Goal: Task Accomplishment & Management: Manage account settings

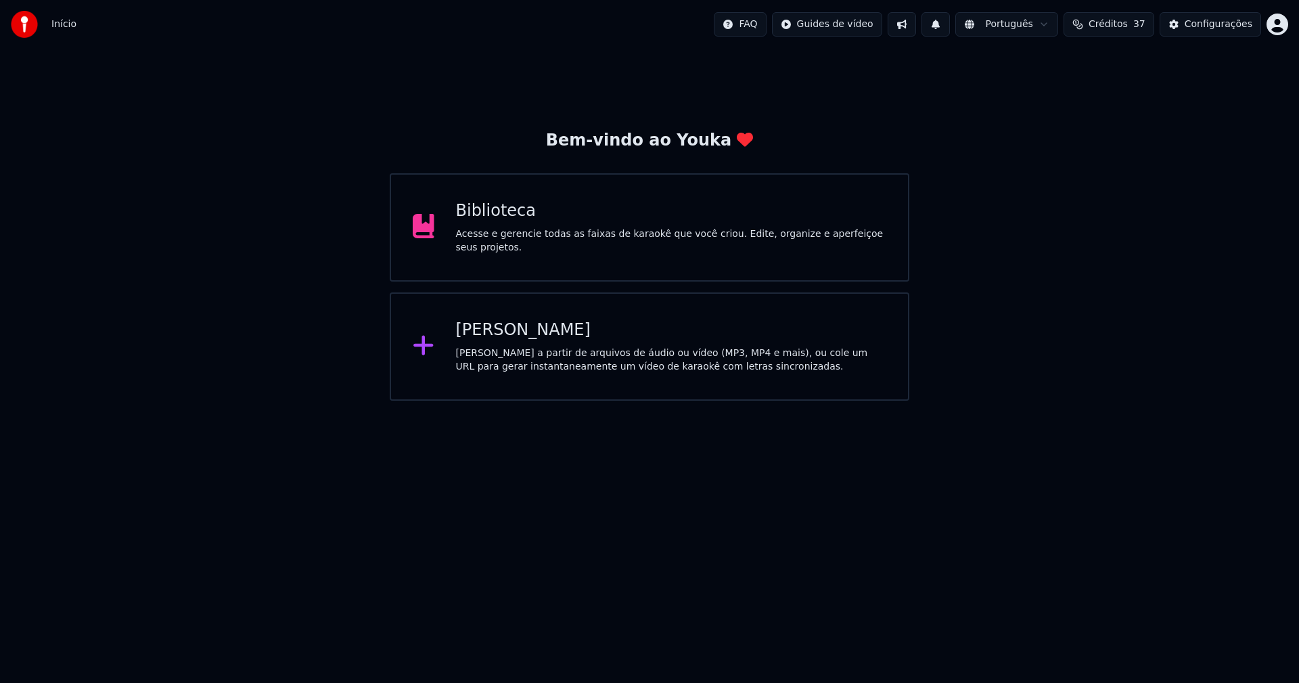
click at [505, 222] on div "Biblioteca" at bounding box center [671, 211] width 431 height 22
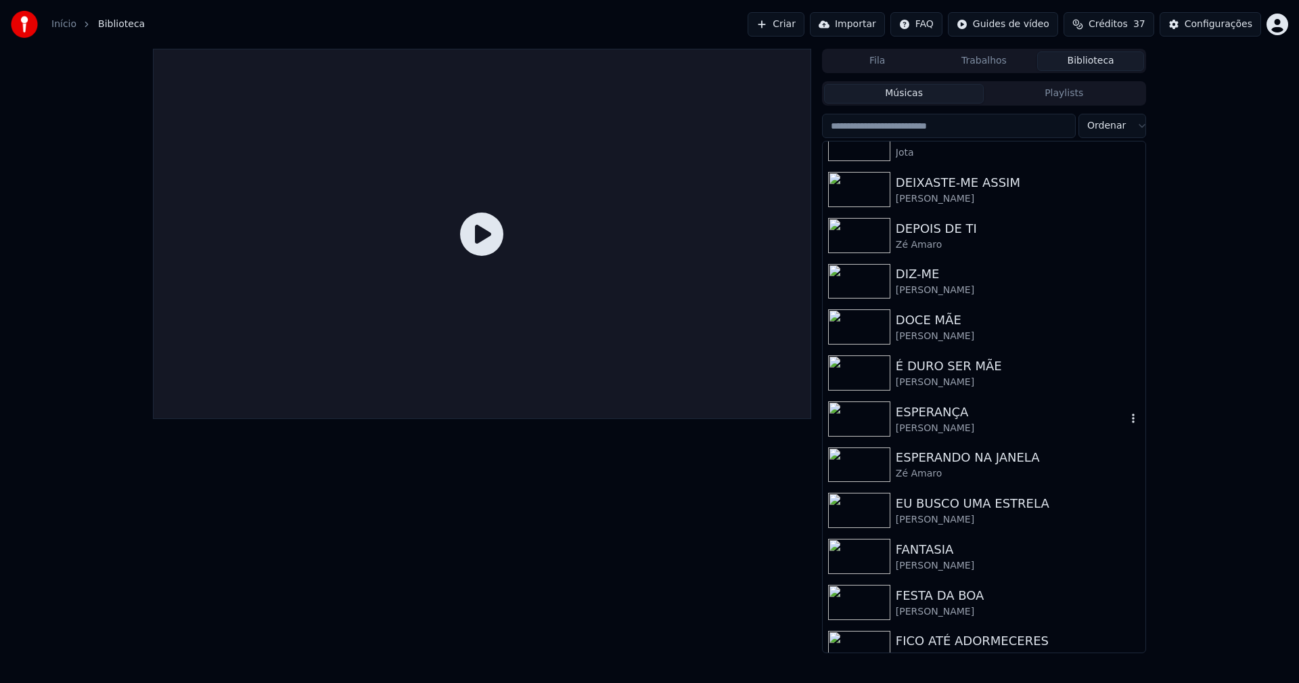
scroll to position [1421, 0]
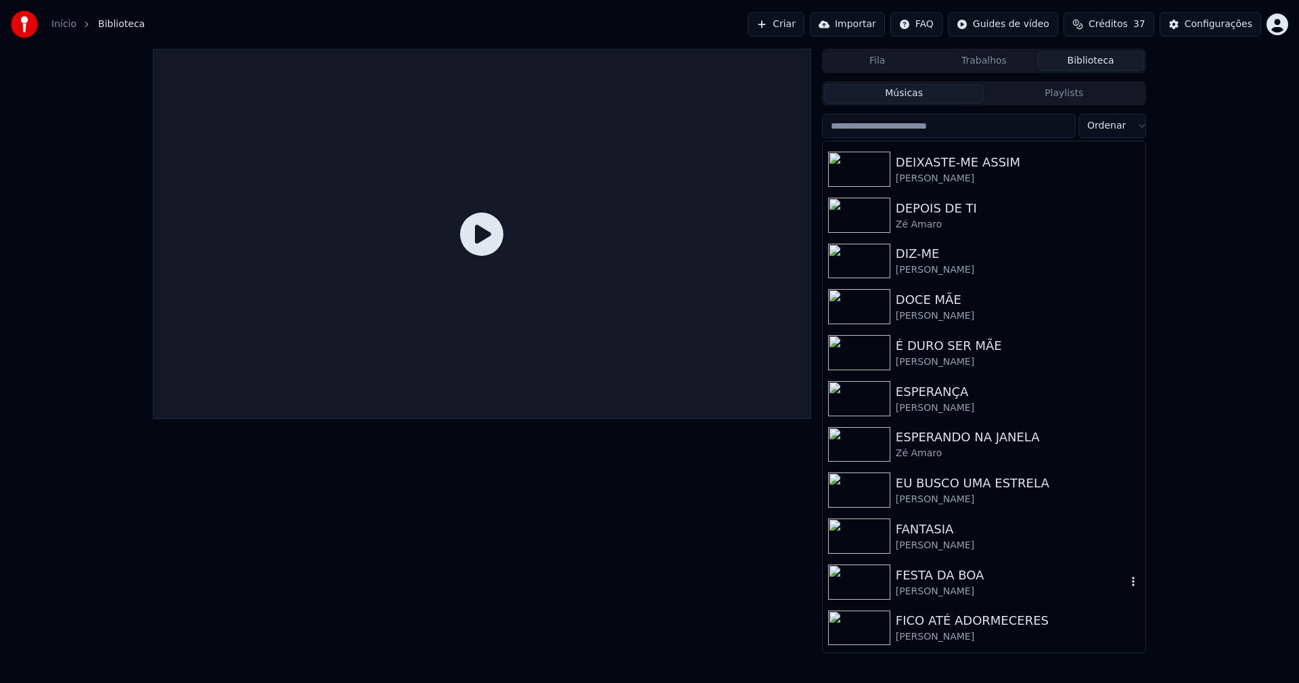
click at [950, 578] on div "FESTA DA BOA" at bounding box center [1011, 575] width 231 height 19
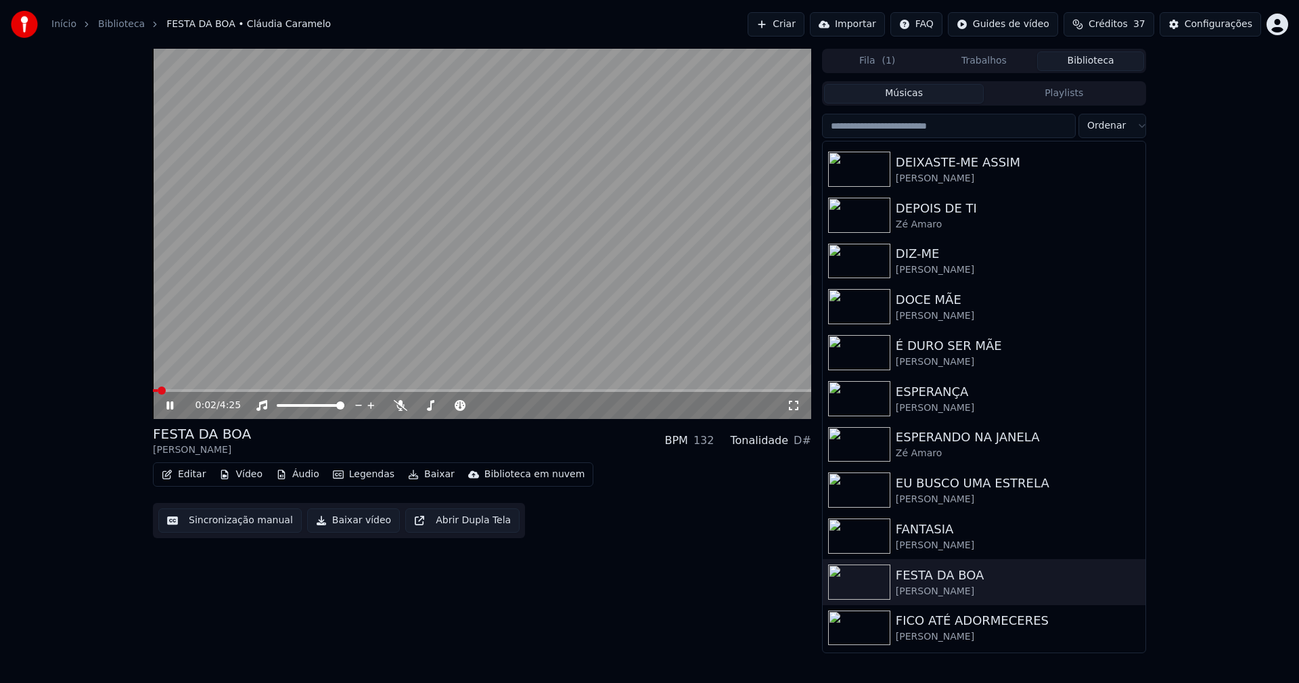
click at [171, 402] on icon at bounding box center [169, 405] width 7 height 8
click at [187, 479] on button "Editar" at bounding box center [183, 474] width 55 height 19
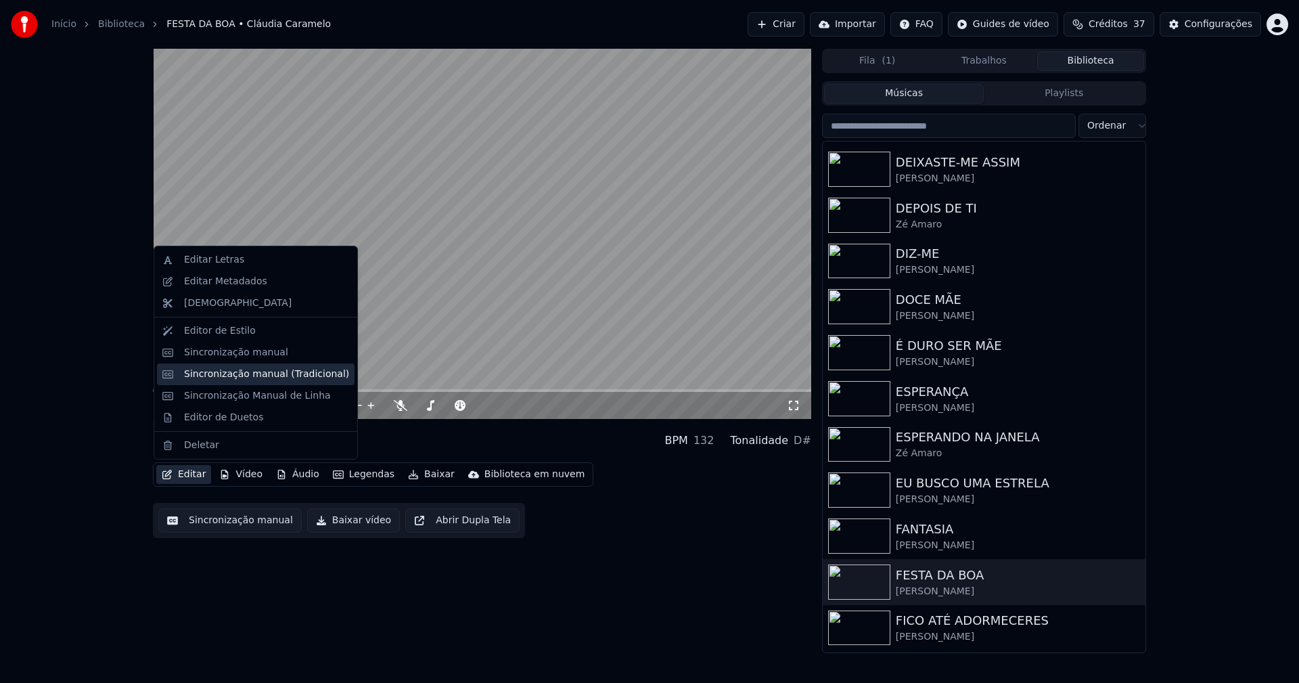
click at [209, 375] on div "Sincronização manual (Tradicional)" at bounding box center [266, 374] width 165 height 14
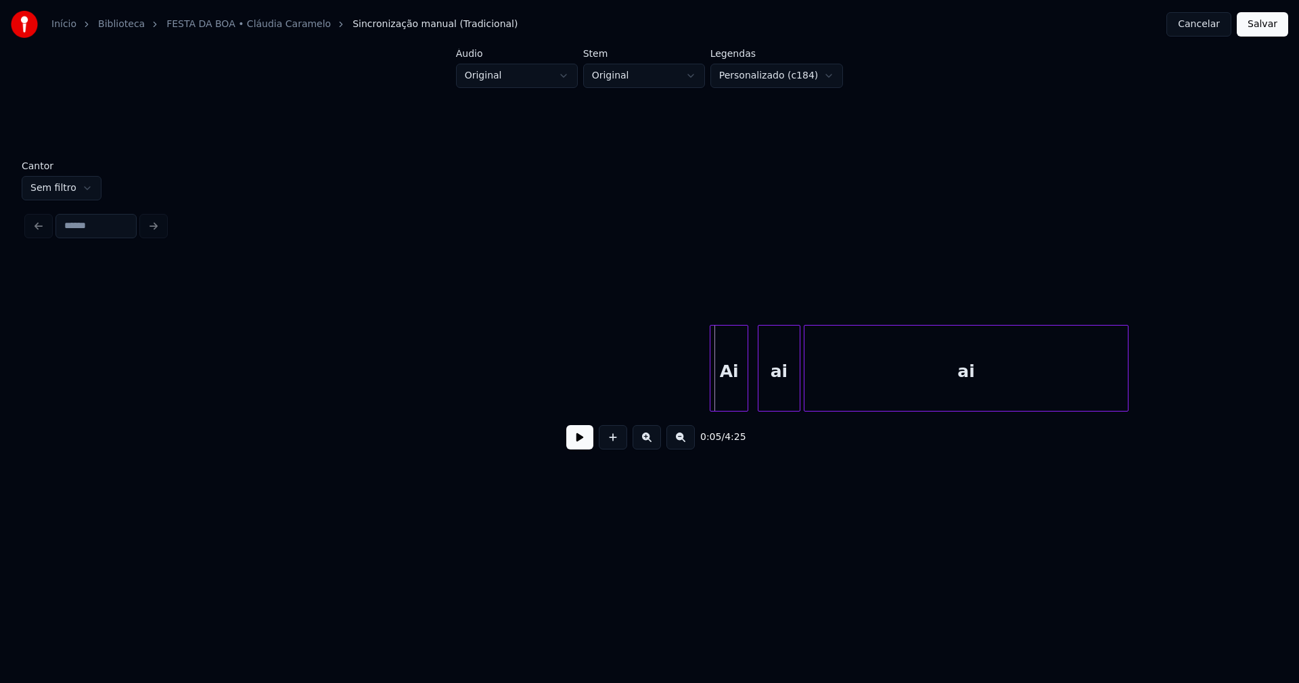
click at [735, 394] on div "Ai" at bounding box center [728, 371] width 37 height 92
click at [770, 401] on div "ai" at bounding box center [772, 371] width 41 height 92
click at [827, 398] on div "ai" at bounding box center [960, 371] width 323 height 92
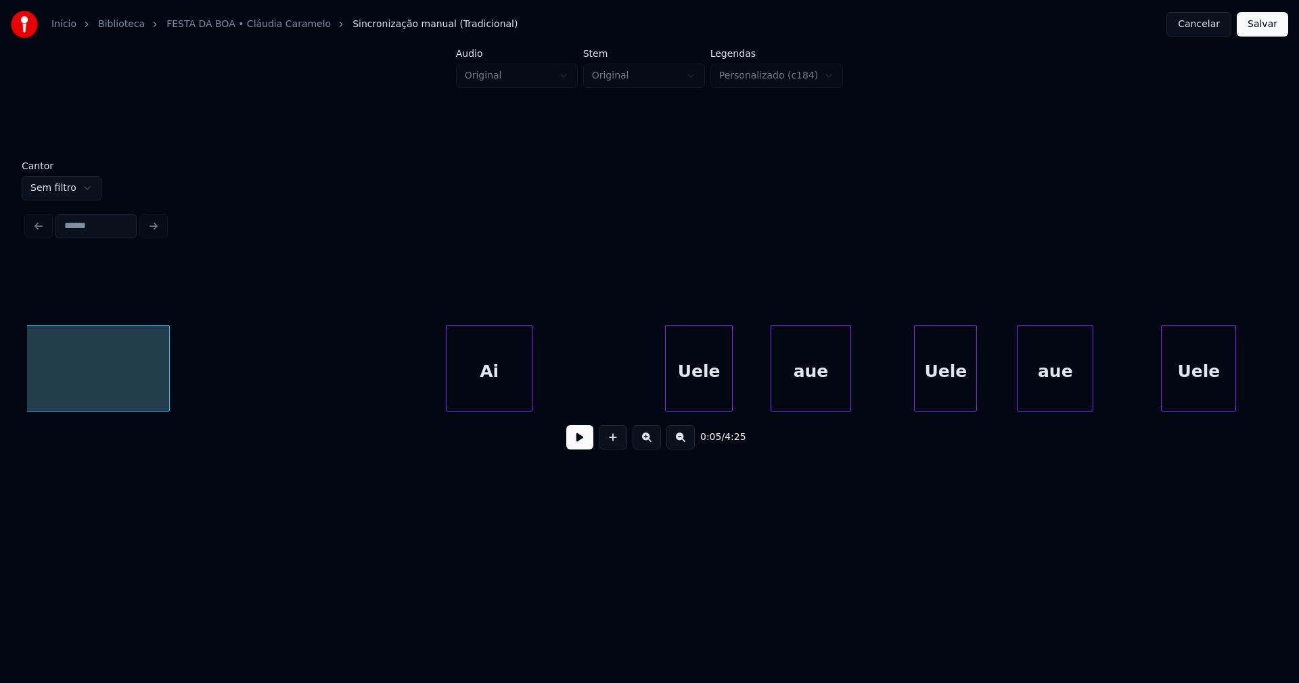
scroll to position [0, 1113]
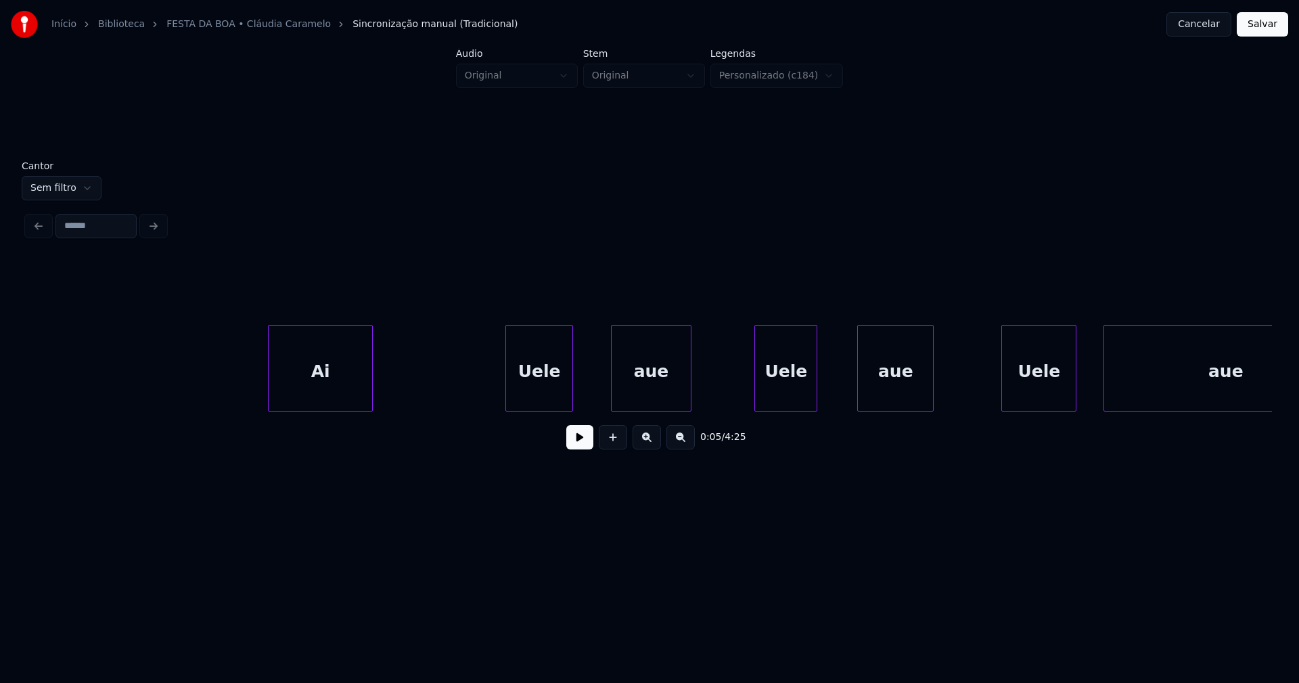
click at [269, 395] on div at bounding box center [271, 367] width 4 height 85
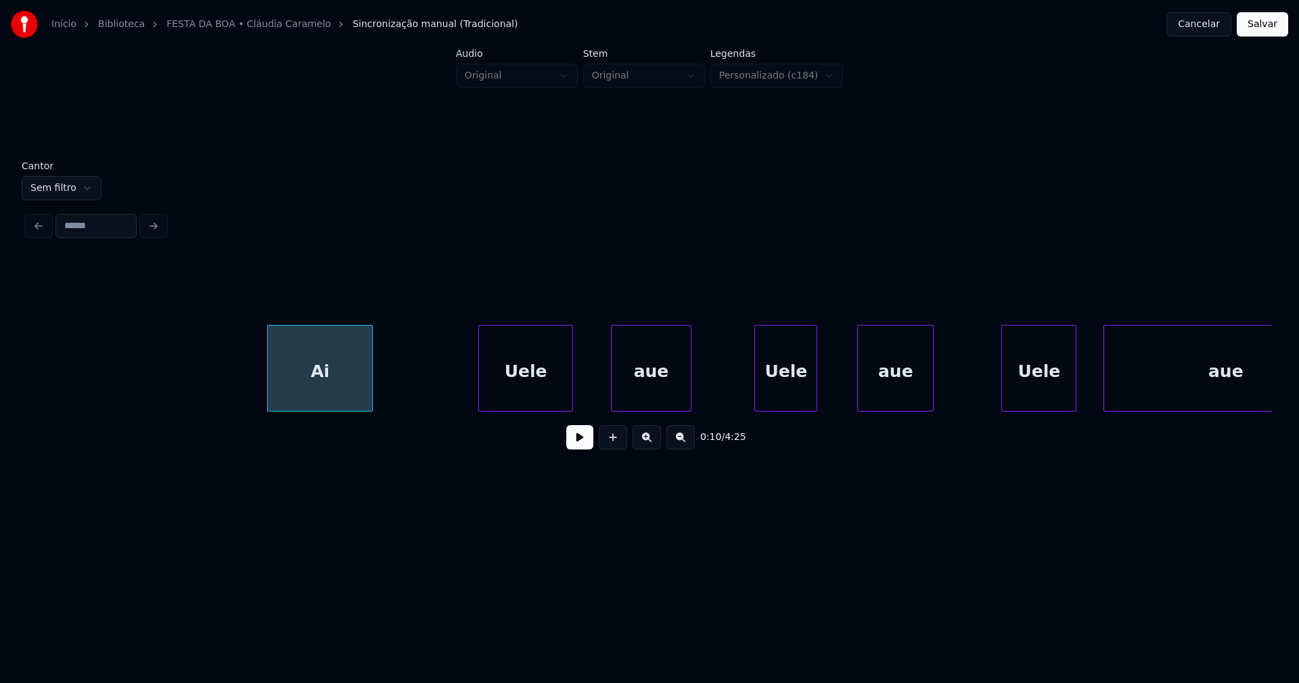
click at [480, 401] on div at bounding box center [481, 367] width 4 height 85
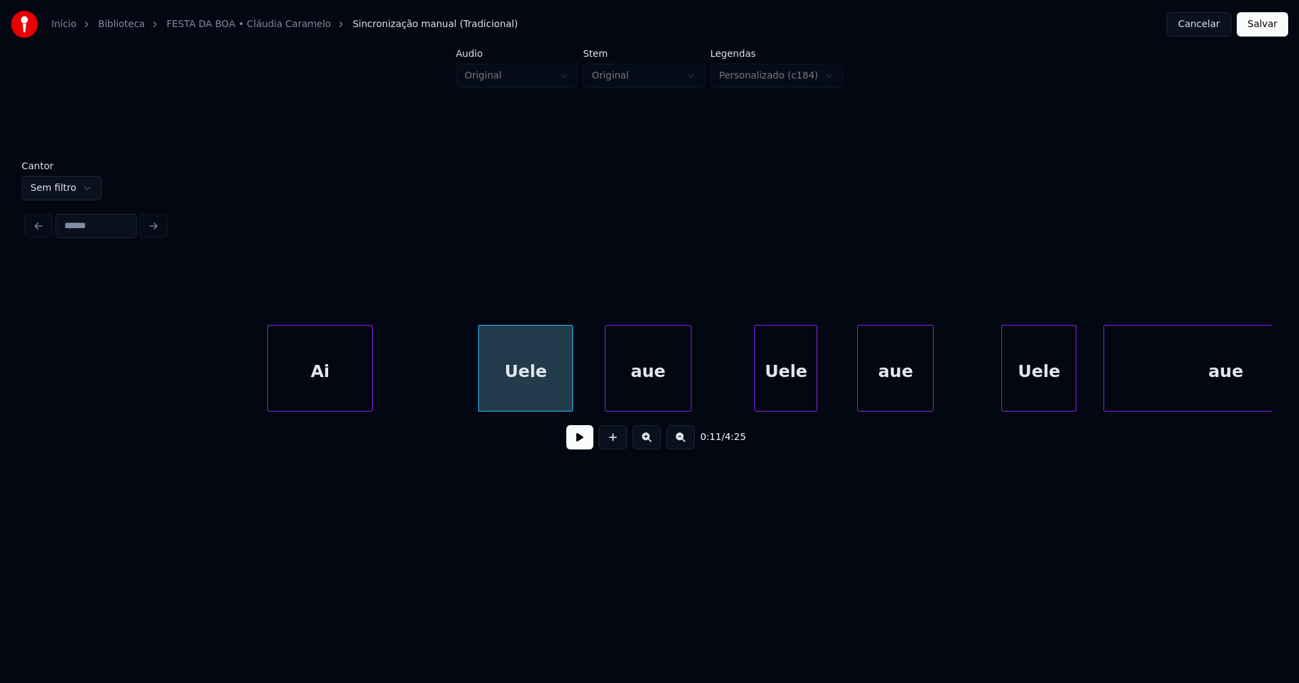
click at [609, 400] on div at bounding box center [607, 367] width 4 height 85
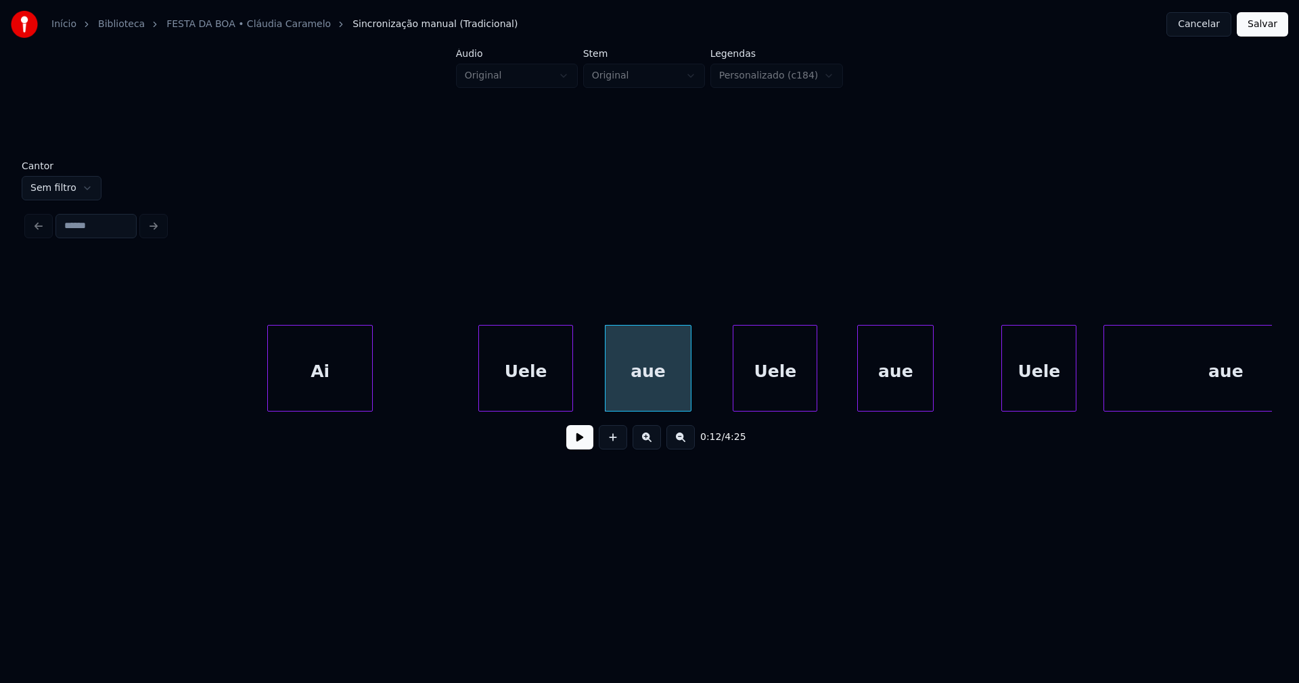
click at [737, 403] on div at bounding box center [735, 367] width 4 height 85
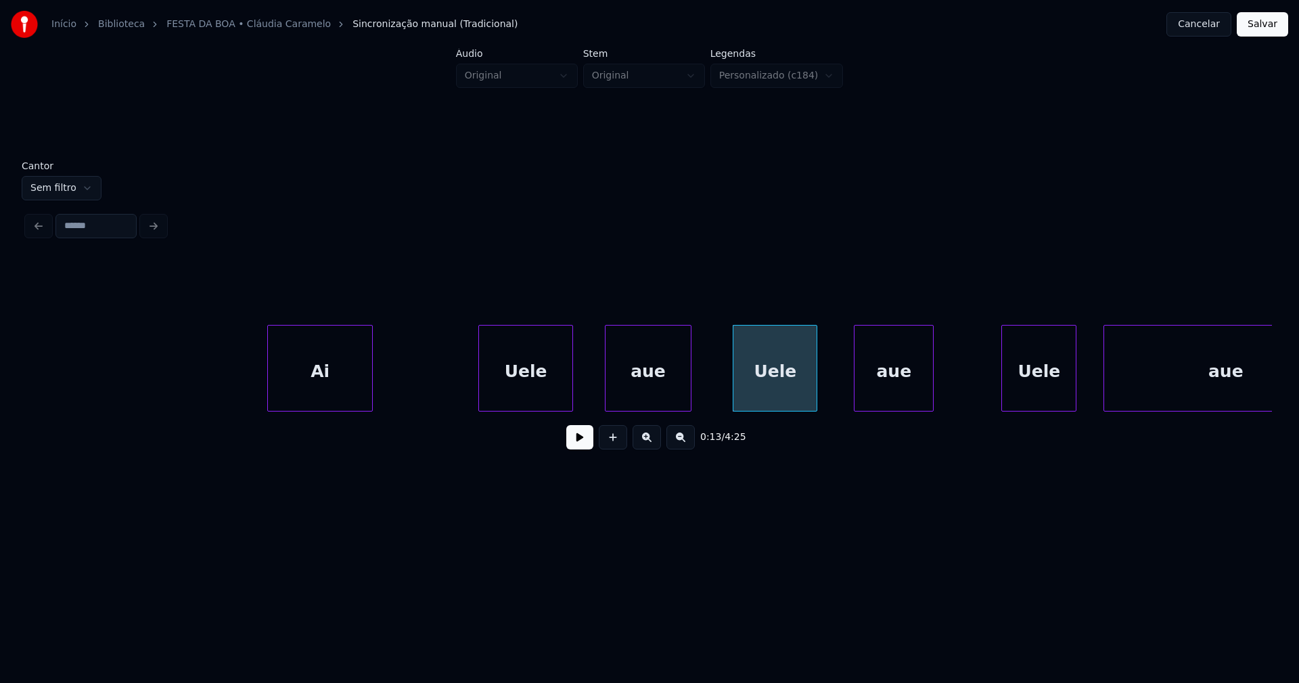
click at [858, 402] on div at bounding box center [856, 367] width 4 height 85
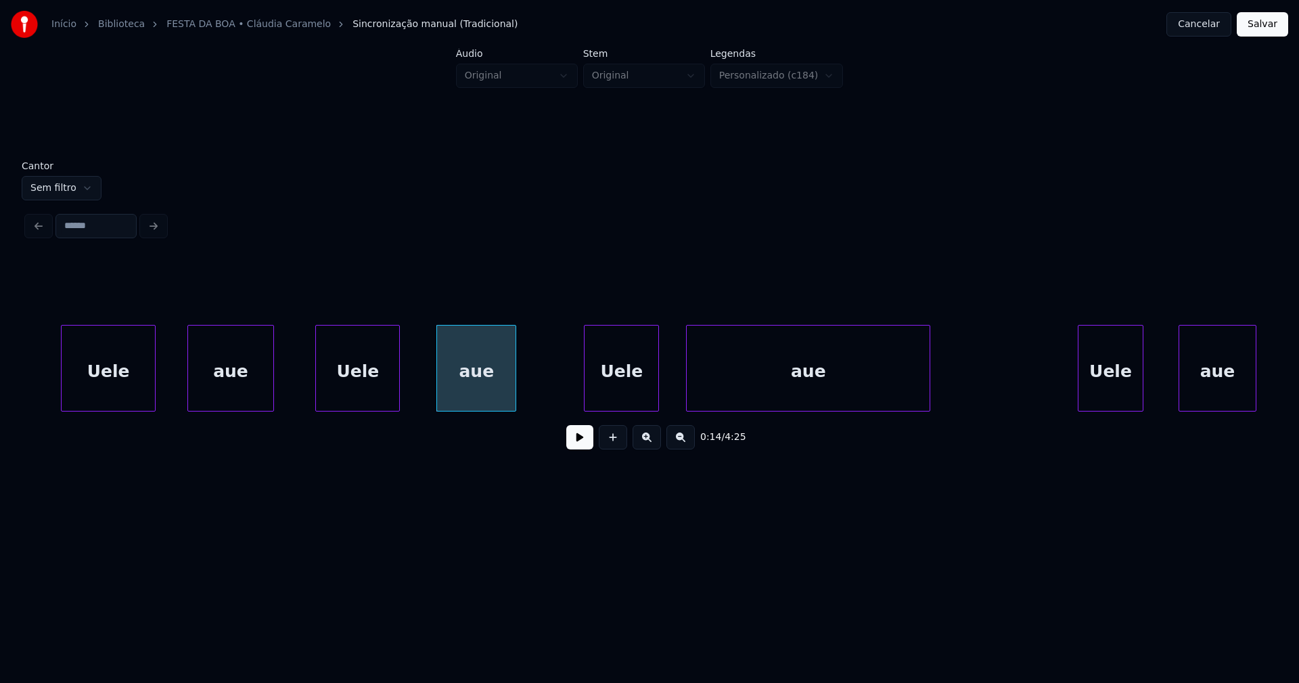
scroll to position [0, 1749]
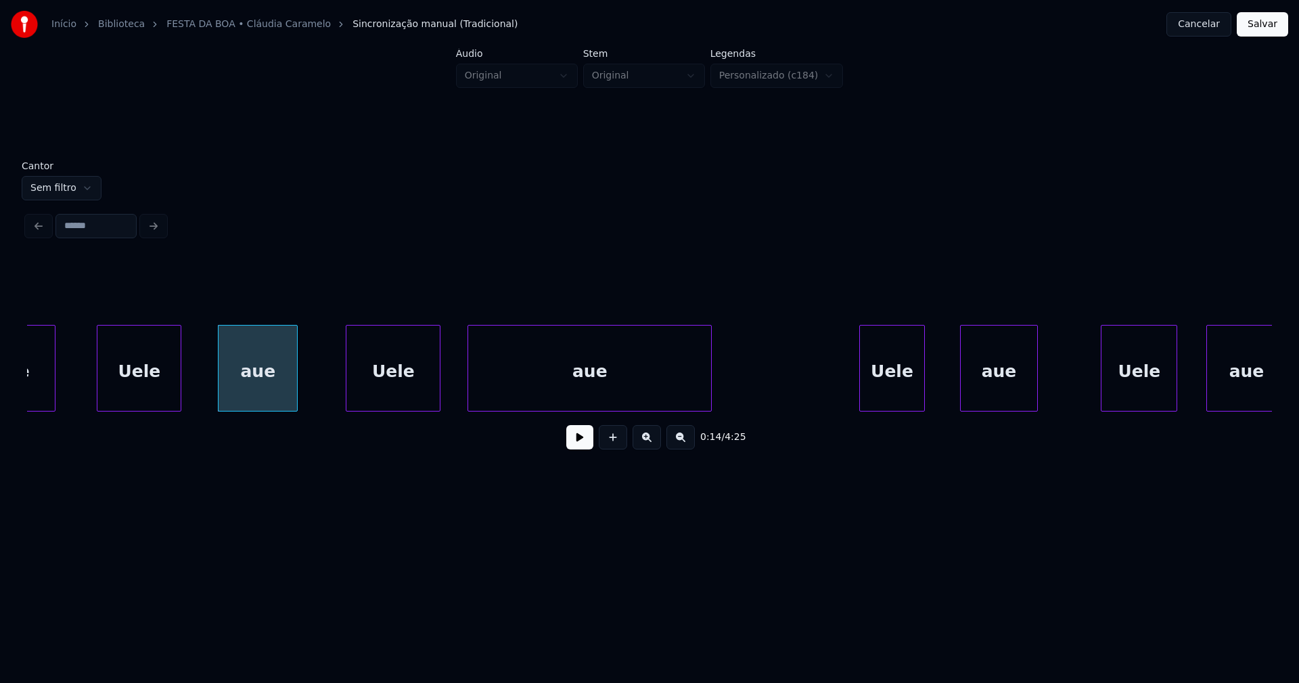
click at [348, 399] on div at bounding box center [348, 367] width 4 height 85
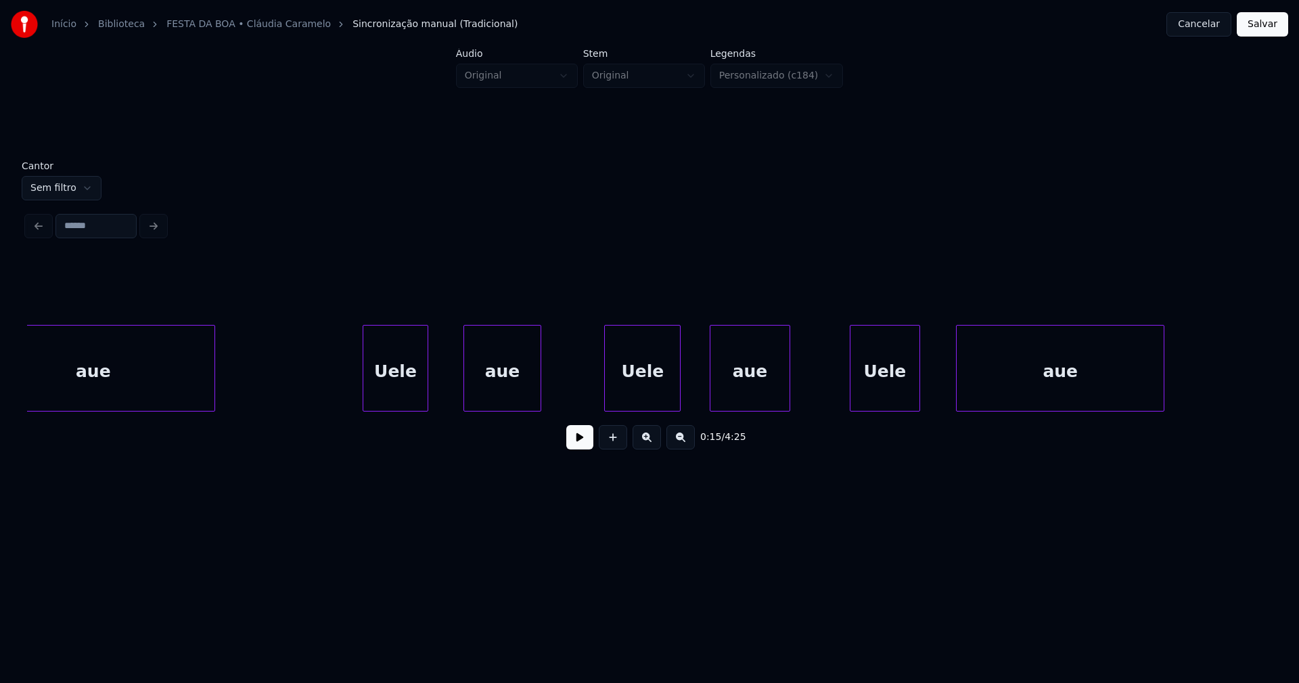
scroll to position [0, 2305]
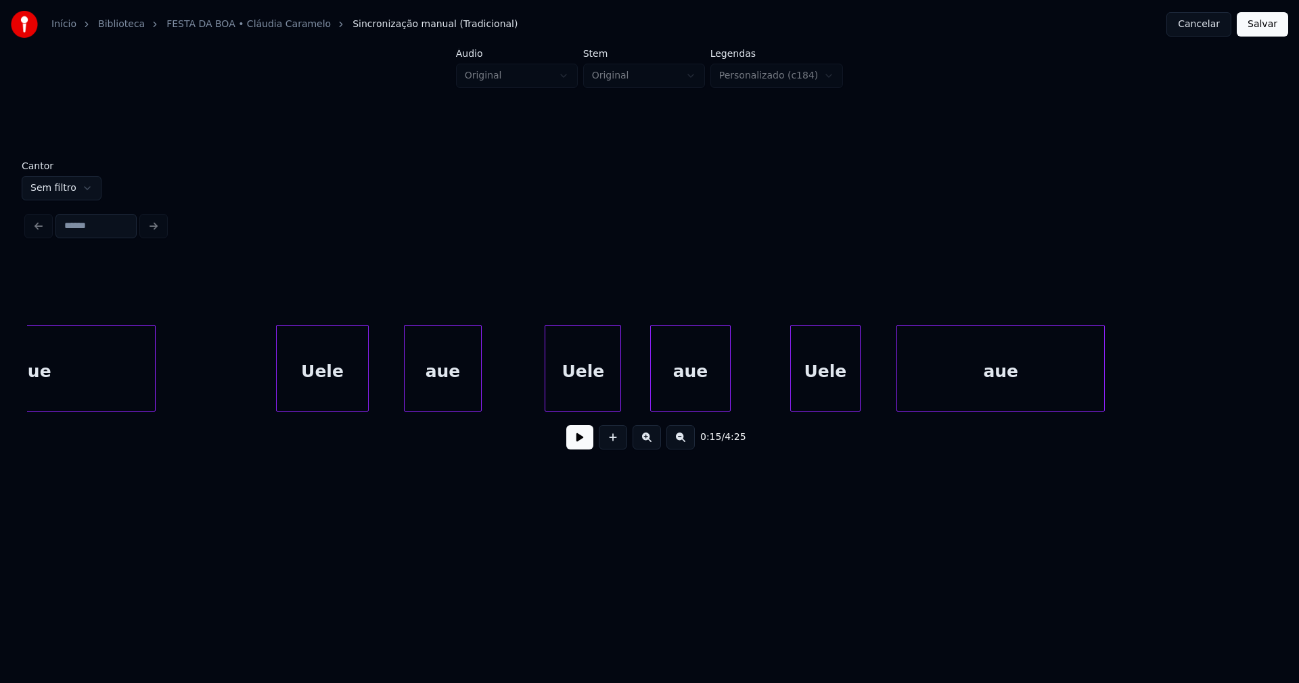
click at [277, 396] on div at bounding box center [279, 367] width 4 height 85
click at [421, 396] on div "aue" at bounding box center [440, 371] width 76 height 92
click at [527, 398] on div at bounding box center [529, 367] width 4 height 85
click at [679, 389] on div "aue" at bounding box center [688, 371] width 79 height 92
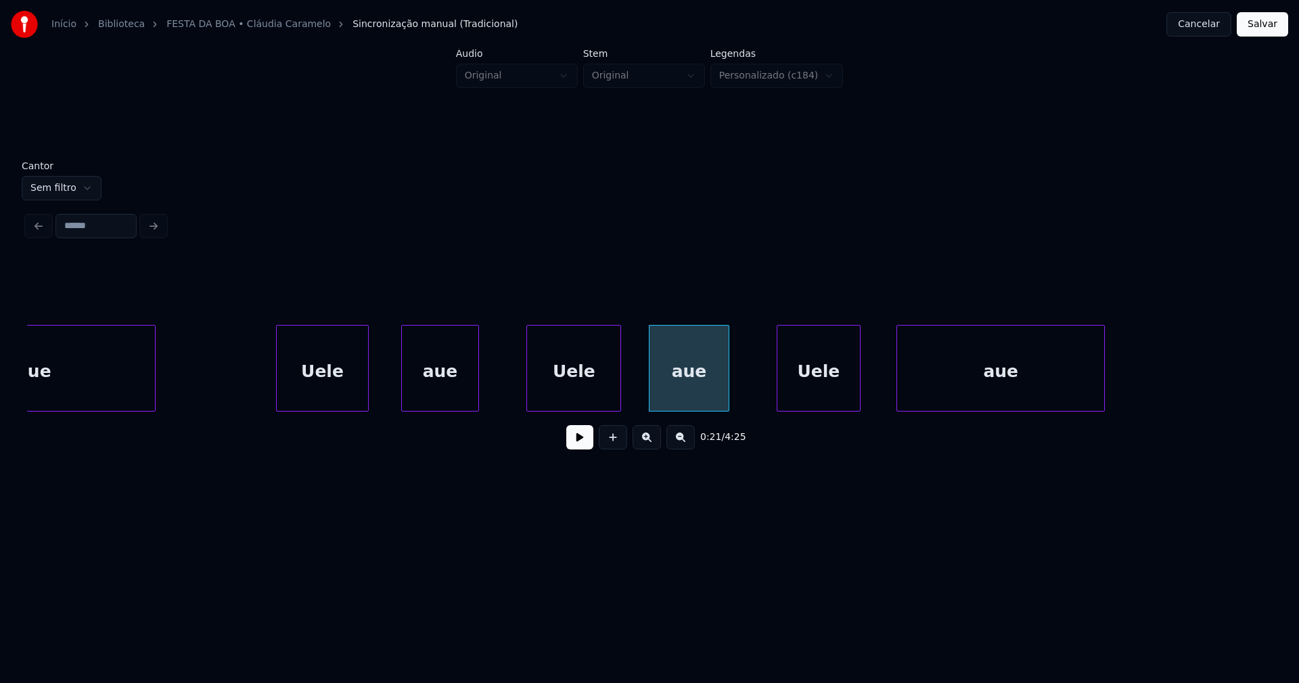
click at [780, 398] on div at bounding box center [779, 367] width 4 height 85
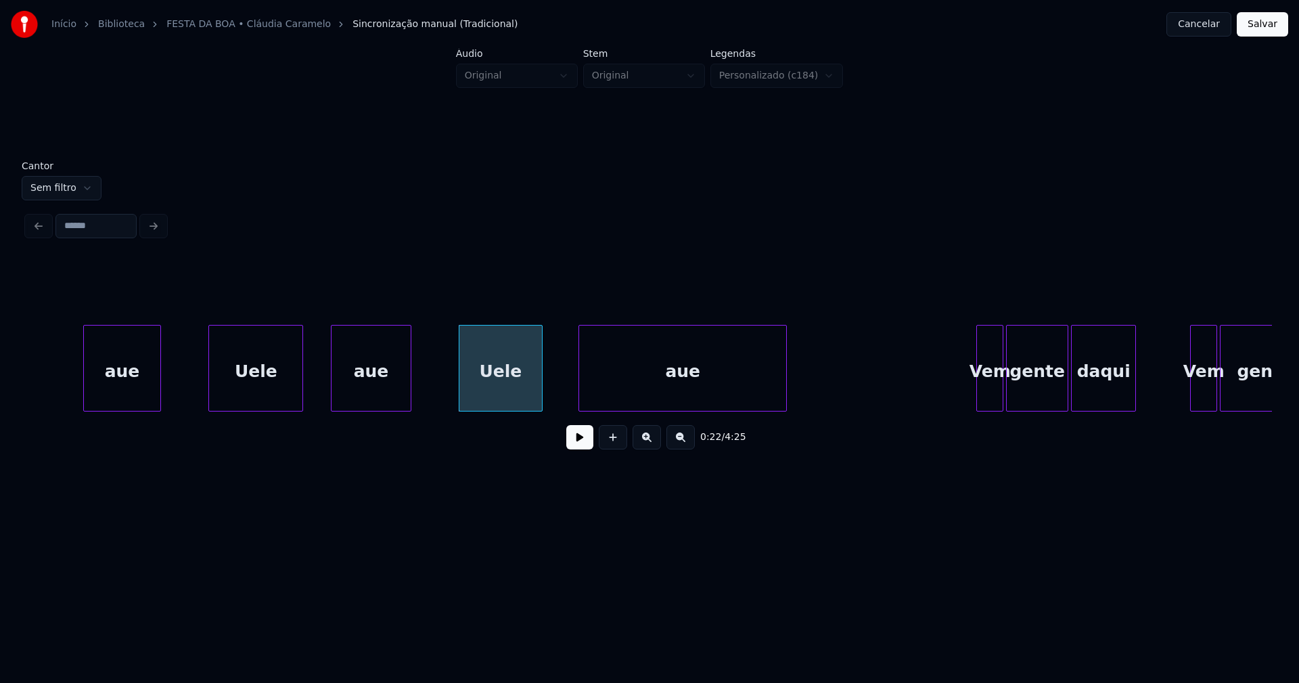
scroll to position [0, 2782]
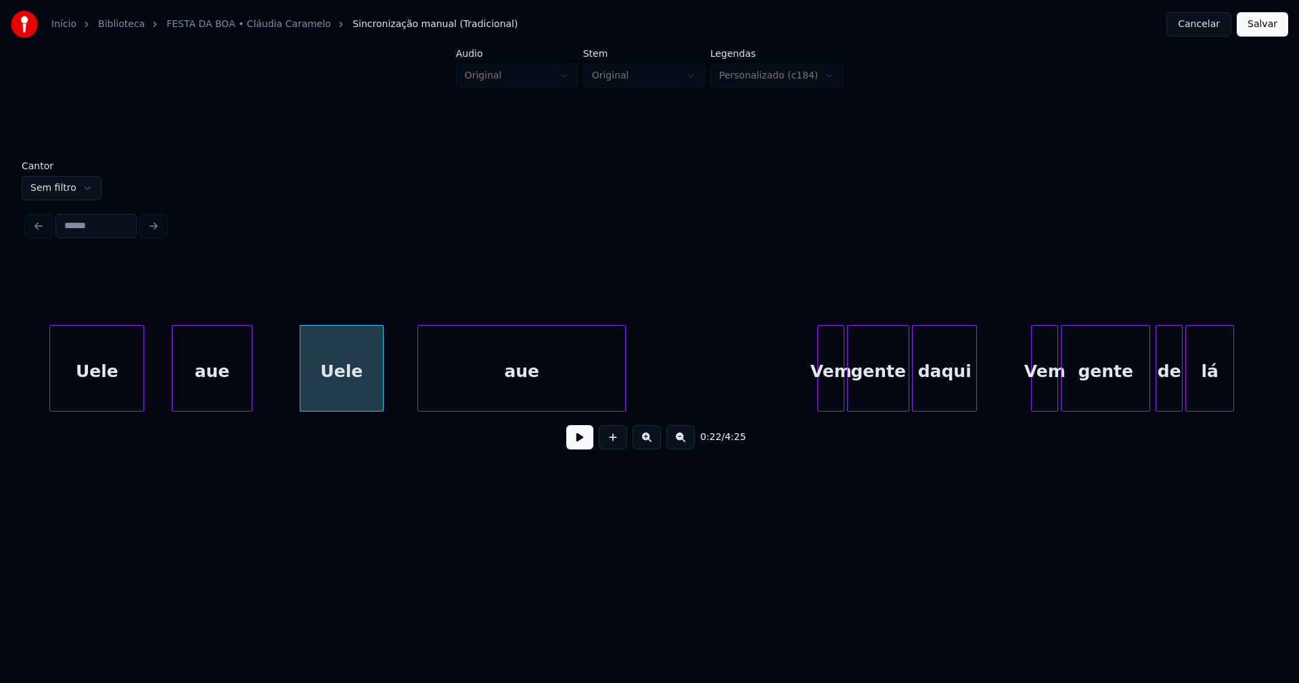
click at [490, 391] on div "aue" at bounding box center [521, 371] width 207 height 92
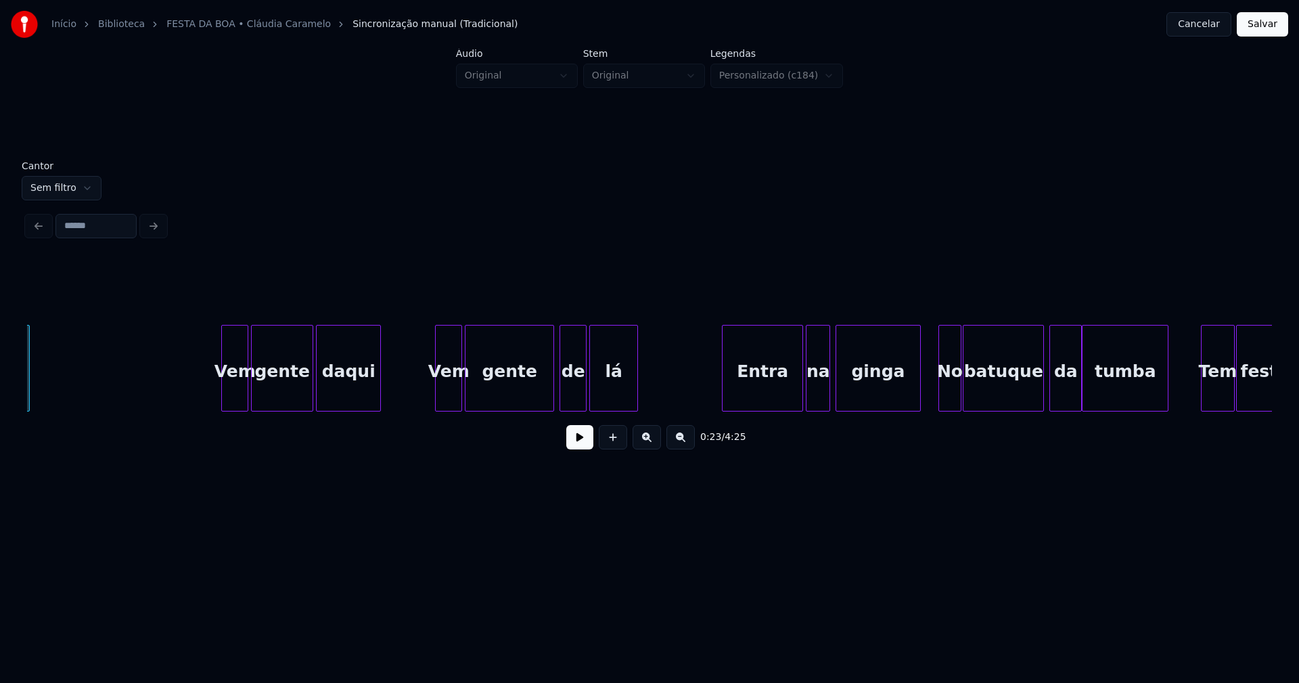
scroll to position [0, 3357]
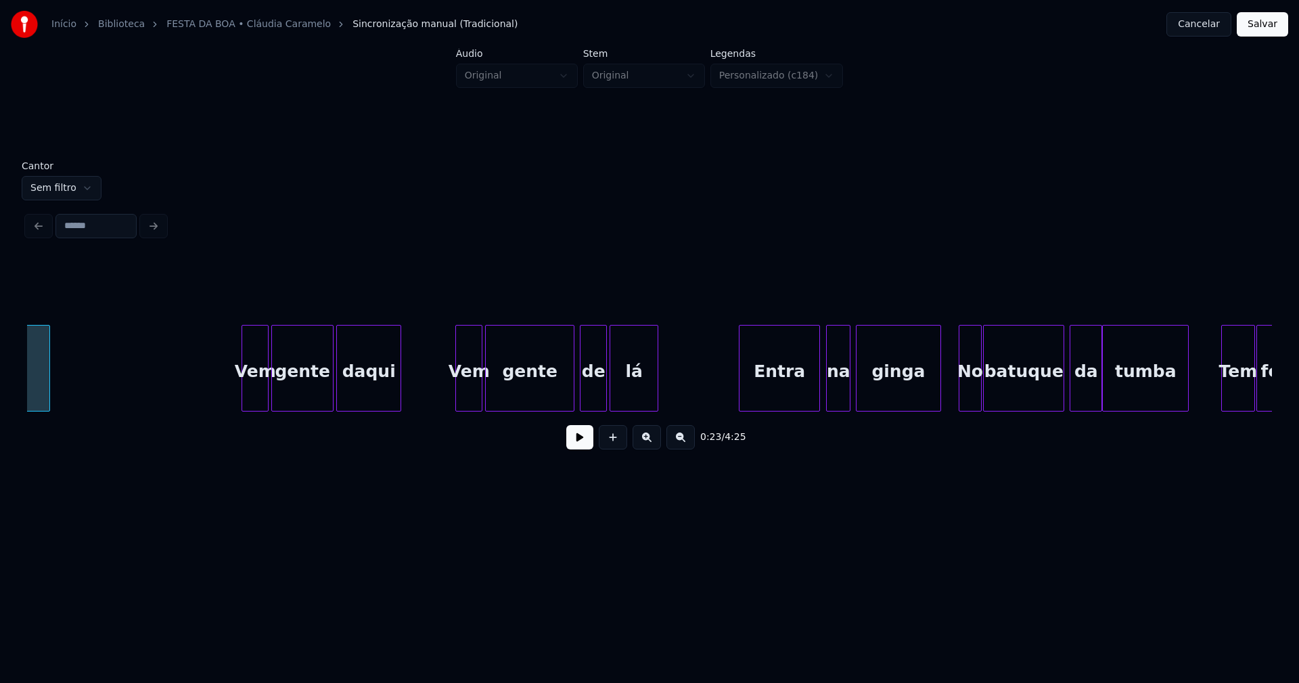
click at [791, 396] on div "Entra" at bounding box center [779, 371] width 80 height 92
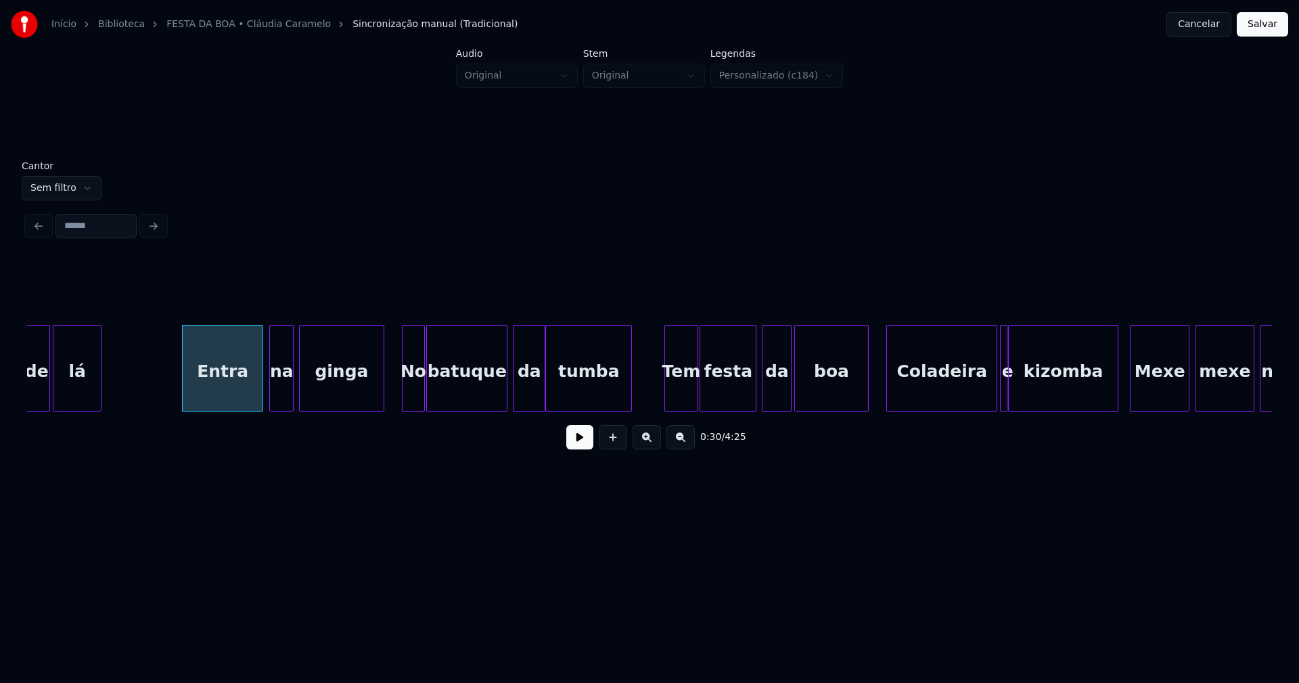
scroll to position [0, 3934]
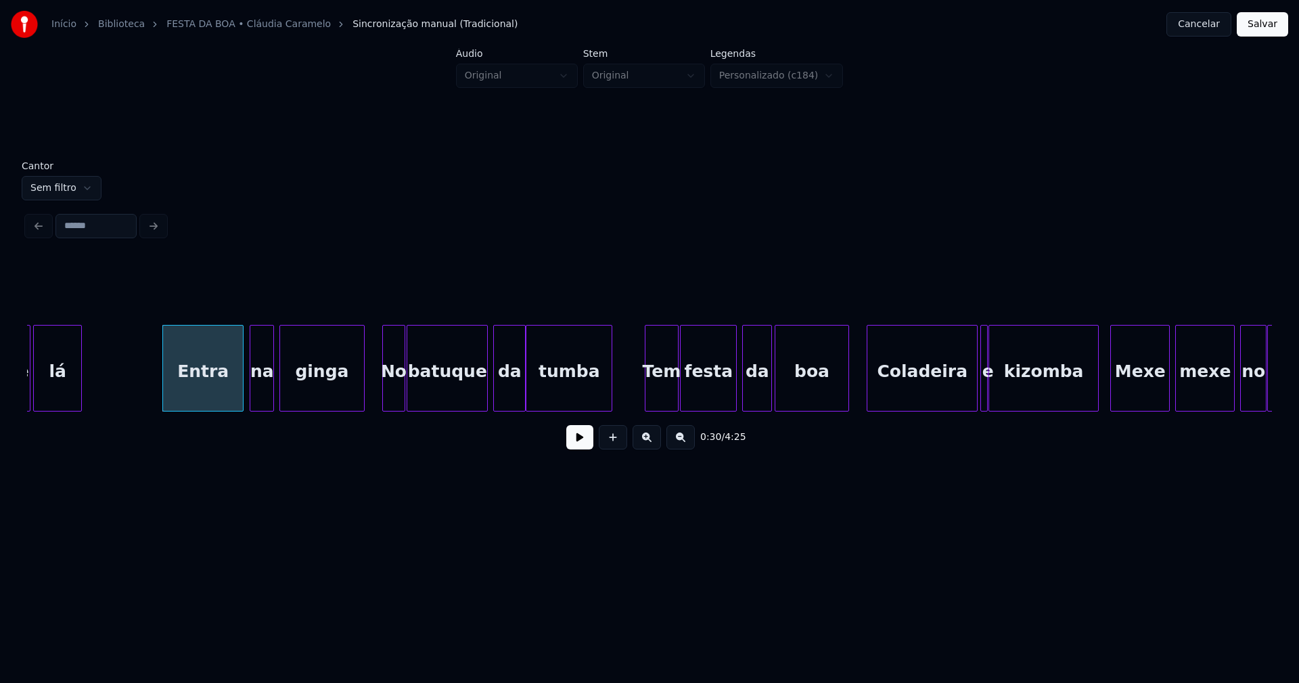
click at [582, 447] on button at bounding box center [579, 437] width 27 height 24
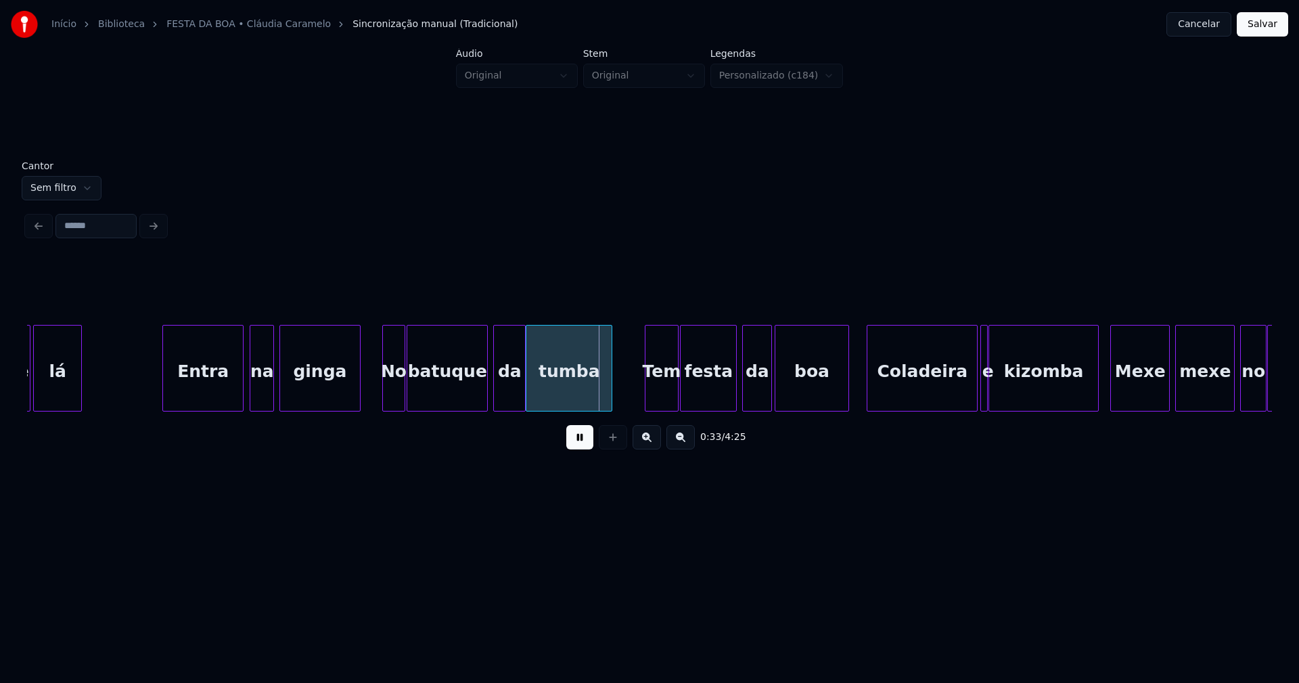
click at [358, 406] on div "de lá Entra na ginga No batuque da tumba Tem festa da boa [PERSON_NAME] e kizom…" at bounding box center [649, 368] width 1245 height 87
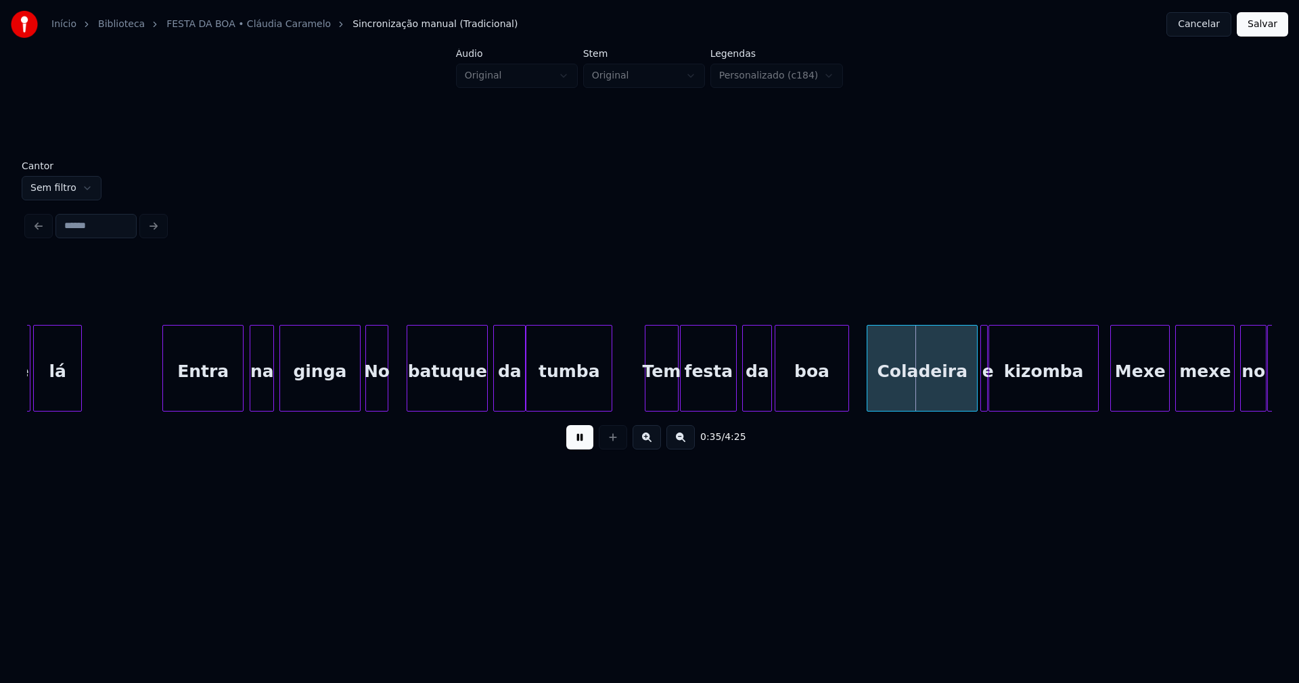
click at [377, 407] on div "de lá Entra na ginga No batuque da tumba Tem festa da boa [PERSON_NAME] e kizom…" at bounding box center [649, 368] width 1245 height 87
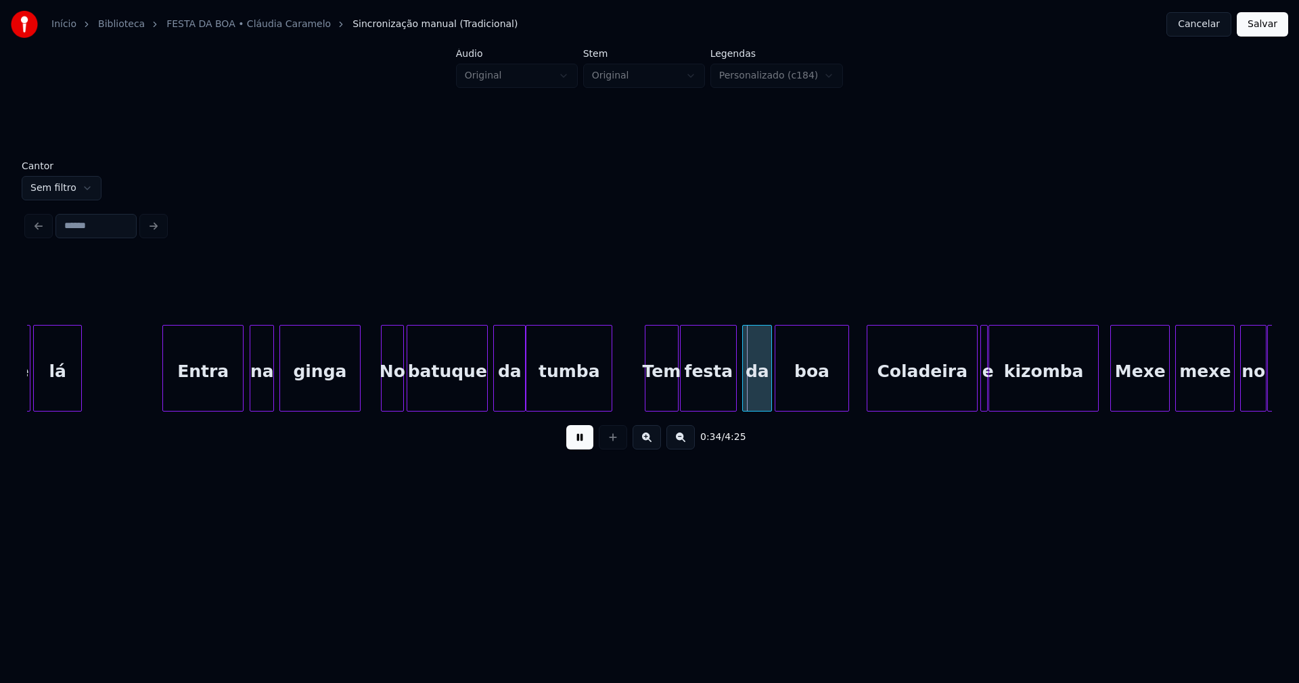
click at [392, 400] on div "No" at bounding box center [392, 371] width 21 height 92
drag, startPoint x: 578, startPoint y: 444, endPoint x: 565, endPoint y: 444, distance: 13.5
click at [579, 444] on button at bounding box center [579, 437] width 27 height 24
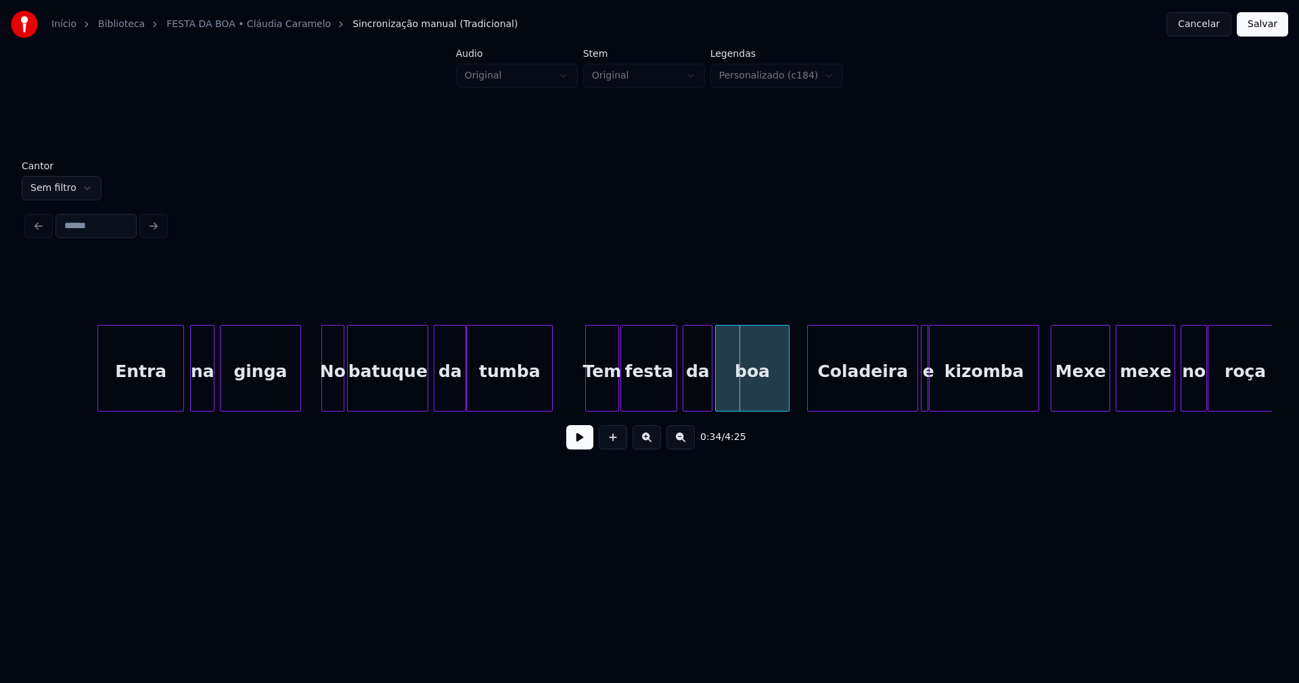
click at [100, 399] on div at bounding box center [100, 367] width 4 height 85
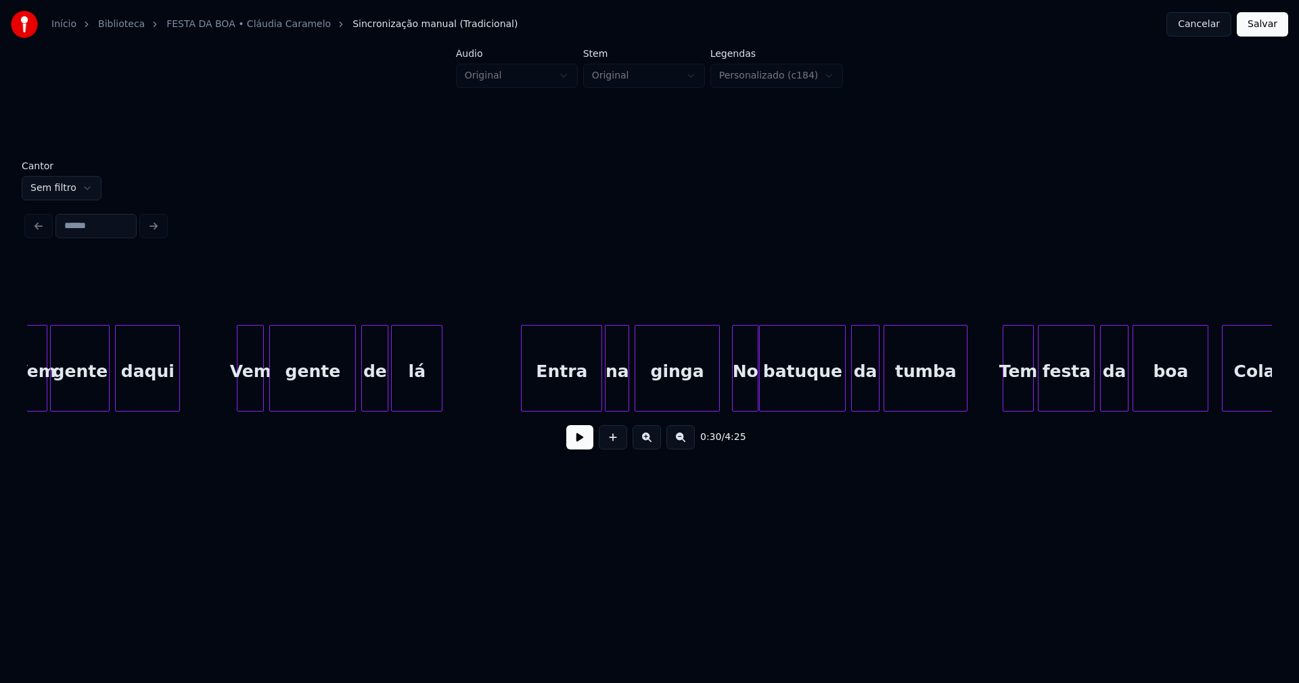
scroll to position [0, 5642]
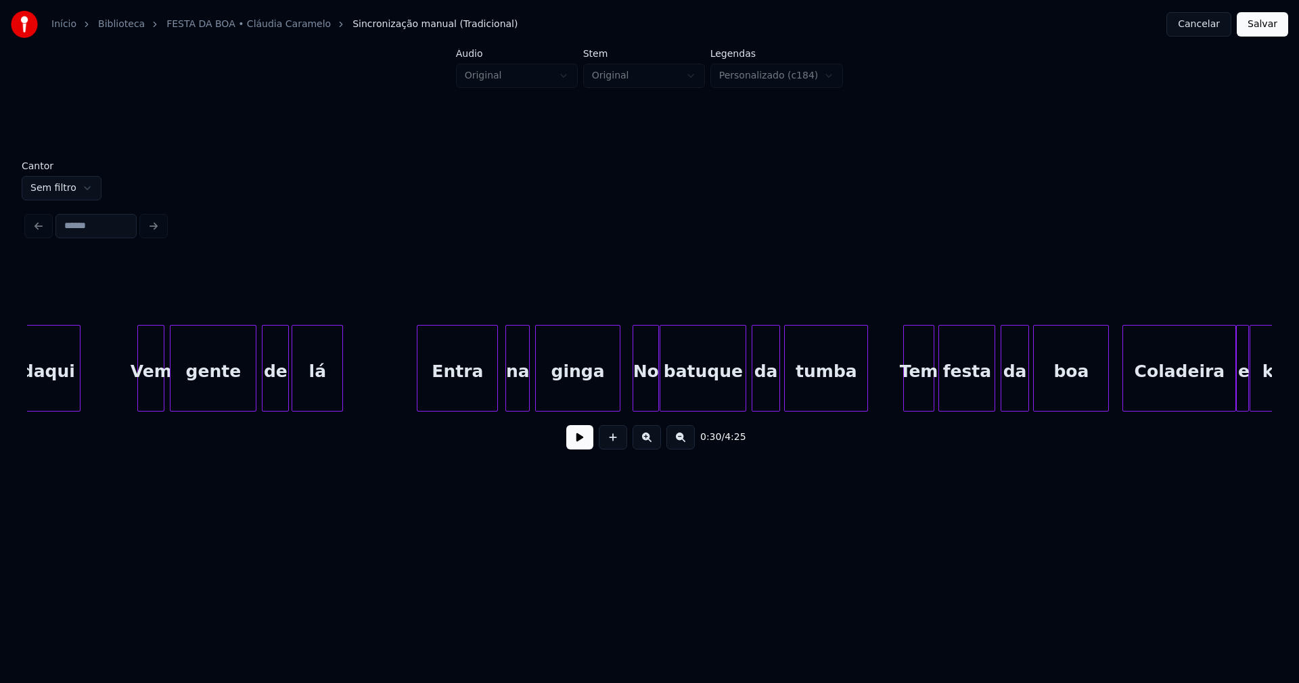
click at [474, 396] on div "Entra" at bounding box center [457, 371] width 80 height 92
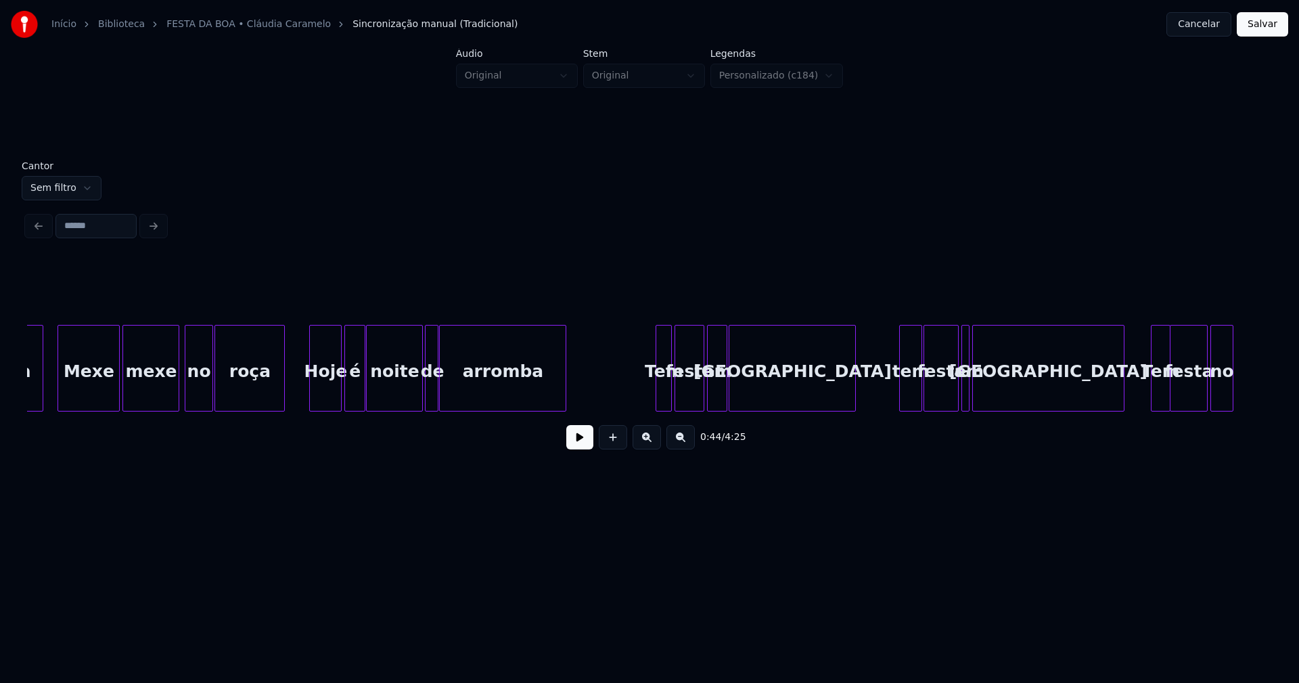
scroll to position [0, 7033]
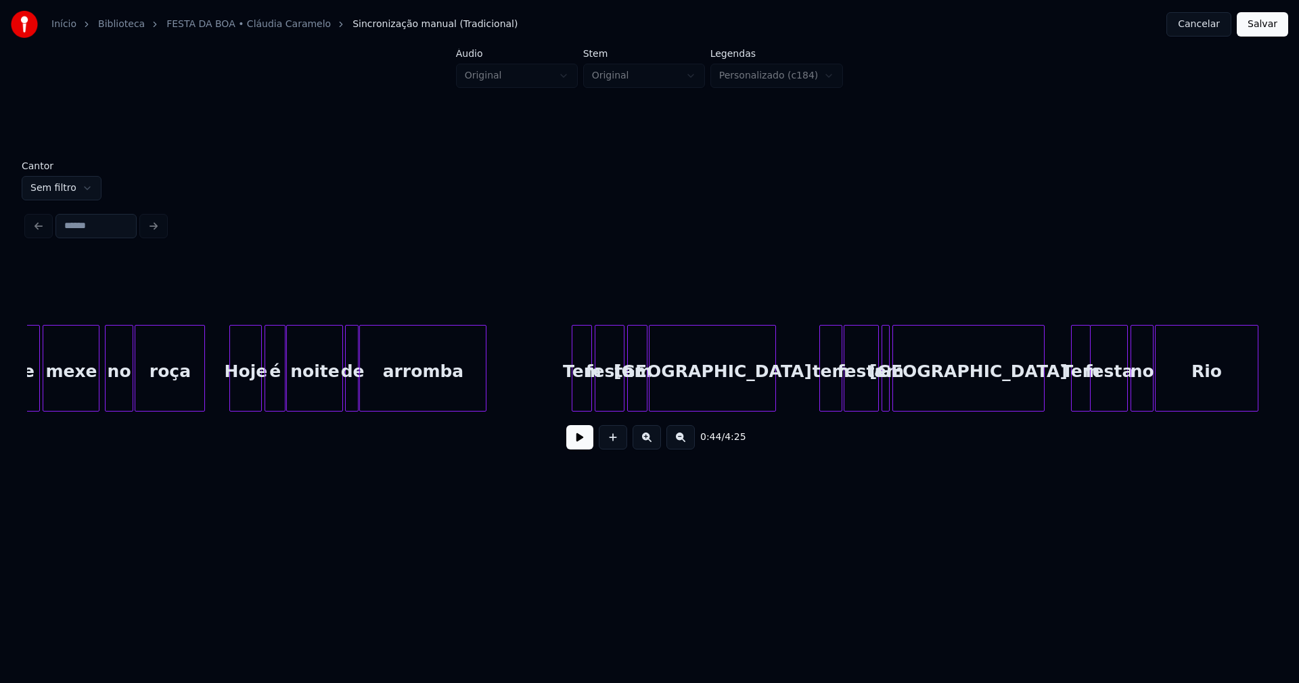
click at [574, 390] on div at bounding box center [574, 367] width 4 height 85
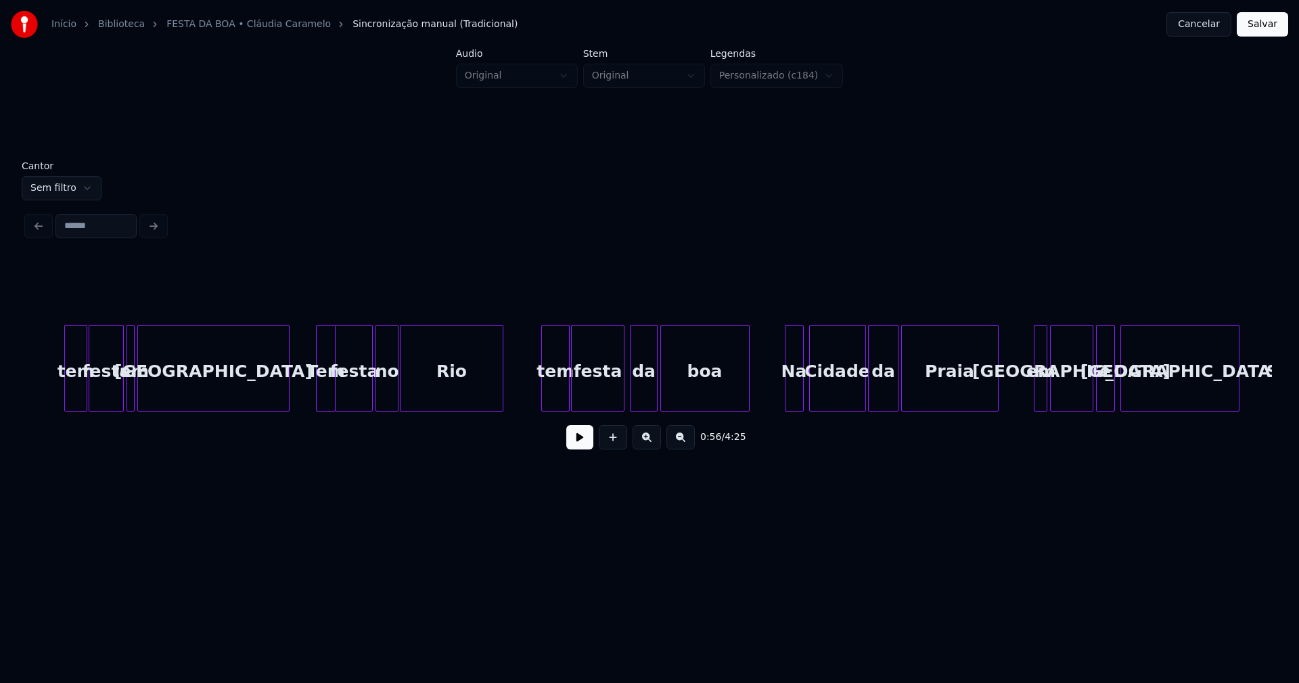
scroll to position [0, 7907]
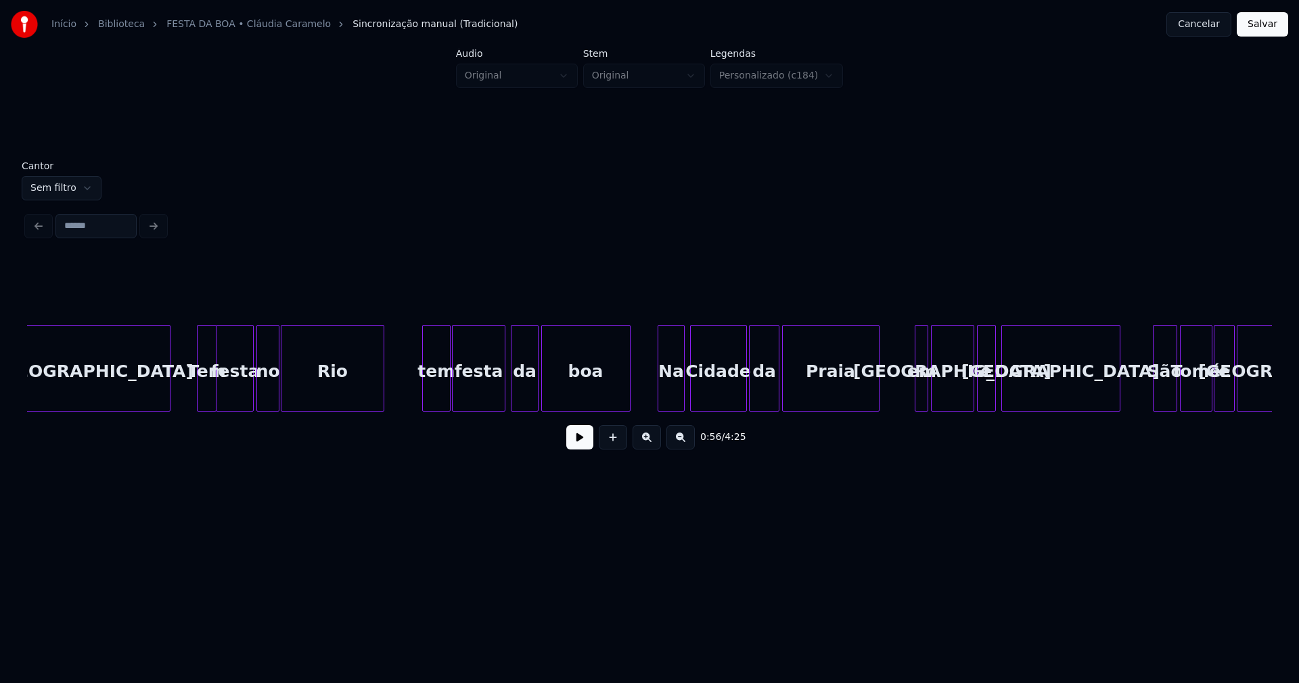
click at [662, 401] on div at bounding box center [660, 367] width 4 height 85
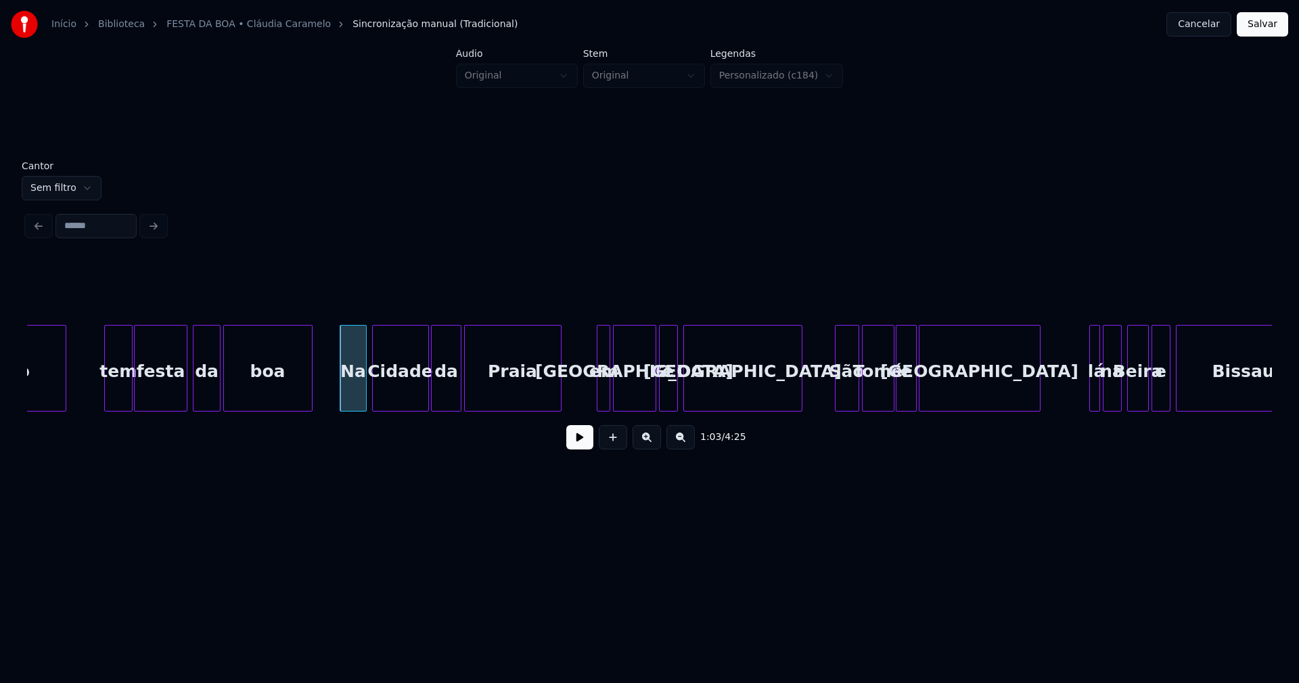
scroll to position [0, 8264]
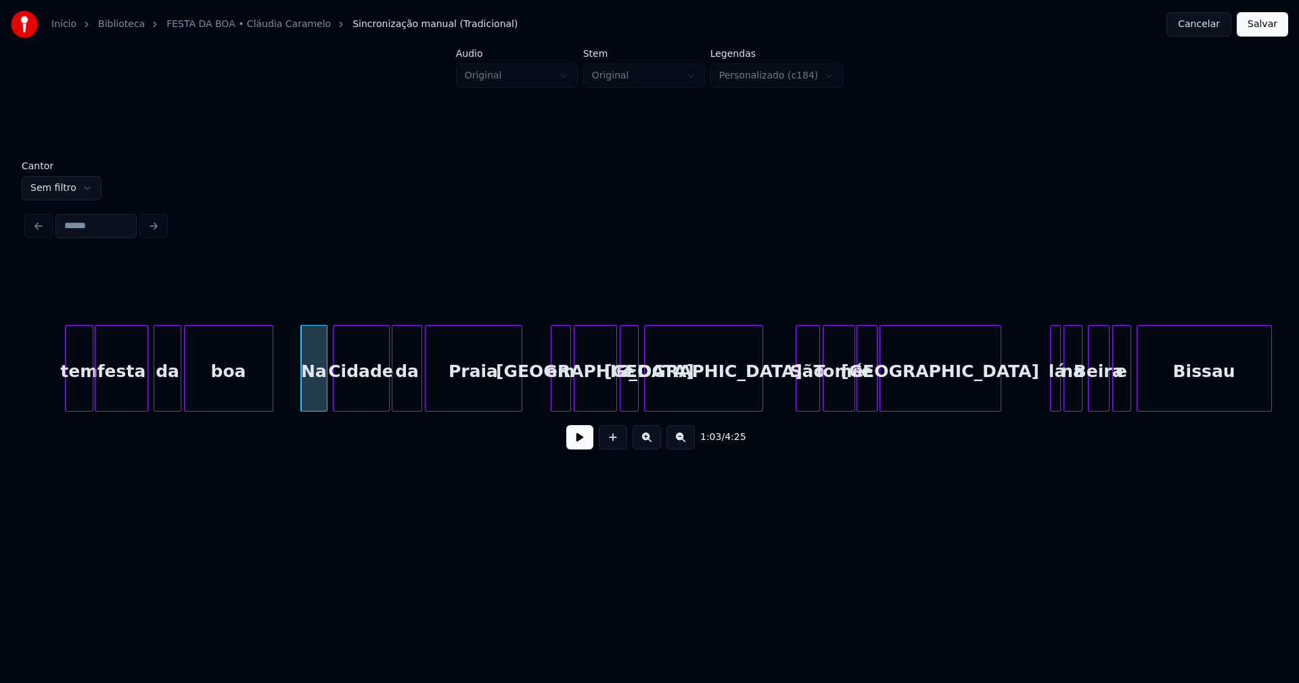
click at [553, 408] on div "tem festa da boa Na [GEOGRAPHIC_DATA] em [GEOGRAPHIC_DATA] e [GEOGRAPHIC_DATA] …" at bounding box center [649, 368] width 1245 height 87
click at [572, 442] on button at bounding box center [579, 437] width 27 height 24
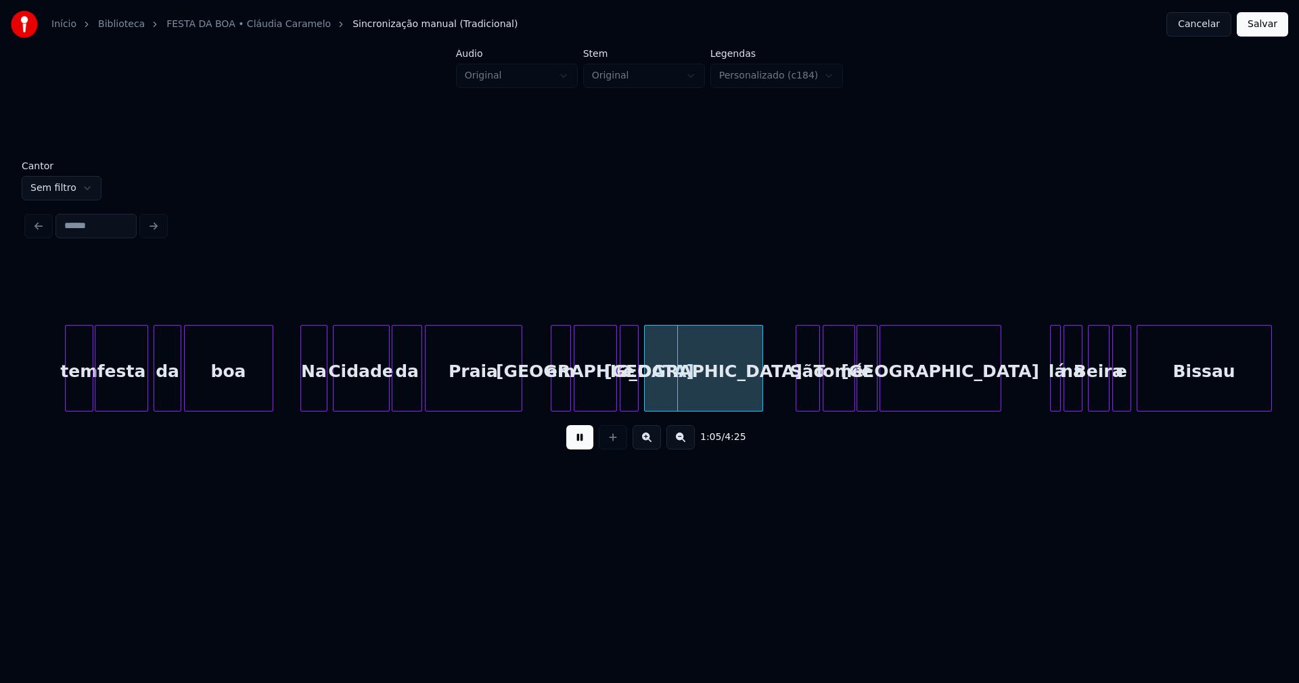
click at [584, 447] on button at bounding box center [579, 437] width 27 height 24
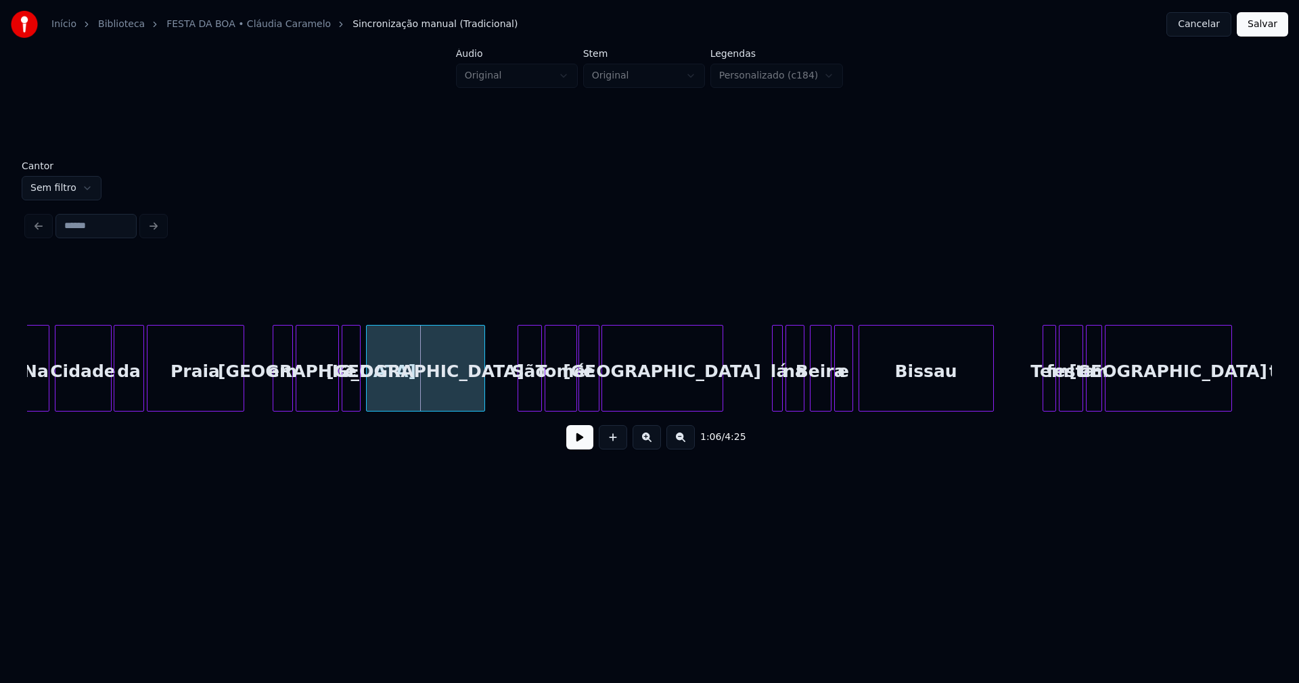
scroll to position [0, 8562]
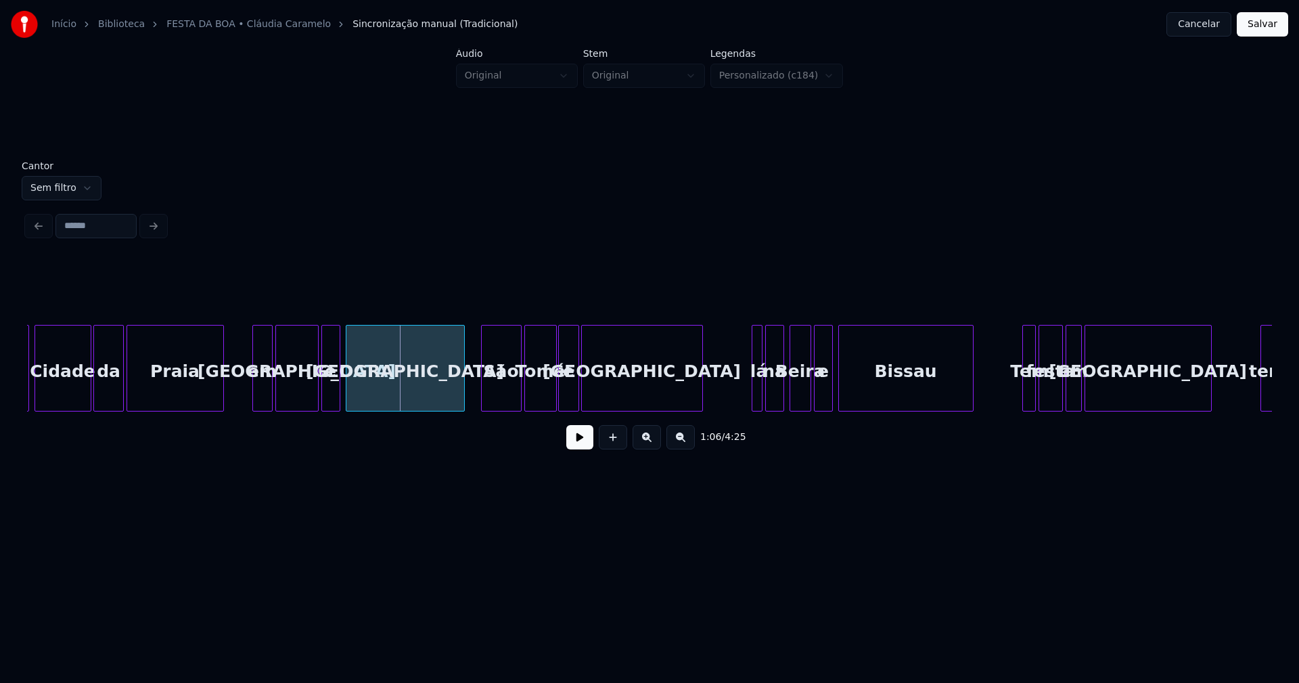
click at [484, 409] on div "Na [GEOGRAPHIC_DATA] em [GEOGRAPHIC_DATA] e [GEOGRAPHIC_DATA] [GEOGRAPHIC_DATA]…" at bounding box center [649, 368] width 1245 height 87
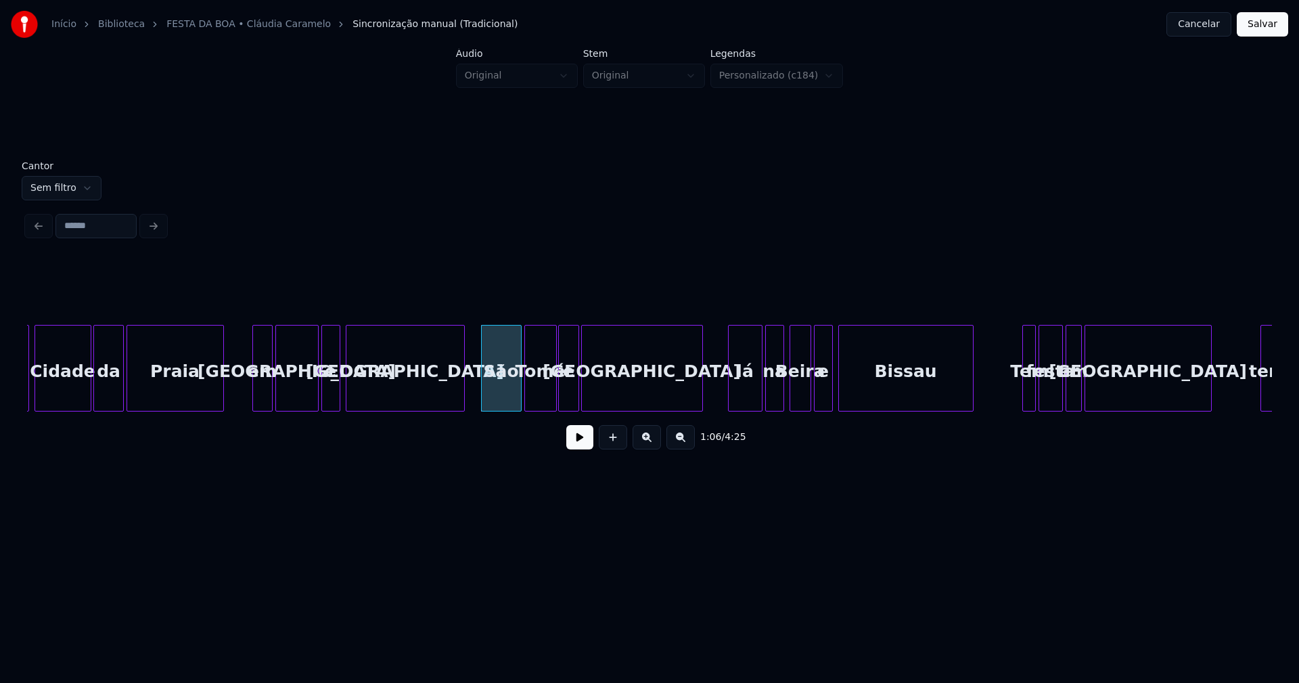
click at [731, 411] on div "Na [GEOGRAPHIC_DATA] em [GEOGRAPHIC_DATA] e [GEOGRAPHIC_DATA] [GEOGRAPHIC_DATA]…" at bounding box center [649, 368] width 1245 height 87
click at [1008, 411] on div "Na [GEOGRAPHIC_DATA] em [GEOGRAPHIC_DATA] e [GEOGRAPHIC_DATA] [GEOGRAPHIC_DATA]…" at bounding box center [649, 368] width 1245 height 87
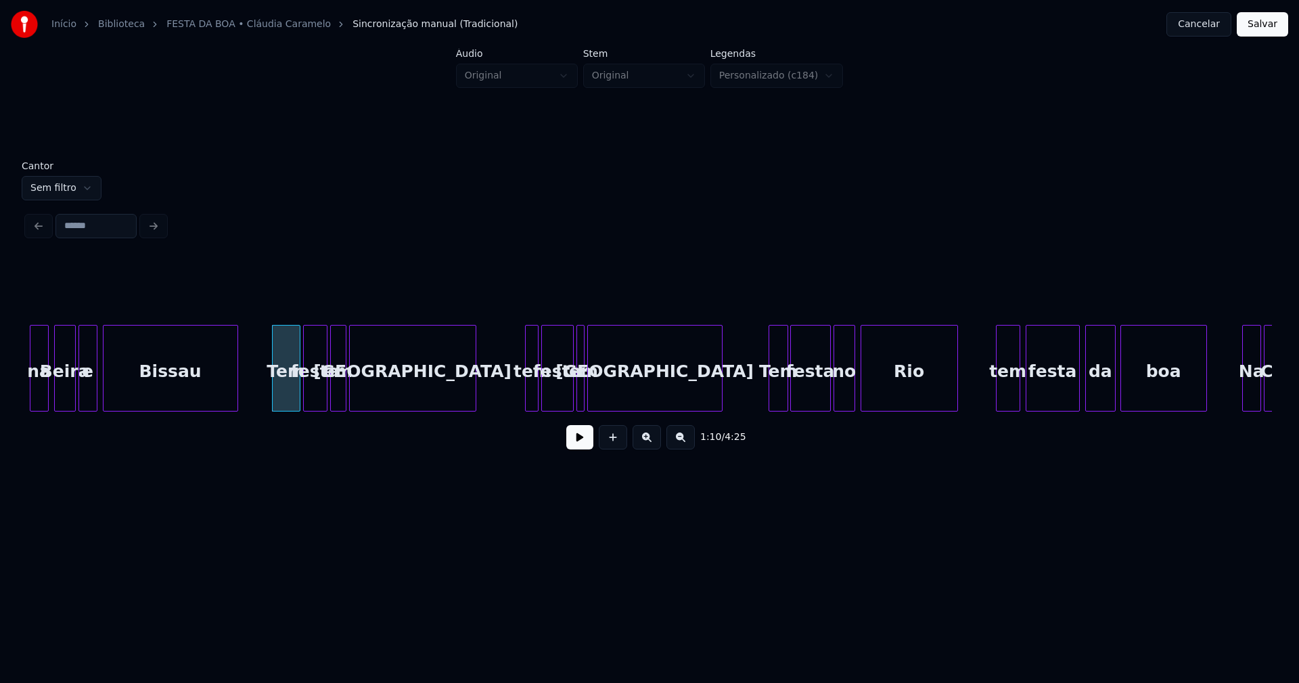
scroll to position [0, 9317]
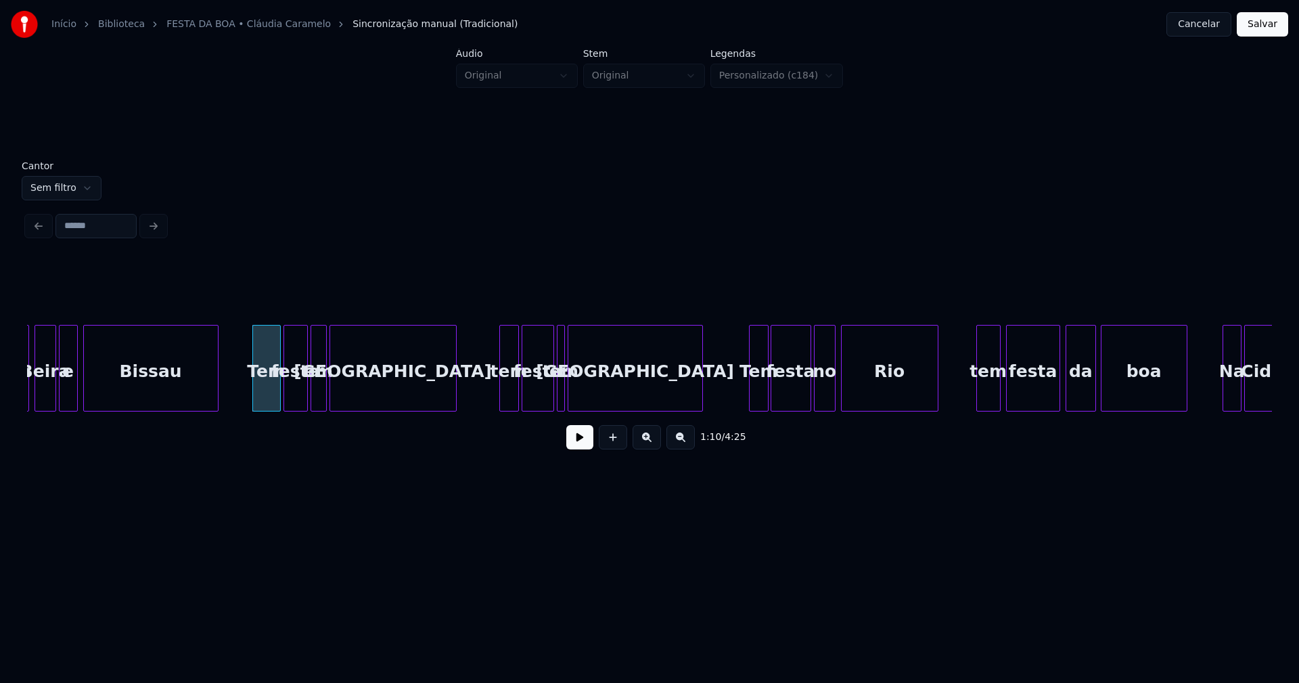
click at [501, 391] on div at bounding box center [502, 367] width 4 height 85
click at [576, 443] on button at bounding box center [579, 437] width 27 height 24
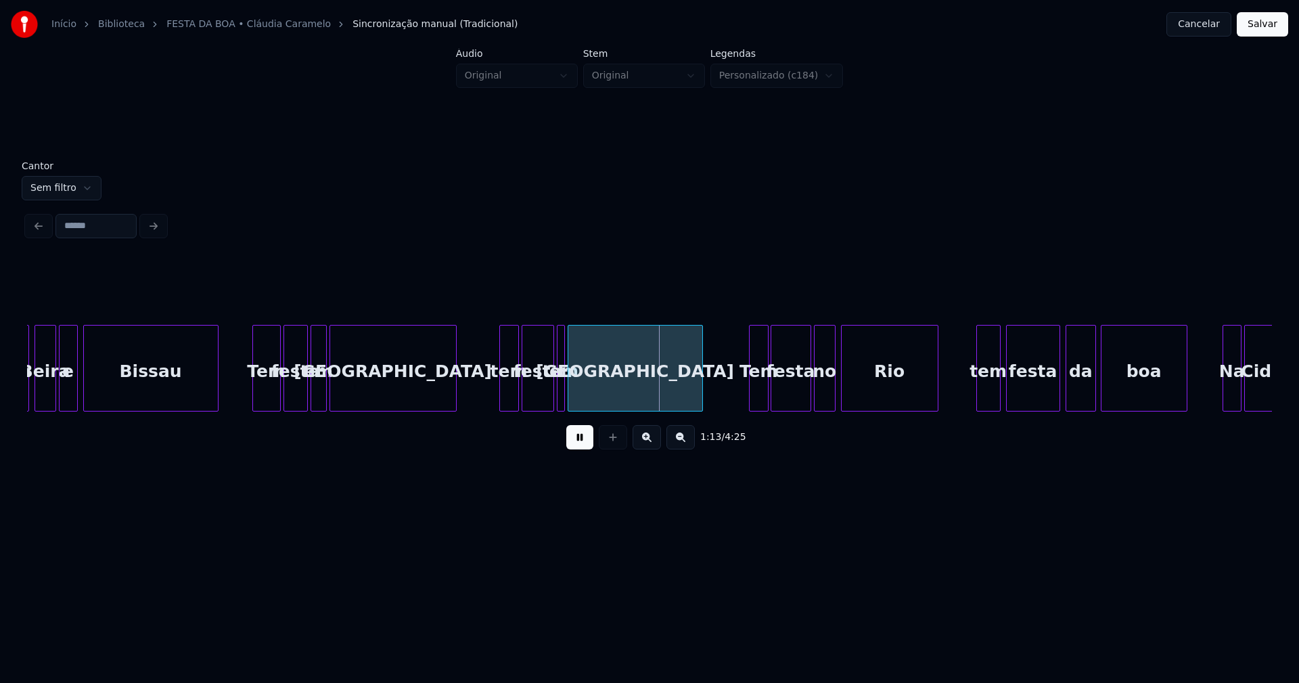
click at [578, 449] on button at bounding box center [579, 437] width 27 height 24
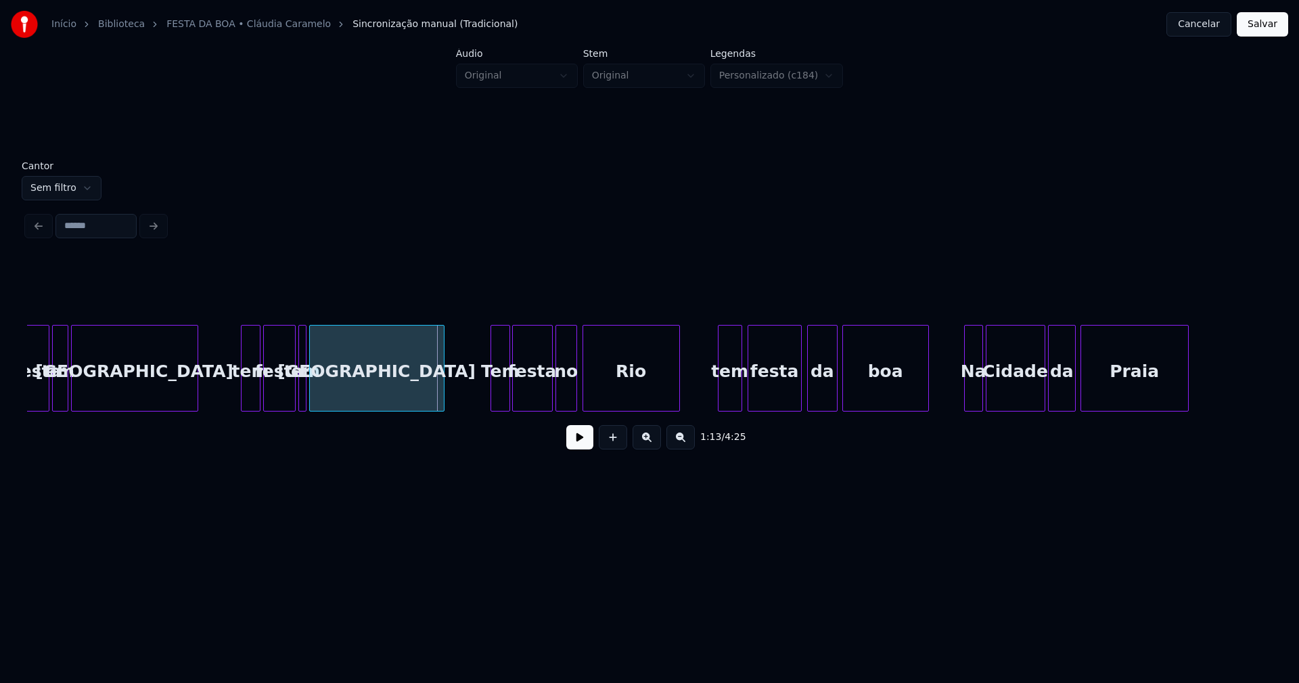
scroll to position [0, 9595]
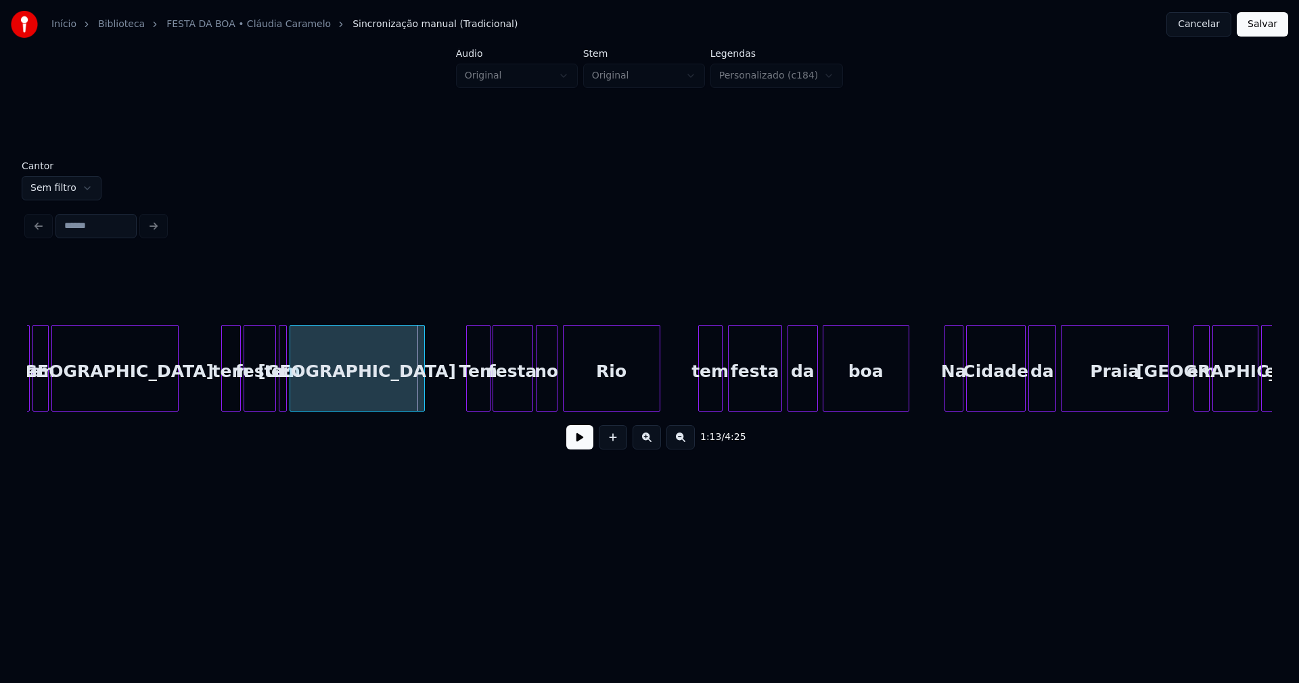
click at [470, 399] on div at bounding box center [469, 367] width 4 height 85
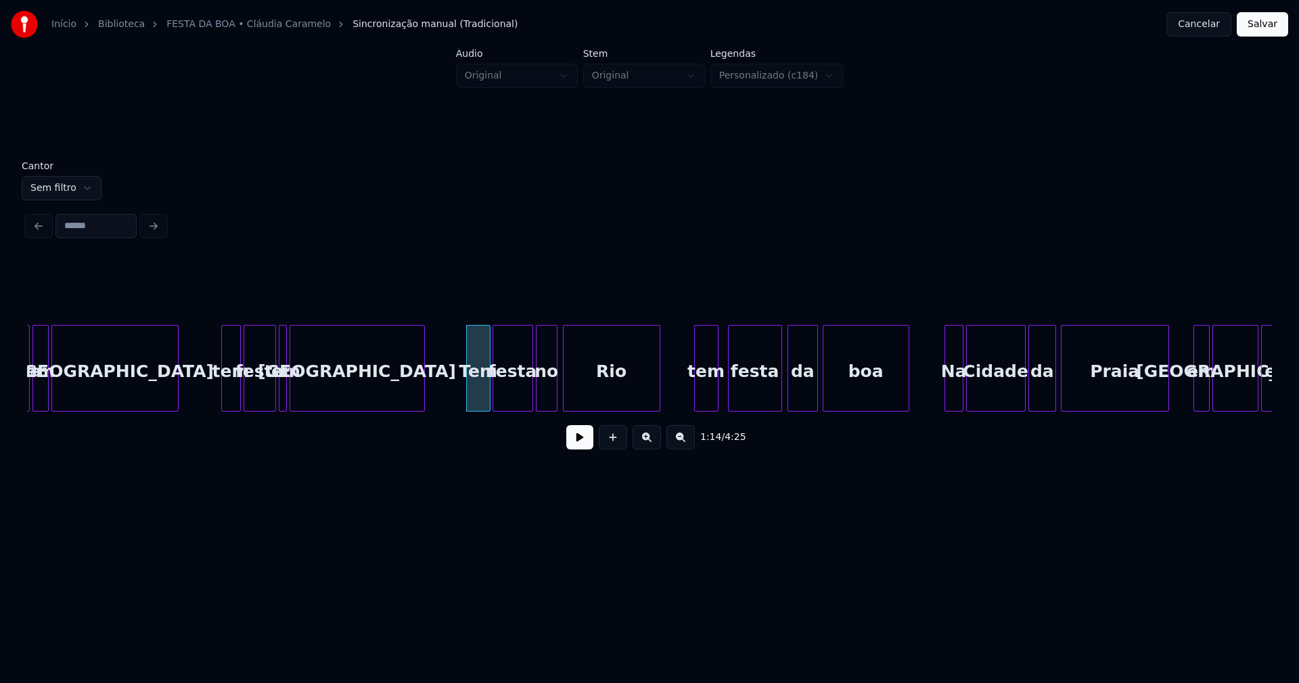
click at [709, 396] on div "tem" at bounding box center [706, 371] width 23 height 92
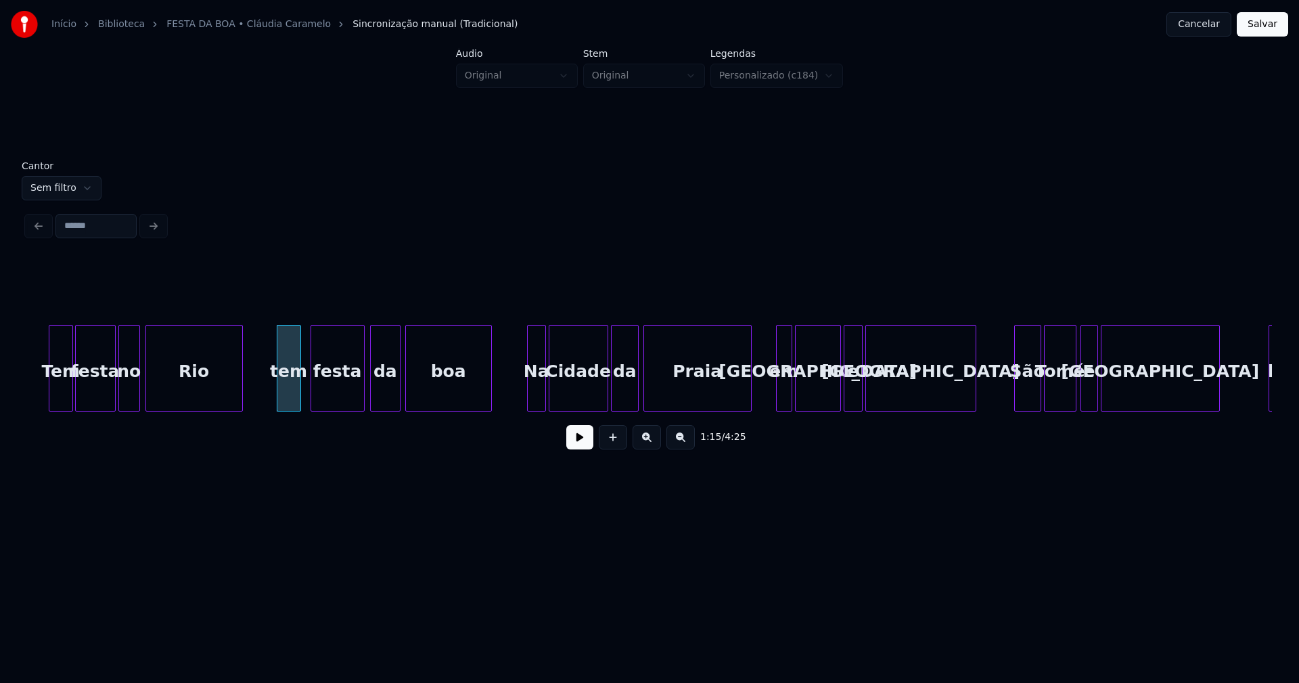
scroll to position [0, 10052]
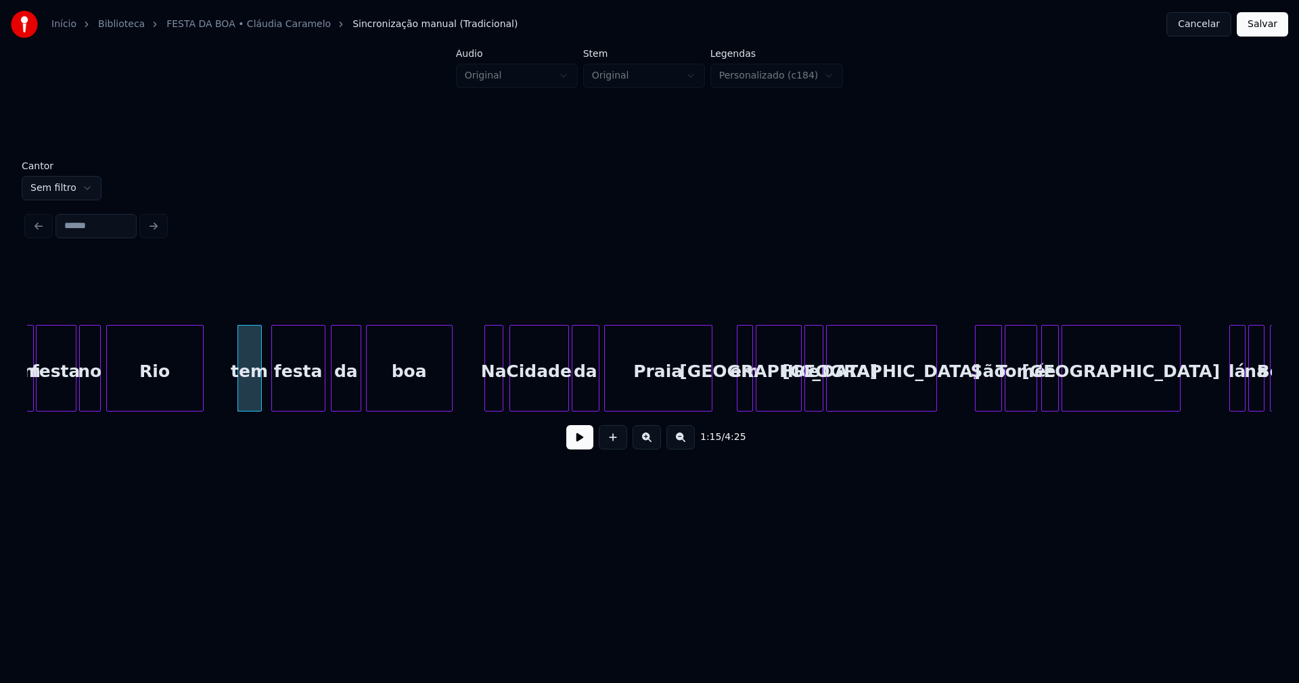
click at [497, 398] on div "Na" at bounding box center [494, 371] width 18 height 92
click at [743, 400] on div "em" at bounding box center [741, 371] width 15 height 92
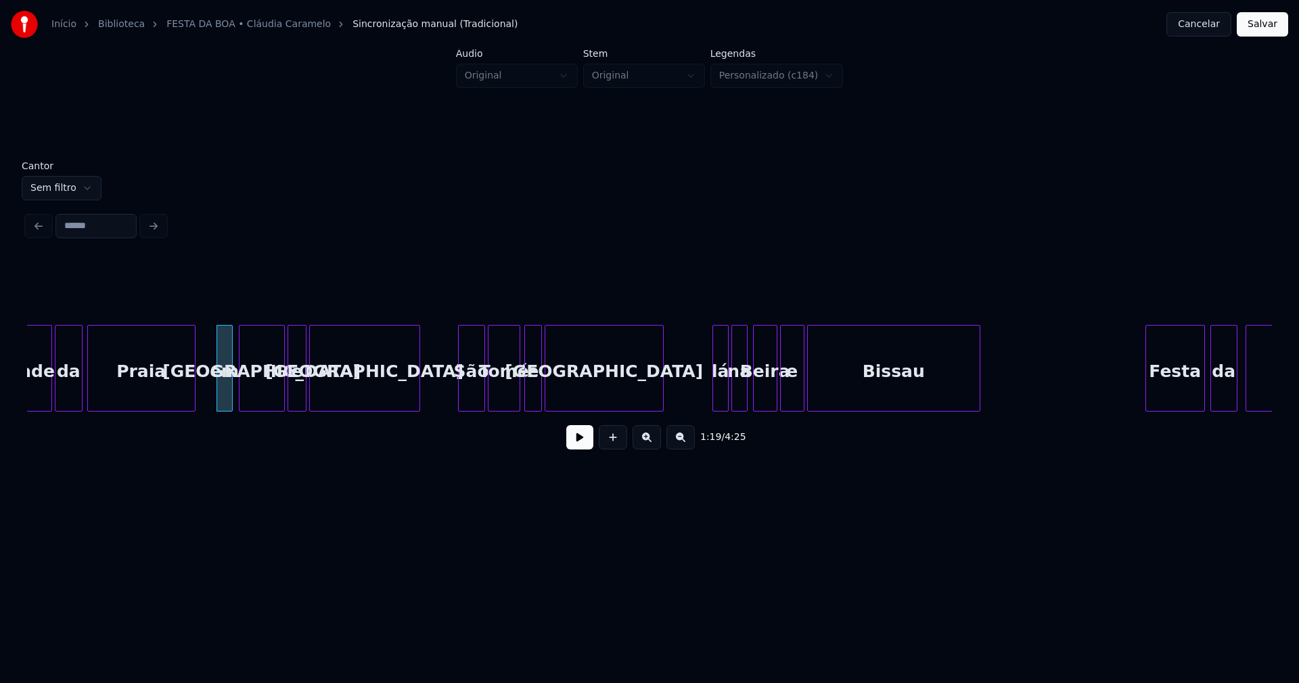
scroll to position [0, 10588]
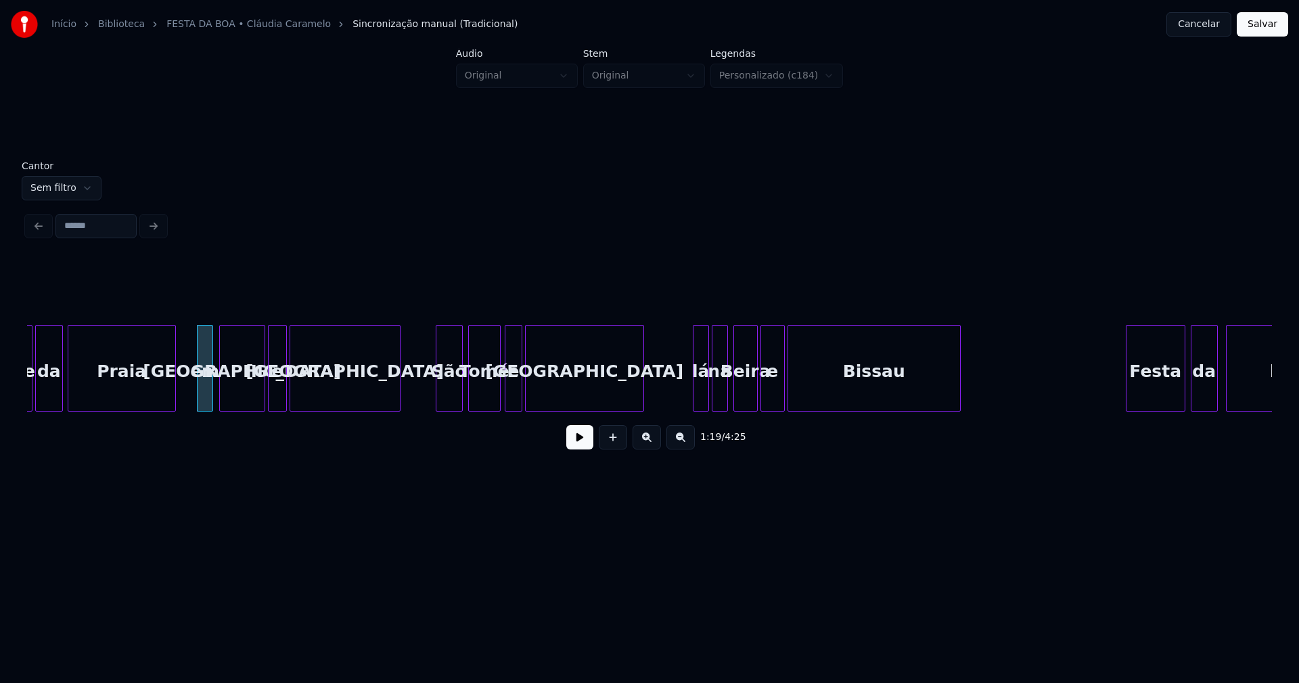
click at [449, 403] on div "São" at bounding box center [449, 371] width 26 height 92
click at [689, 409] on div "[GEOGRAPHIC_DATA] em [GEOGRAPHIC_DATA] e [GEOGRAPHIC_DATA] [GEOGRAPHIC_DATA] e …" at bounding box center [649, 368] width 1245 height 87
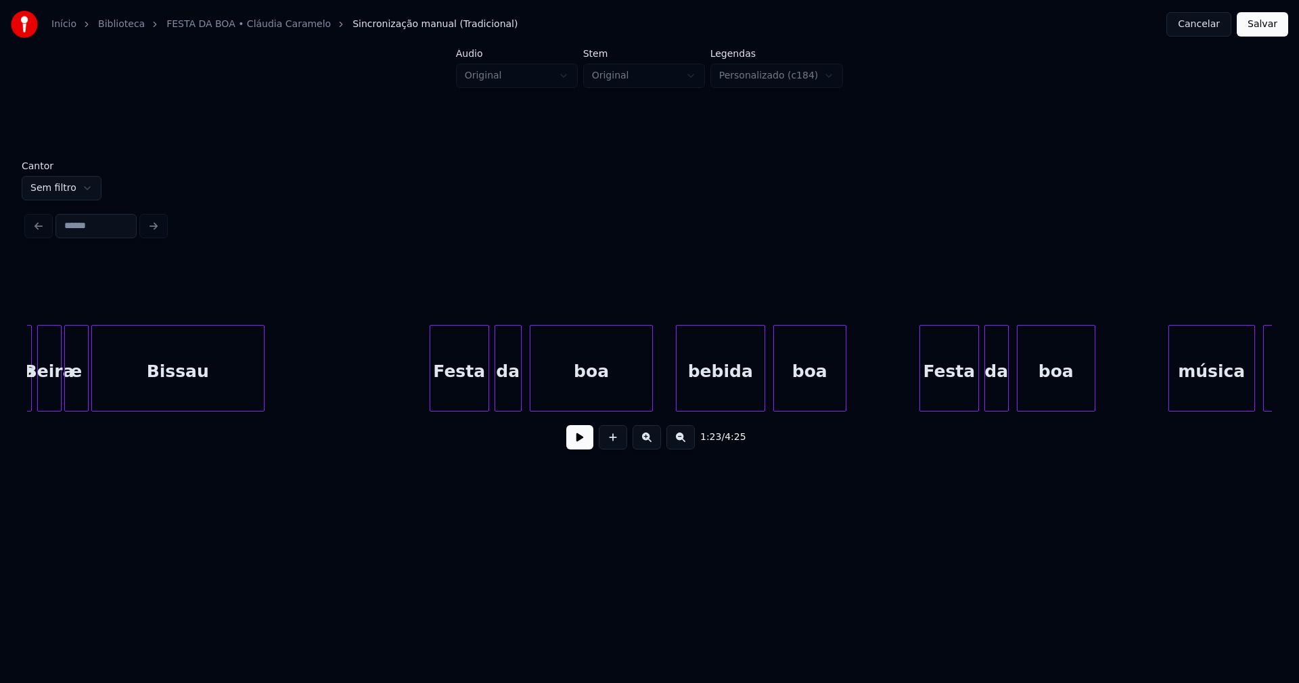
scroll to position [0, 11304]
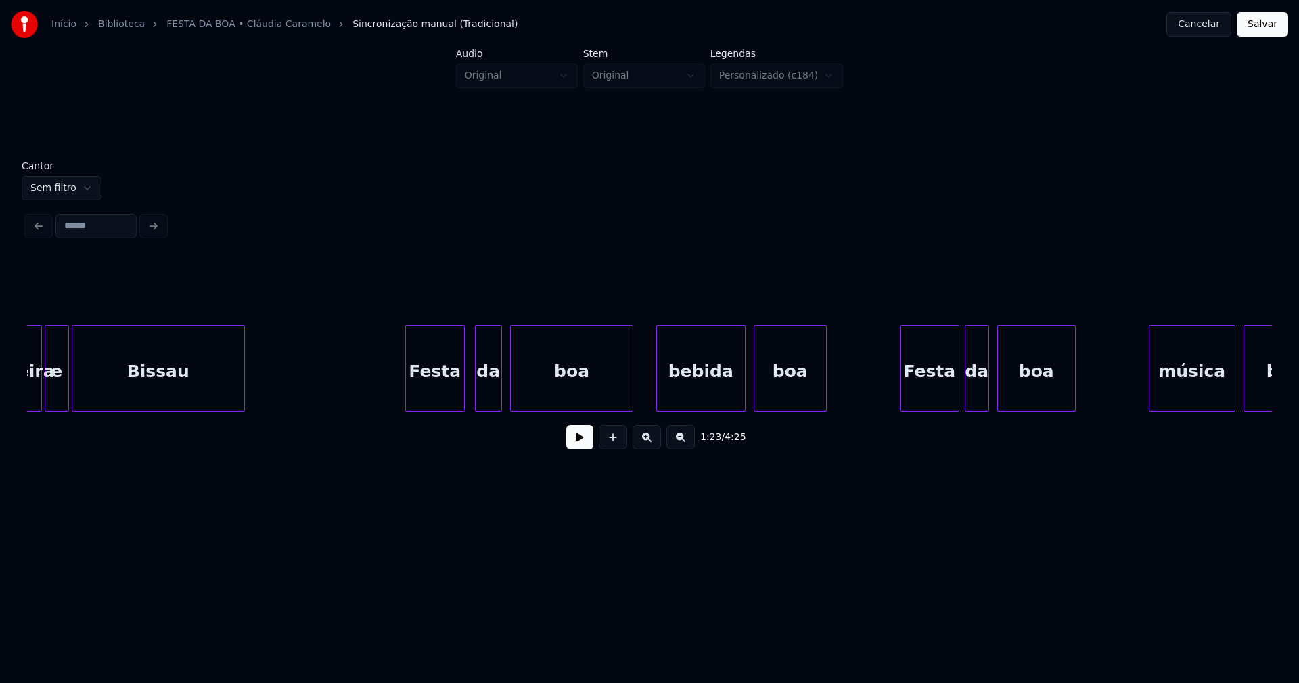
click at [432, 411] on div "Beira e Bissau Festa da boa bebida boa Festa da boa música boa" at bounding box center [649, 368] width 1245 height 87
click at [716, 405] on div "bebida" at bounding box center [697, 371] width 88 height 92
click at [941, 403] on div "Festa" at bounding box center [926, 371] width 58 height 92
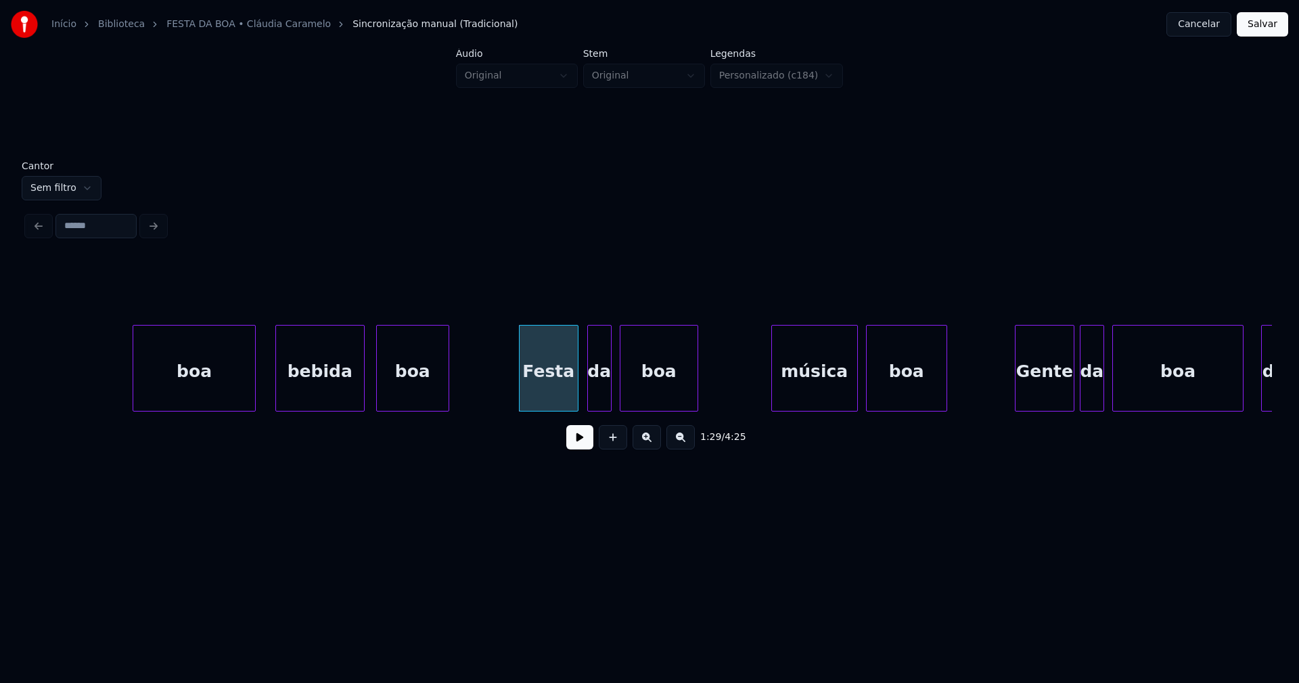
scroll to position [0, 12099]
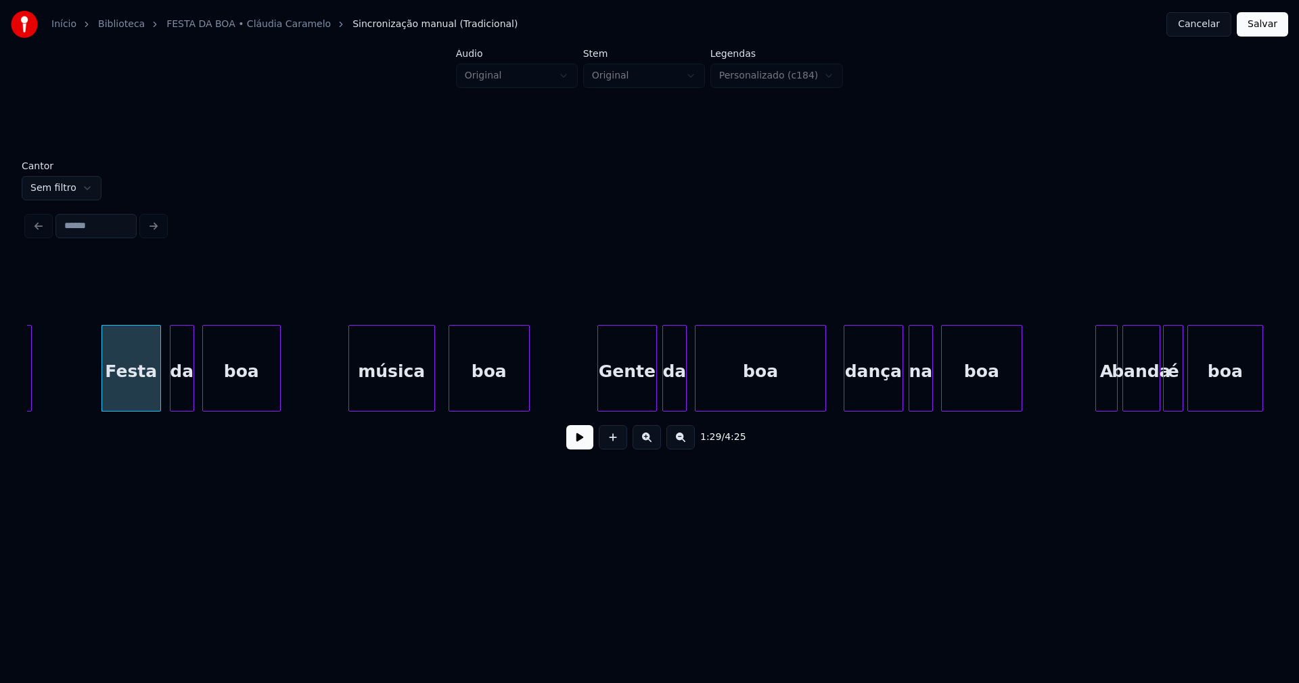
click at [402, 408] on div "boa Festa da boa música boa Gente da boa dança na boa A banda é boa" at bounding box center [649, 368] width 1245 height 87
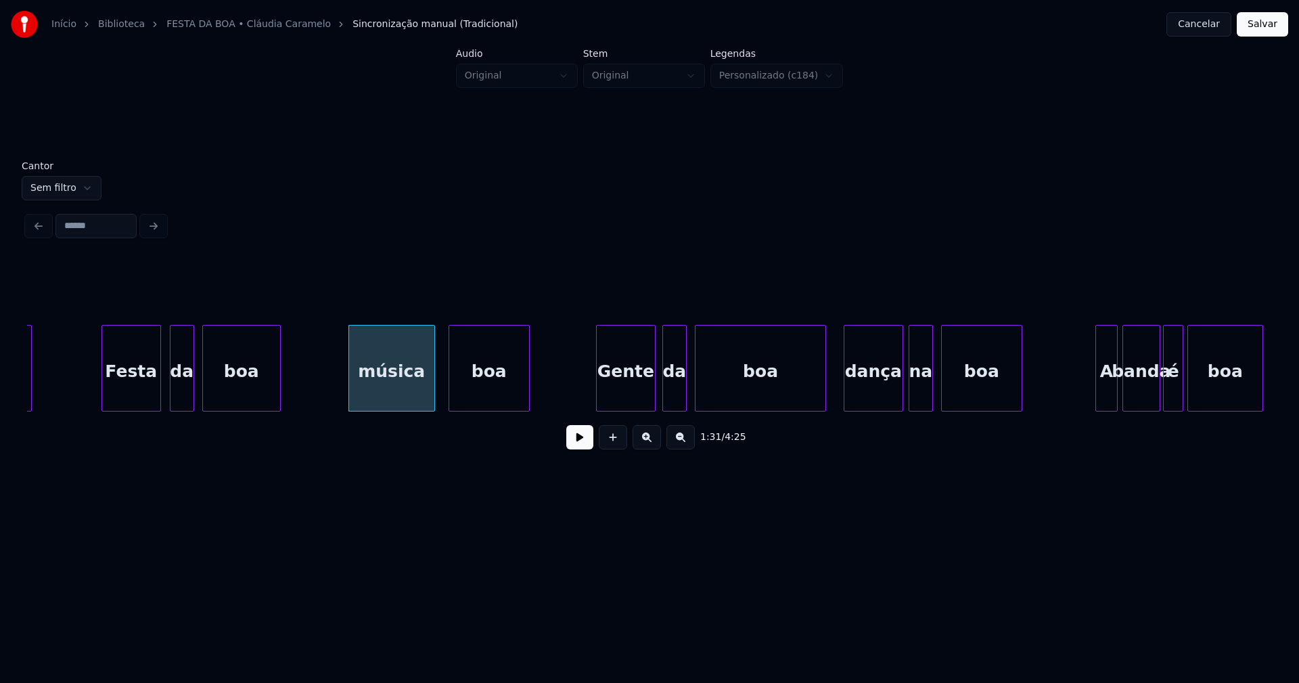
click at [630, 401] on div "Gente" at bounding box center [626, 371] width 58 height 92
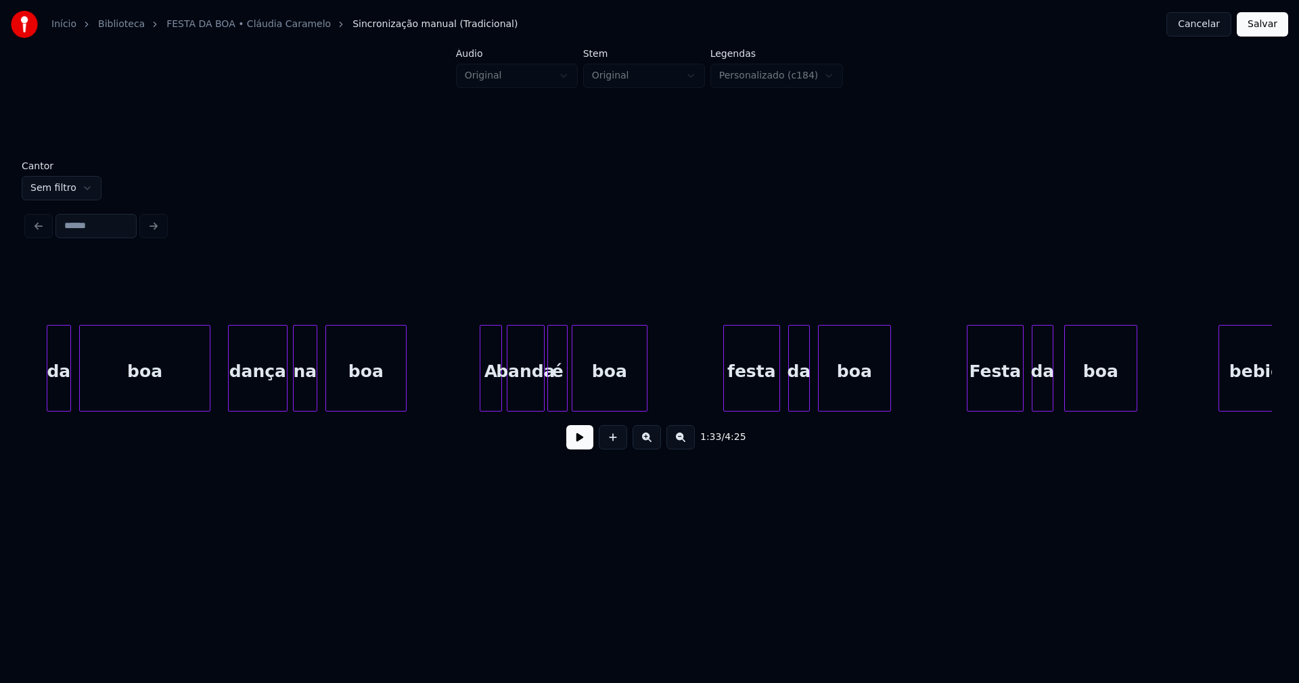
scroll to position [0, 12734]
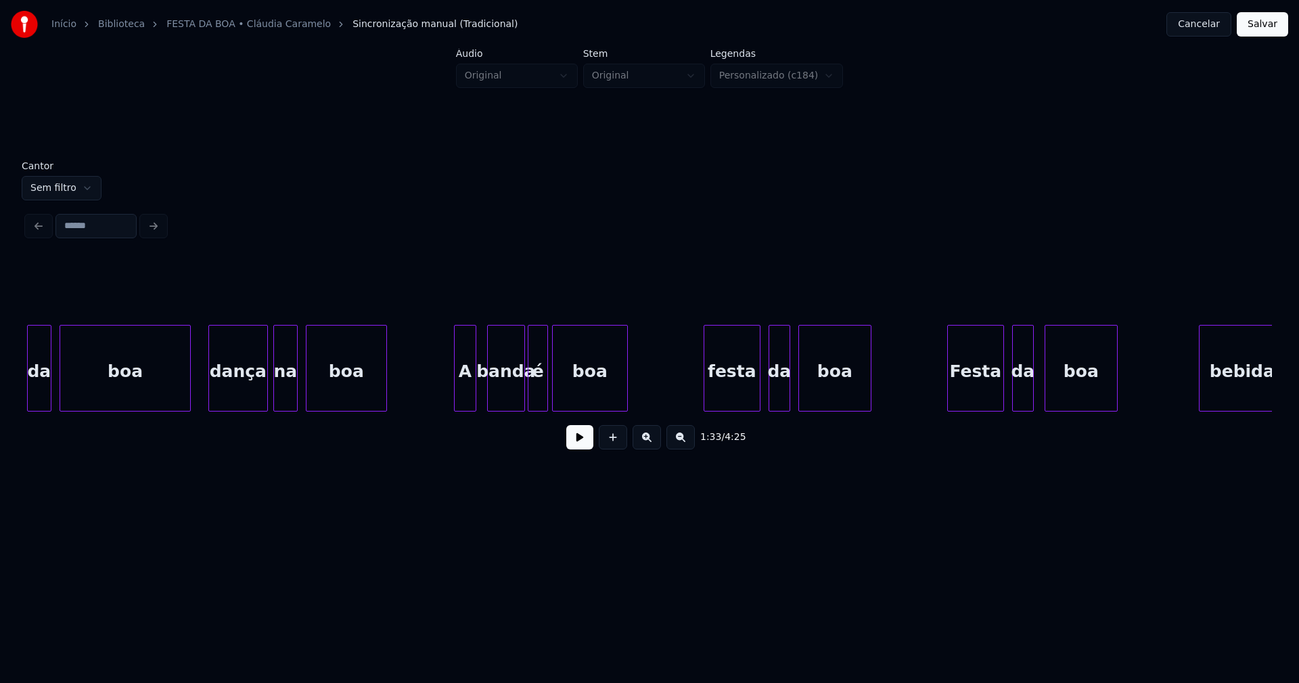
click at [467, 407] on div "da boa dança na boa A banda é boa festa da boa Festa da boa bebida" at bounding box center [649, 368] width 1245 height 87
click at [736, 404] on div "festa" at bounding box center [726, 371] width 55 height 92
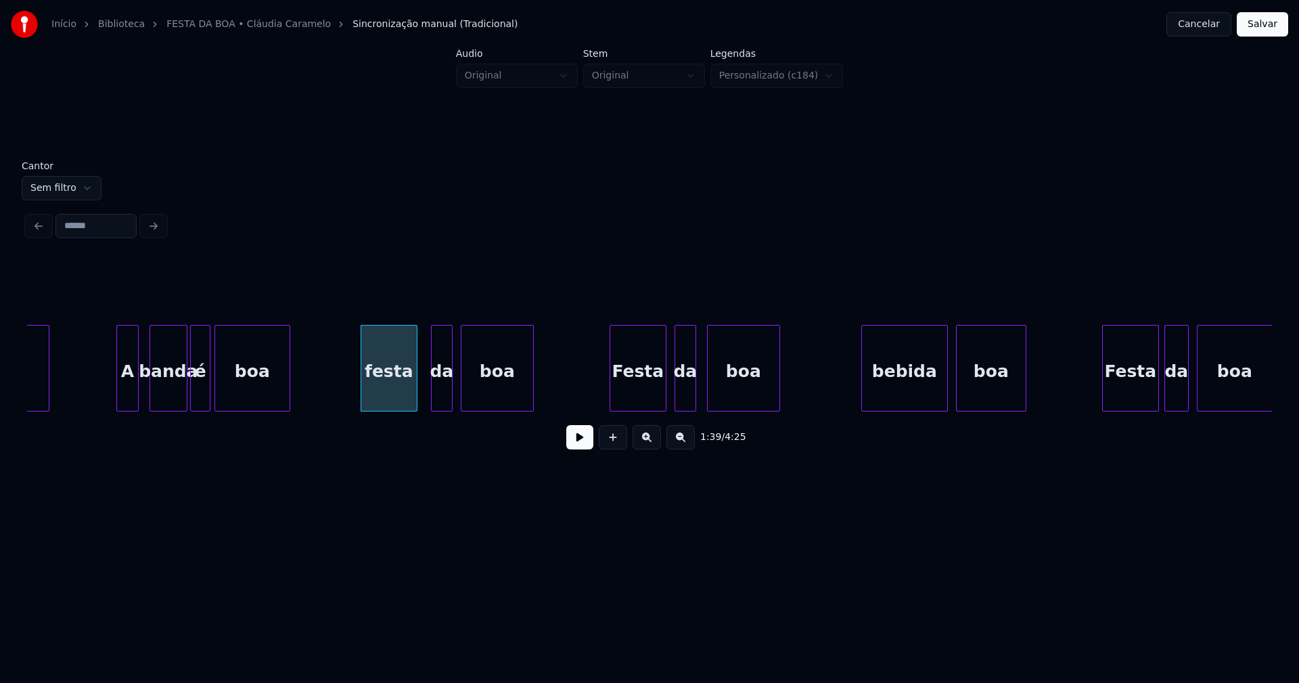
scroll to position [0, 13151]
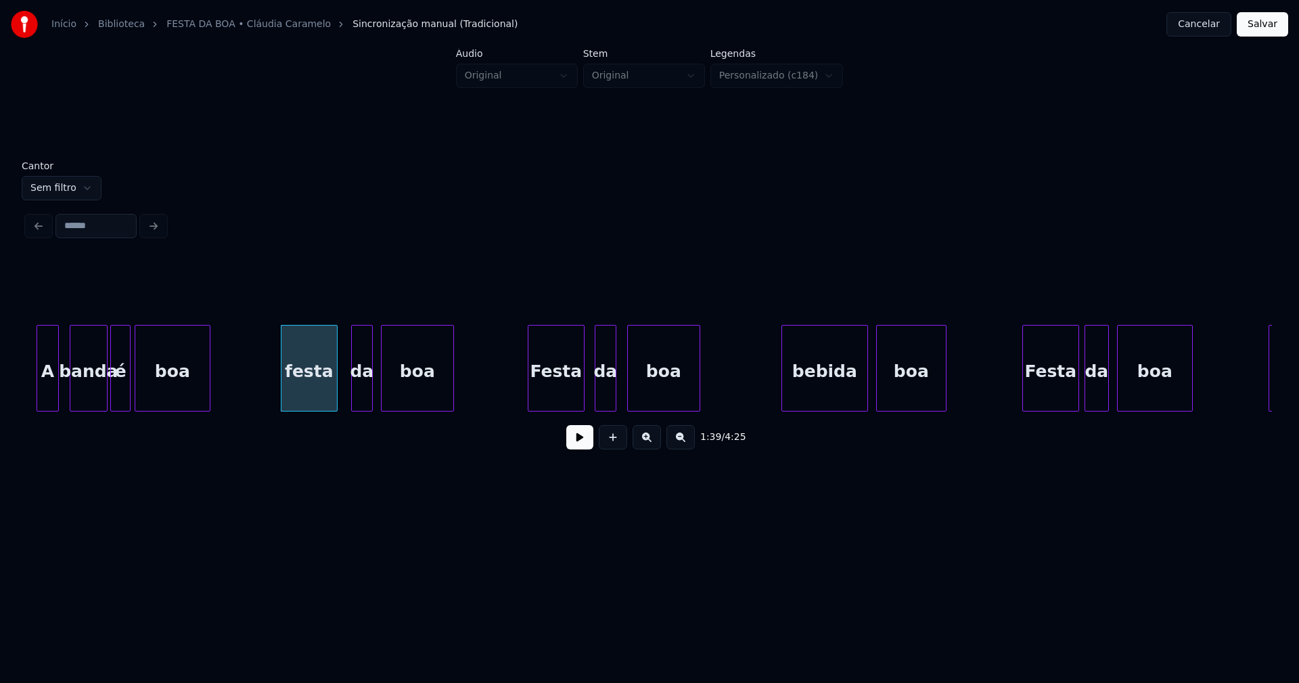
click at [564, 394] on div "Festa" at bounding box center [555, 371] width 55 height 92
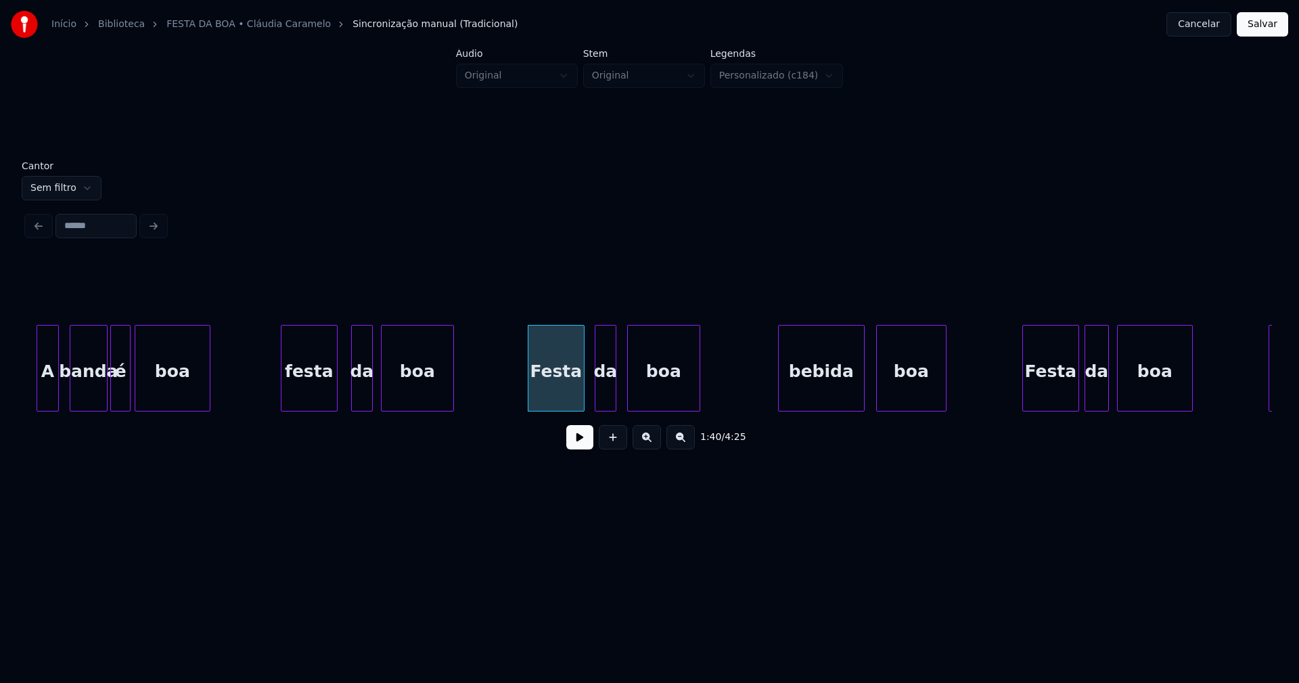
click at [835, 396] on div "bebida" at bounding box center [821, 371] width 85 height 92
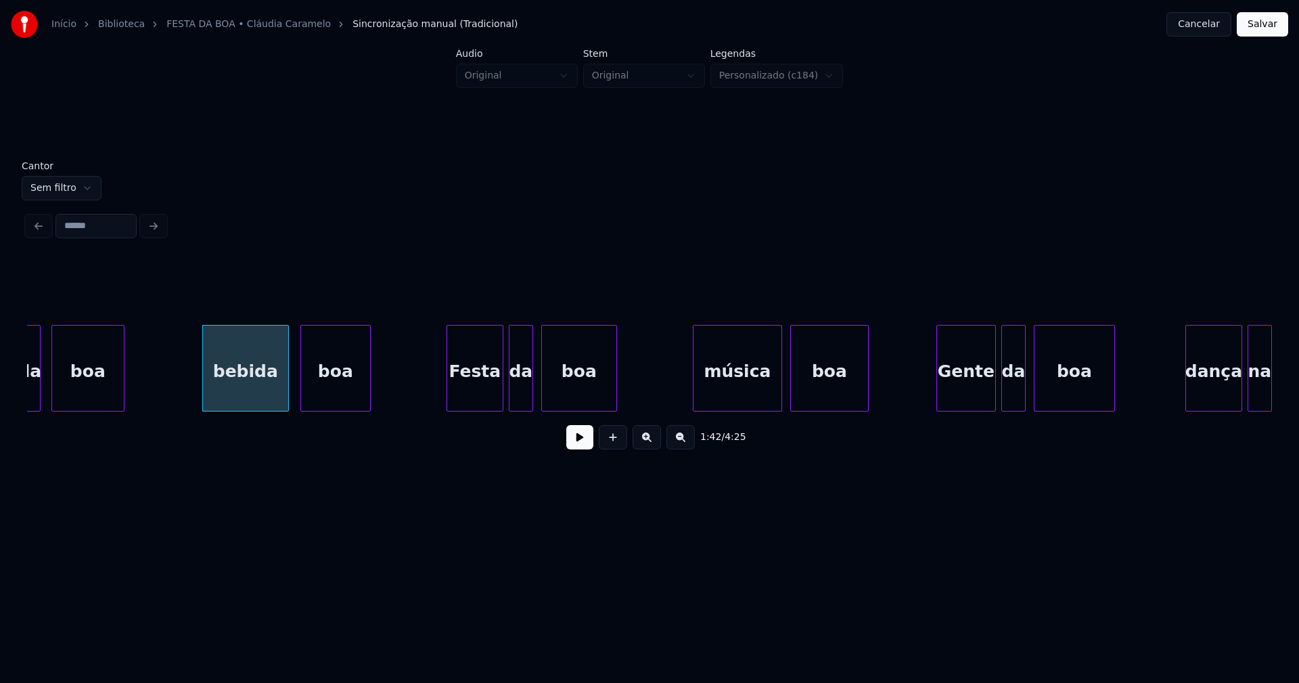
scroll to position [0, 13728]
click at [465, 394] on div "Festa" at bounding box center [471, 371] width 55 height 92
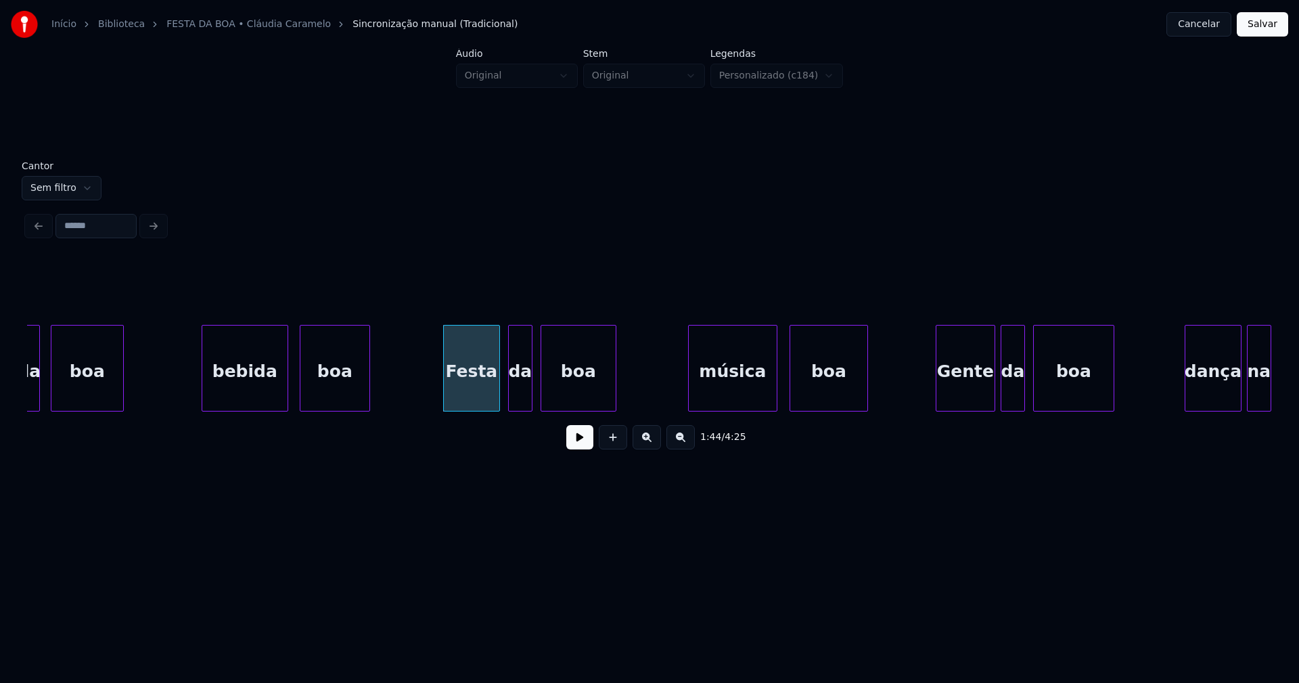
click at [741, 394] on div "música" at bounding box center [733, 371] width 88 height 92
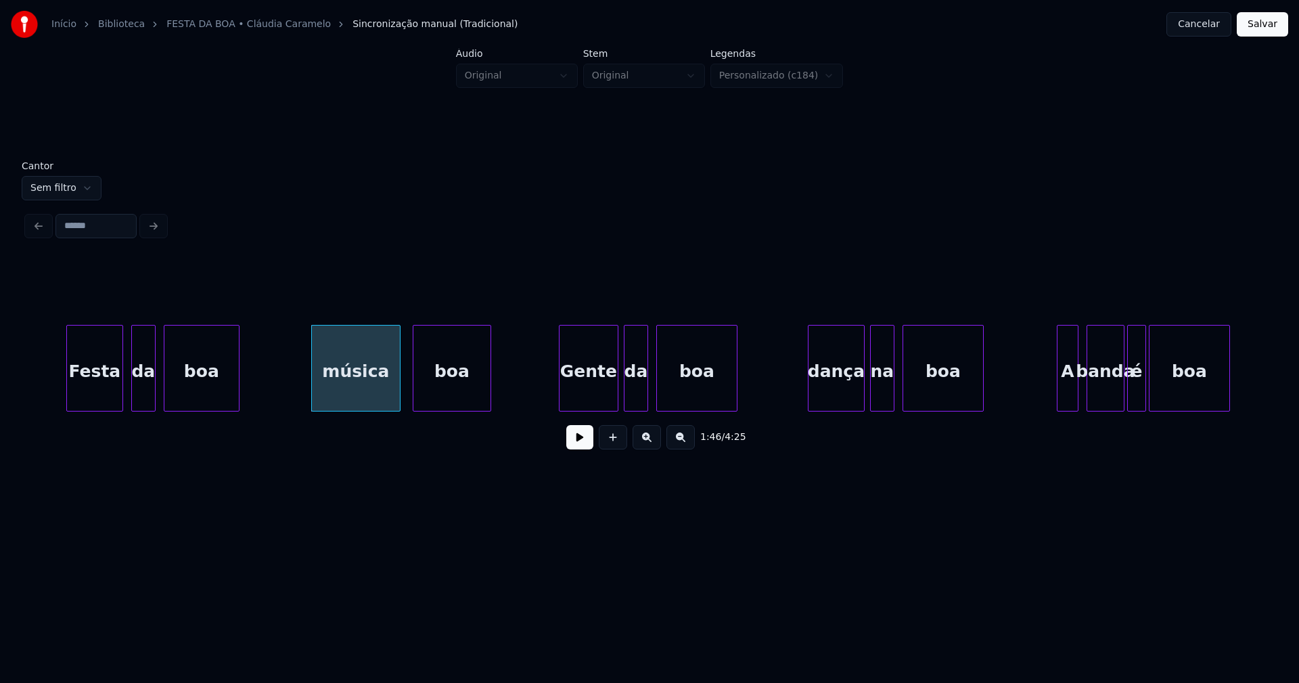
scroll to position [0, 14165]
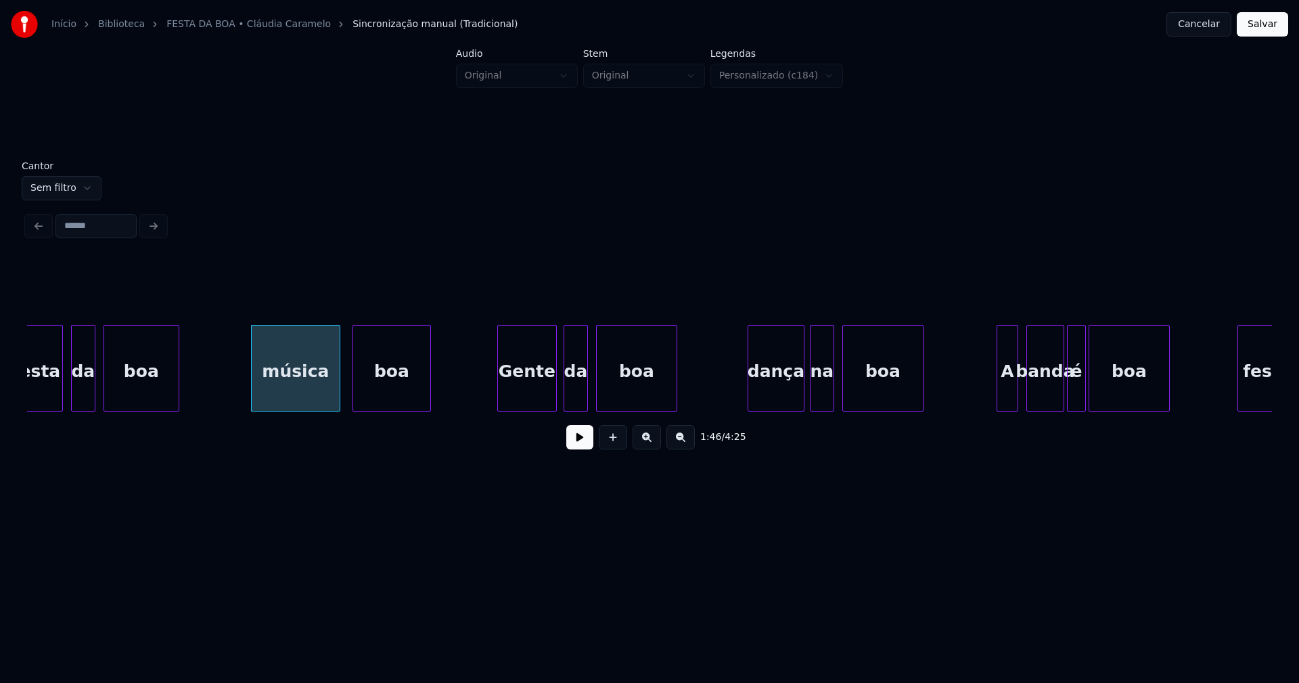
click at [530, 397] on div "Gente" at bounding box center [527, 371] width 58 height 92
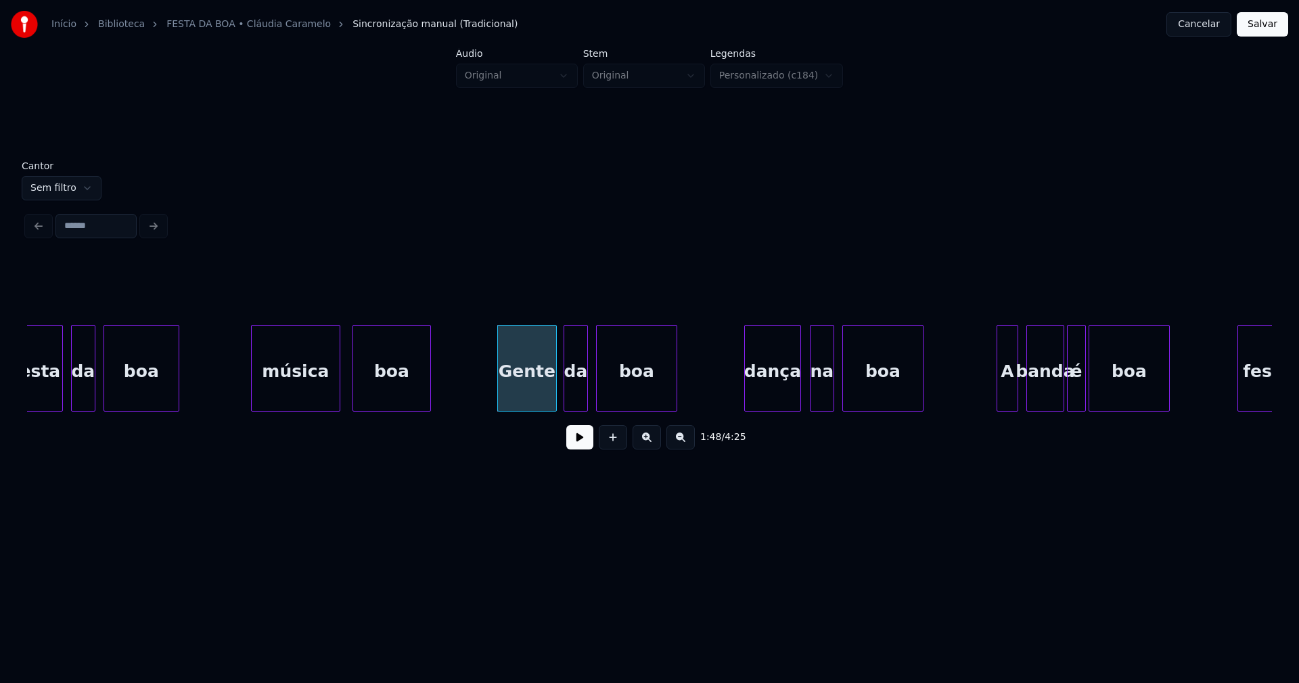
click at [769, 400] on div "dança" at bounding box center [772, 371] width 55 height 92
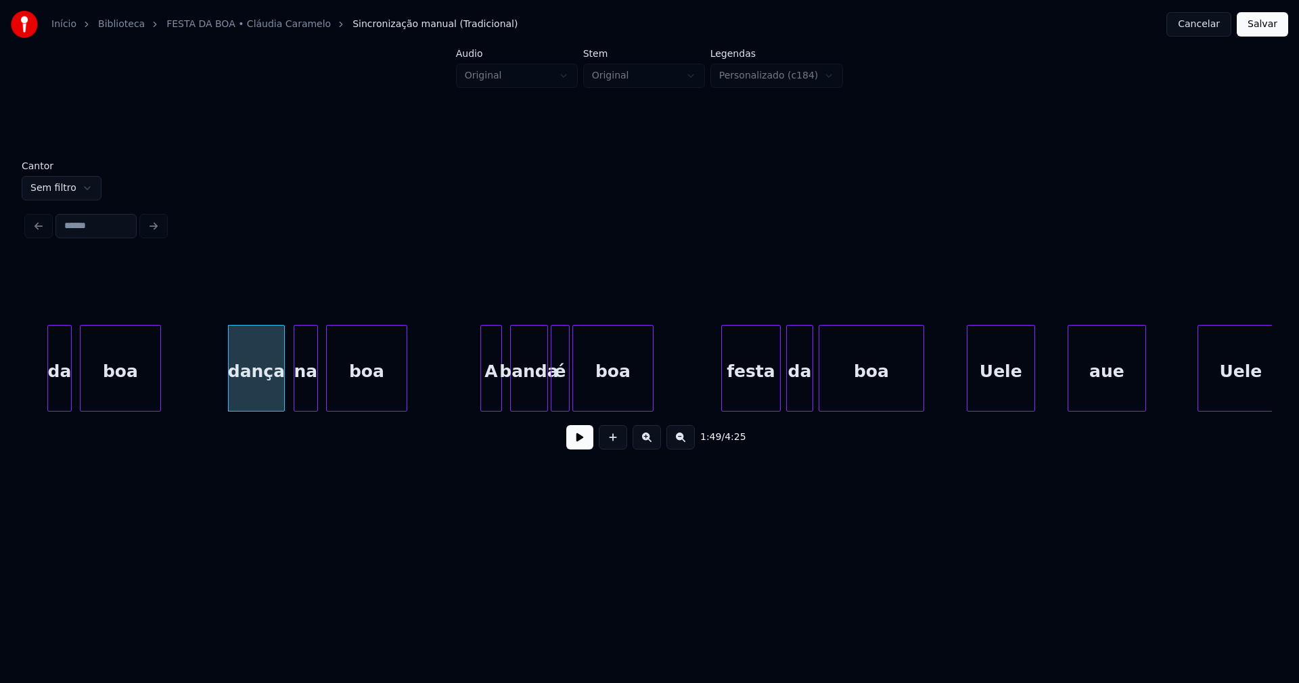
scroll to position [0, 14701]
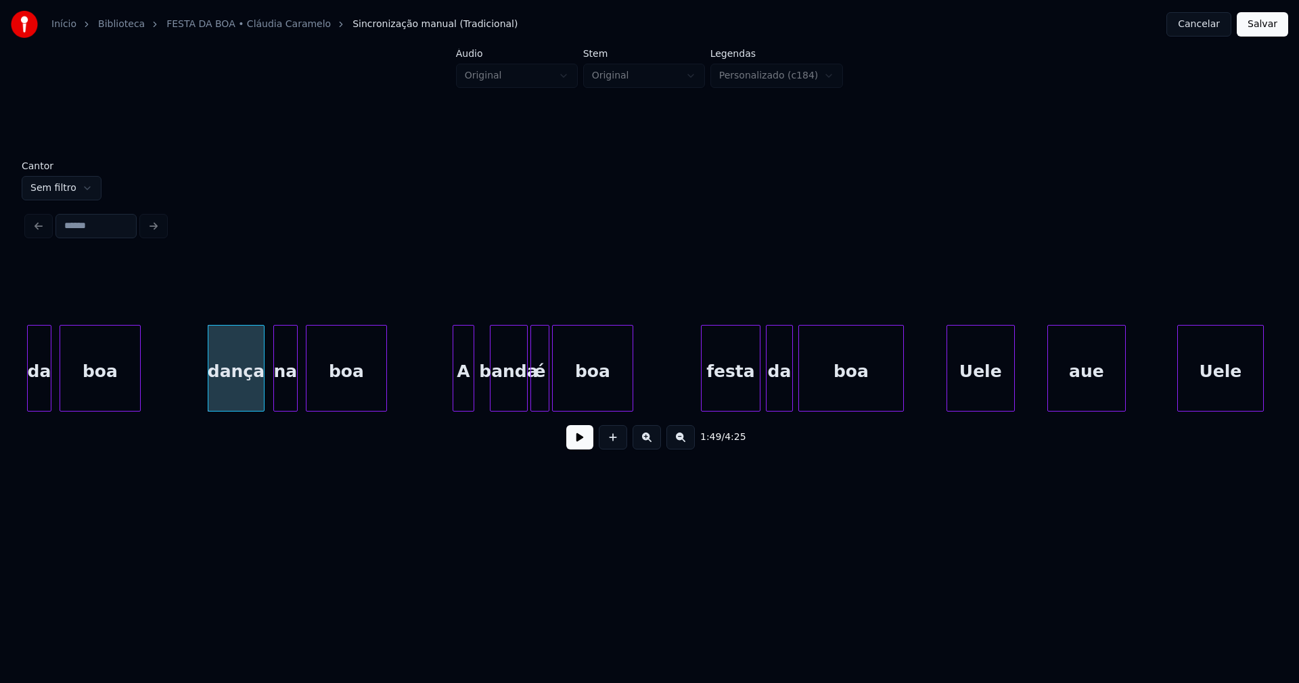
click at [461, 411] on div "da boa dança na boa A banda é boa festa da boa Uele aue [GEOGRAPHIC_DATA]" at bounding box center [649, 368] width 1245 height 87
click at [733, 397] on div "festa" at bounding box center [728, 371] width 58 height 92
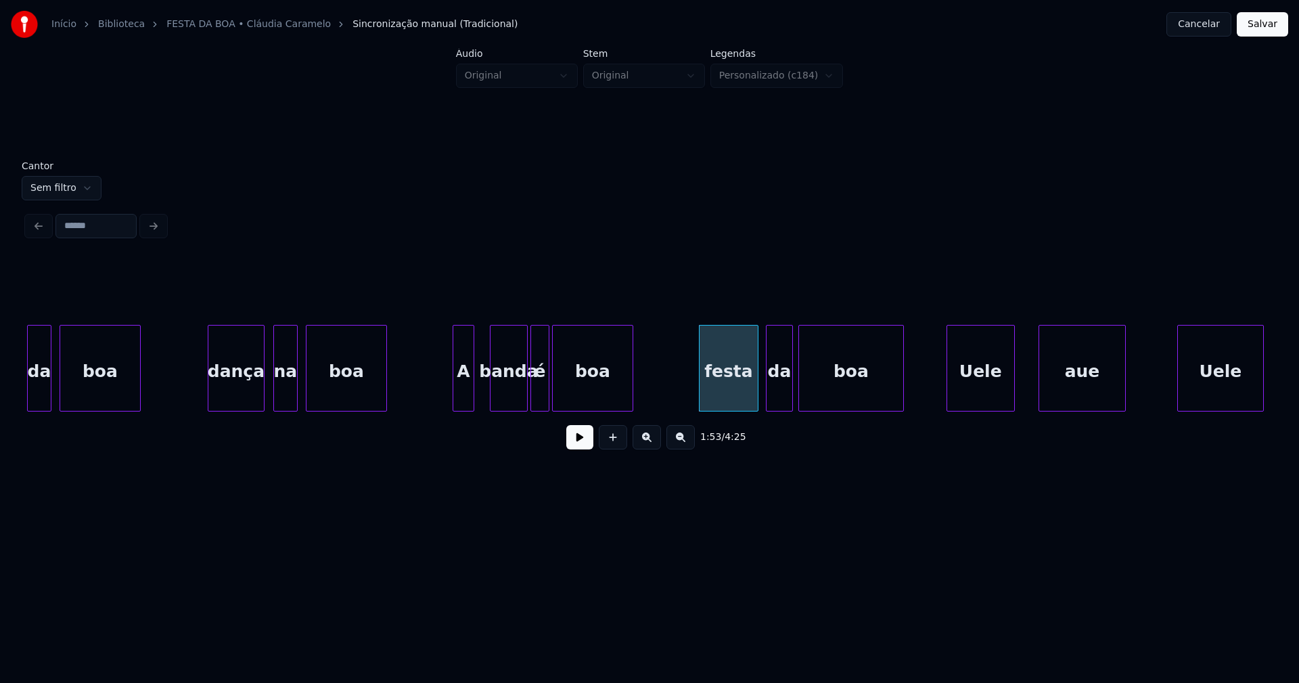
click at [1039, 401] on div at bounding box center [1041, 367] width 4 height 85
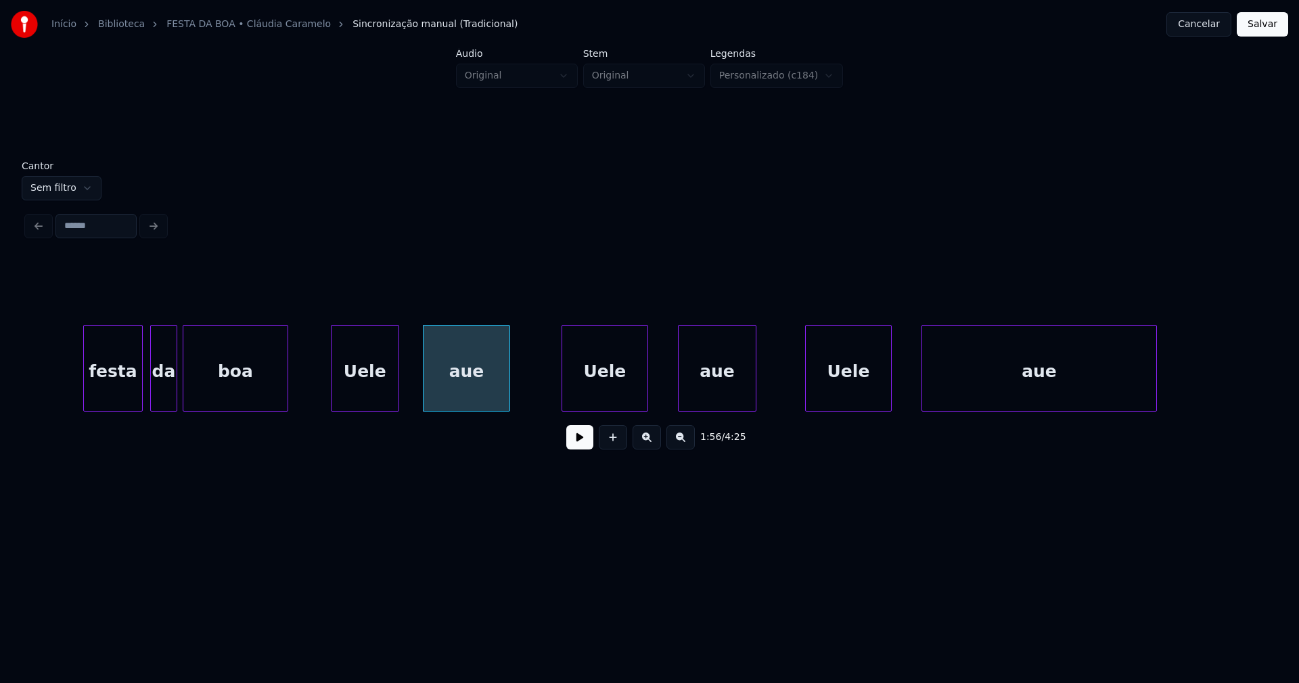
scroll to position [0, 15357]
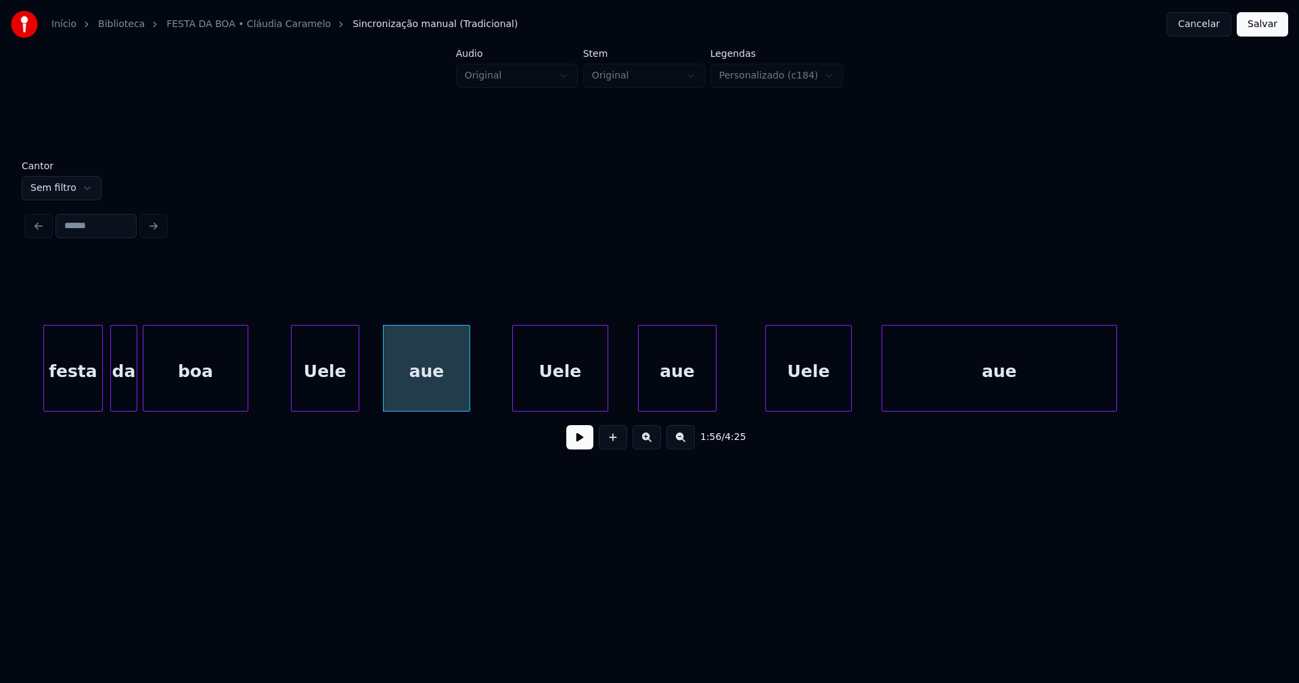
click at [514, 411] on div "festa da boa Uele aue Uele aue [GEOGRAPHIC_DATA] aue" at bounding box center [649, 368] width 1245 height 87
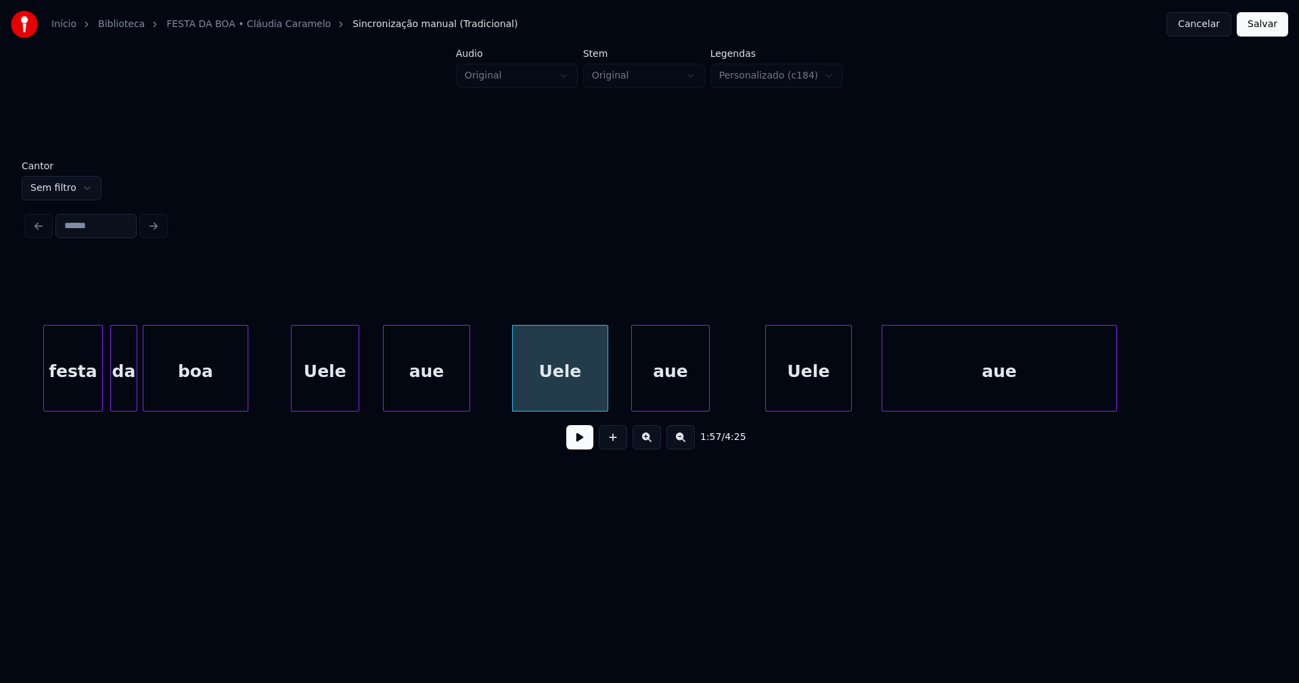
click at [658, 398] on div "aue" at bounding box center [670, 371] width 77 height 92
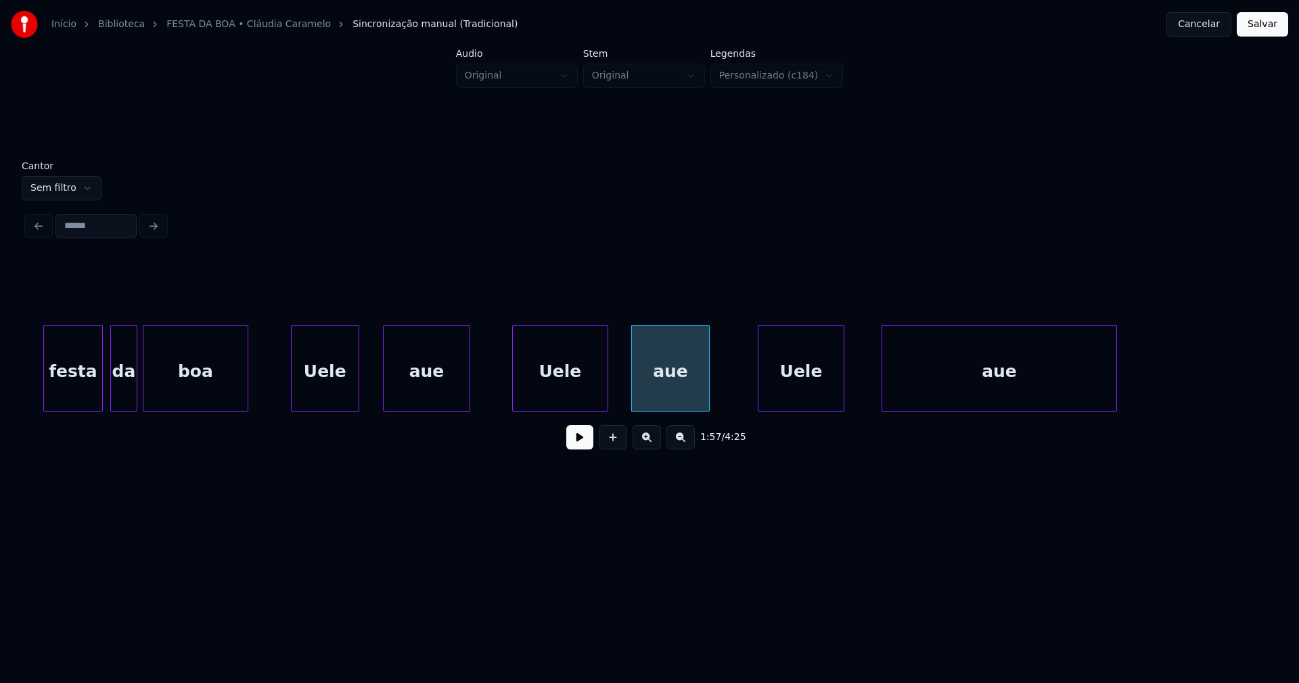
click at [798, 409] on div "festa da boa Uele aue Uele aue [GEOGRAPHIC_DATA] aue" at bounding box center [649, 368] width 1245 height 87
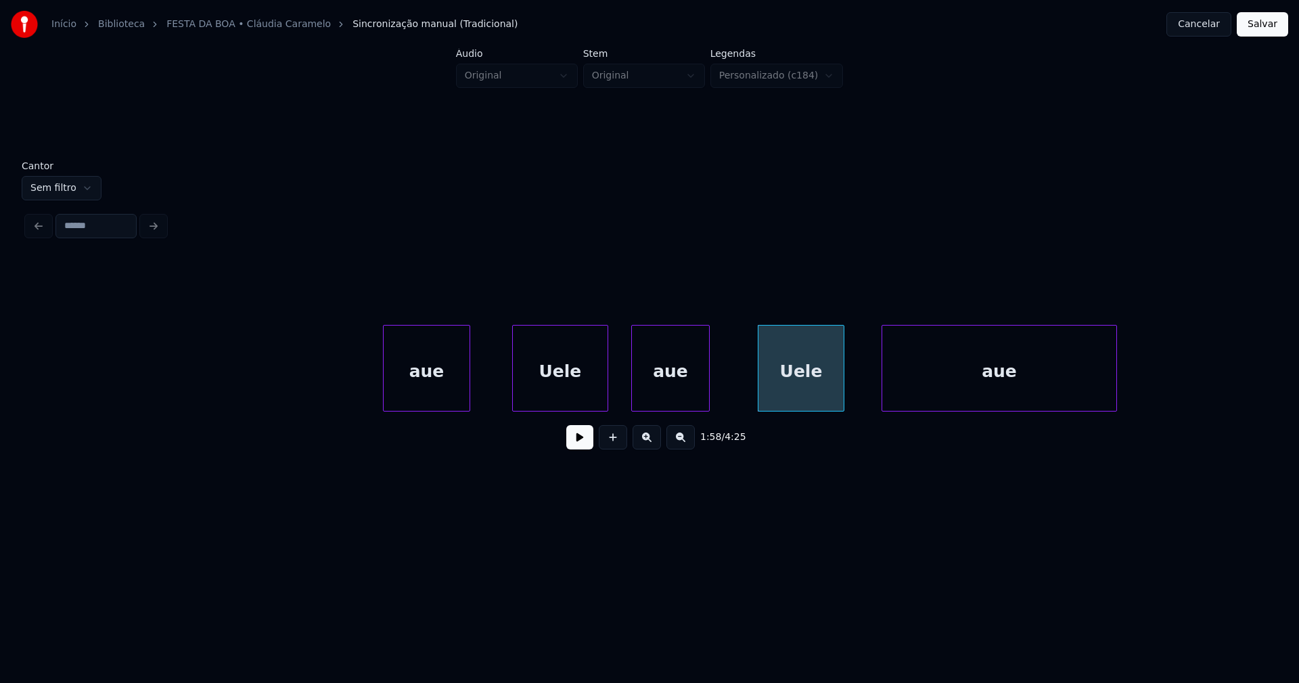
scroll to position [0, 15813]
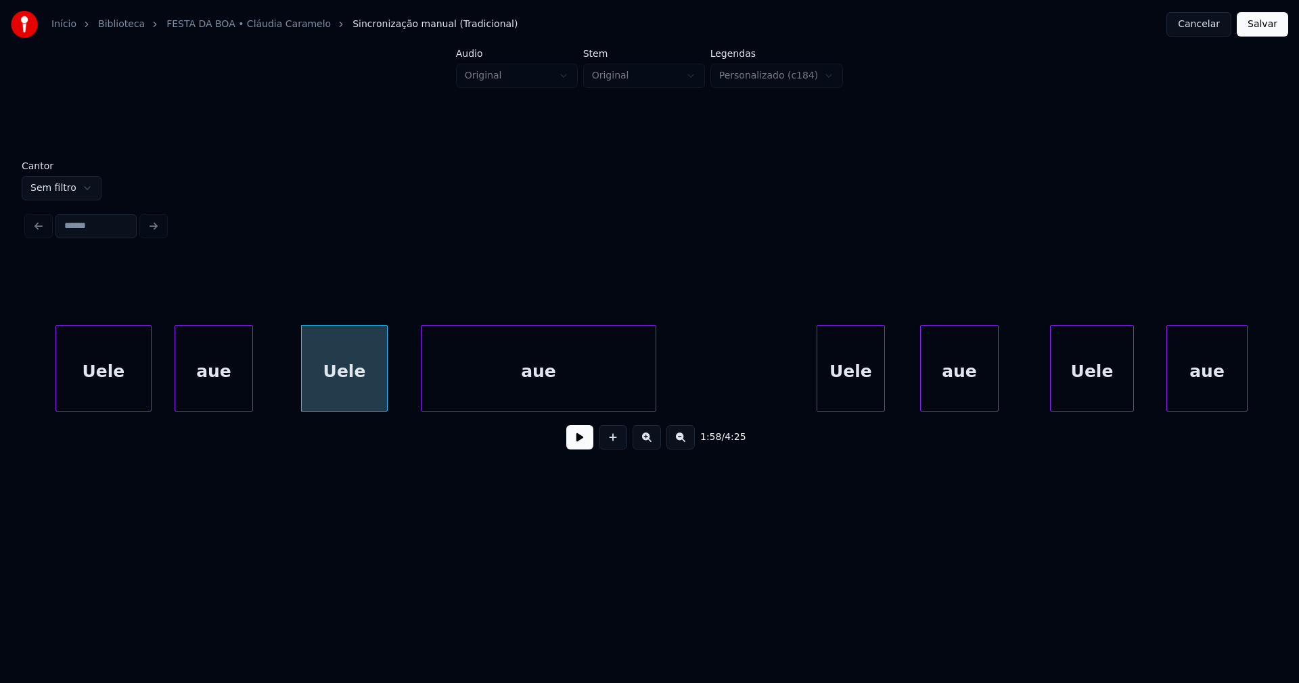
click at [609, 400] on div "aue" at bounding box center [538, 371] width 234 height 92
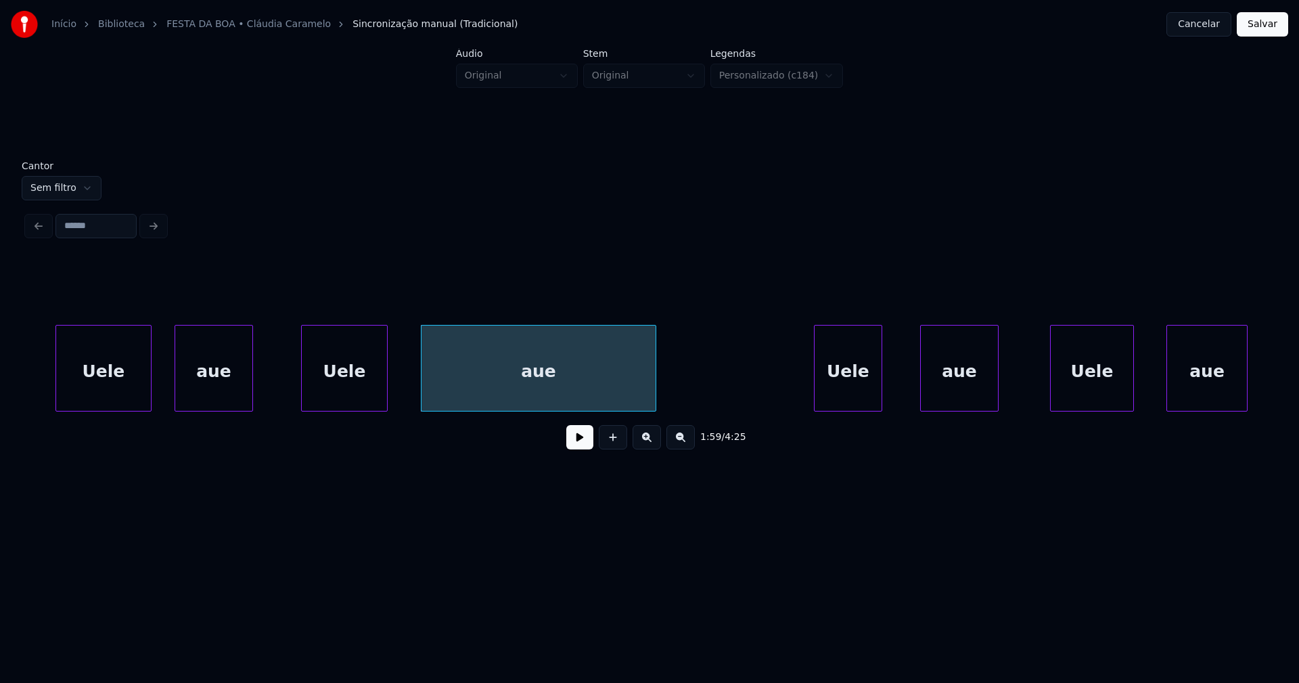
click at [866, 395] on div "Uele" at bounding box center [847, 371] width 67 height 92
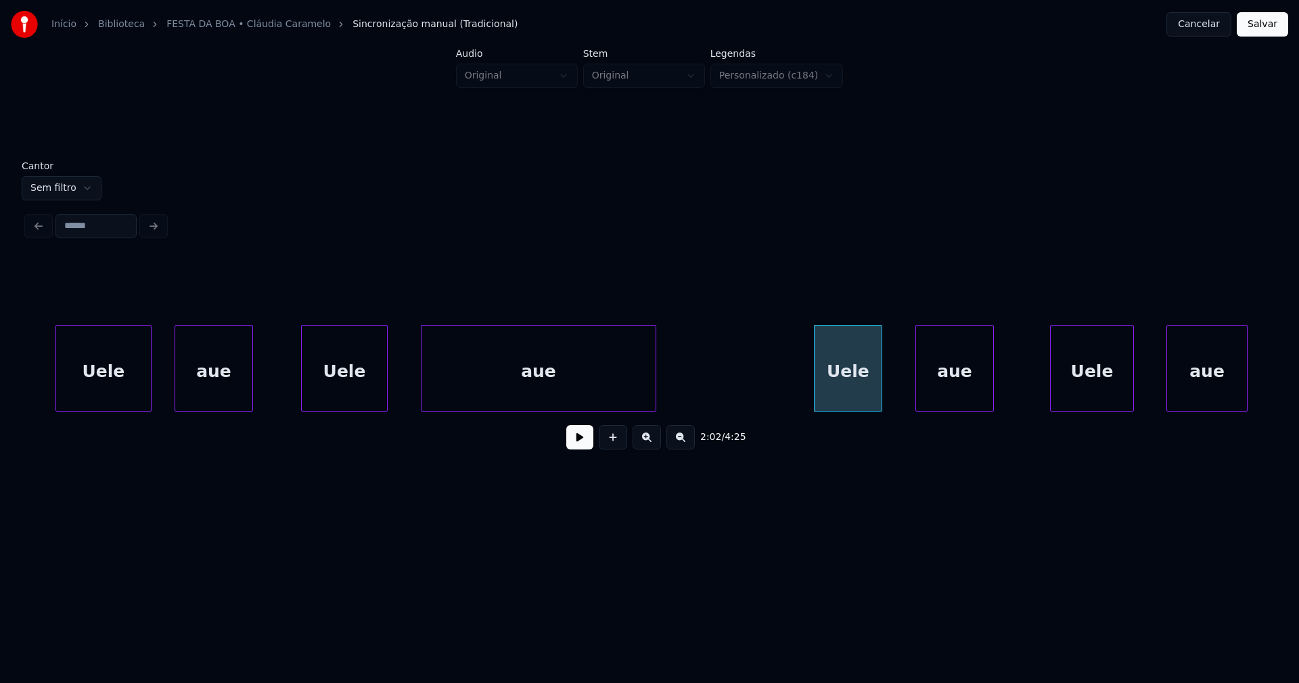
click at [946, 396] on div "aue" at bounding box center [954, 371] width 77 height 92
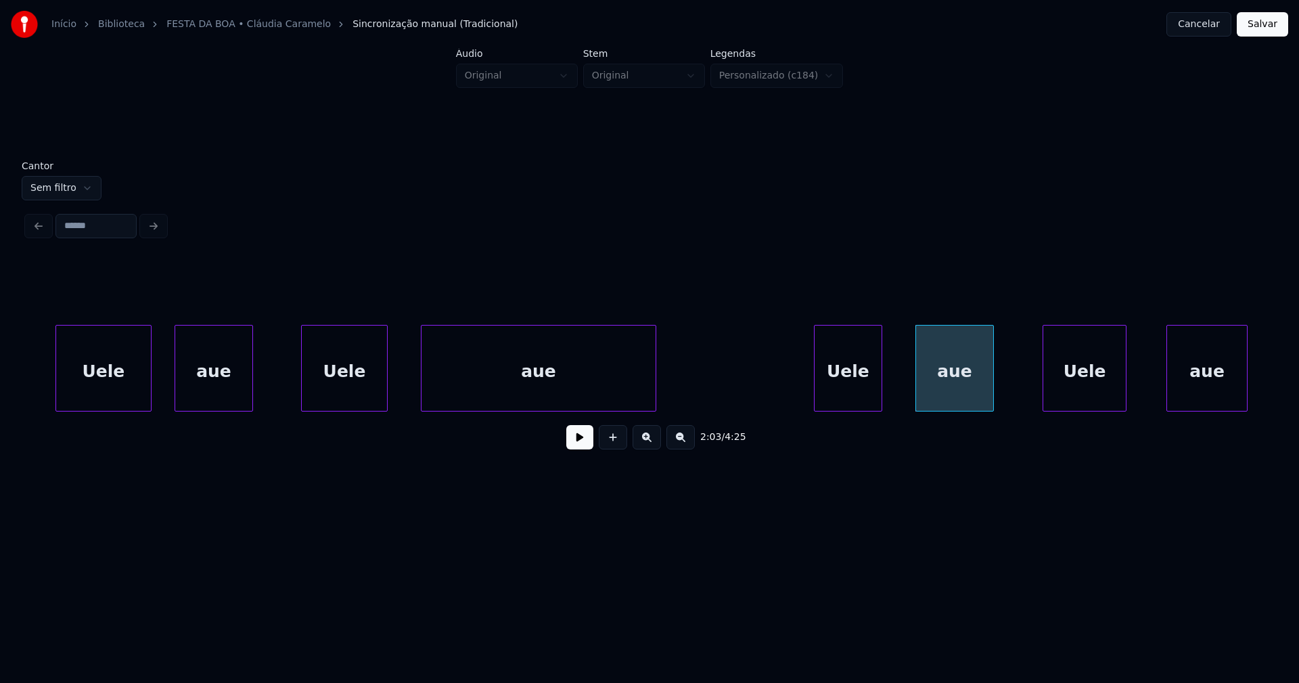
click at [1103, 402] on div "Uele" at bounding box center [1084, 371] width 83 height 92
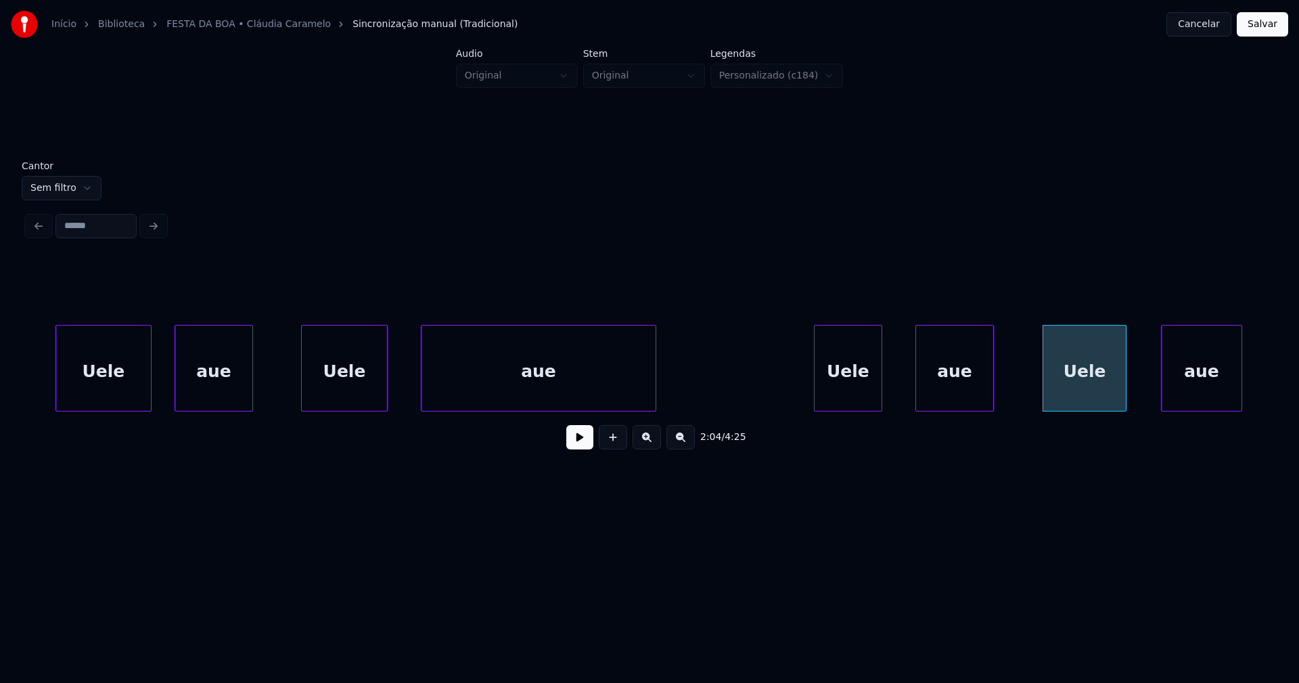
click at [1216, 404] on div "aue" at bounding box center [1201, 371] width 80 height 92
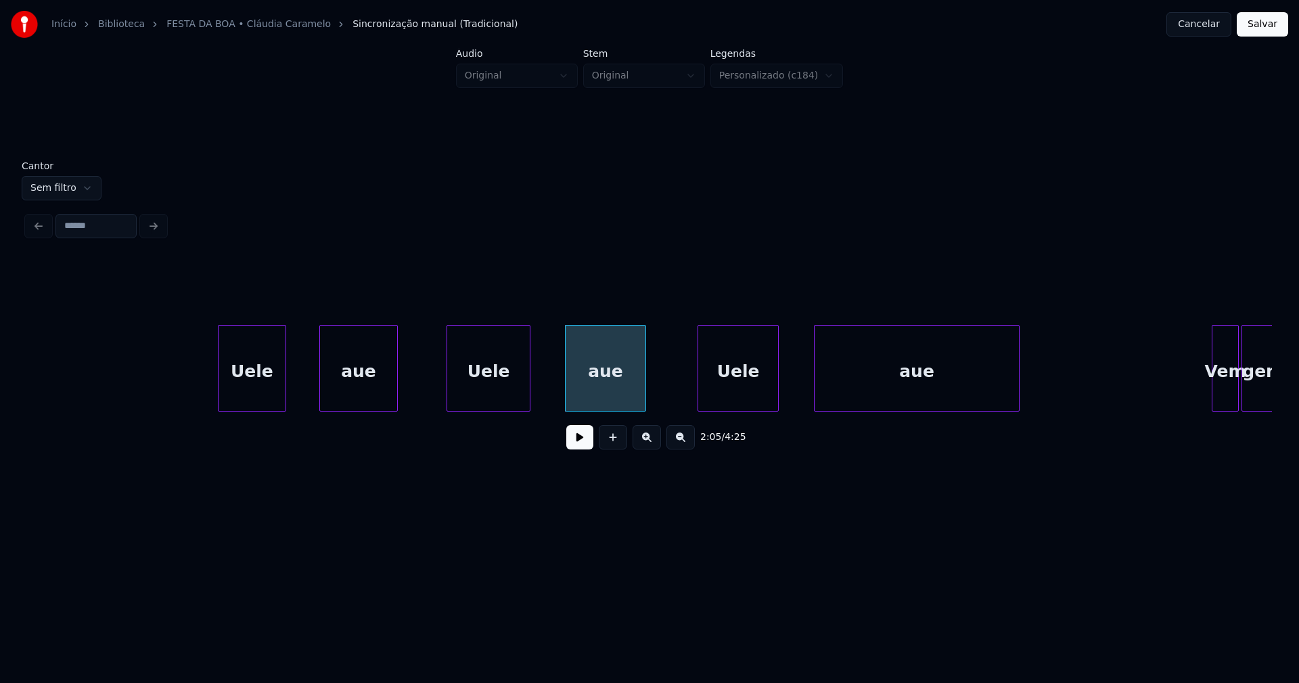
scroll to position [0, 16568]
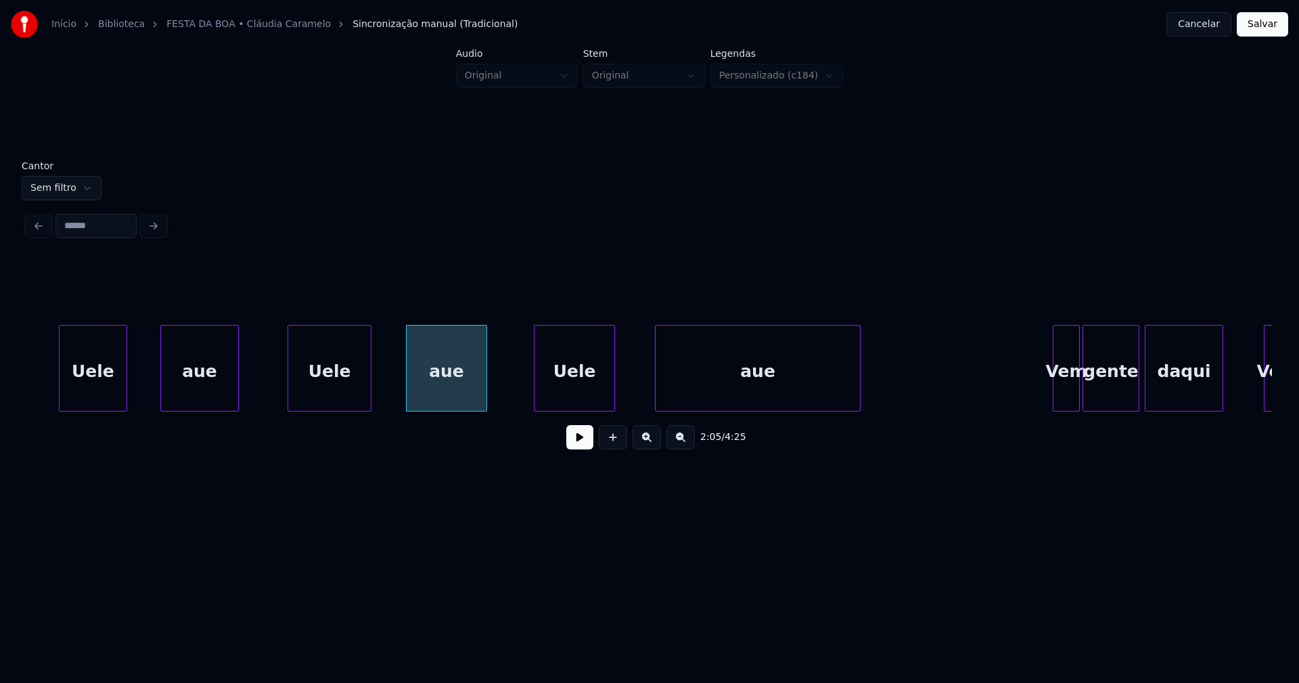
click at [590, 400] on div "Uele" at bounding box center [574, 371] width 80 height 92
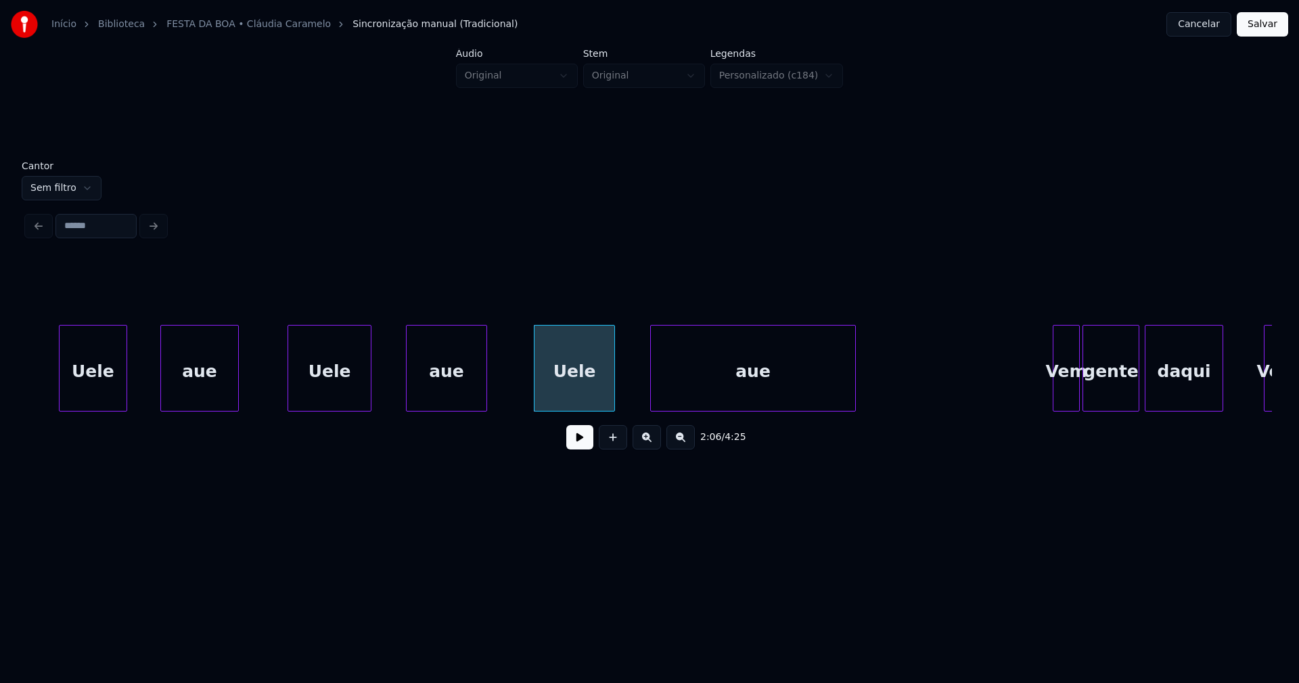
click at [716, 400] on div "aue" at bounding box center [753, 371] width 204 height 92
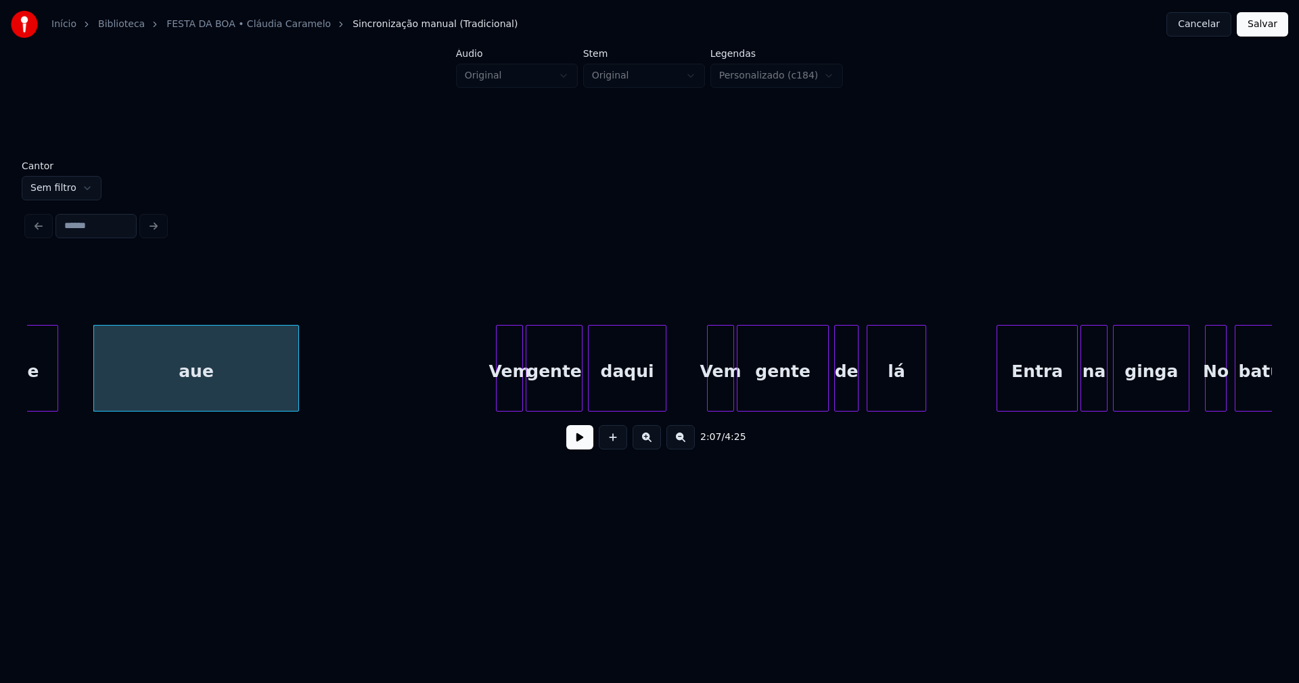
scroll to position [0, 17145]
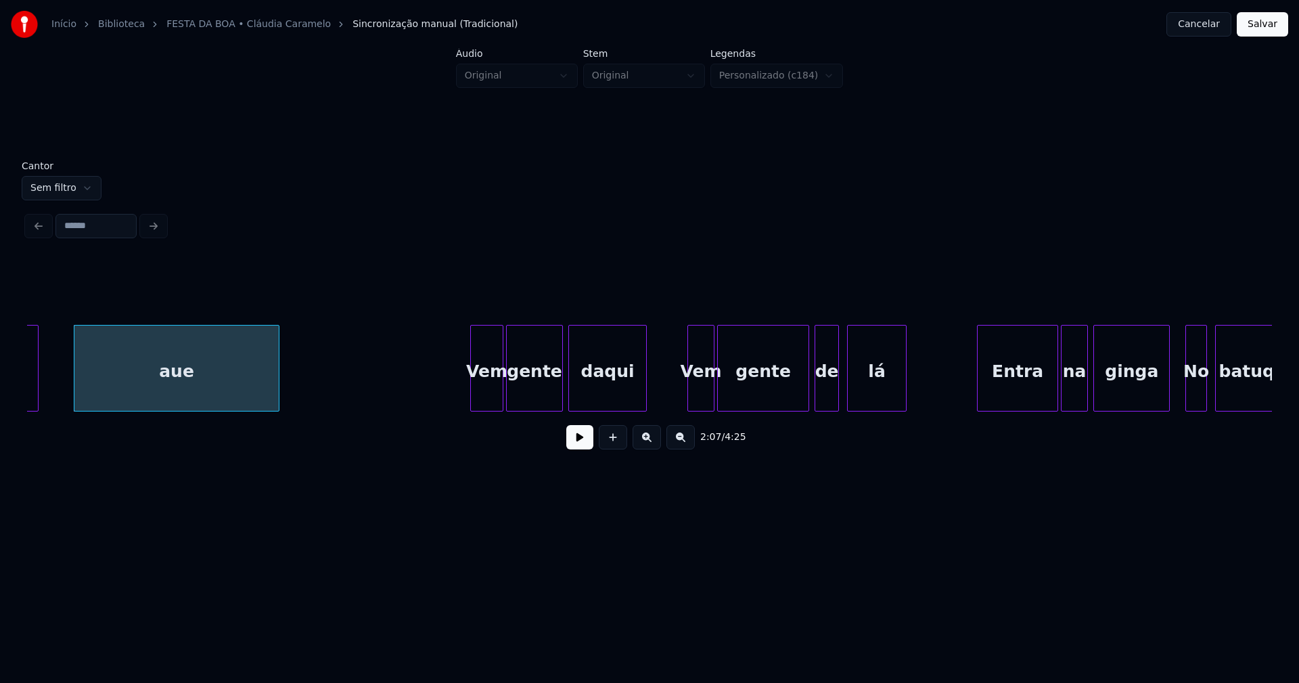
click at [472, 402] on div at bounding box center [473, 367] width 4 height 85
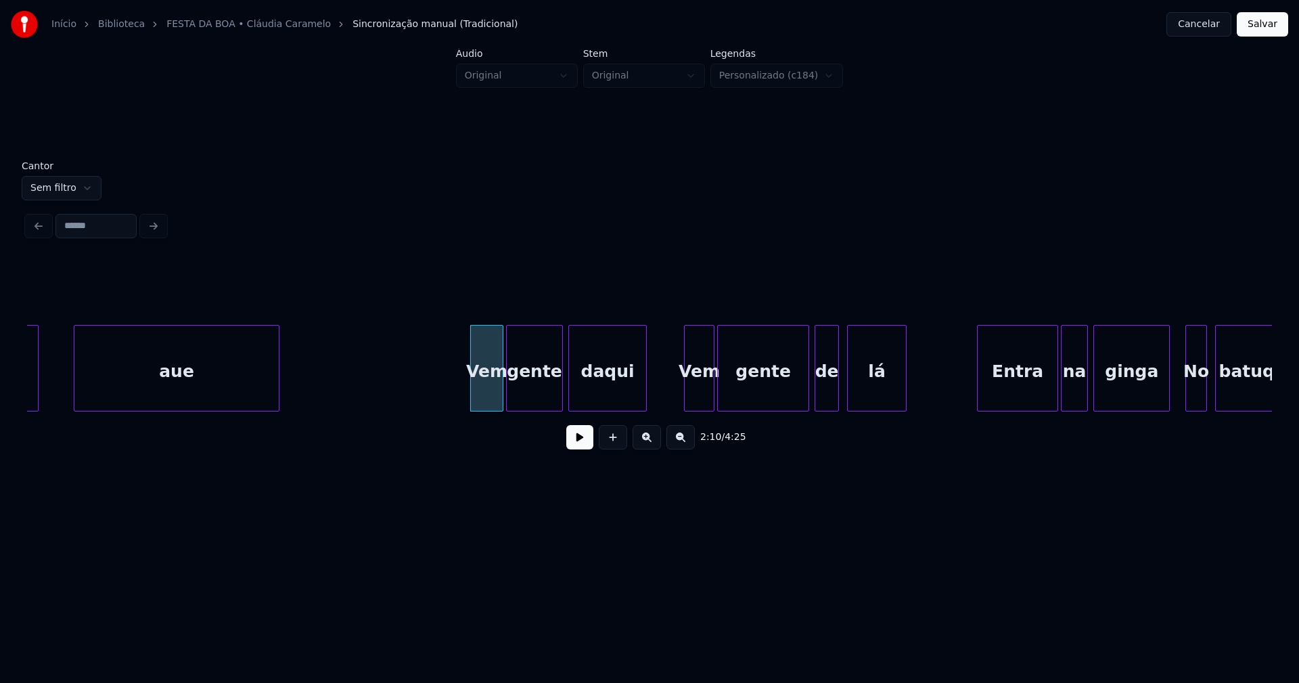
click at [687, 399] on div at bounding box center [687, 367] width 4 height 85
click at [1017, 395] on div "Entra" at bounding box center [1011, 371] width 80 height 92
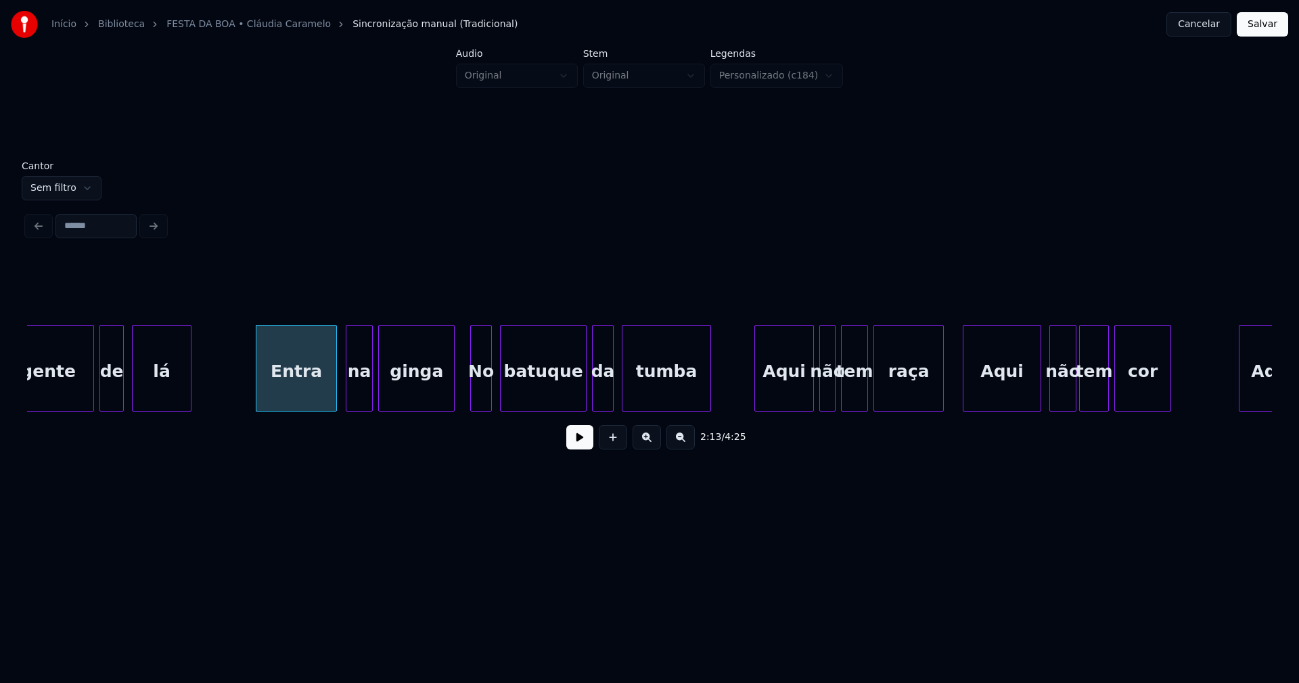
scroll to position [0, 17899]
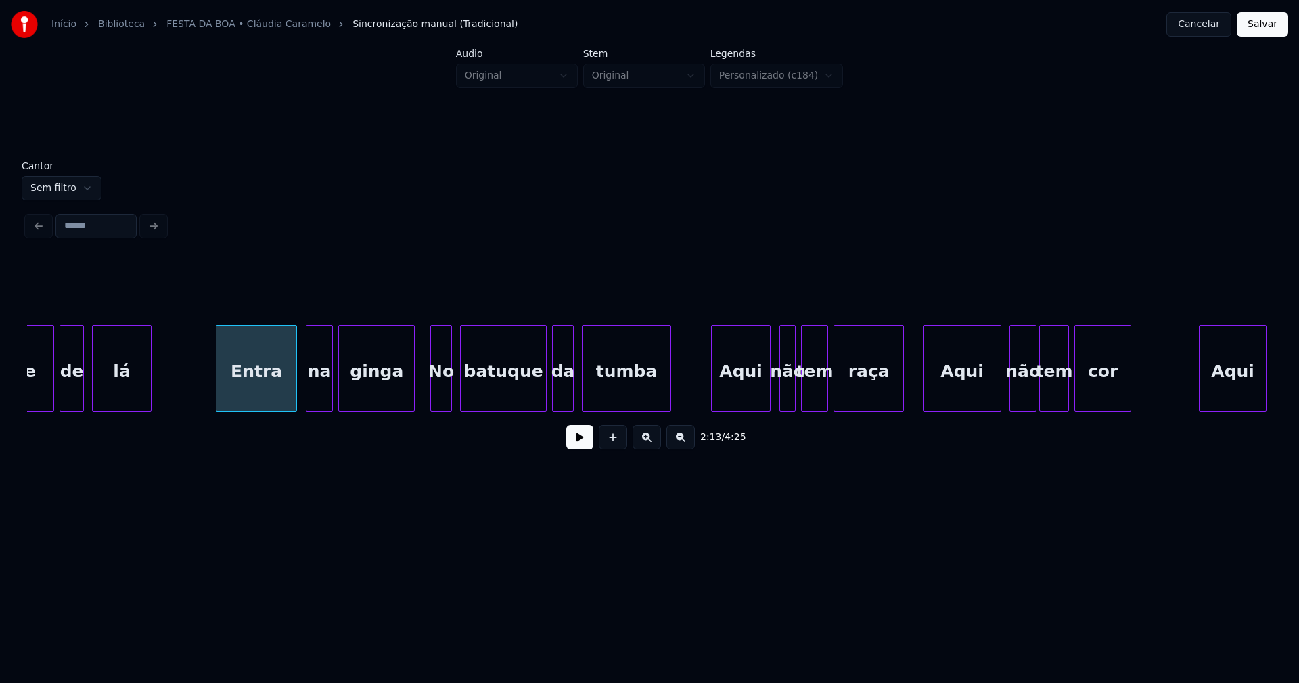
click at [743, 390] on div "Aqui" at bounding box center [741, 371] width 58 height 92
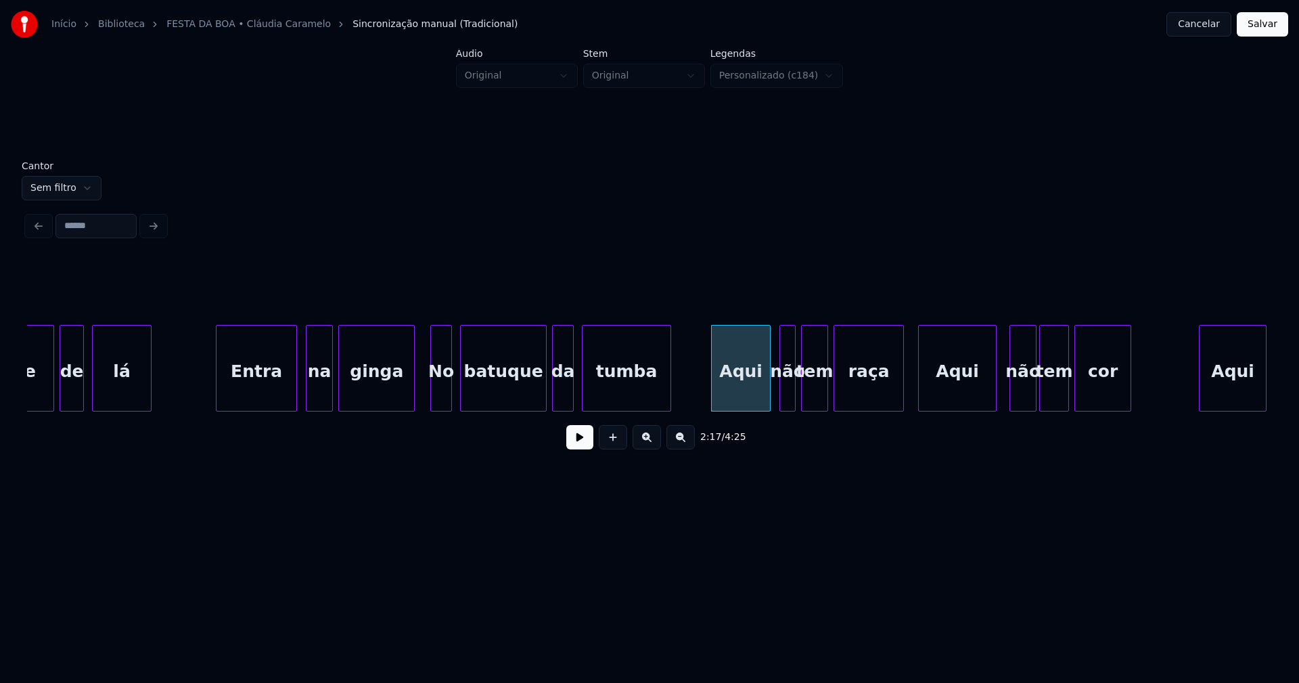
click at [965, 391] on div "Aqui" at bounding box center [957, 371] width 77 height 92
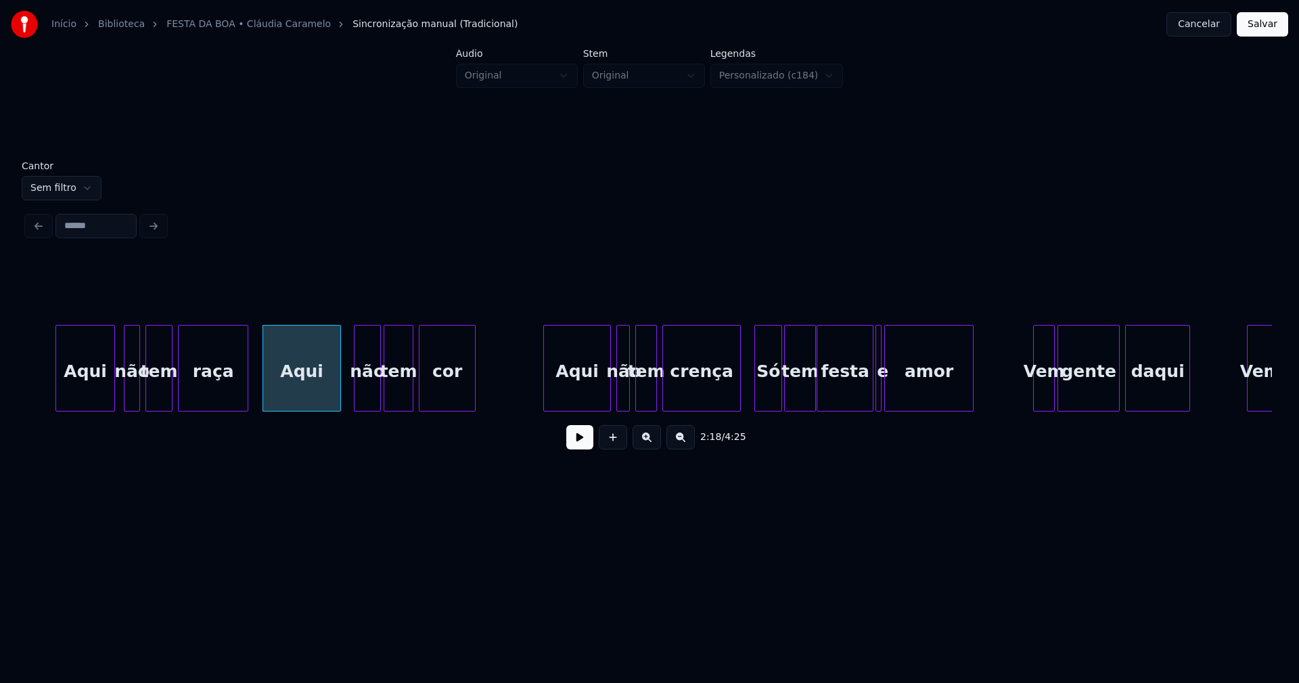
scroll to position [0, 18614]
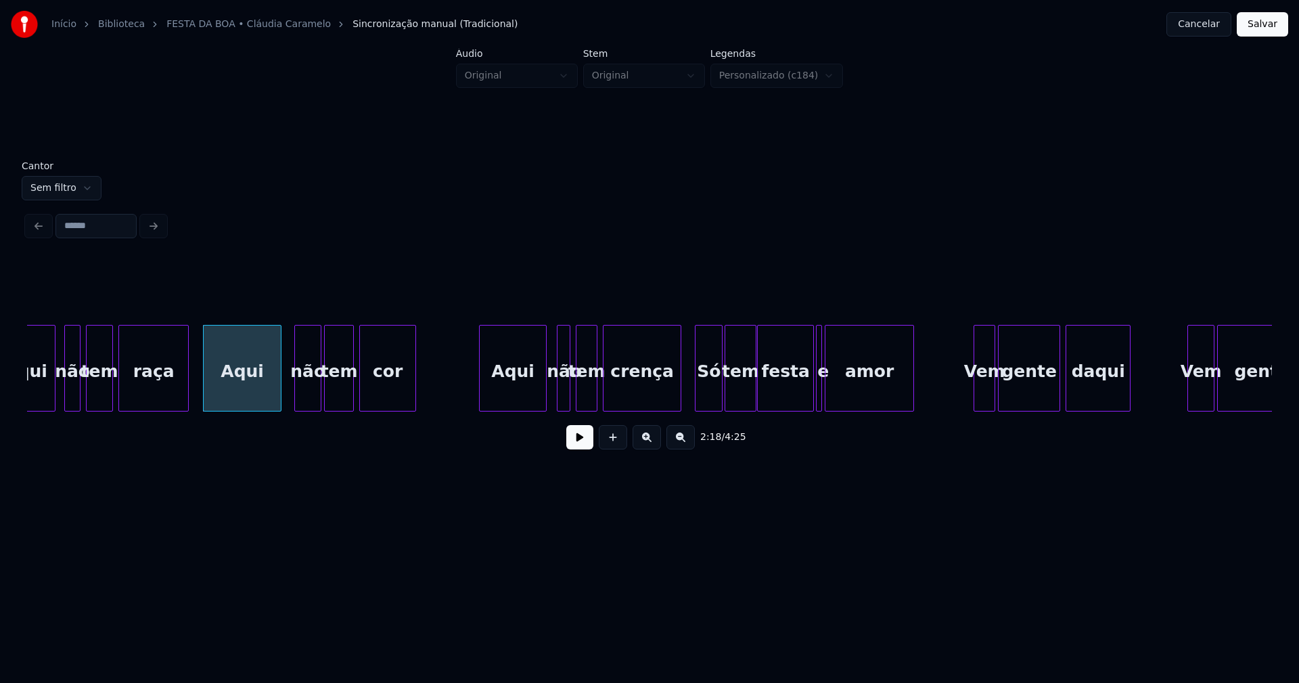
click at [524, 385] on div "Aqui" at bounding box center [513, 371] width 66 height 92
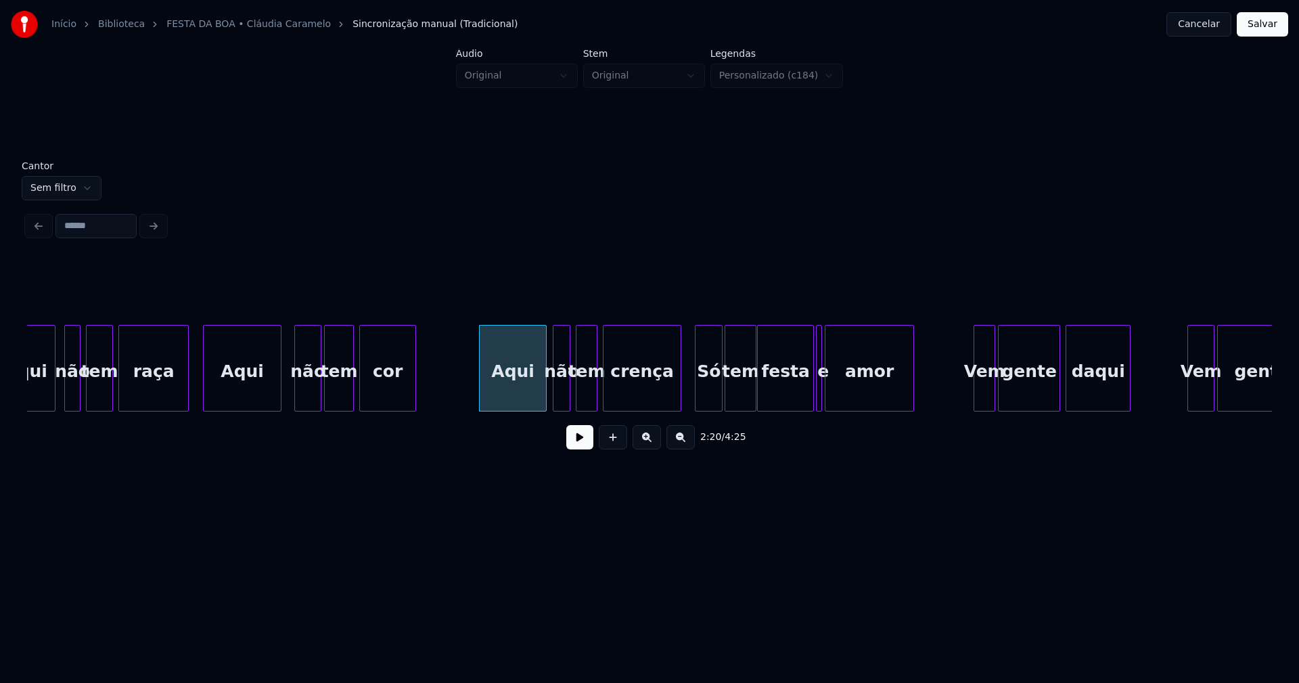
click at [553, 394] on div at bounding box center [555, 367] width 4 height 85
click at [834, 392] on div at bounding box center [835, 367] width 4 height 85
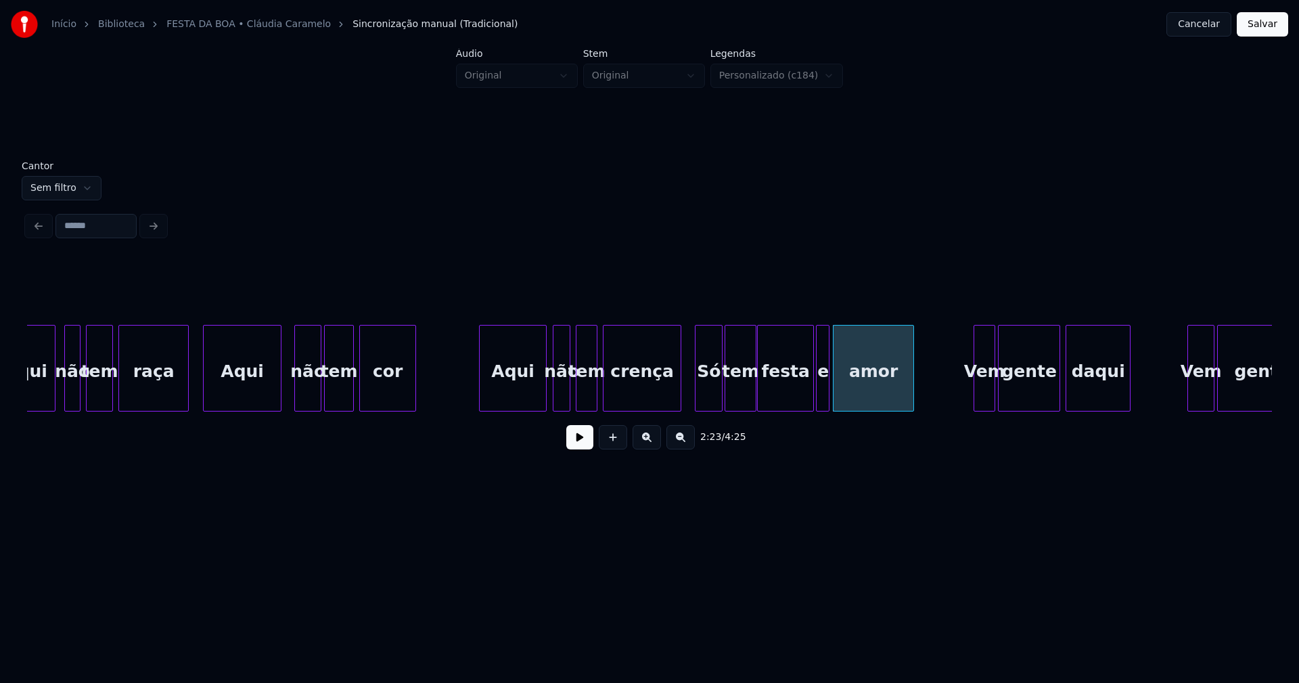
click at [827, 394] on div at bounding box center [827, 367] width 4 height 85
click at [968, 392] on div at bounding box center [969, 367] width 4 height 85
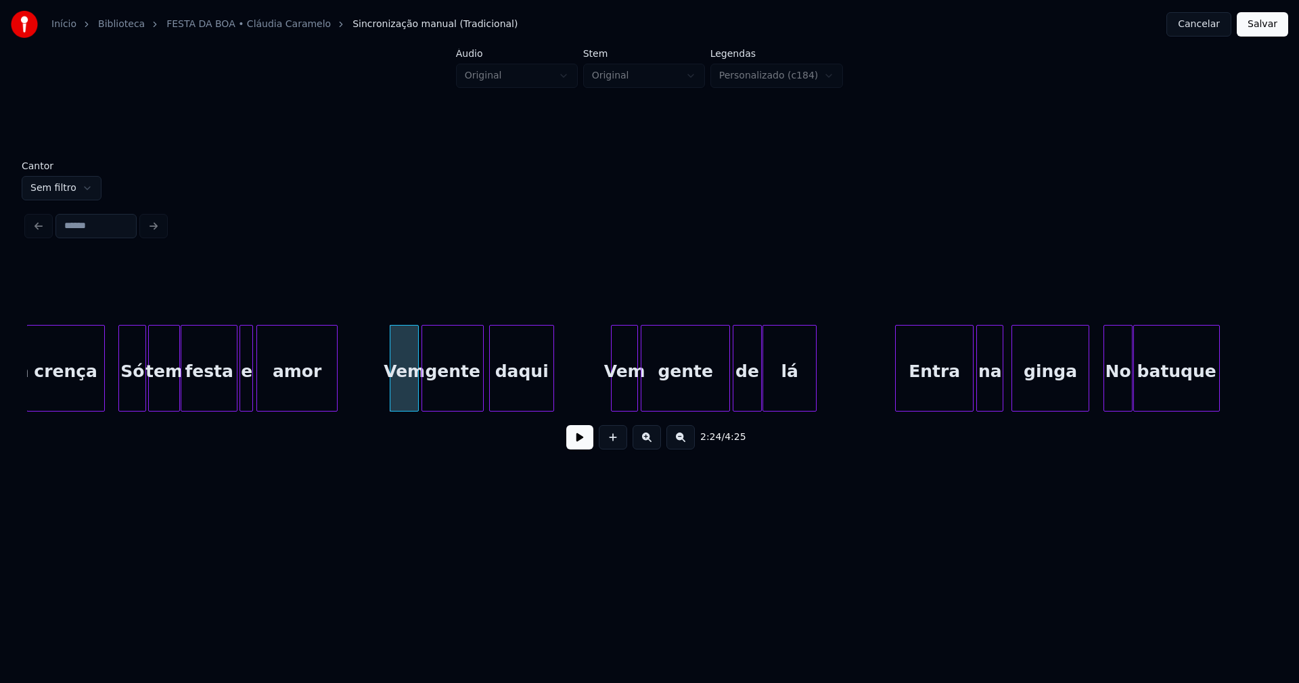
scroll to position [0, 19231]
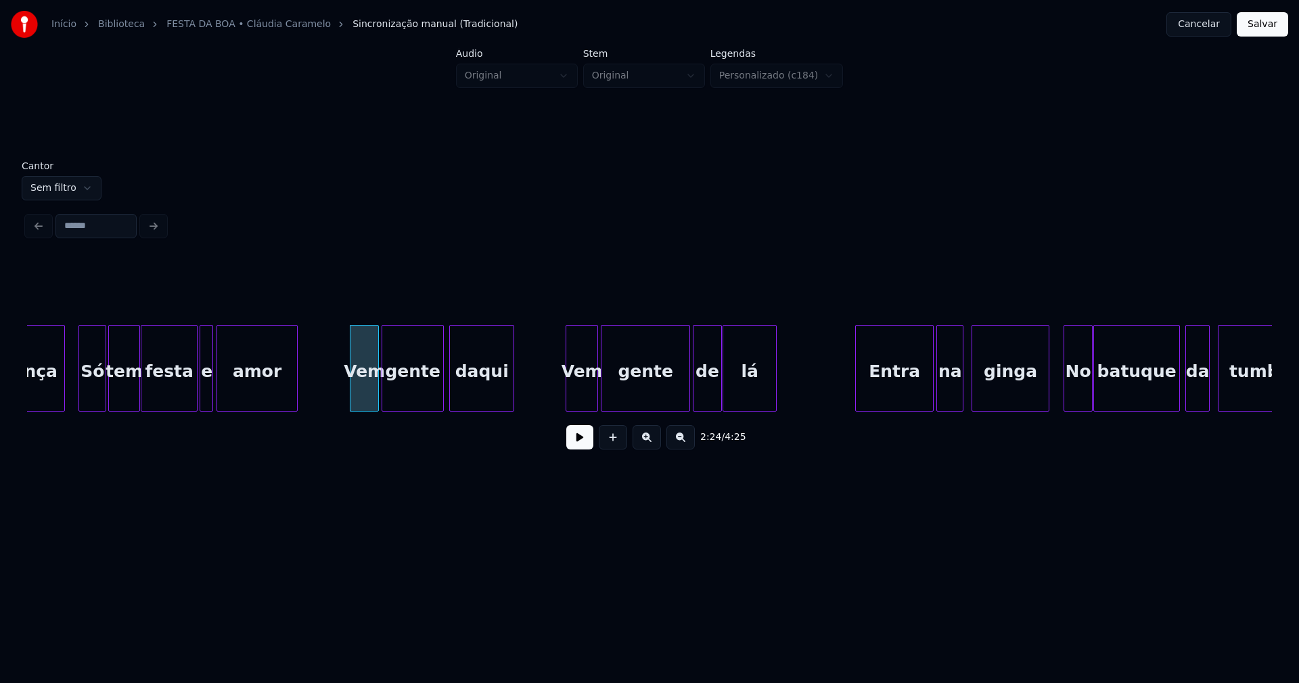
click at [569, 399] on div at bounding box center [568, 367] width 4 height 85
click at [844, 399] on div at bounding box center [846, 367] width 4 height 85
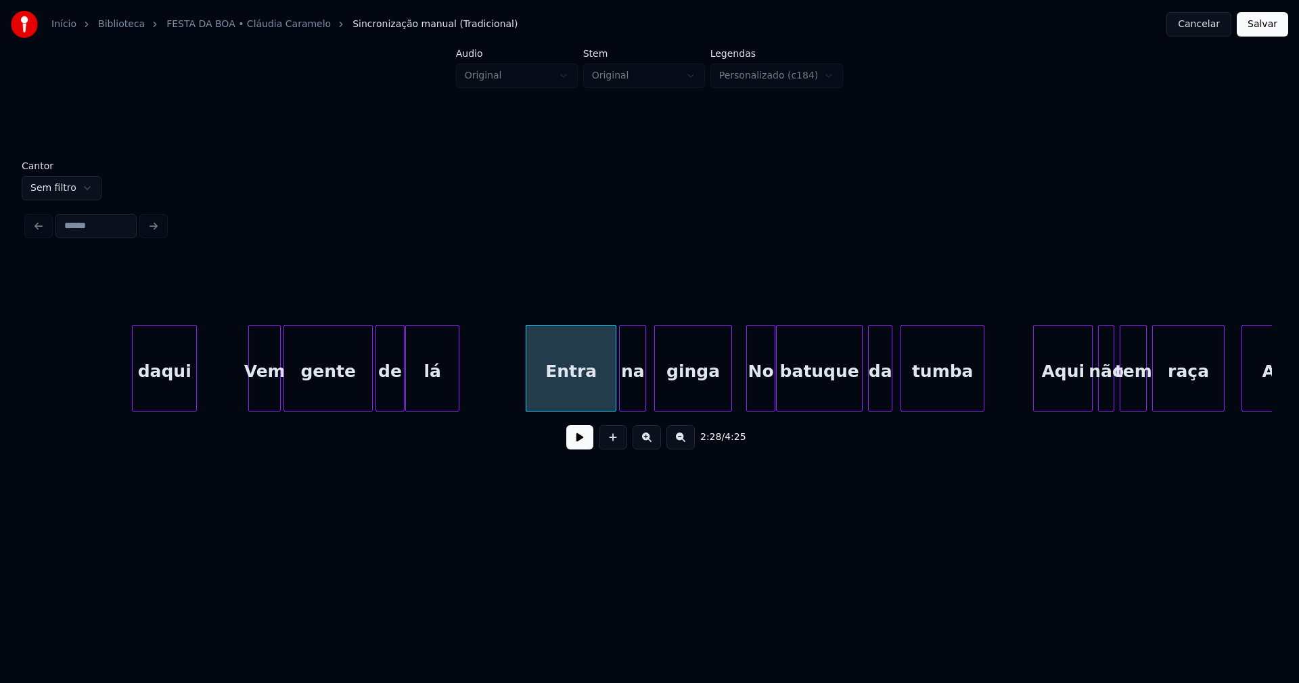
scroll to position [0, 19806]
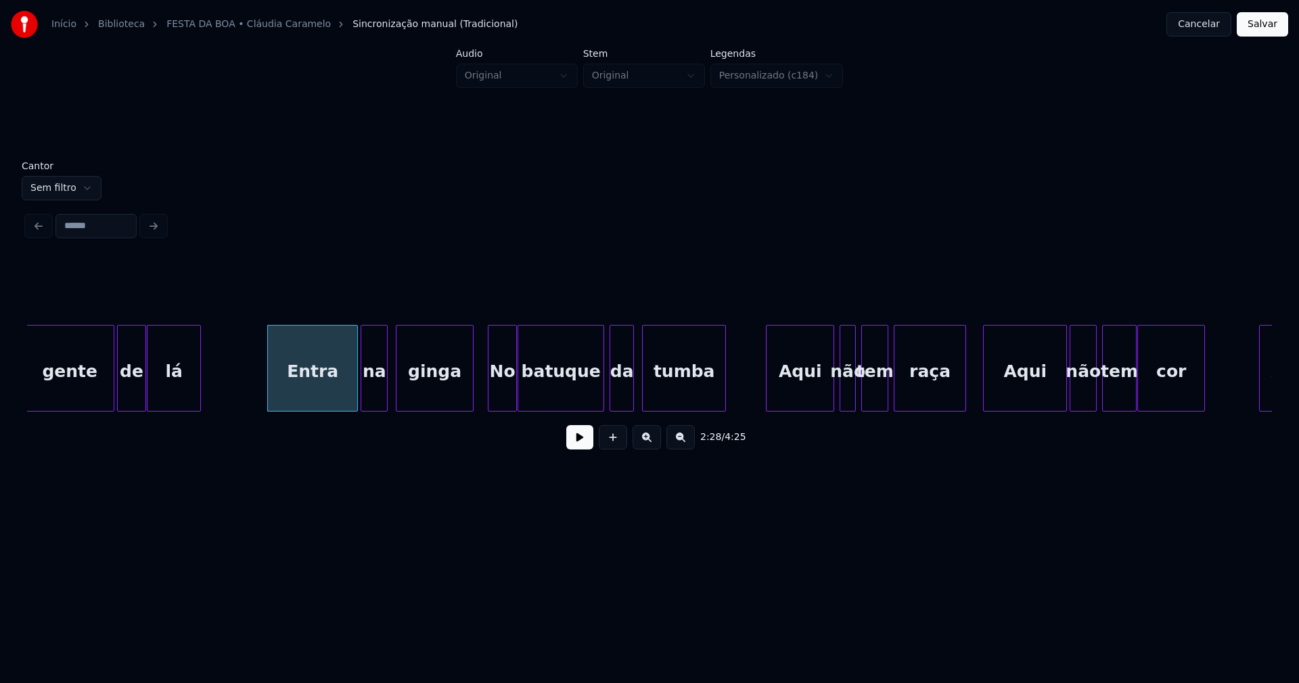
click at [768, 396] on div at bounding box center [768, 367] width 4 height 85
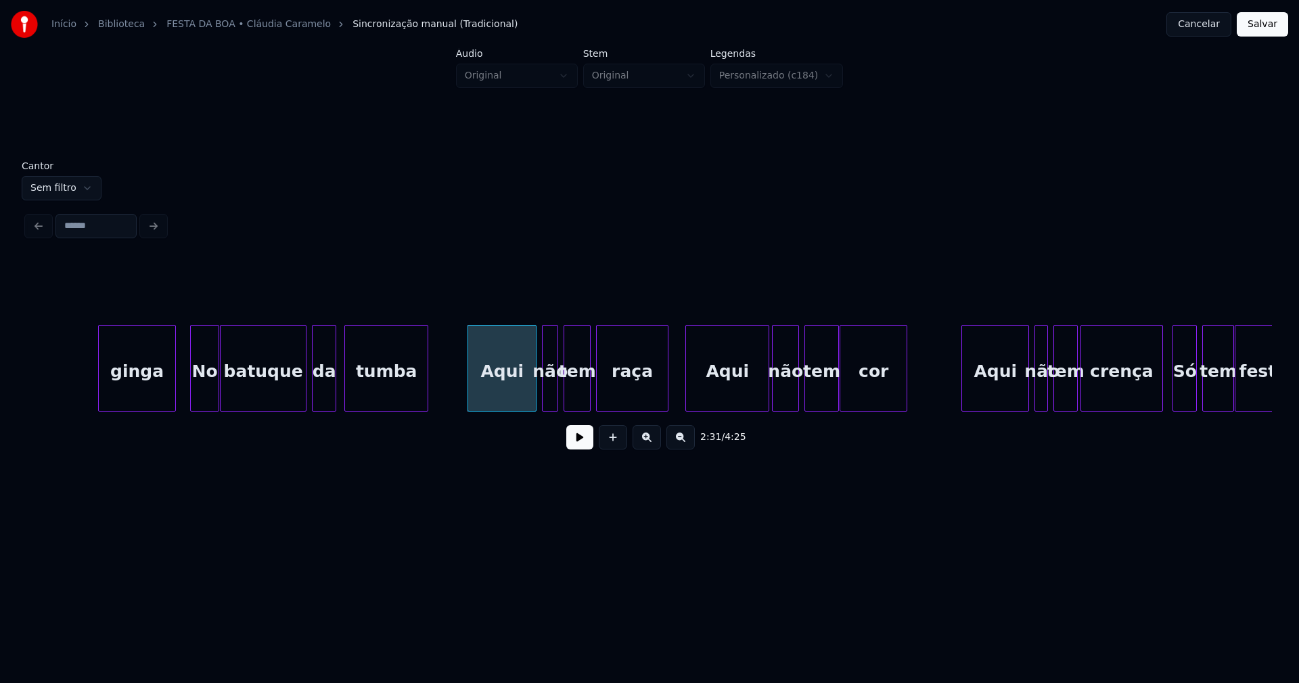
scroll to position [0, 20204]
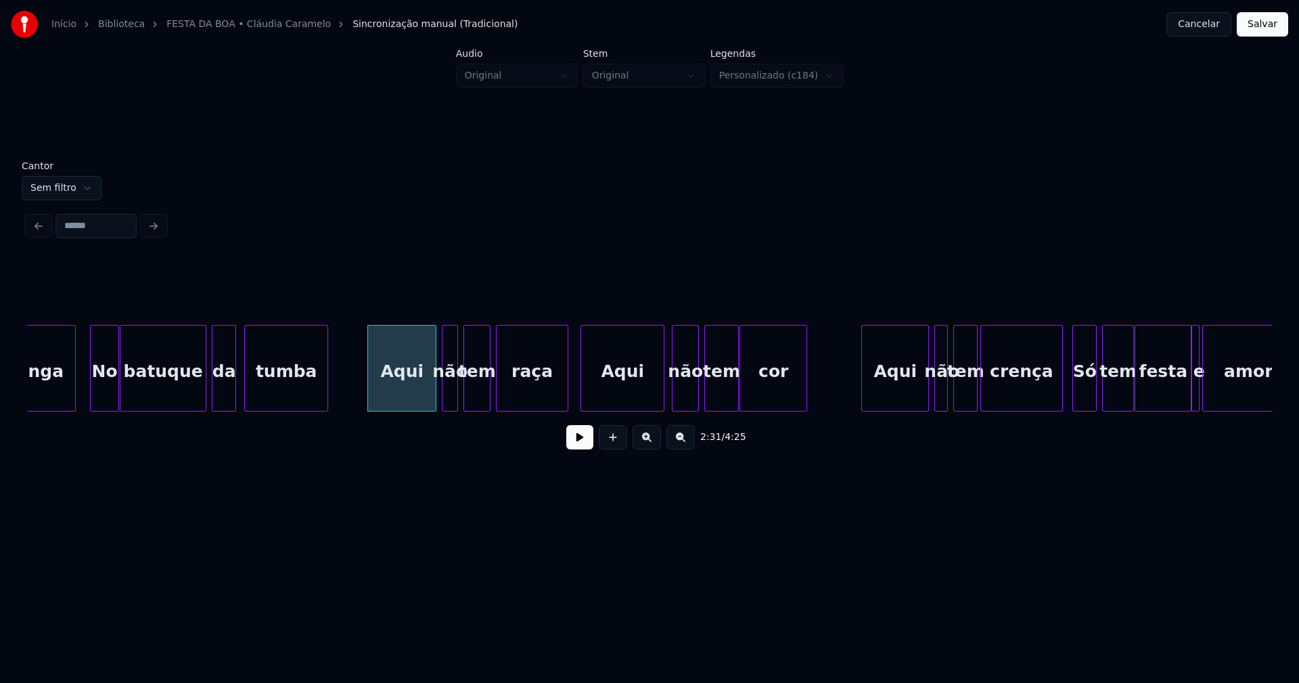
click at [629, 394] on div "Aqui" at bounding box center [622, 371] width 83 height 92
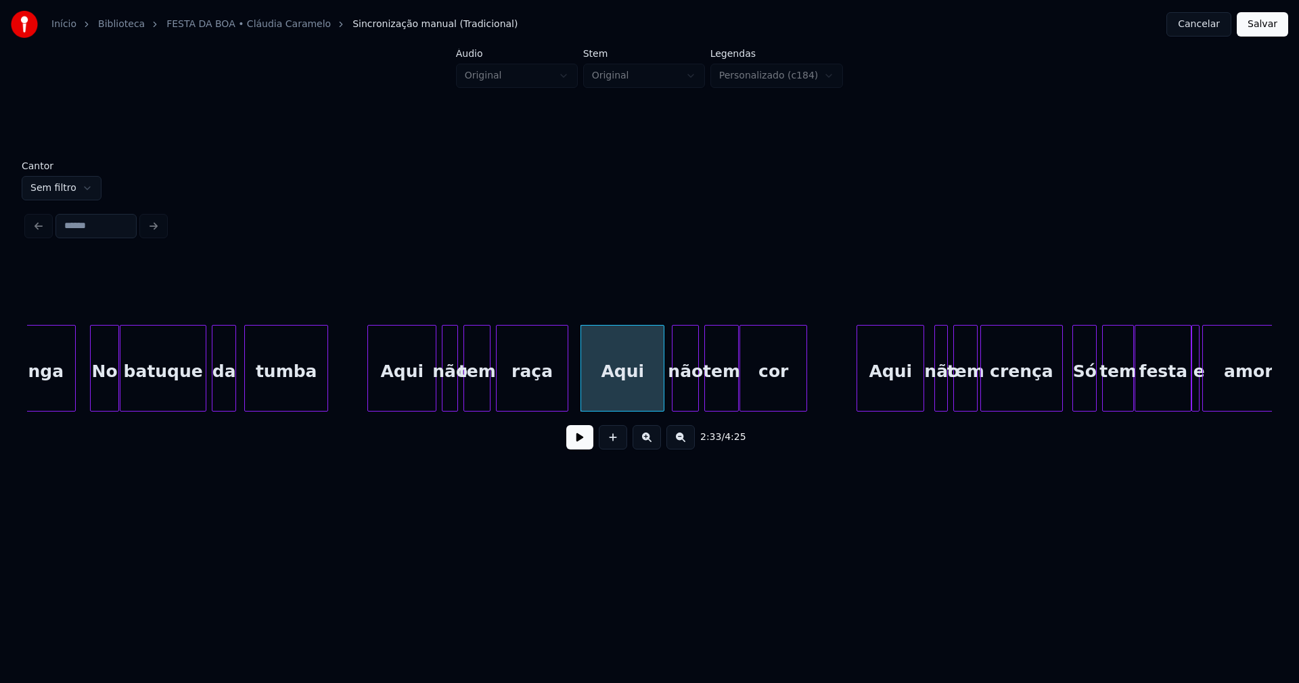
click at [883, 392] on div "Aqui" at bounding box center [890, 371] width 66 height 92
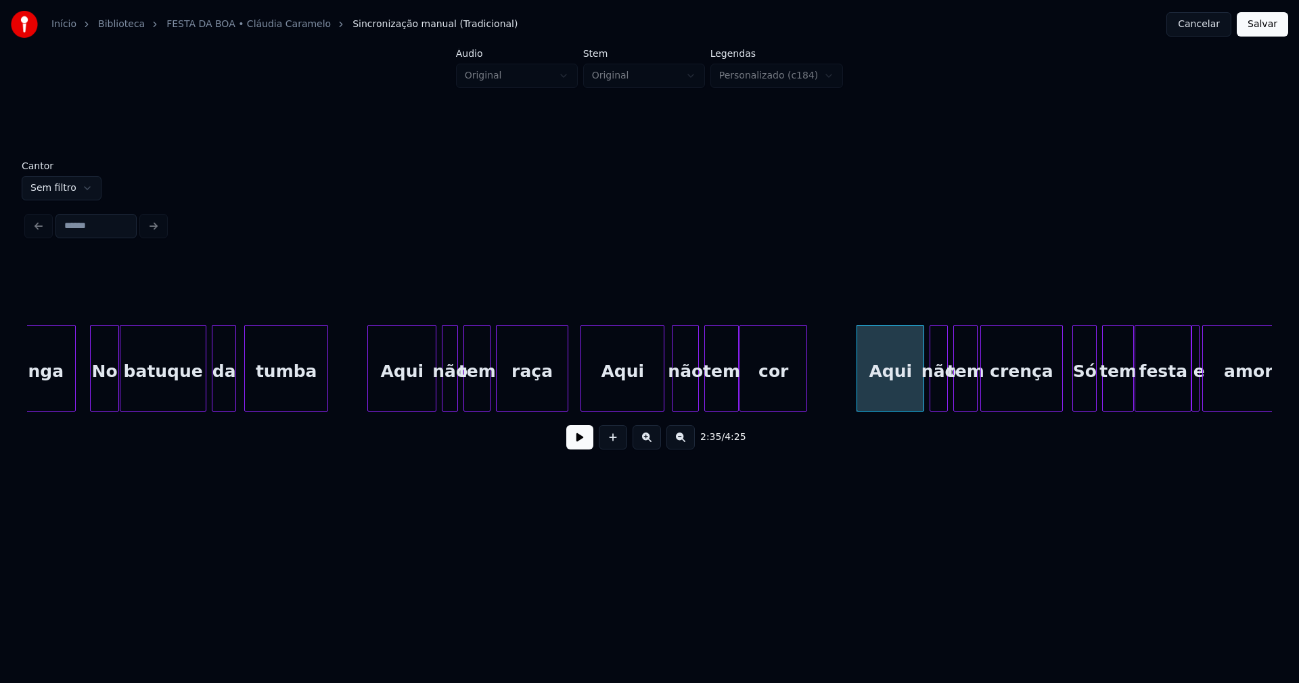
click at [931, 402] on div at bounding box center [932, 367] width 4 height 85
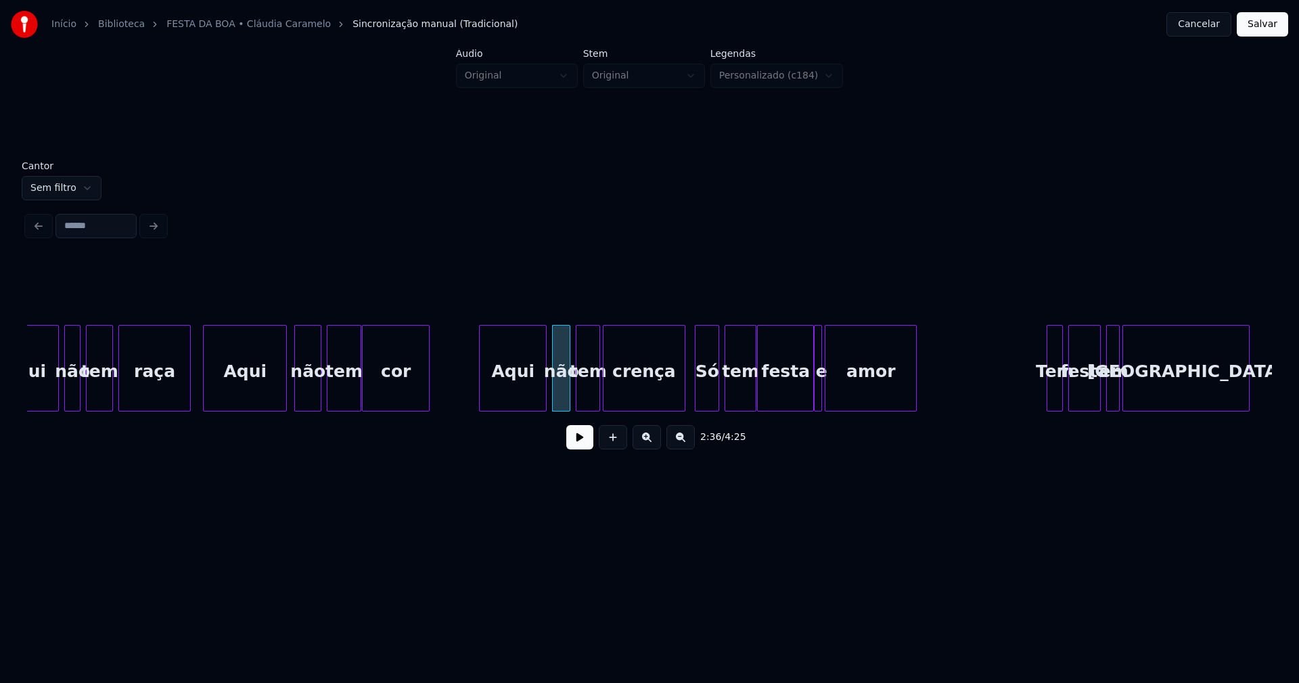
scroll to position [0, 20680]
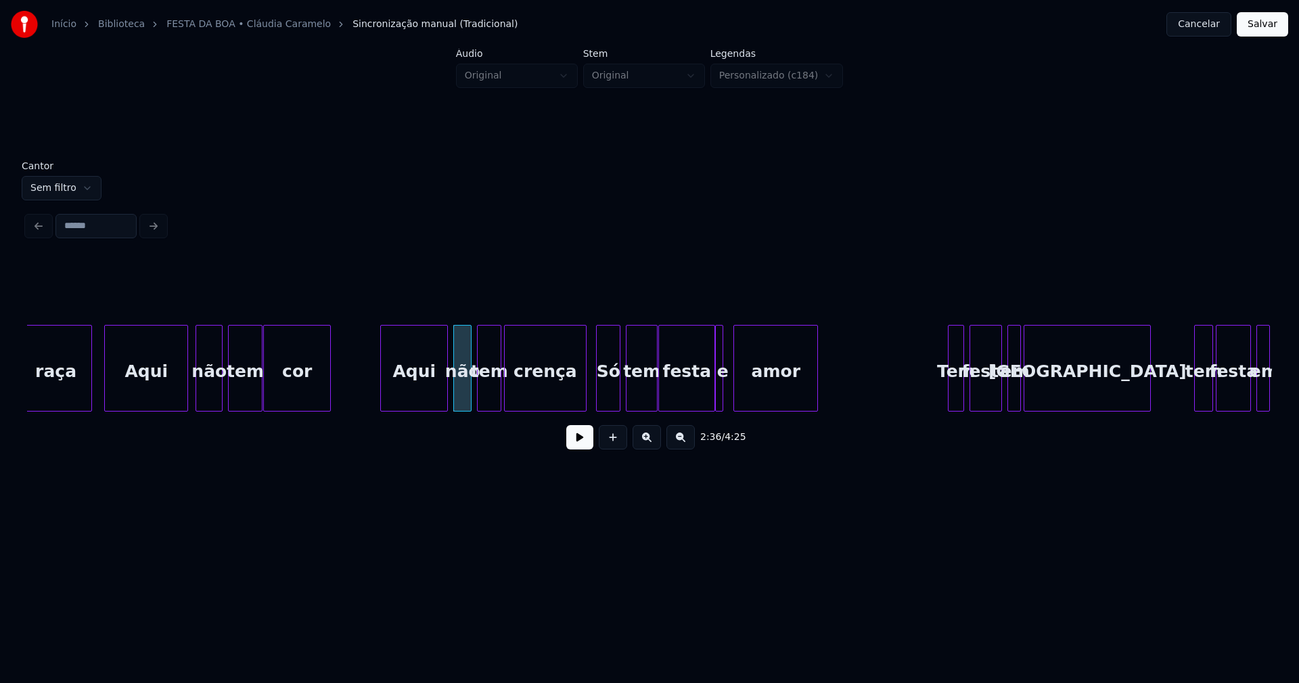
click at [736, 388] on div at bounding box center [736, 367] width 4 height 85
click at [730, 389] on div at bounding box center [729, 367] width 4 height 85
click at [948, 400] on div at bounding box center [947, 367] width 4 height 85
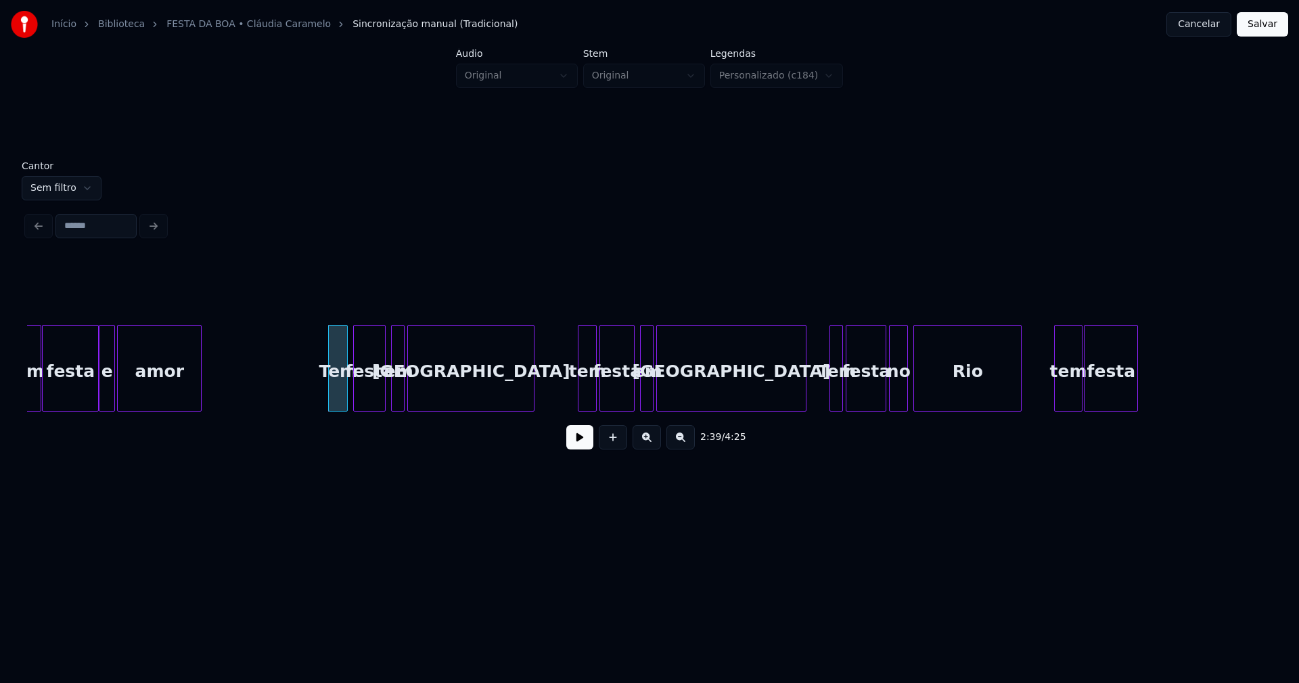
scroll to position [0, 21356]
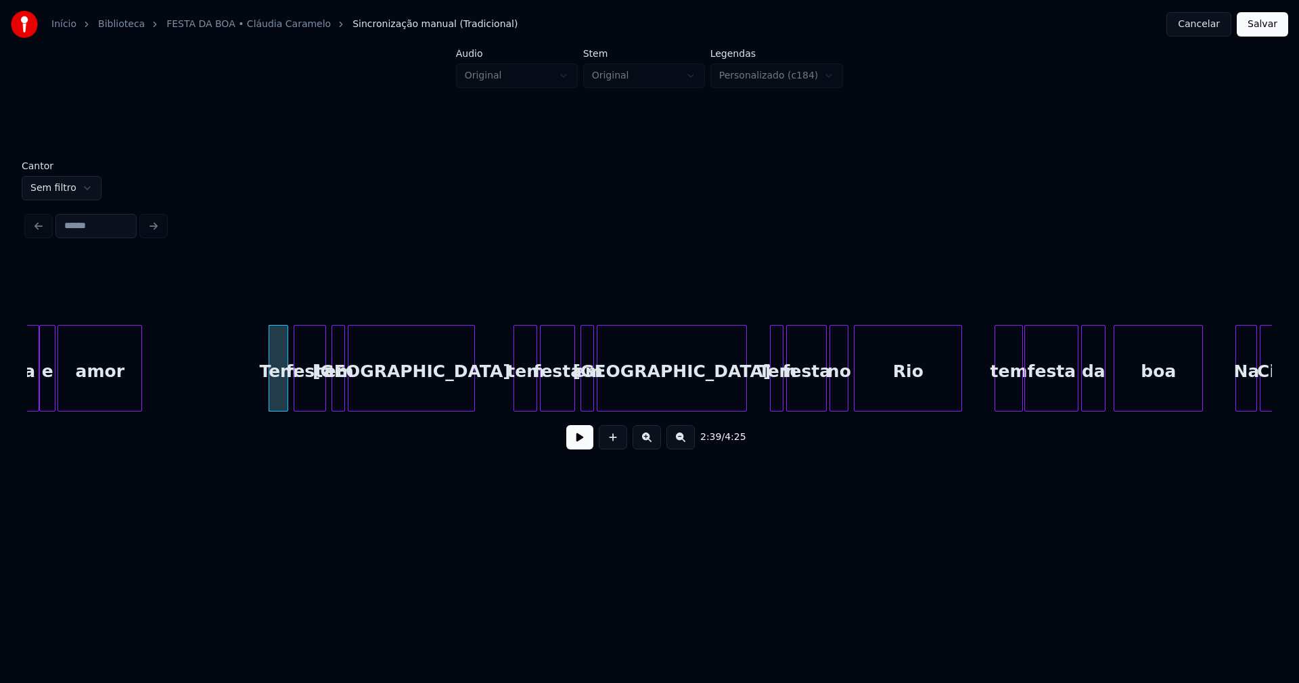
click at [517, 395] on div at bounding box center [516, 367] width 4 height 85
click at [1007, 394] on div "tem" at bounding box center [1005, 371] width 26 height 92
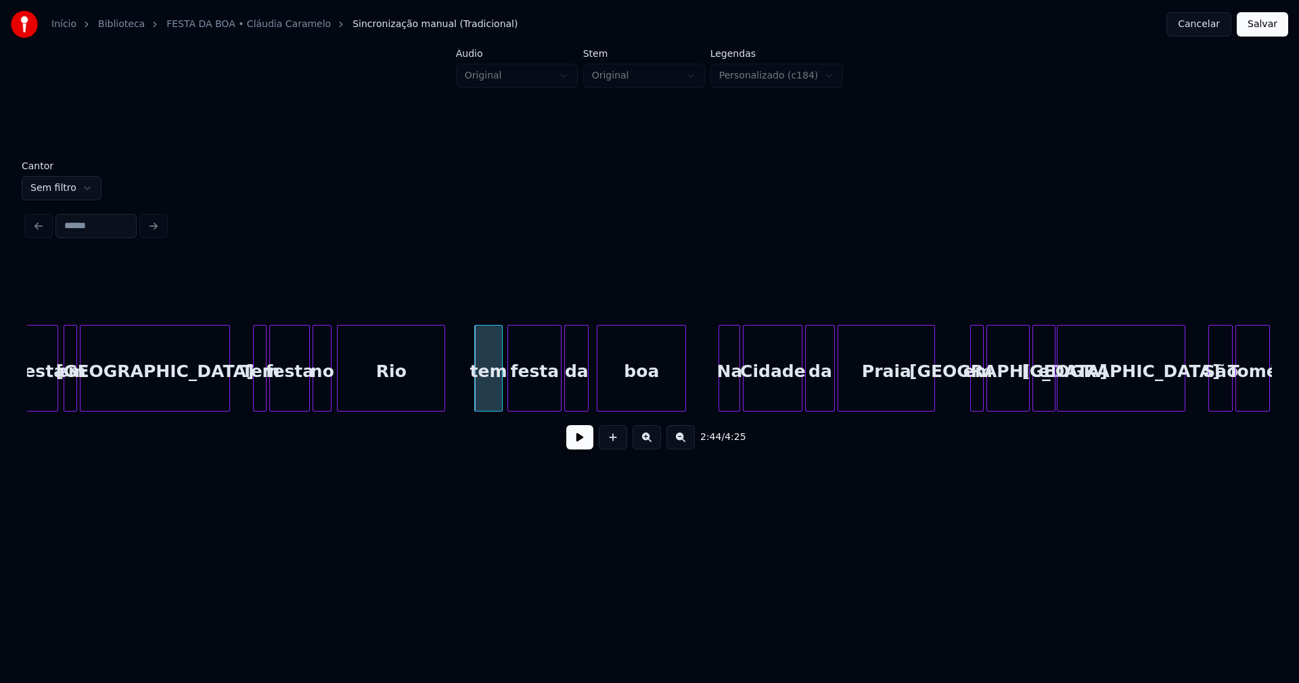
scroll to position [0, 21972]
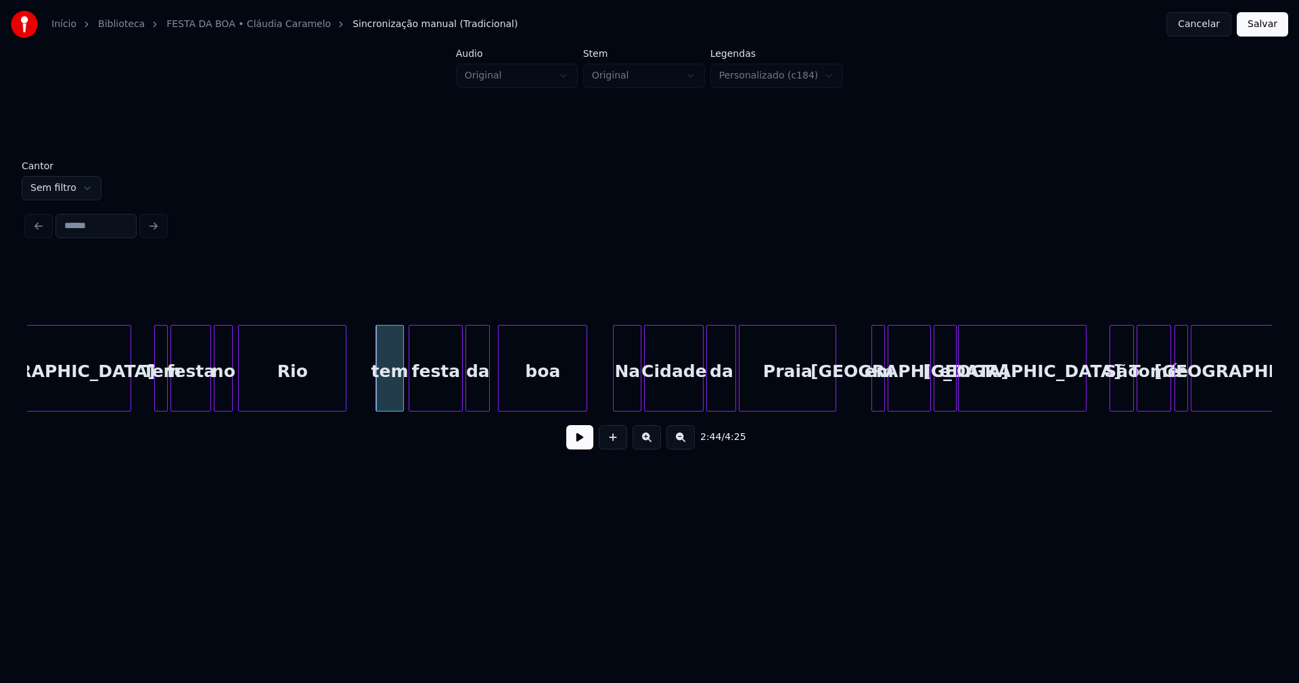
click at [618, 400] on div at bounding box center [616, 367] width 4 height 85
click at [865, 402] on div at bounding box center [865, 367] width 4 height 85
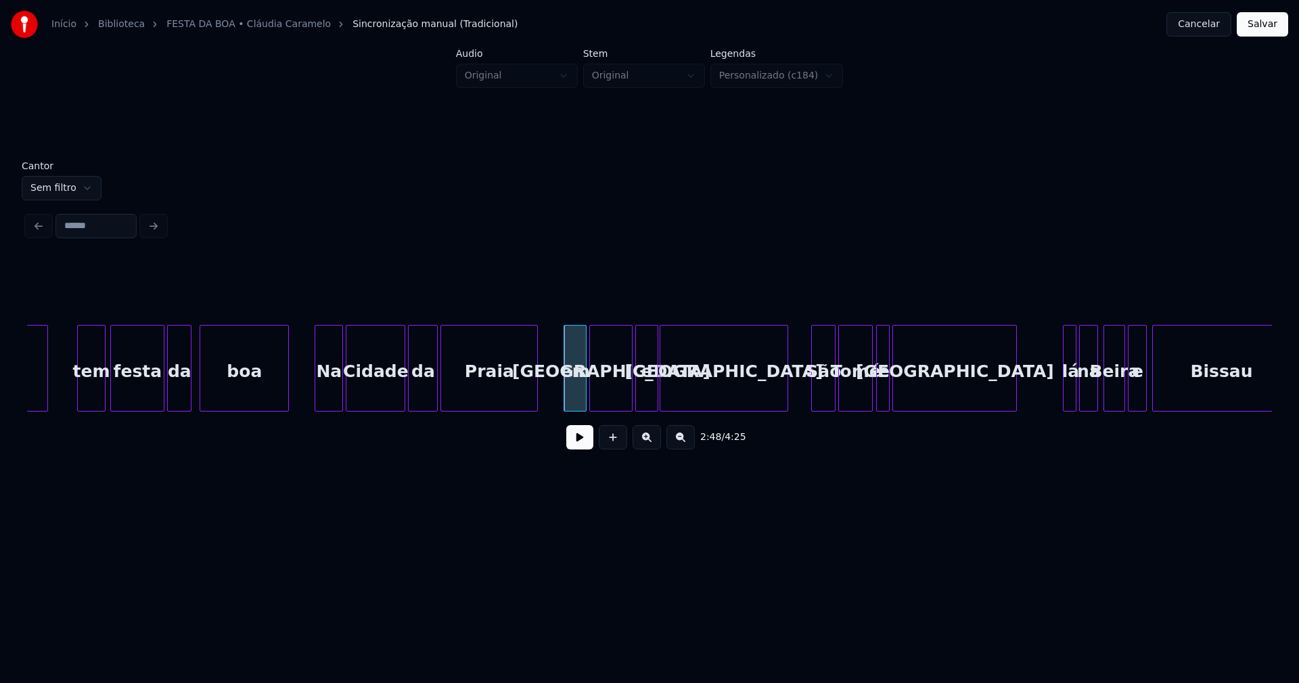
scroll to position [0, 22389]
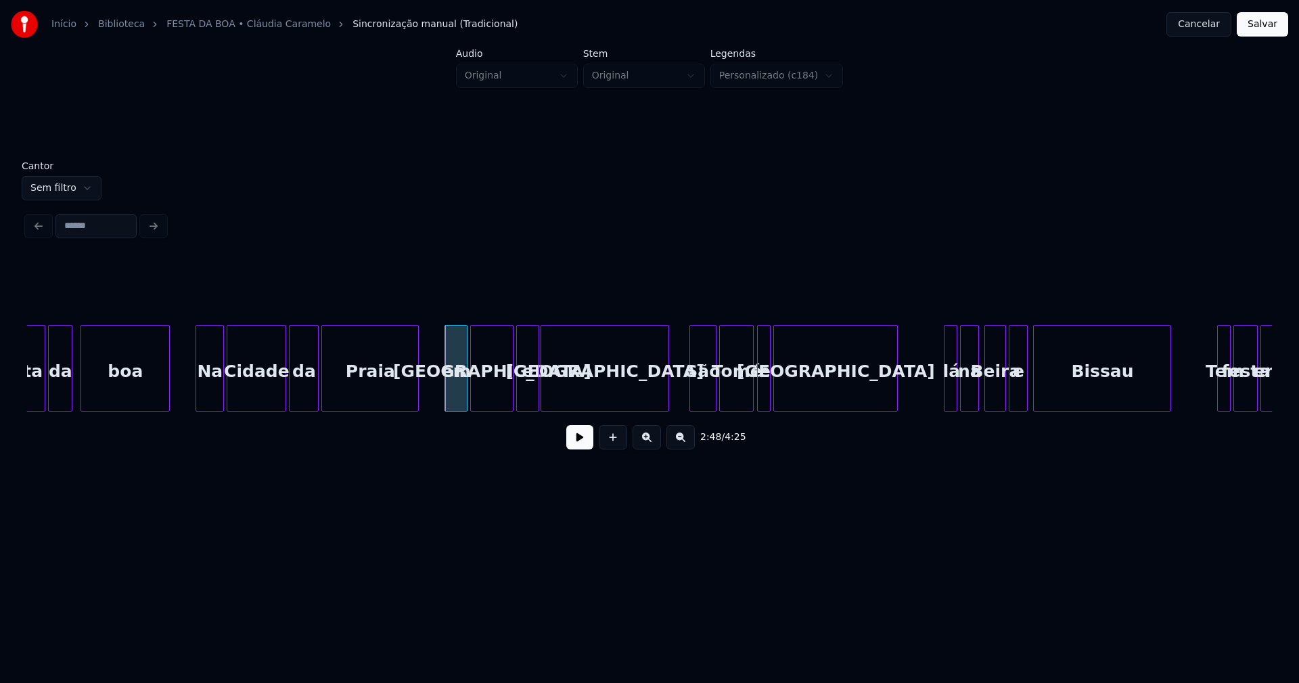
click at [692, 398] on div at bounding box center [692, 367] width 4 height 85
click at [923, 401] on div at bounding box center [924, 367] width 4 height 85
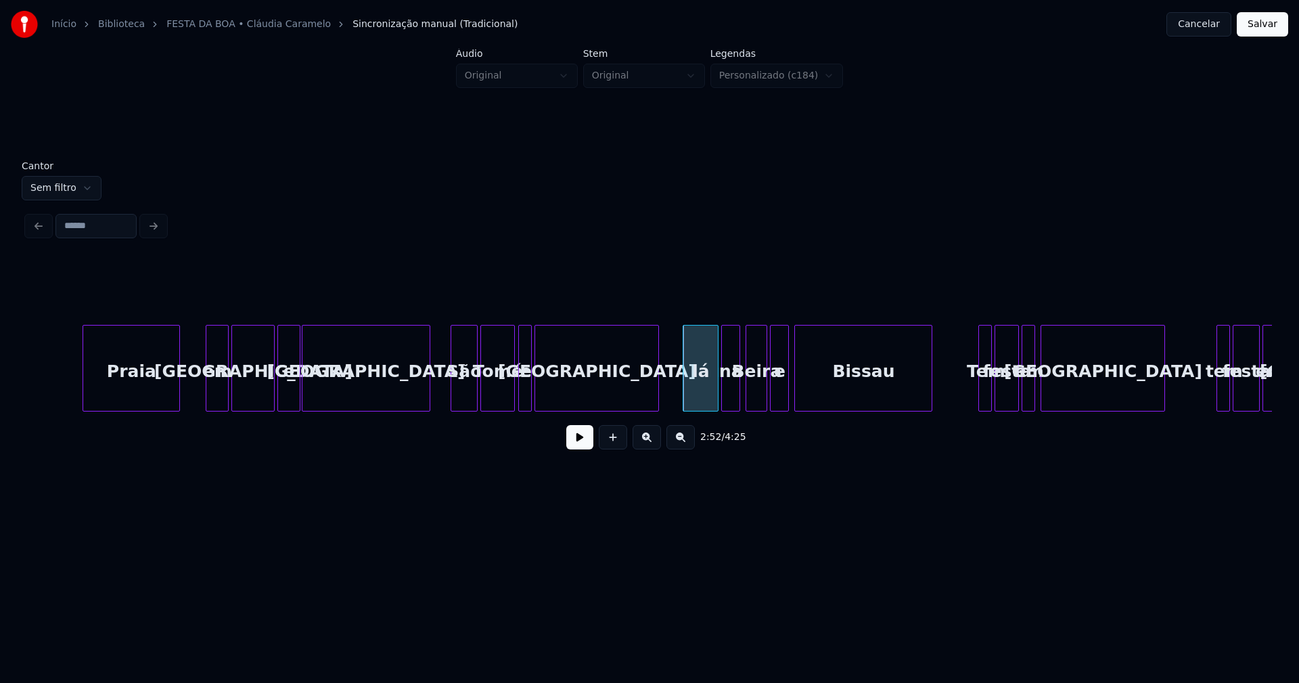
scroll to position [0, 22826]
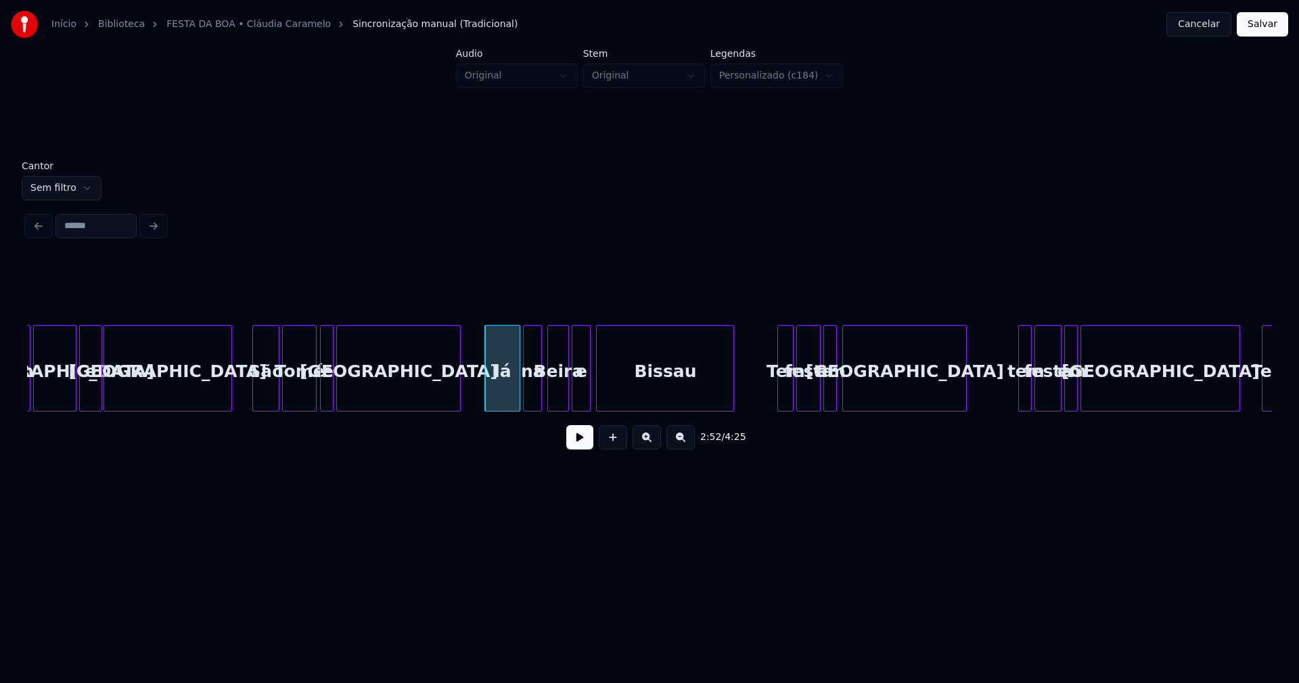
click at [781, 408] on div "em [GEOGRAPHIC_DATA] e [GEOGRAPHIC_DATA] [GEOGRAPHIC_DATA] e [GEOGRAPHIC_DATA] …" at bounding box center [649, 368] width 1245 height 87
click at [1016, 401] on div at bounding box center [1016, 367] width 4 height 85
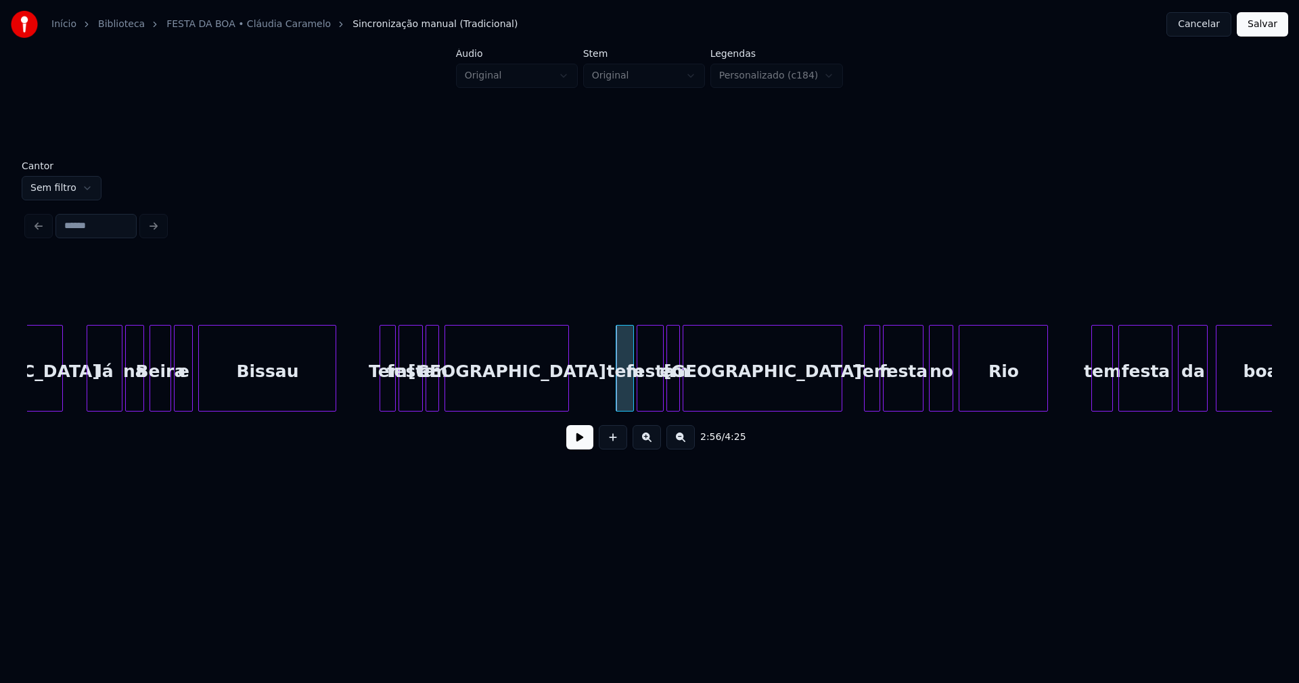
scroll to position [0, 23343]
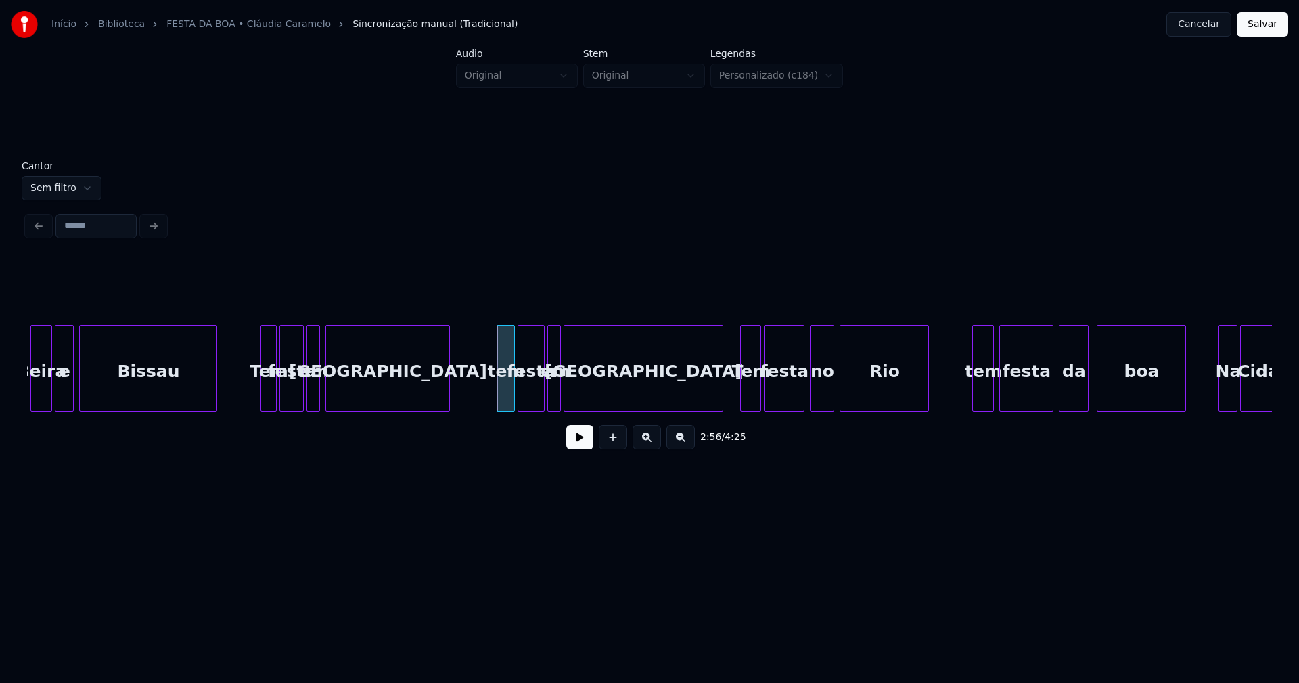
click at [743, 405] on div at bounding box center [743, 367] width 4 height 85
click at [971, 407] on div "Beira e Bissau Tem festa em [GEOGRAPHIC_DATA] tem festa em [GEOGRAPHIC_DATA] Te…" at bounding box center [649, 368] width 1245 height 87
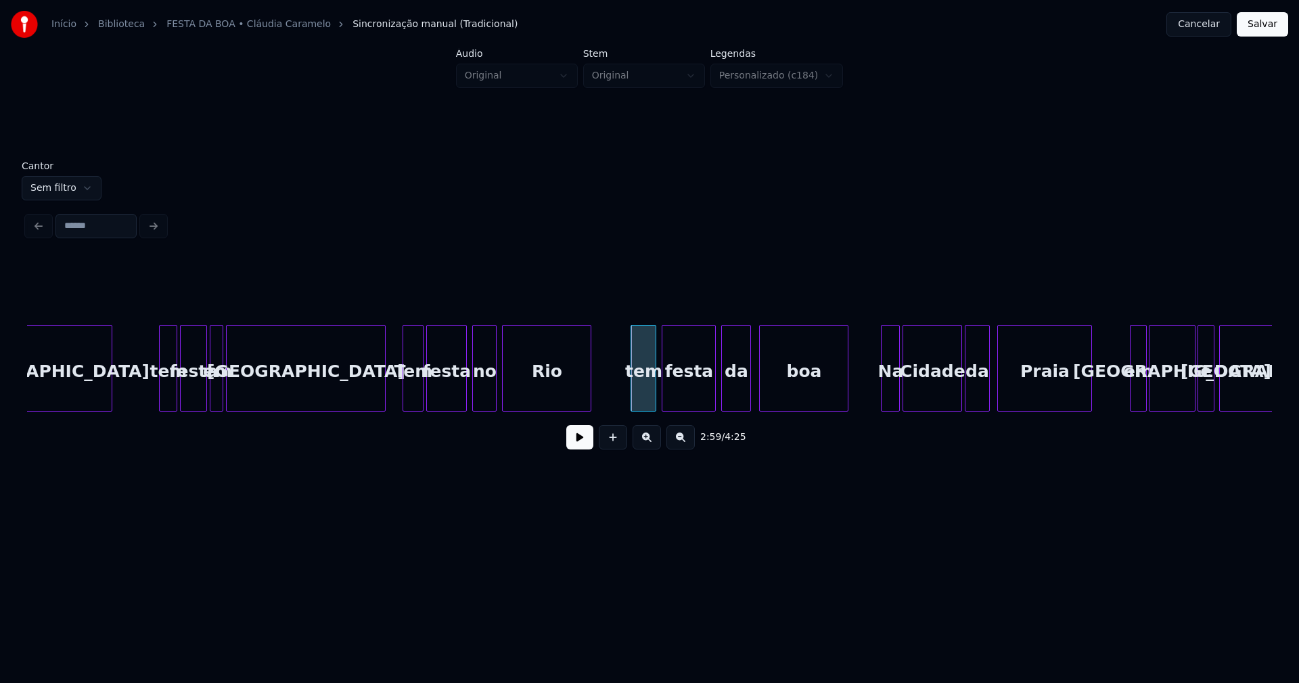
scroll to position [0, 23839]
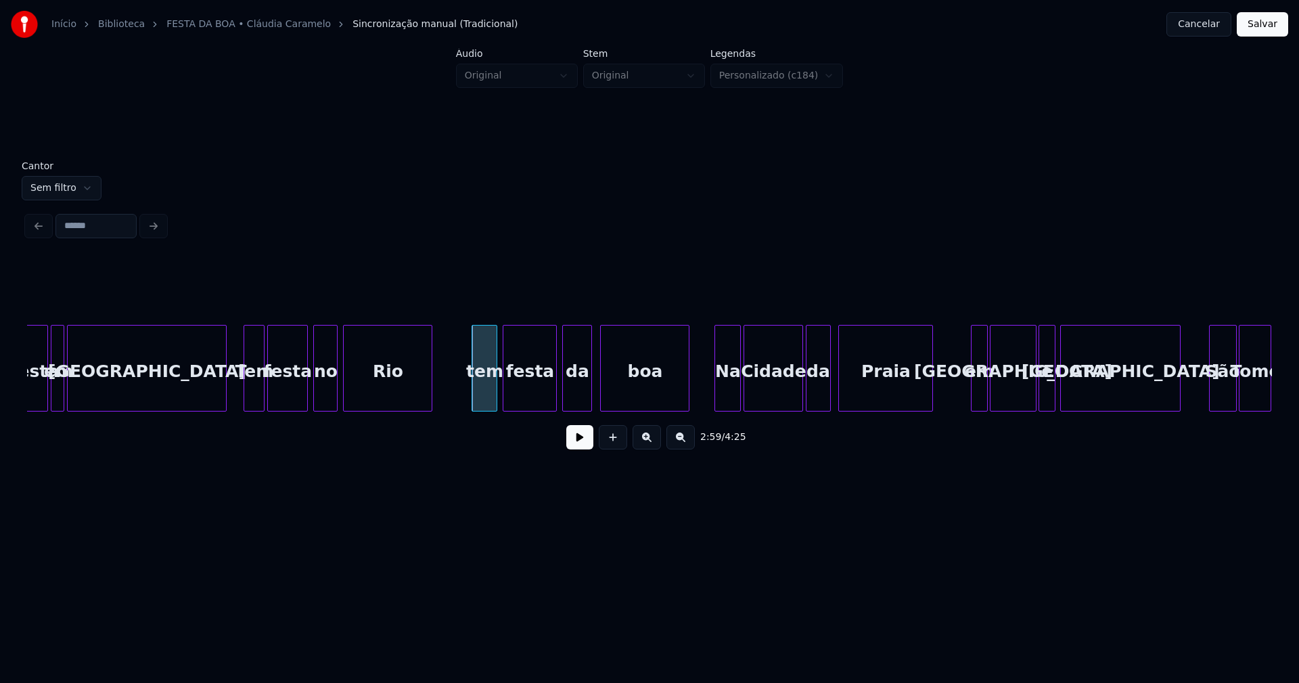
click at [715, 405] on div "Na" at bounding box center [727, 368] width 26 height 87
click at [963, 411] on div "festa em [GEOGRAPHIC_DATA] Tem festa no Rio tem festa da boa Na Cidade da Praia…" at bounding box center [649, 368] width 1245 height 87
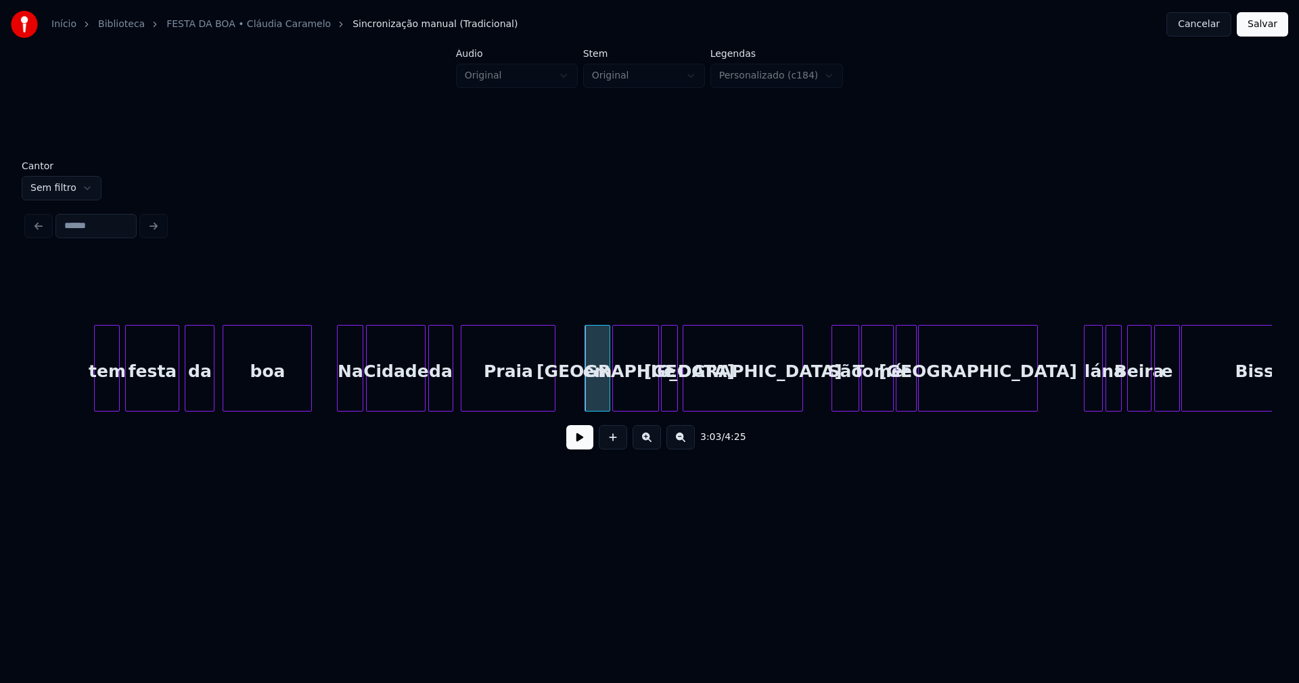
scroll to position [0, 24316]
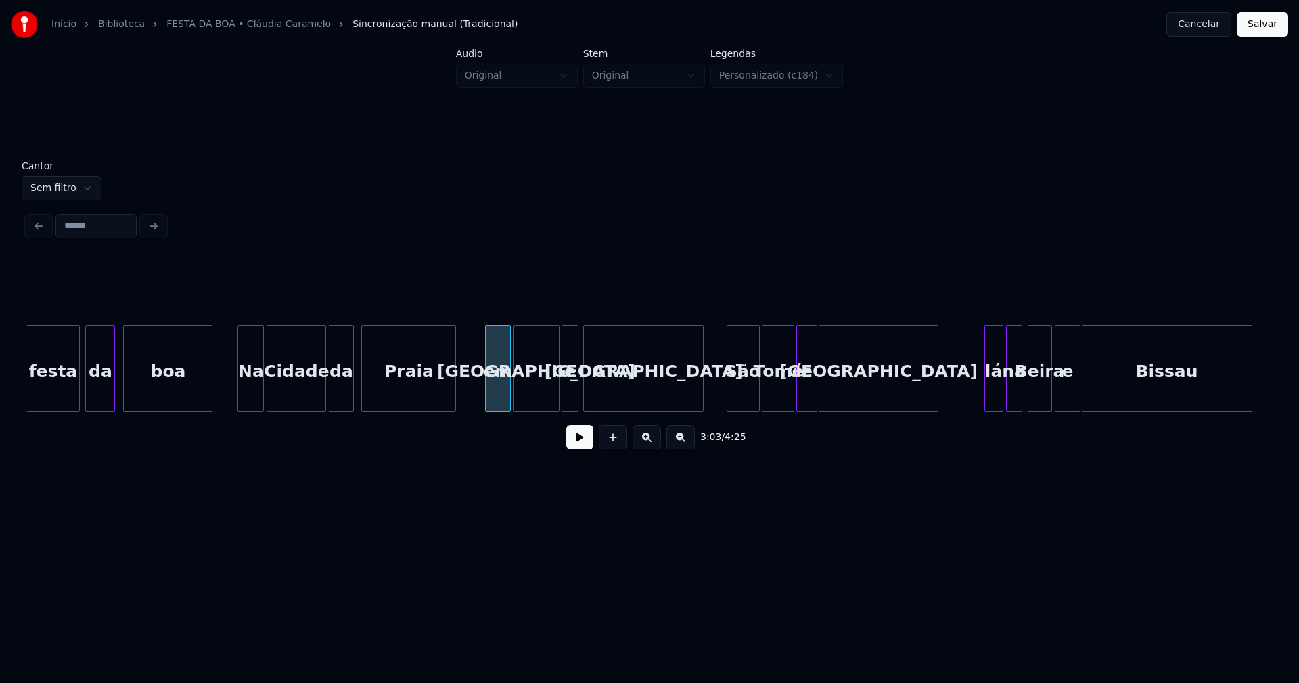
click at [729, 398] on div at bounding box center [729, 367] width 4 height 85
click at [979, 397] on div at bounding box center [977, 367] width 4 height 85
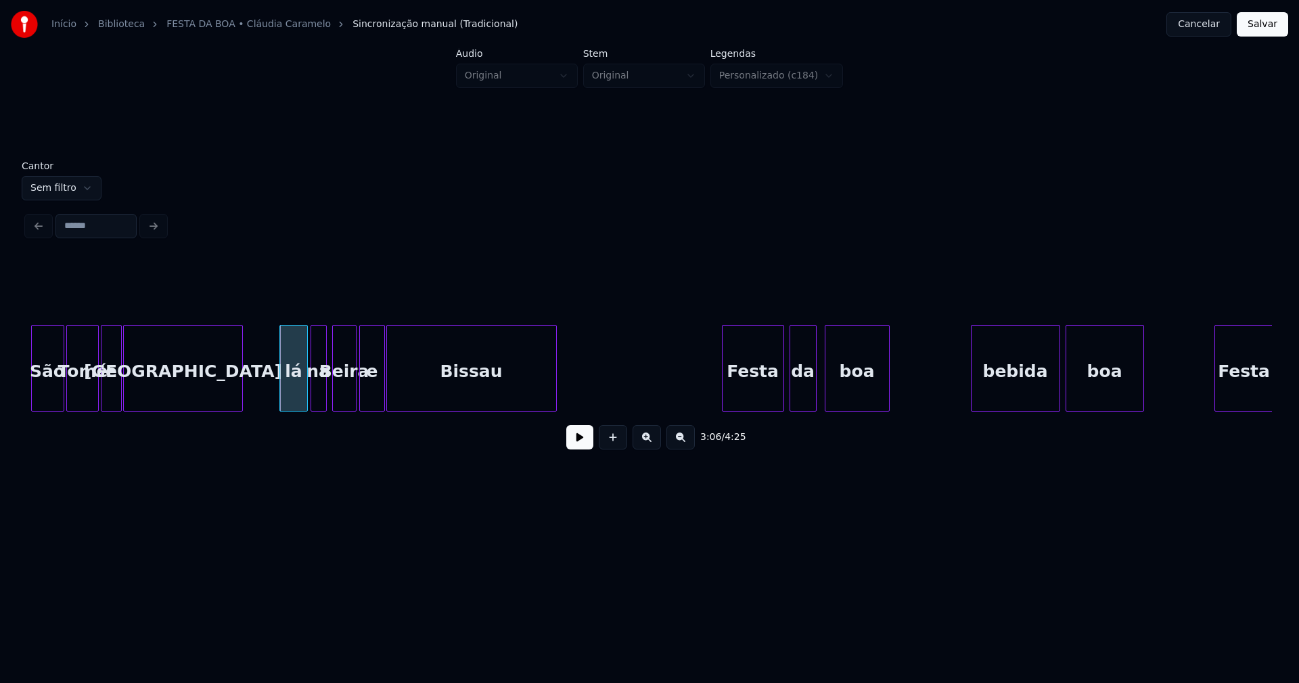
scroll to position [0, 25031]
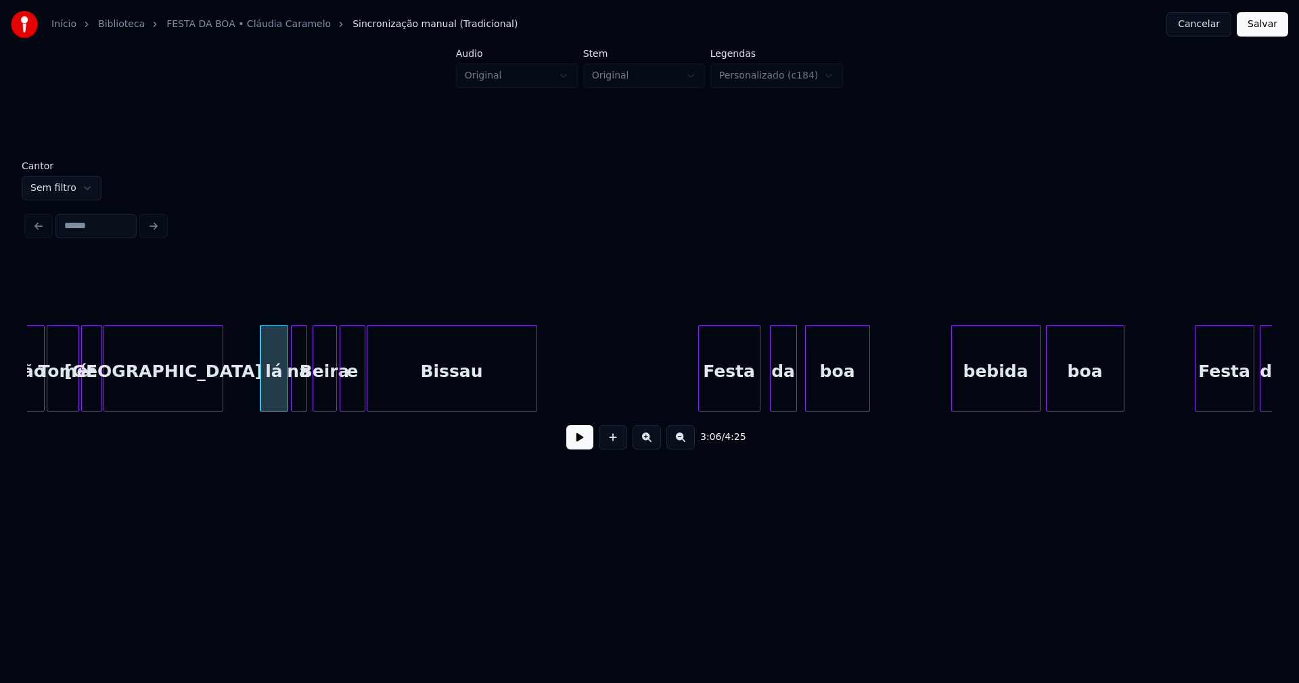
click at [743, 400] on div "Festa" at bounding box center [729, 371] width 61 height 92
click at [997, 405] on div "bebida" at bounding box center [990, 371] width 88 height 92
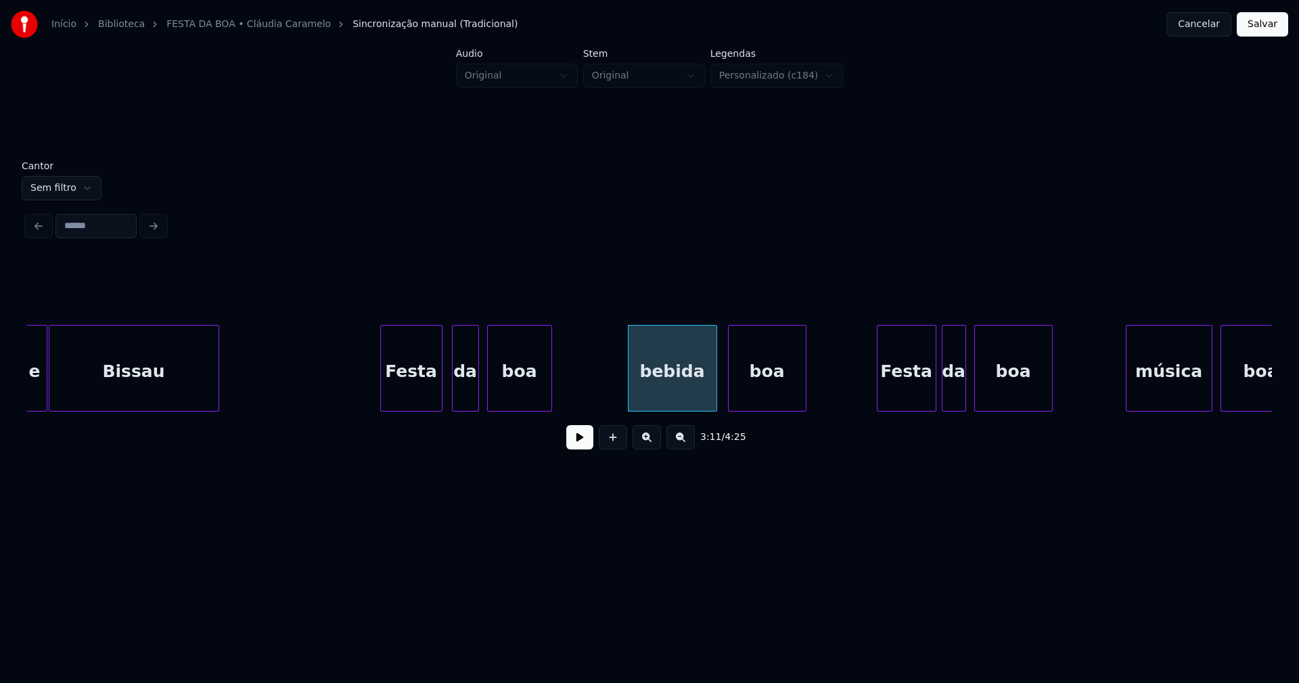
scroll to position [0, 25389]
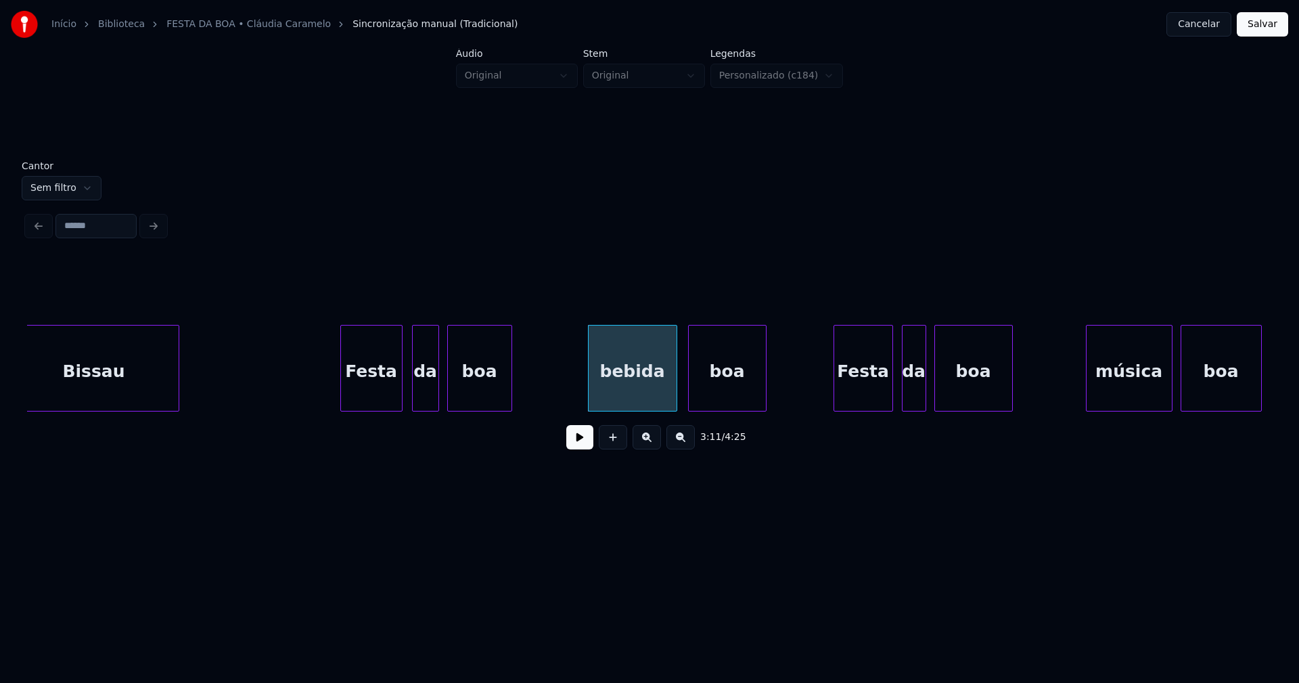
click at [867, 404] on div "Festa" at bounding box center [863, 371] width 58 height 92
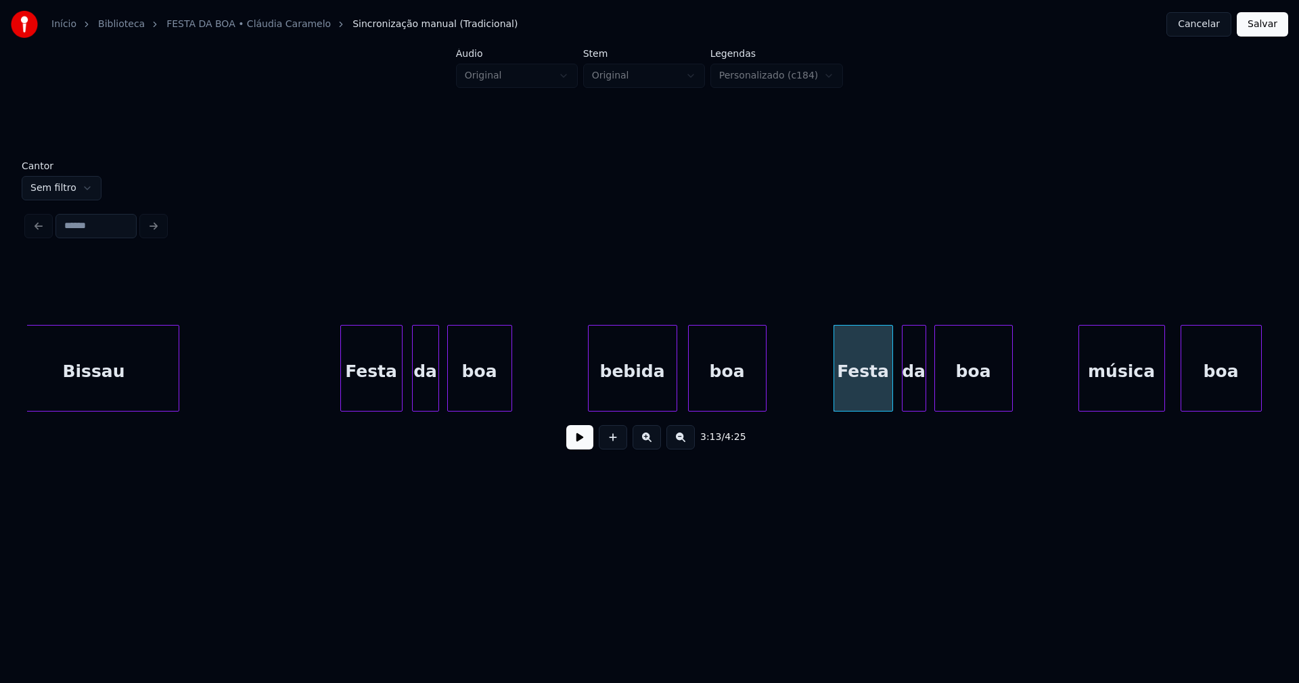
click at [1124, 405] on div "música" at bounding box center [1121, 371] width 85 height 92
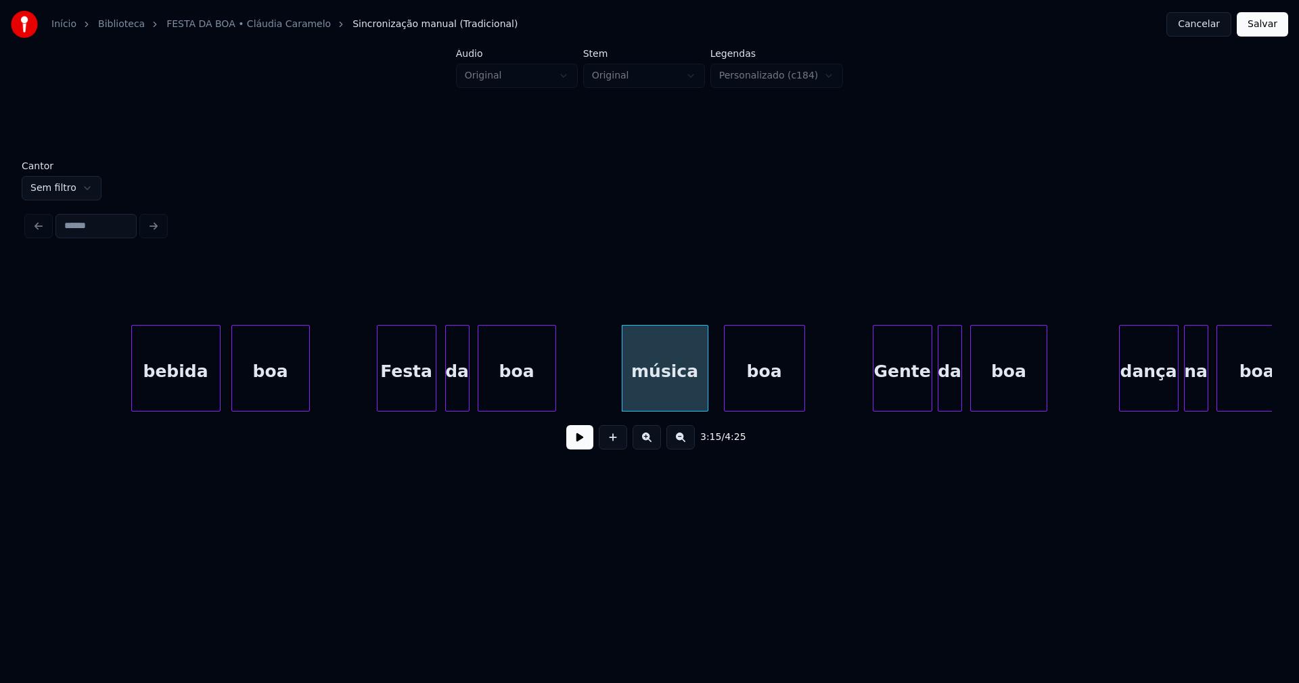
scroll to position [0, 25965]
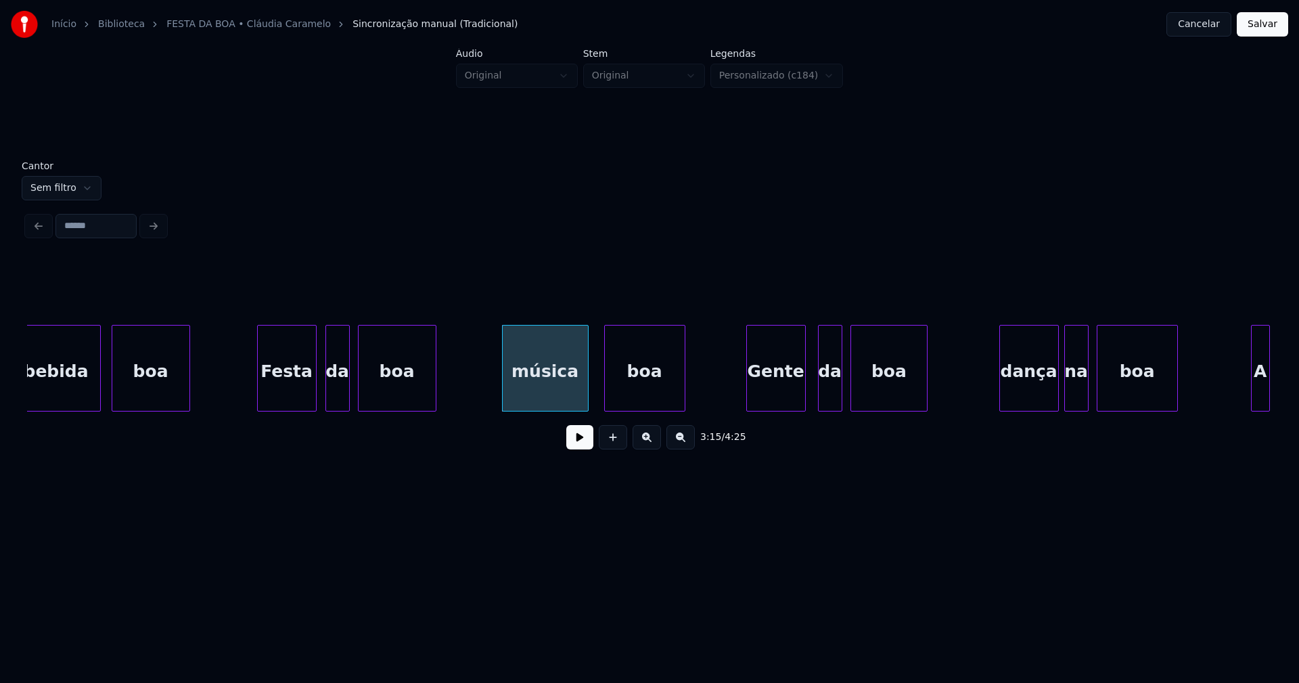
click at [783, 411] on div "bebida boa Festa da boa música boa Gente da boa dança na boa A" at bounding box center [649, 368] width 1245 height 87
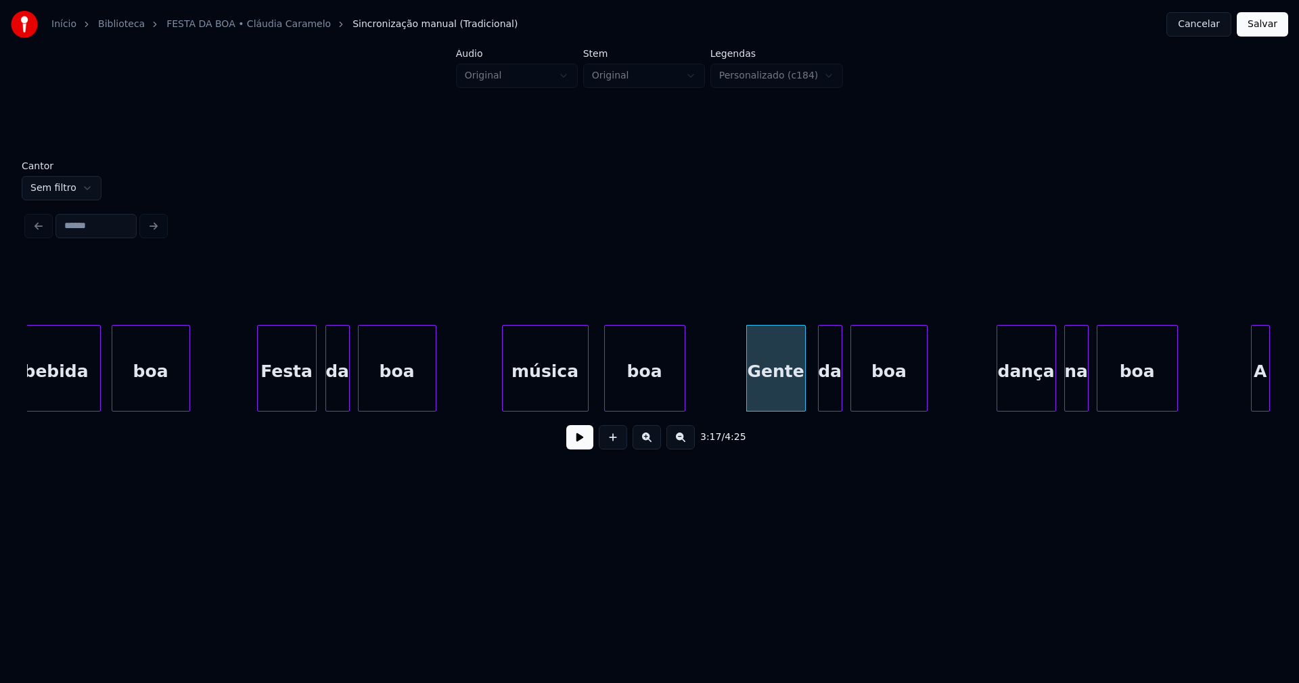
click at [1028, 397] on div "dança" at bounding box center [1026, 371] width 58 height 92
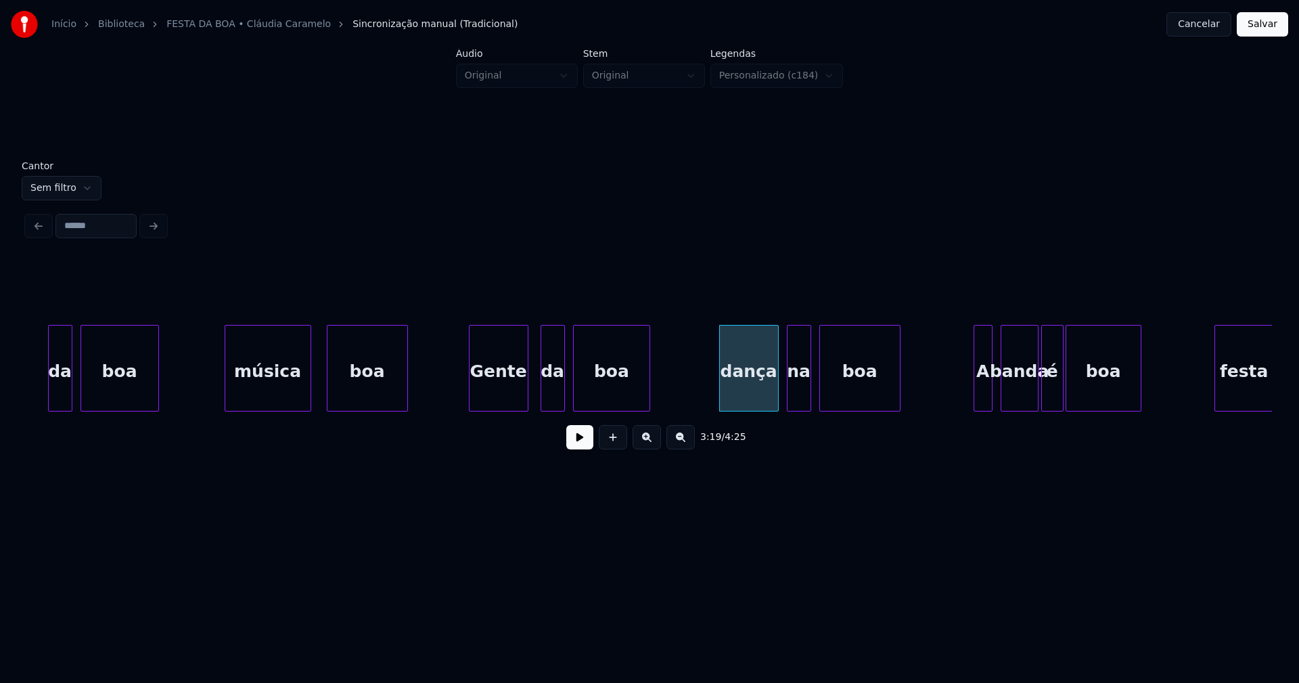
scroll to position [0, 26283]
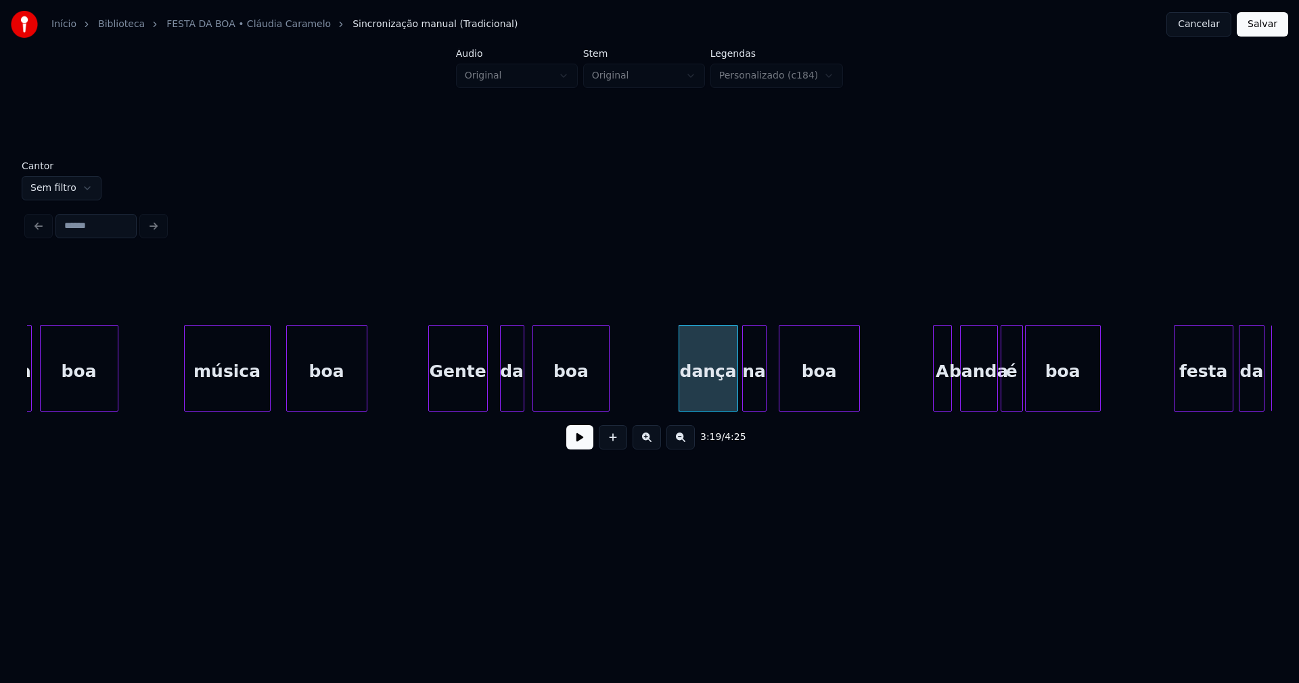
click at [752, 400] on div "na" at bounding box center [754, 371] width 23 height 92
click at [925, 410] on div "da boa música boa Gente da boa dança na boa A banda é boa festa da boa" at bounding box center [649, 368] width 1245 height 87
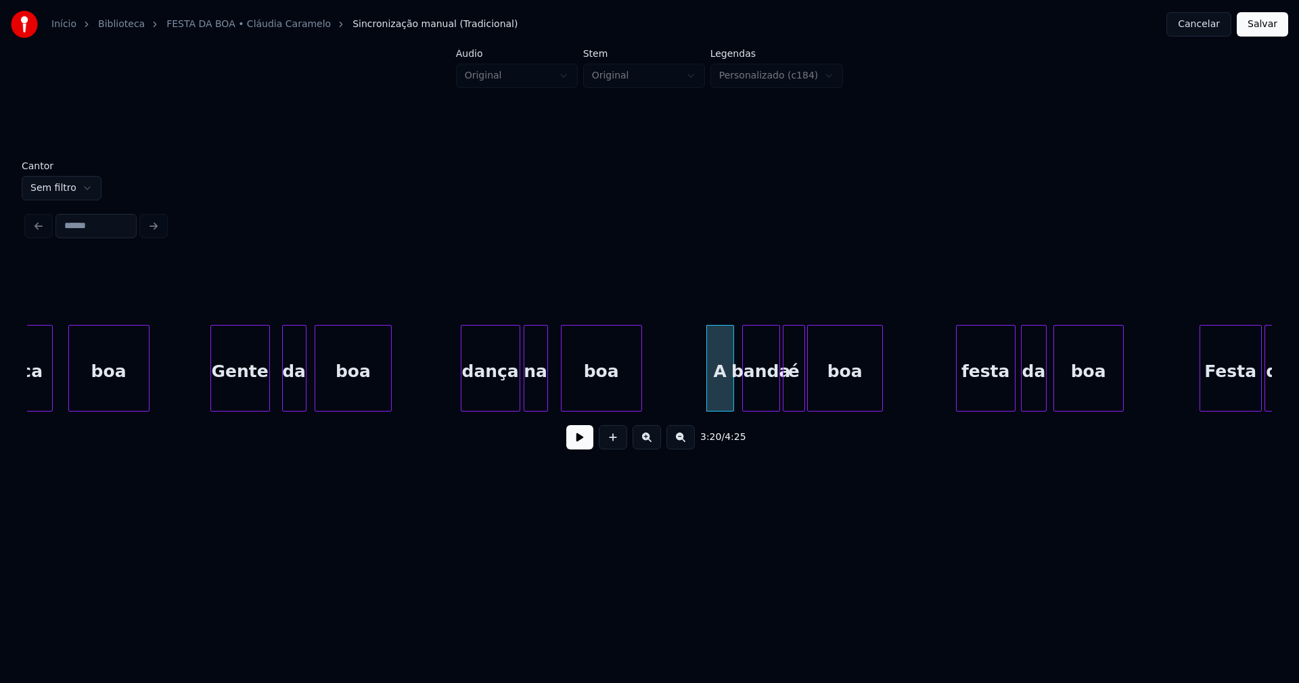
scroll to position [0, 26521]
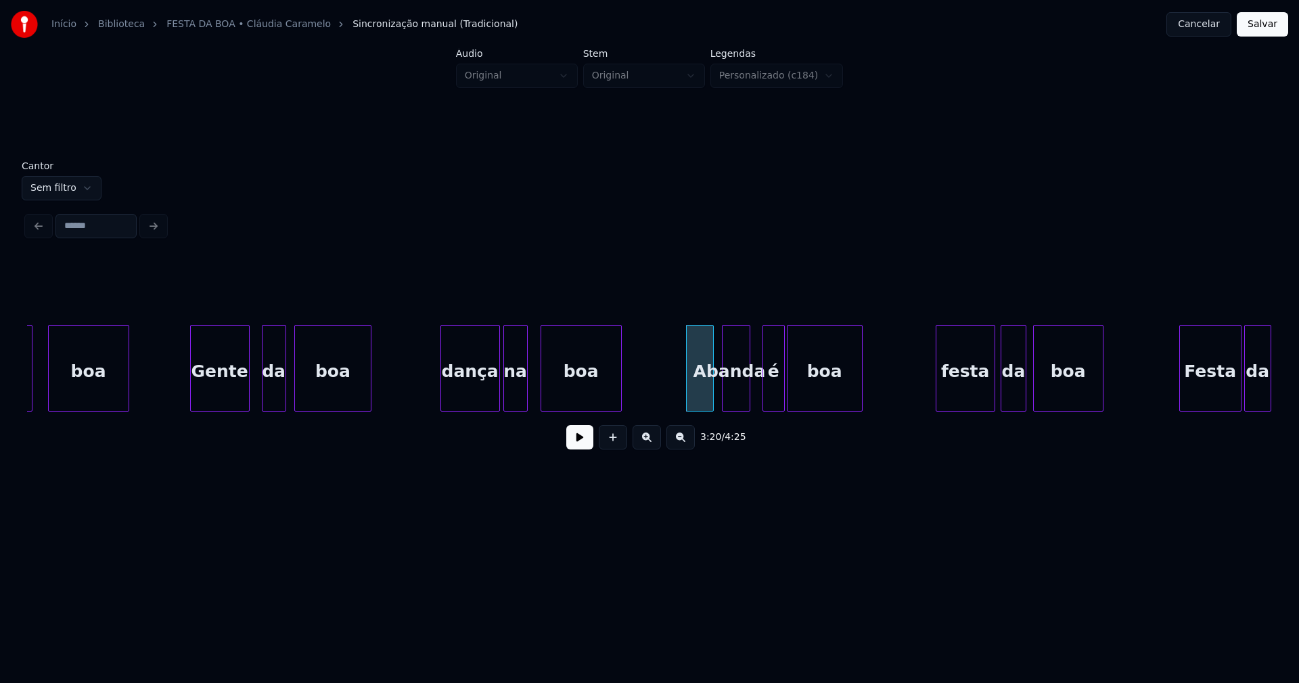
click at [749, 400] on div at bounding box center [747, 367] width 4 height 85
click at [763, 401] on div "é" at bounding box center [764, 371] width 21 height 92
click at [962, 399] on div "festa" at bounding box center [961, 371] width 58 height 92
drag, startPoint x: 971, startPoint y: 416, endPoint x: 981, endPoint y: 414, distance: 9.7
click at [981, 411] on div "música boa Gente da boa dança na boa A banda é boa festa da boa Festa da" at bounding box center [649, 368] width 1245 height 87
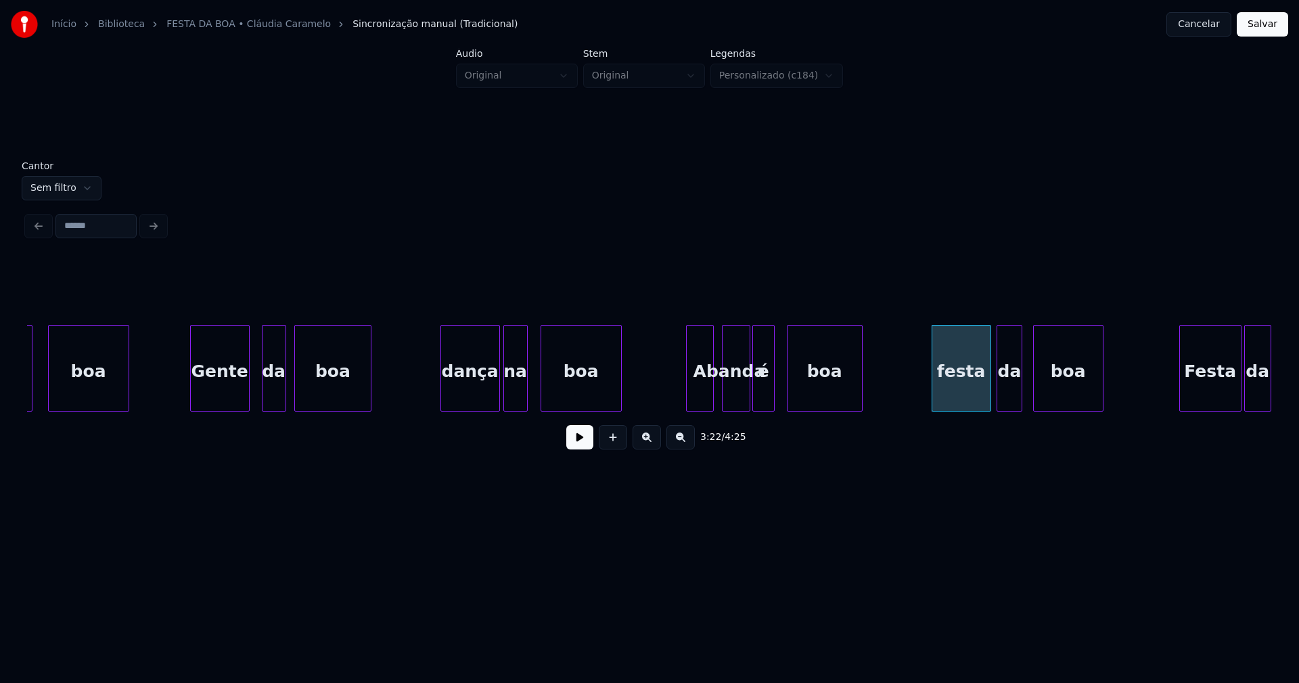
click at [1007, 400] on div "da" at bounding box center [1009, 371] width 25 height 92
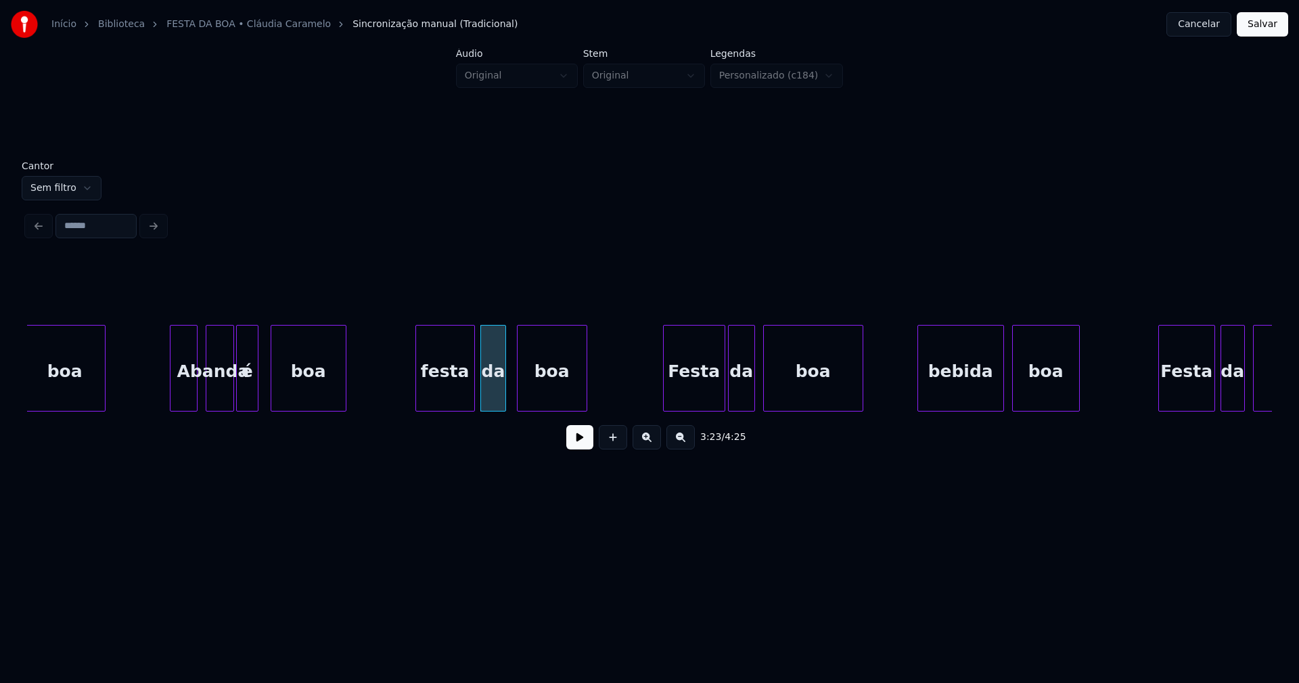
scroll to position [0, 27078]
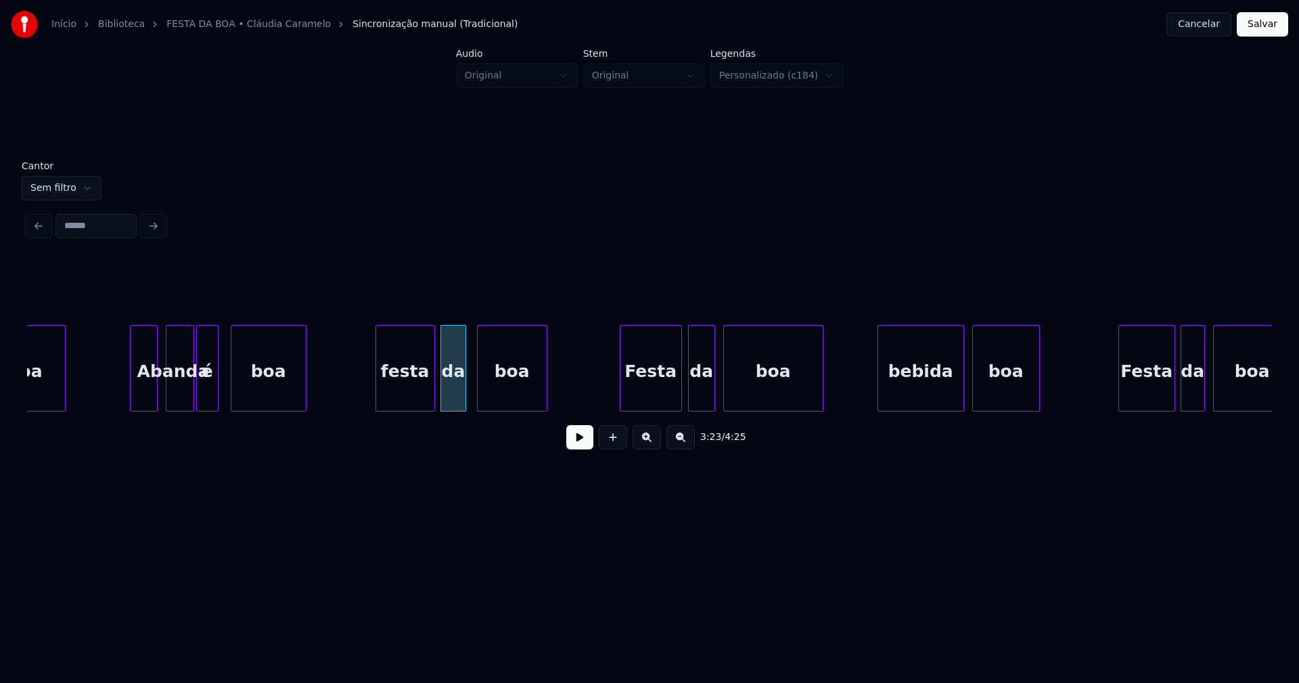
click at [663, 394] on div "Festa" at bounding box center [650, 371] width 61 height 92
click at [697, 399] on div "da" at bounding box center [698, 371] width 26 height 92
click at [920, 396] on div "bebida" at bounding box center [915, 371] width 85 height 92
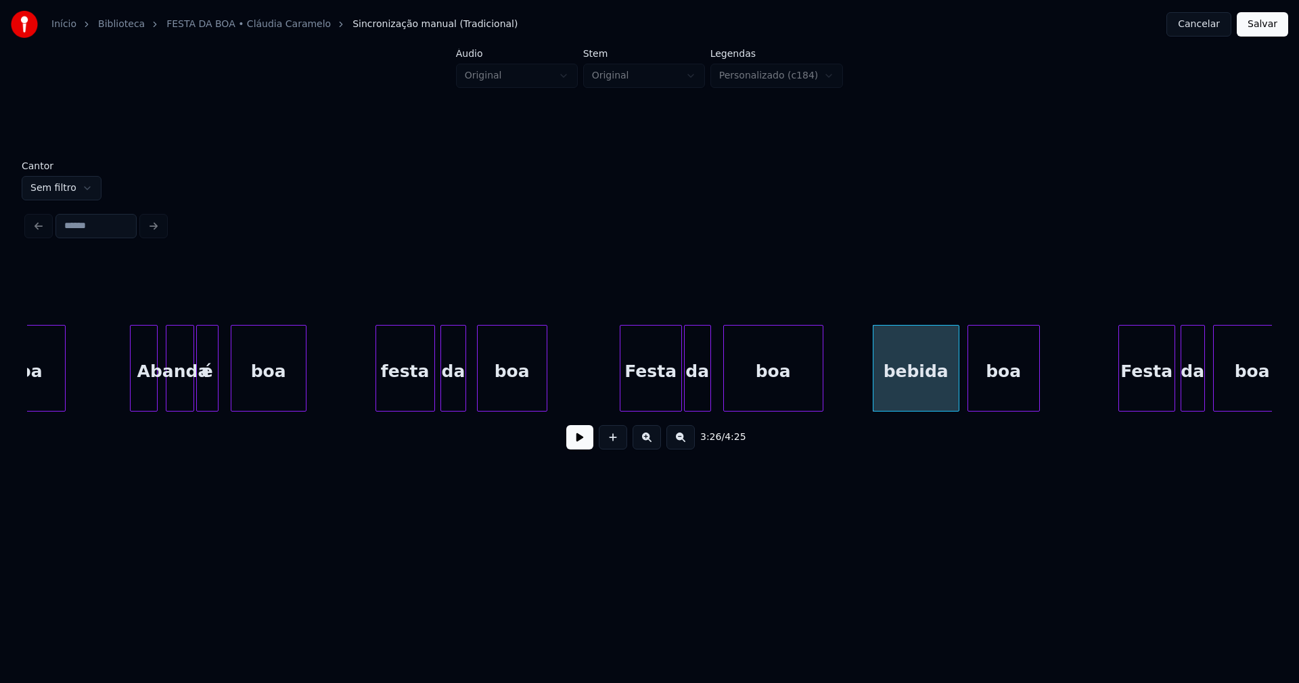
click at [970, 398] on div at bounding box center [970, 367] width 4 height 85
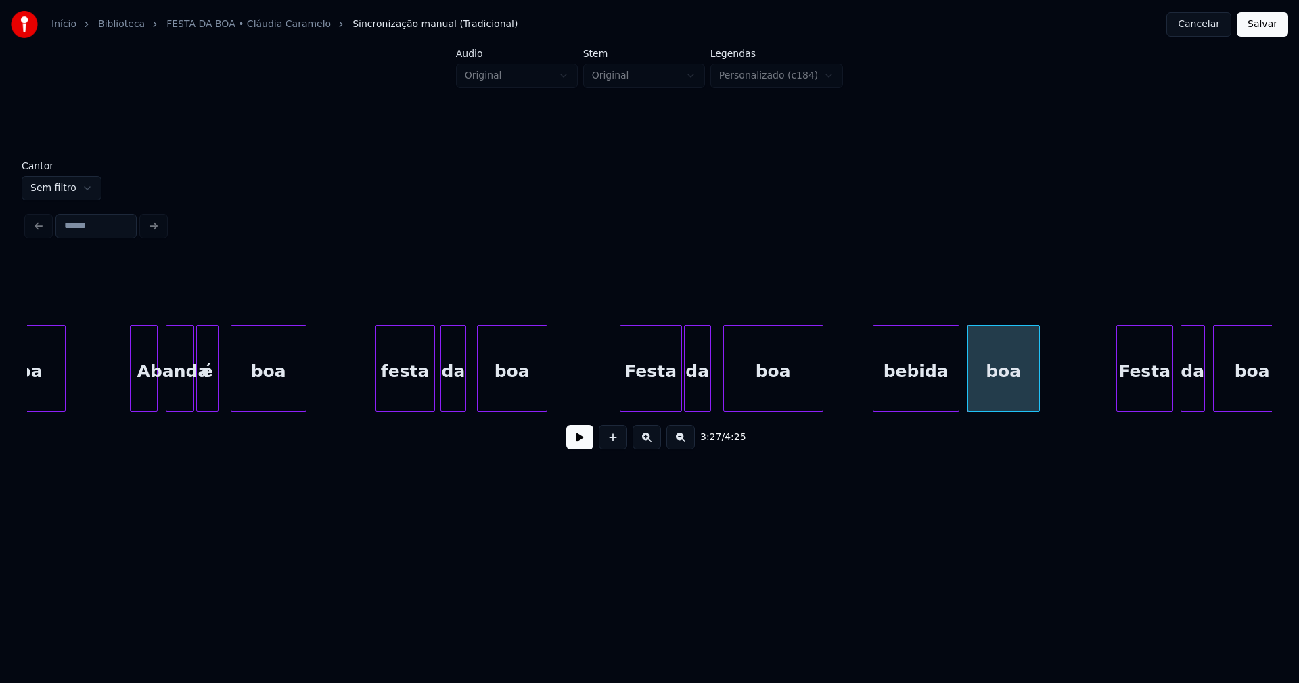
click at [1140, 400] on div "Festa" at bounding box center [1144, 371] width 55 height 92
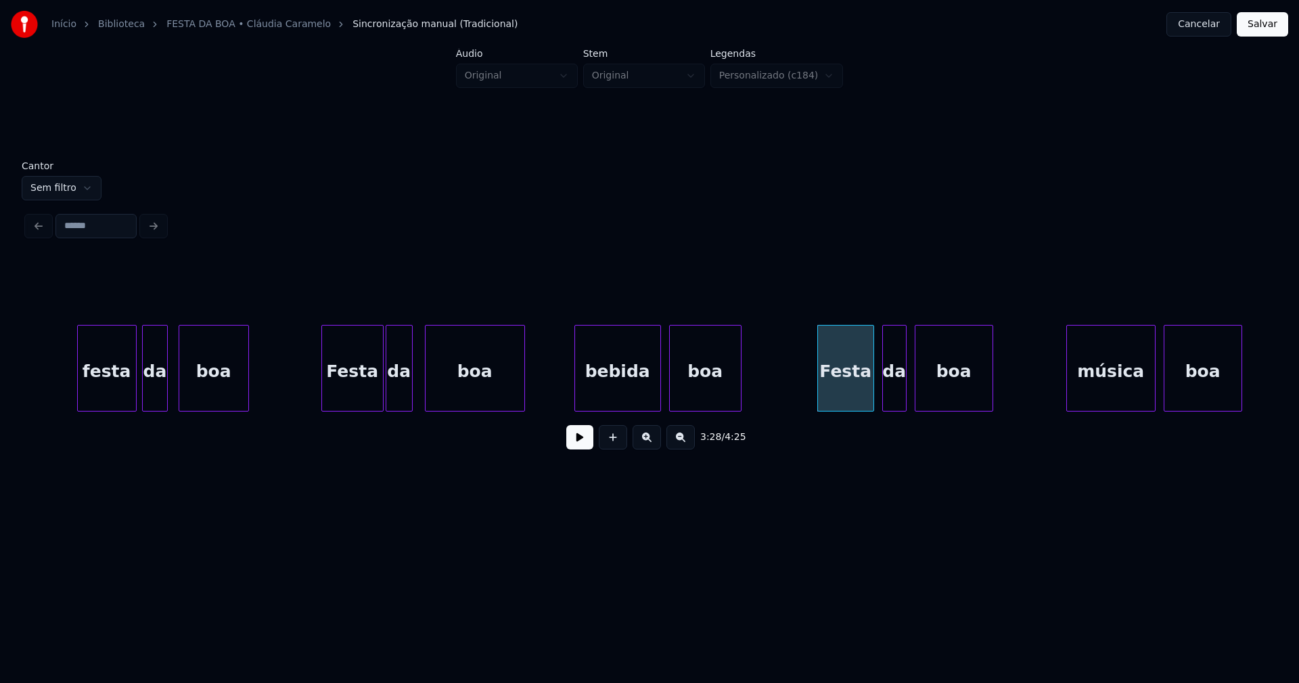
scroll to position [0, 27575]
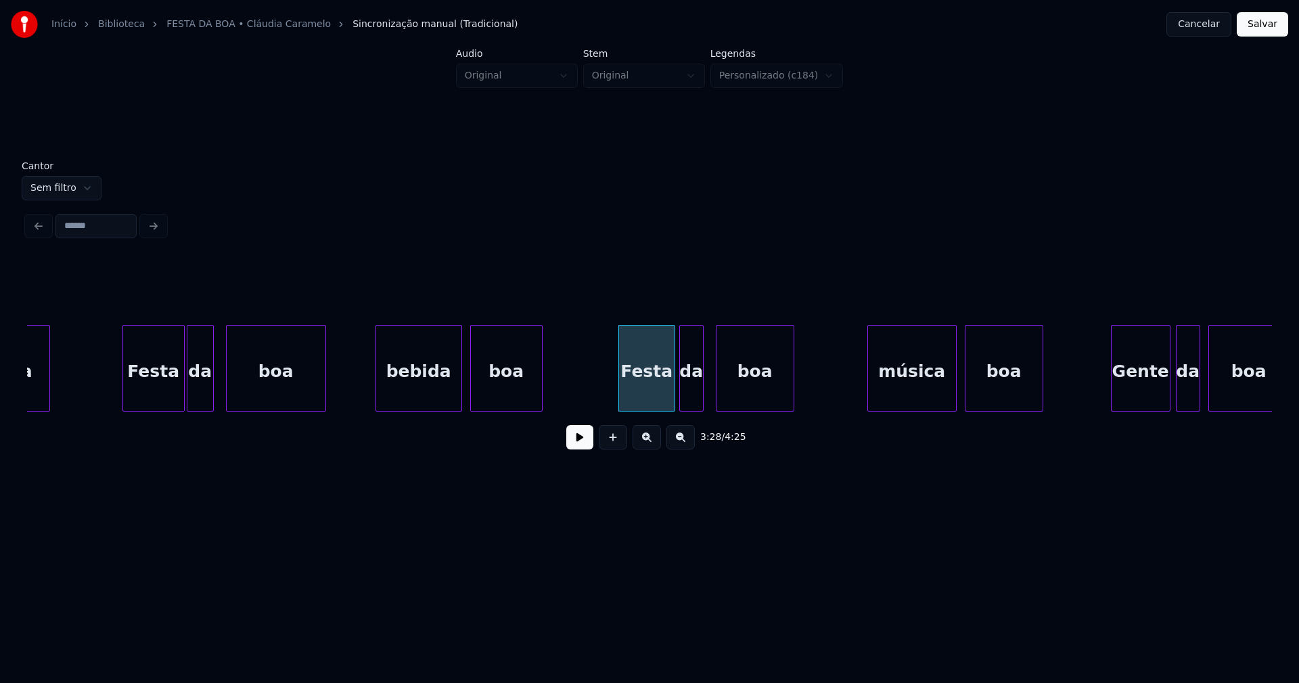
click at [693, 392] on div "da" at bounding box center [691, 371] width 23 height 92
click at [923, 390] on div "música" at bounding box center [906, 371] width 88 height 92
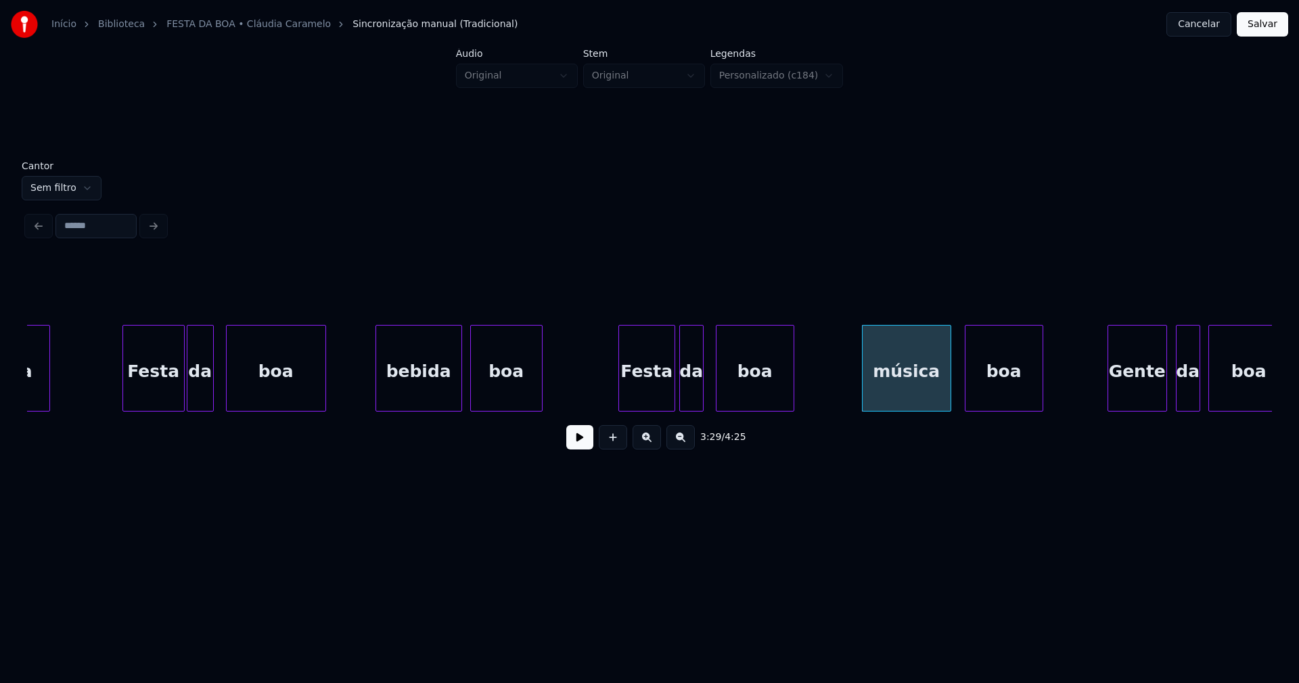
click at [1153, 398] on div "Gente" at bounding box center [1137, 371] width 58 height 92
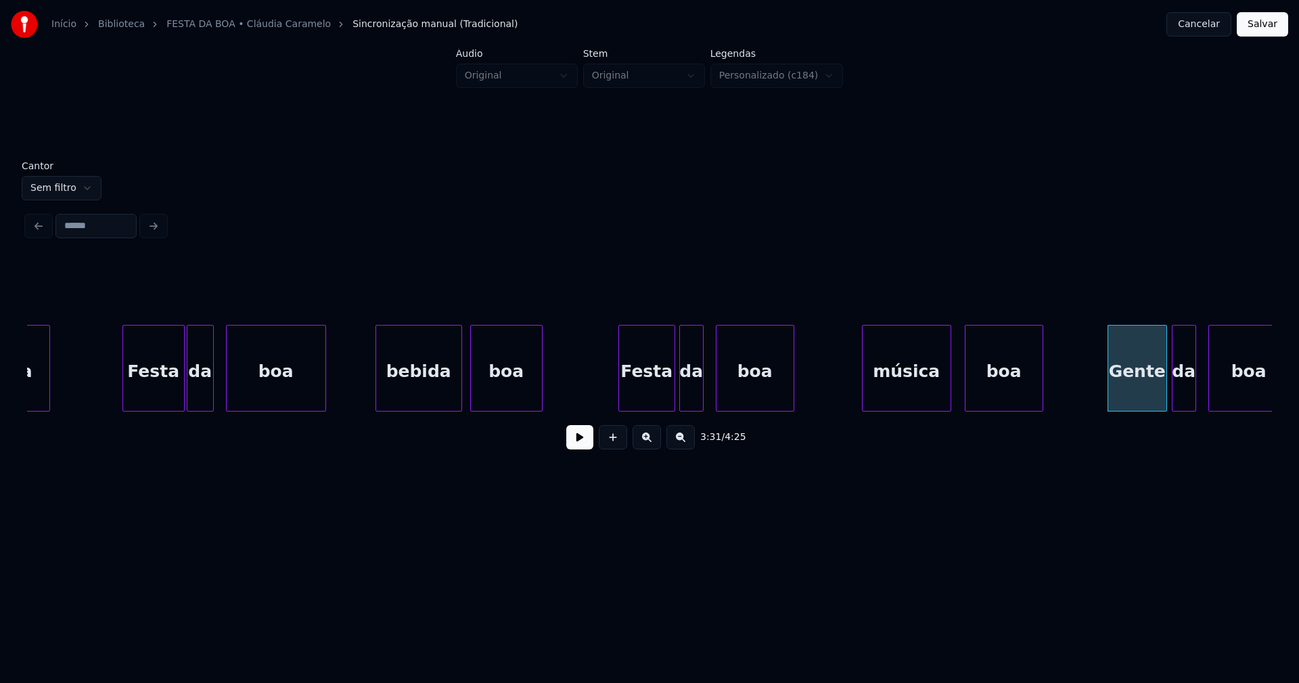
click at [1187, 401] on div "da" at bounding box center [1183, 371] width 23 height 92
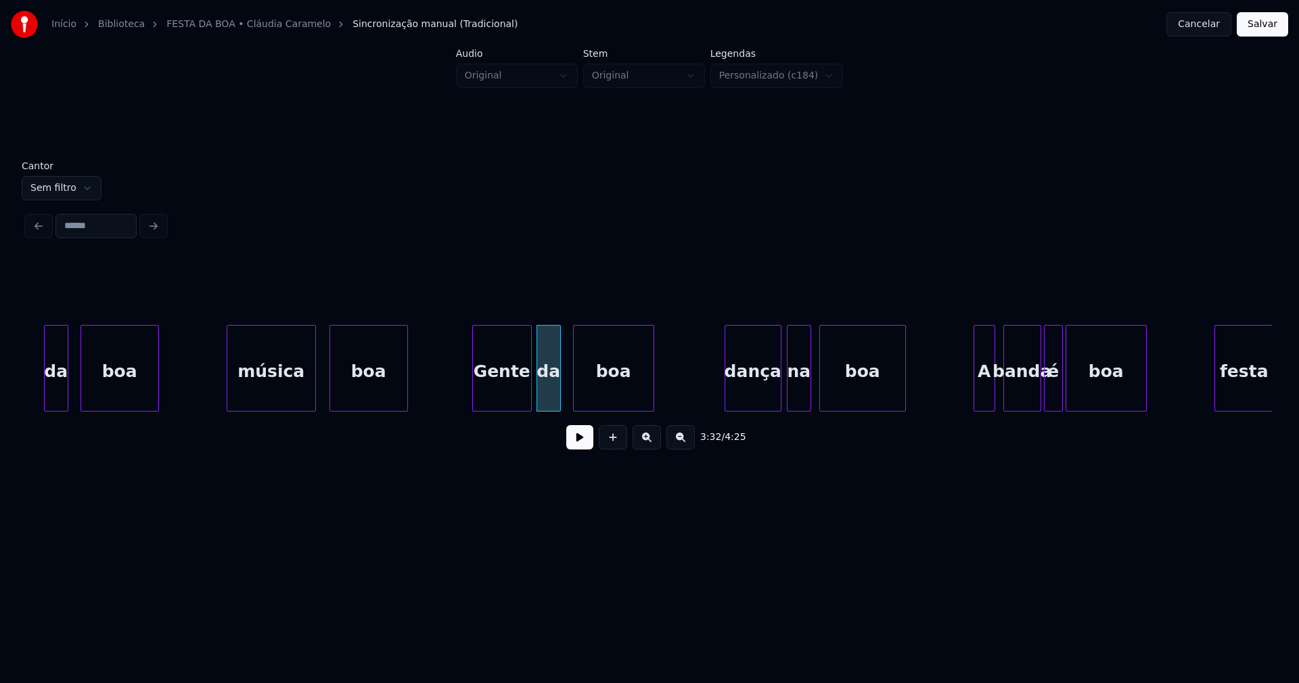
scroll to position [0, 28230]
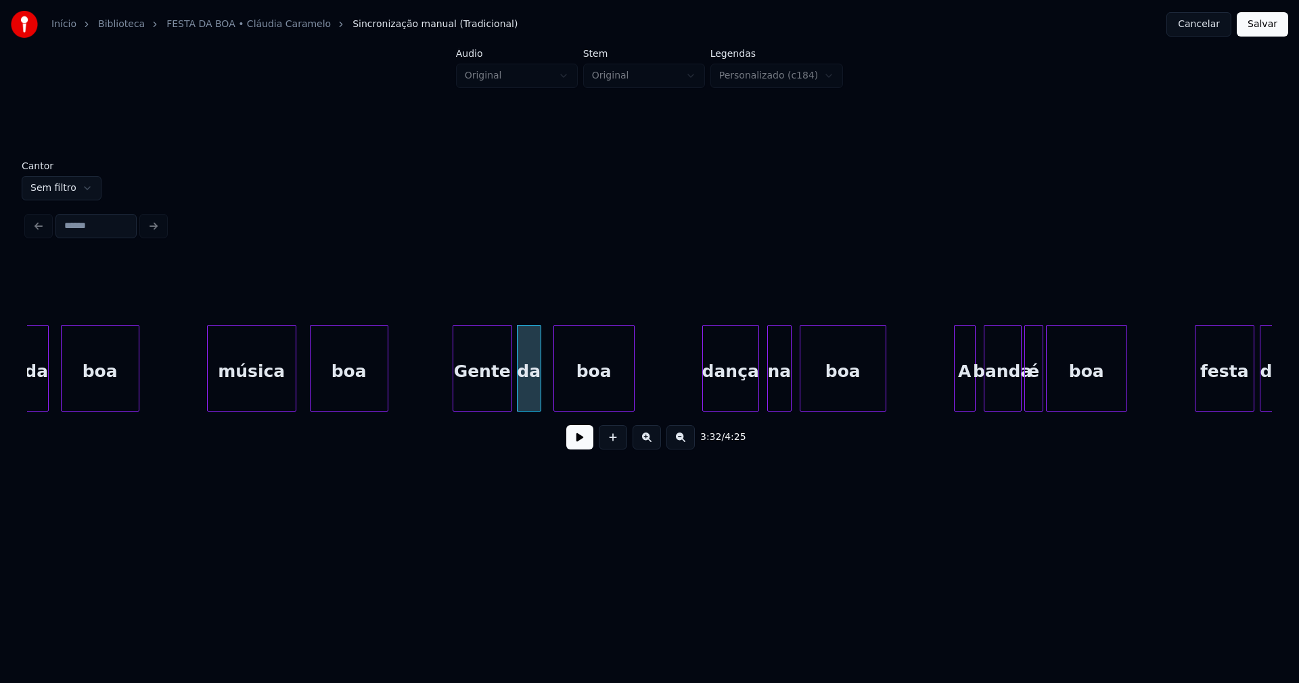
click at [732, 394] on div "dança" at bounding box center [730, 371] width 55 height 92
click at [958, 407] on div "da boa música boa Gente da boa dança na boa A banda é boa festa da" at bounding box center [649, 368] width 1245 height 87
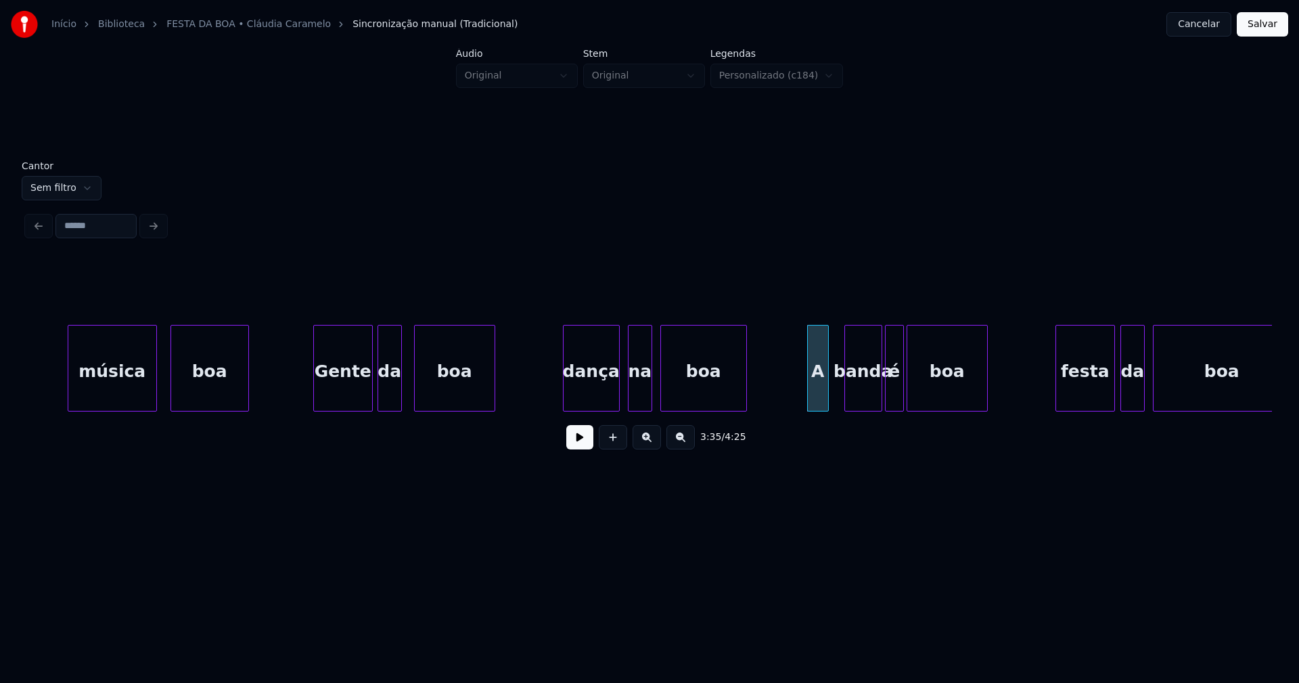
scroll to position [0, 28428]
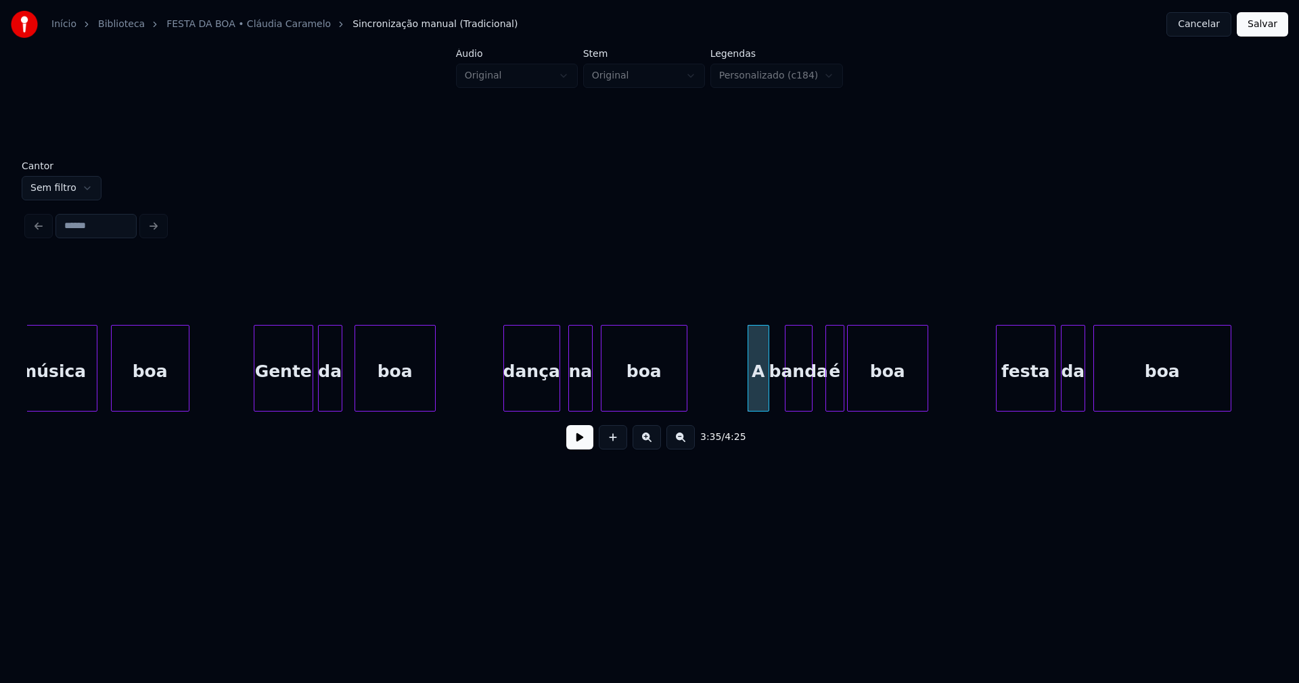
click at [810, 399] on div at bounding box center [810, 367] width 4 height 85
click at [823, 403] on div "é" at bounding box center [825, 371] width 18 height 92
click at [1022, 400] on div "festa" at bounding box center [1021, 371] width 58 height 92
click at [1069, 405] on div "da" at bounding box center [1068, 371] width 23 height 92
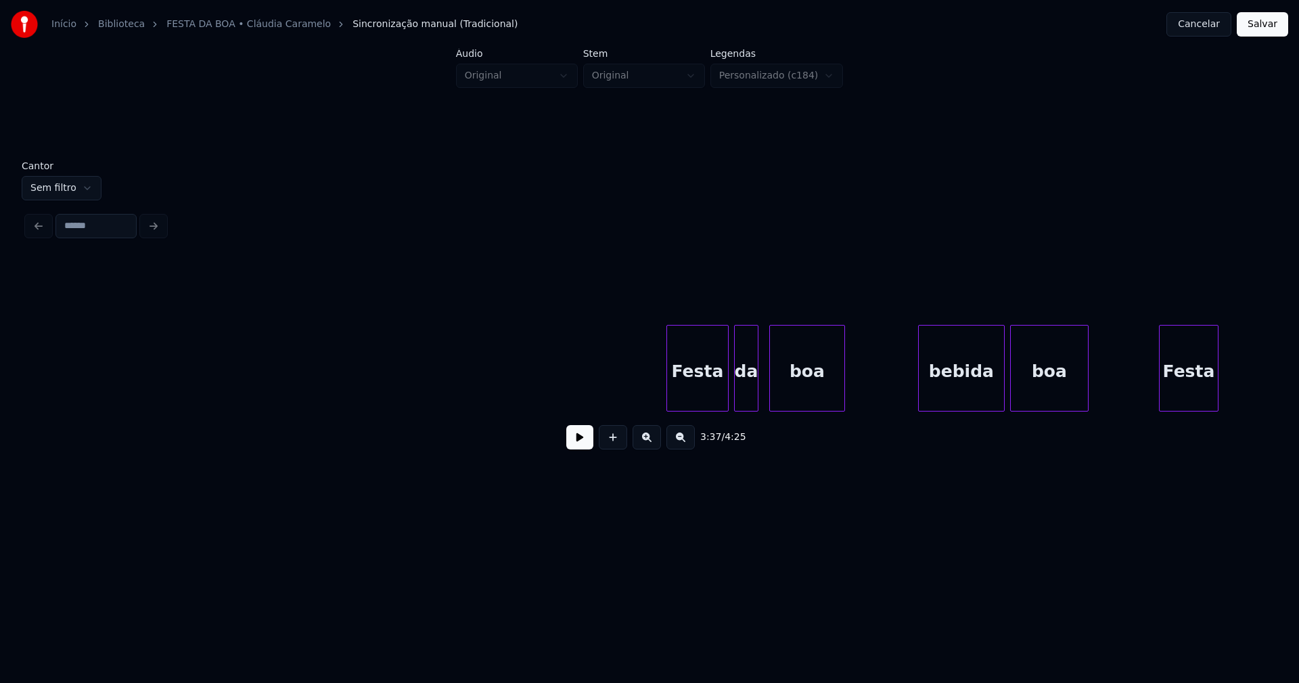
scroll to position [0, 31150]
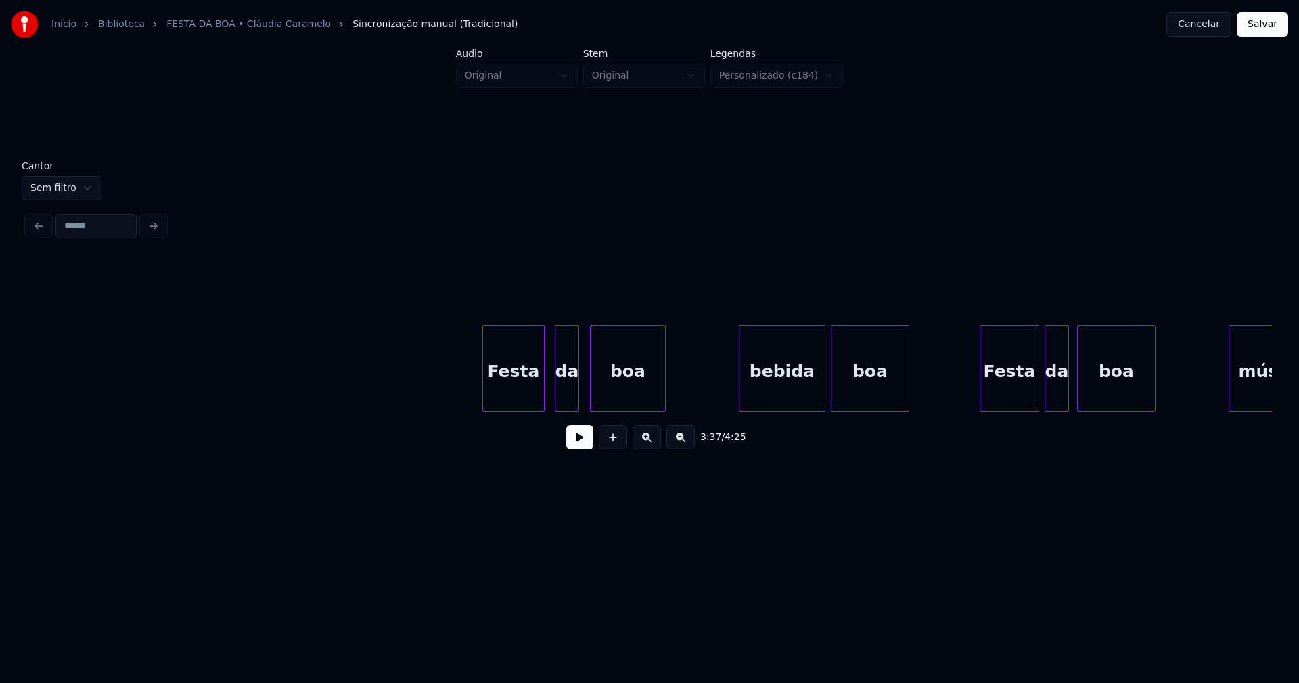
click at [516, 380] on div "Festa" at bounding box center [513, 371] width 61 height 92
click at [561, 384] on div "da" at bounding box center [562, 371] width 23 height 92
click at [585, 389] on div at bounding box center [586, 367] width 4 height 85
click at [769, 391] on div "bebida" at bounding box center [776, 371] width 85 height 92
click at [1011, 392] on div "Festa" at bounding box center [1006, 371] width 58 height 92
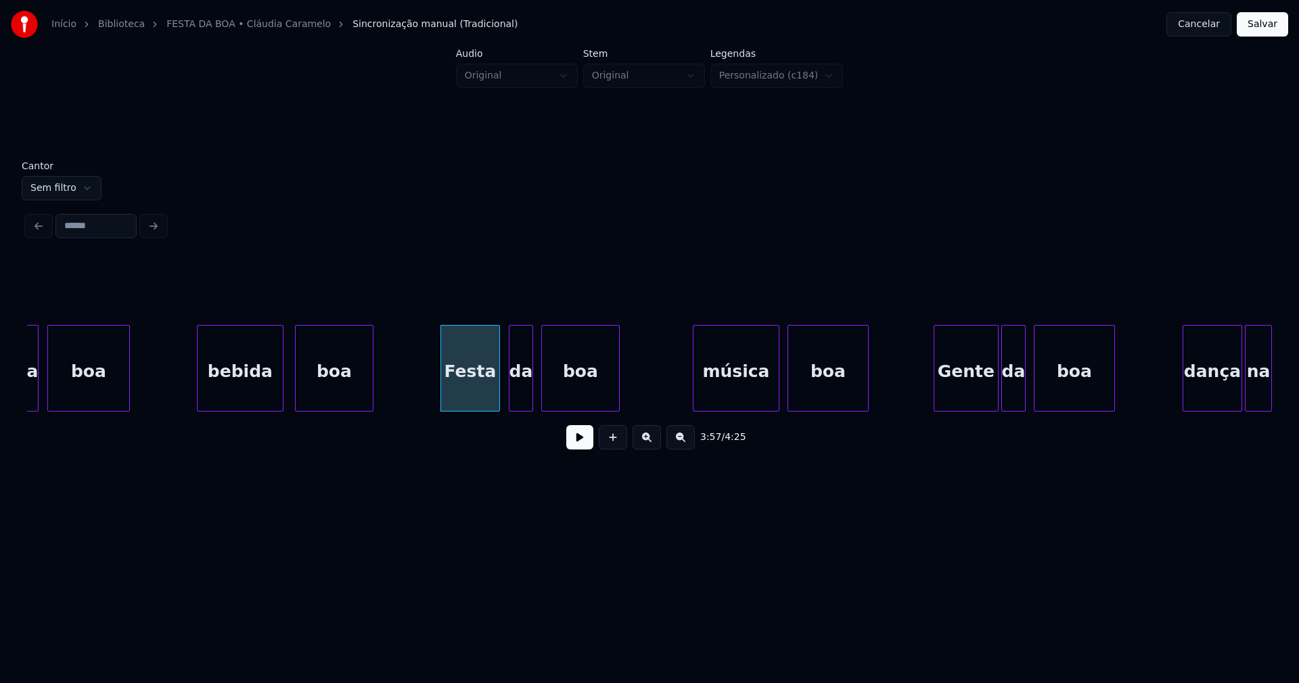
scroll to position [0, 31706]
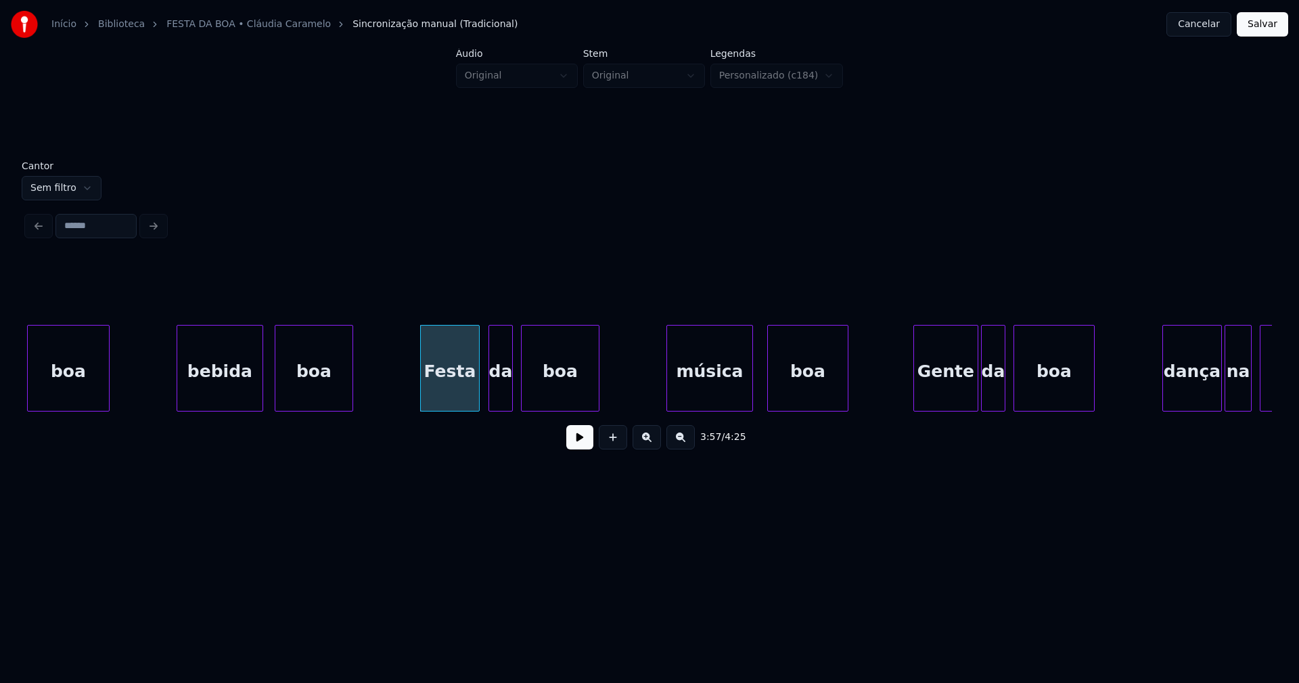
click at [731, 393] on div "música" at bounding box center [709, 371] width 85 height 92
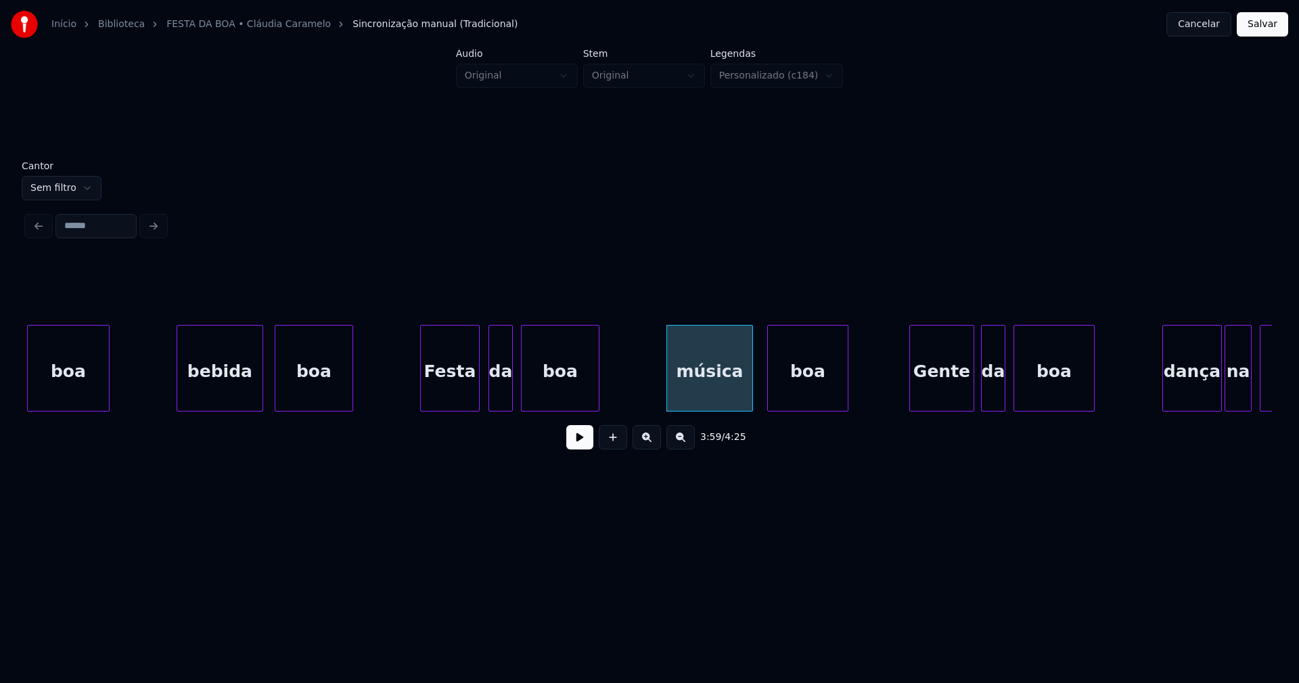
click at [962, 398] on div "Gente" at bounding box center [942, 371] width 64 height 92
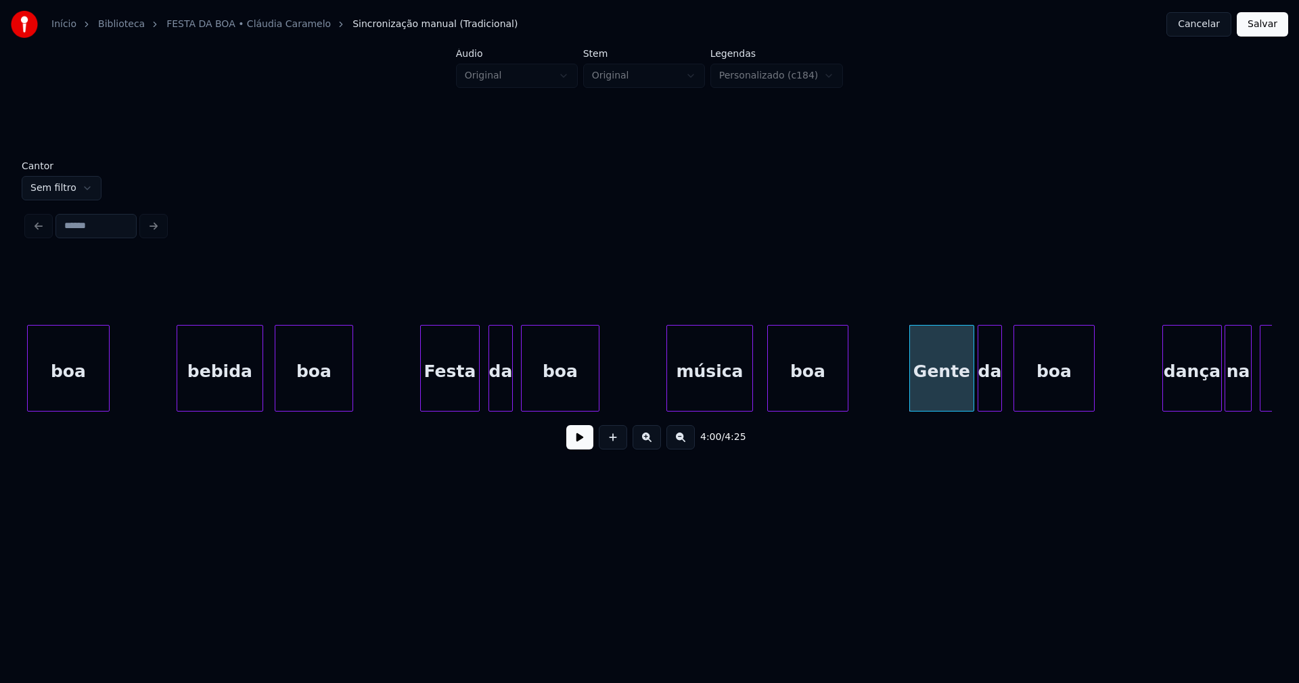
click at [990, 399] on div "da" at bounding box center [989, 371] width 23 height 92
click at [1186, 393] on div "dança" at bounding box center [1188, 371] width 58 height 92
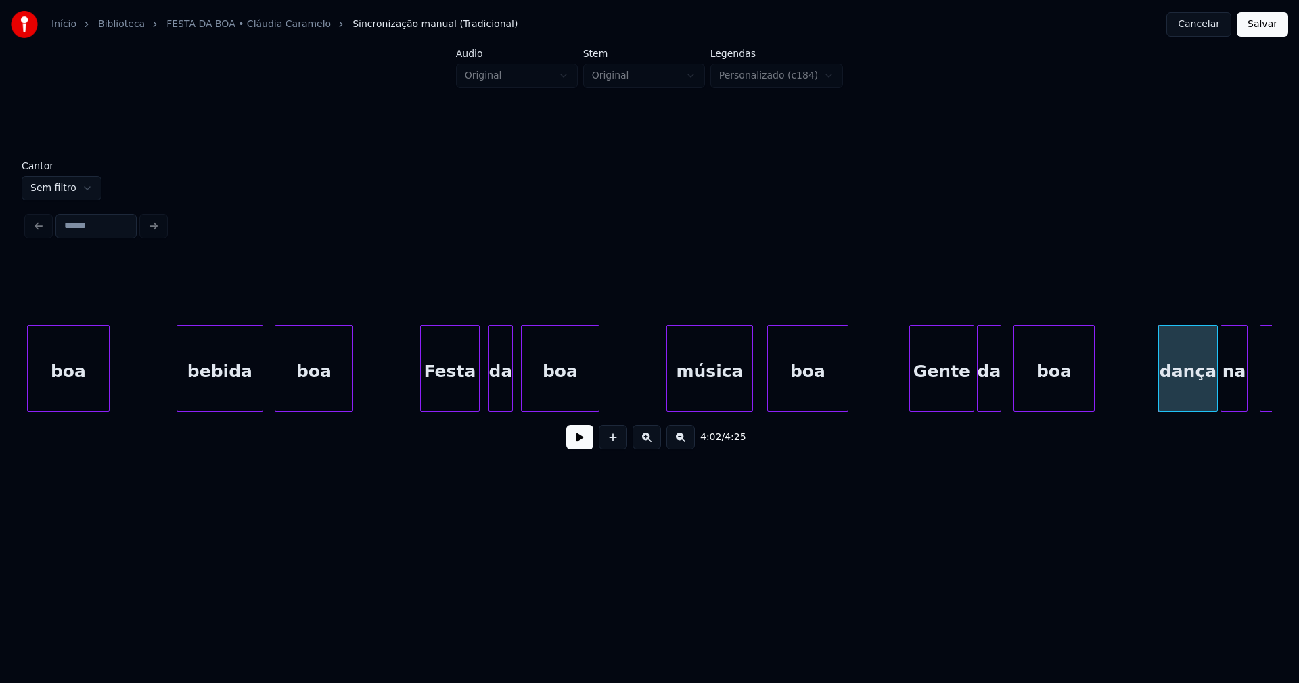
click at [1235, 396] on div "na" at bounding box center [1234, 371] width 26 height 92
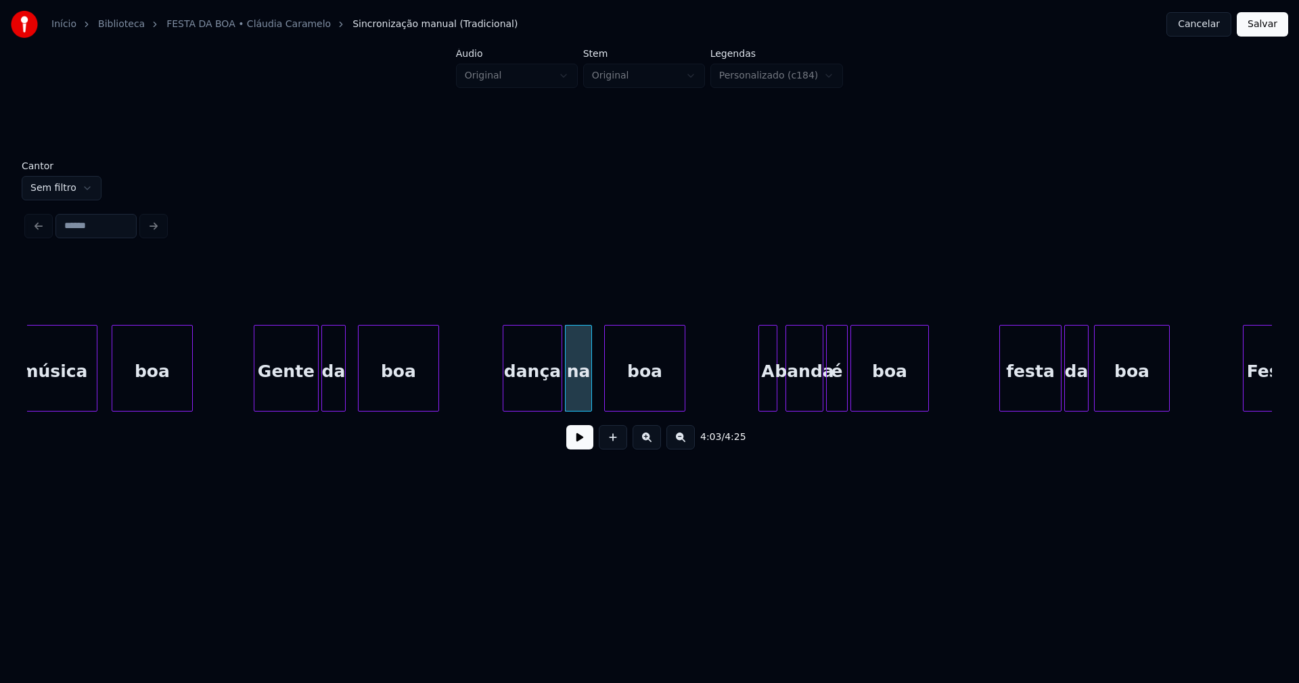
scroll to position [0, 32382]
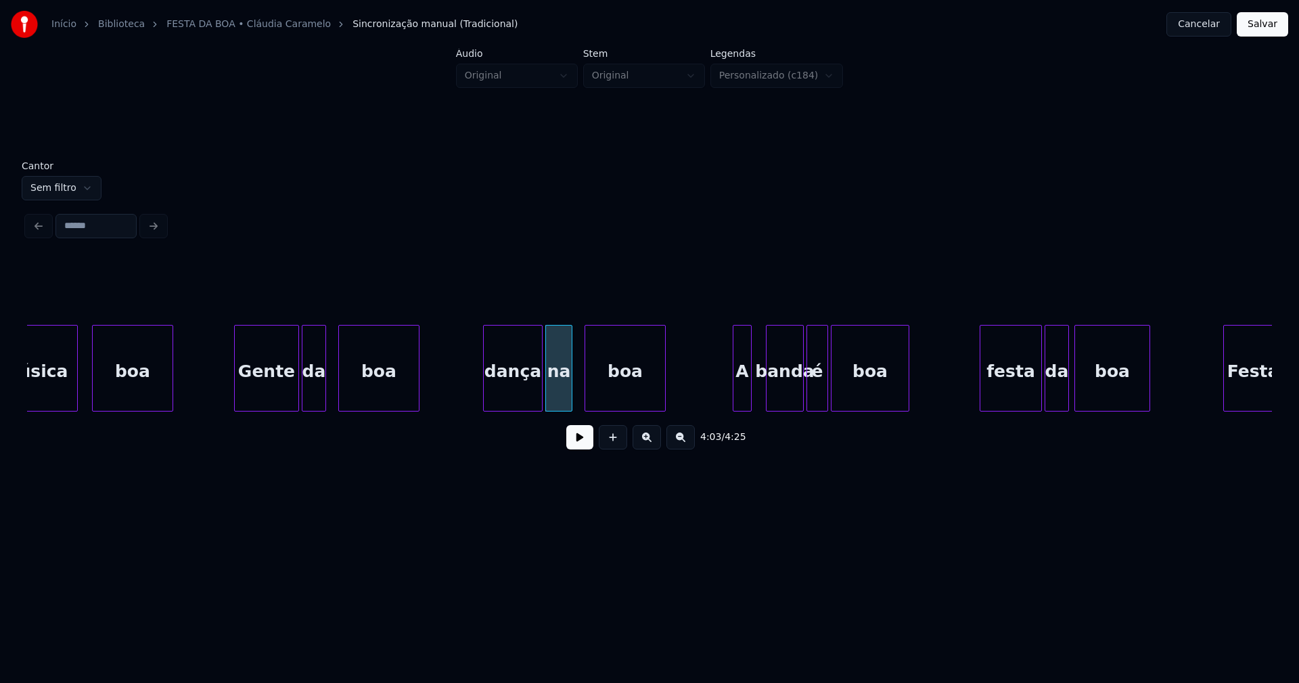
click at [744, 407] on div "música boa Gente da boa dança na boa A banda é boa festa da boa Festa" at bounding box center [649, 368] width 1245 height 87
click at [796, 398] on div at bounding box center [793, 367] width 4 height 85
click at [814, 400] on div "é" at bounding box center [810, 371] width 20 height 92
click at [1006, 396] on div "festa" at bounding box center [1004, 371] width 61 height 92
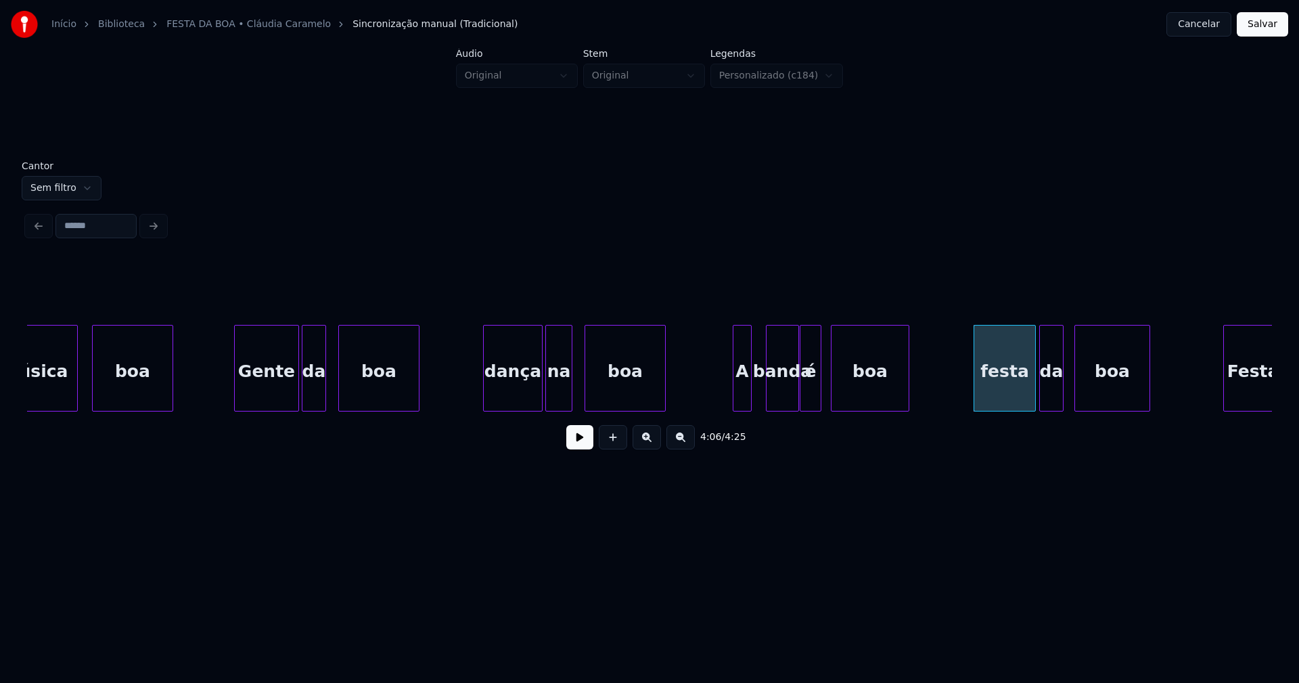
click at [1057, 398] on div "da" at bounding box center [1051, 371] width 23 height 92
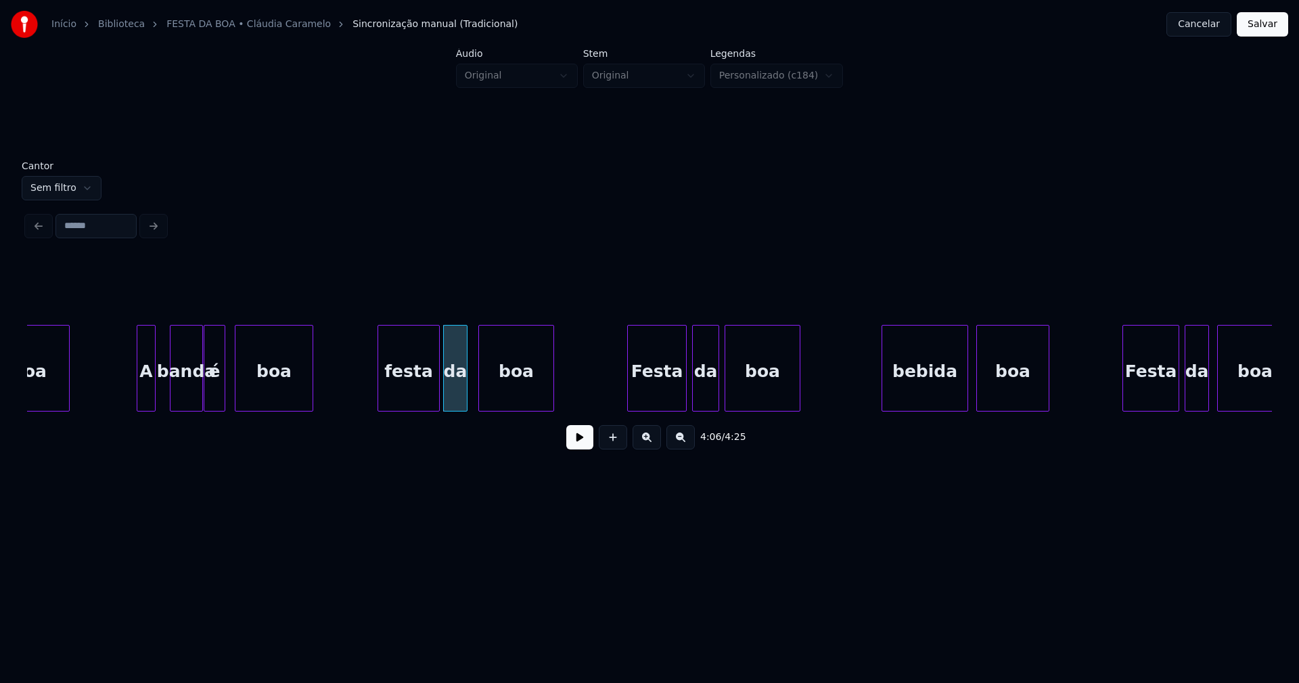
scroll to position [0, 33078]
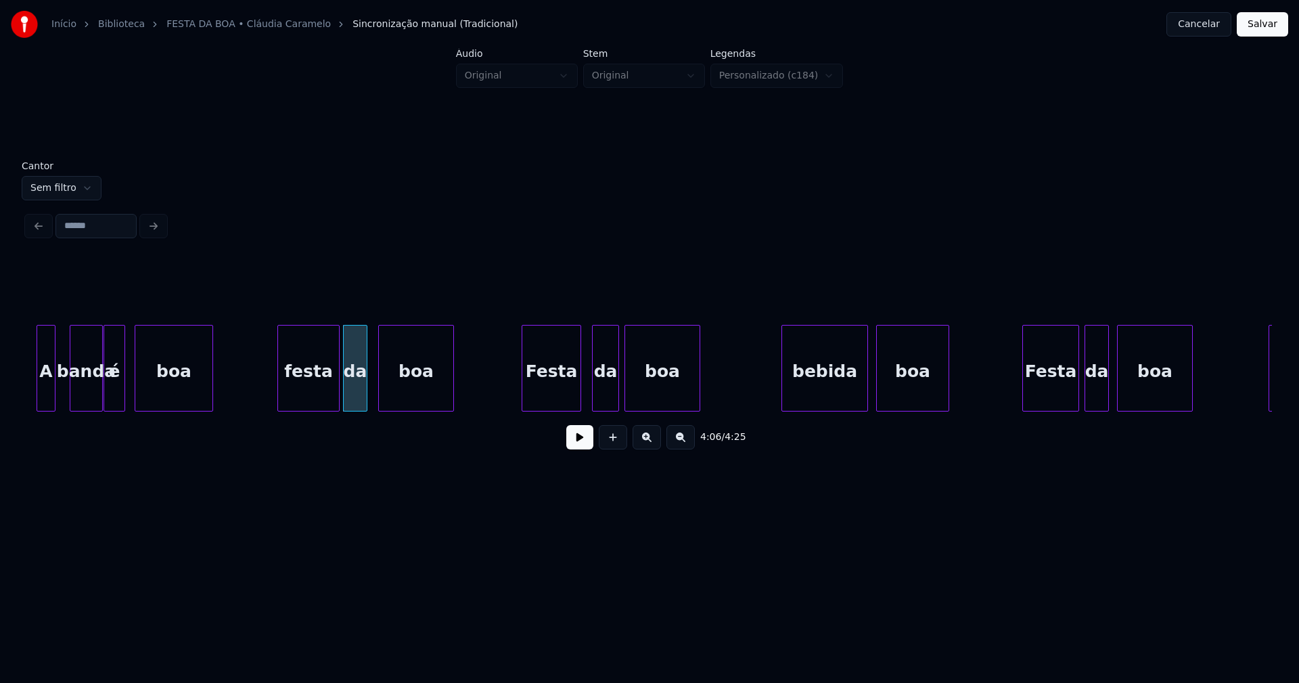
click at [568, 385] on div "Festa" at bounding box center [551, 371] width 58 height 92
click at [605, 387] on div "da" at bounding box center [601, 371] width 26 height 92
click at [845, 390] on div "bebida" at bounding box center [820, 371] width 85 height 92
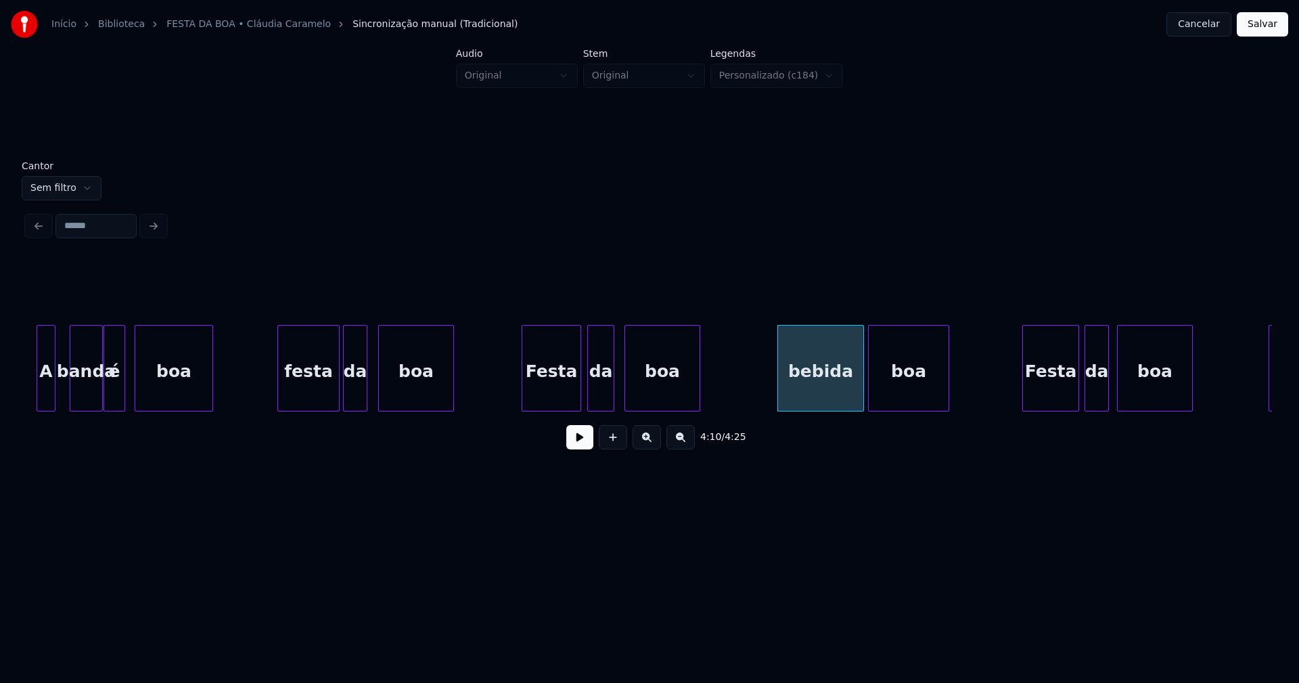
click at [871, 399] on div at bounding box center [871, 367] width 4 height 85
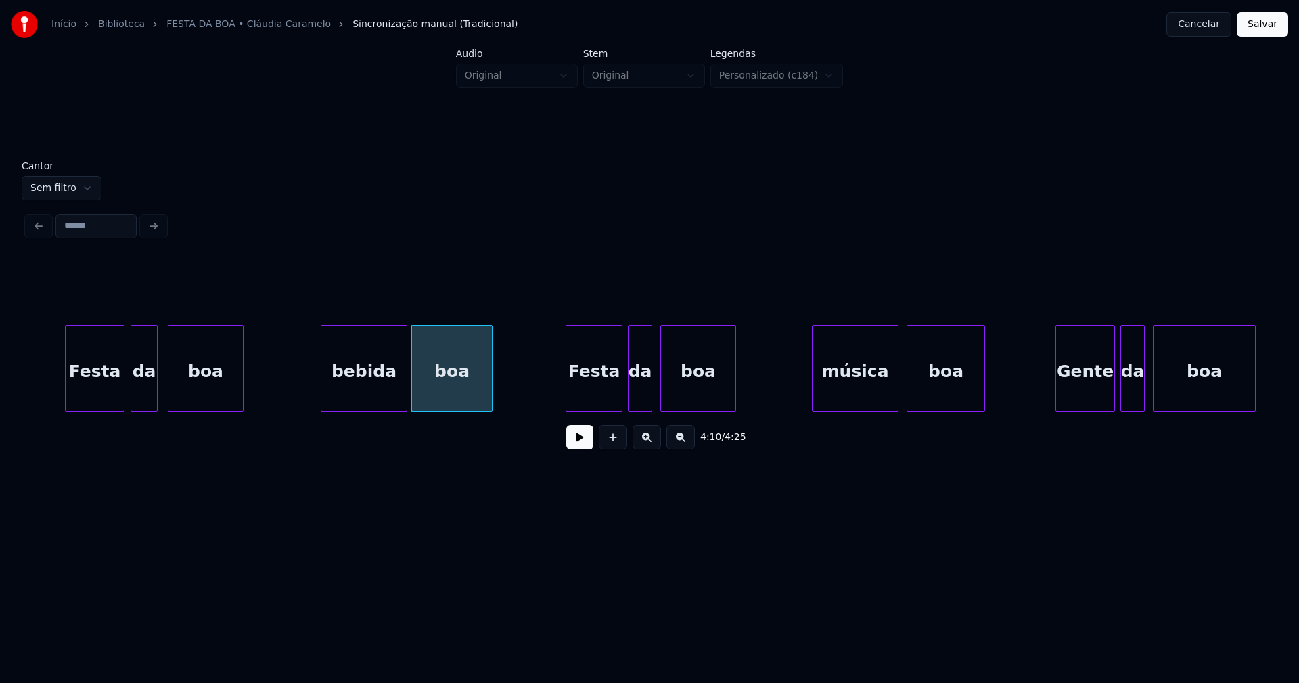
scroll to position [0, 33693]
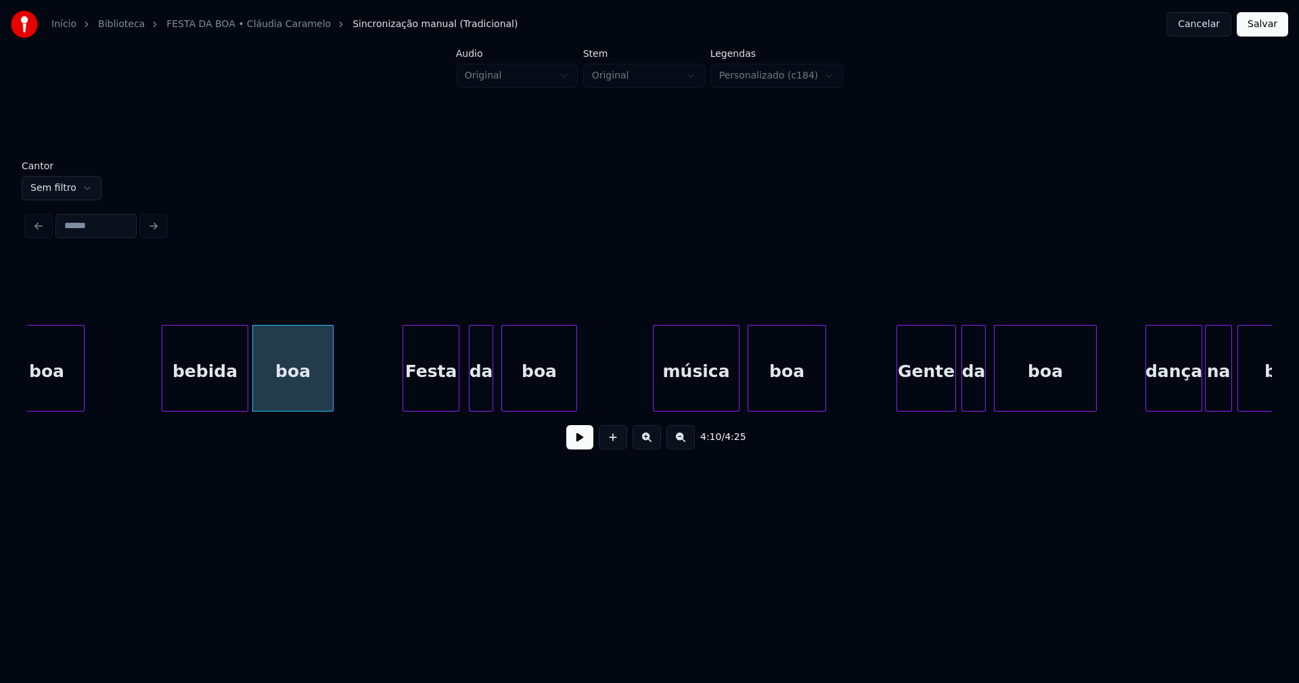
click at [433, 388] on div "Festa" at bounding box center [430, 371] width 55 height 92
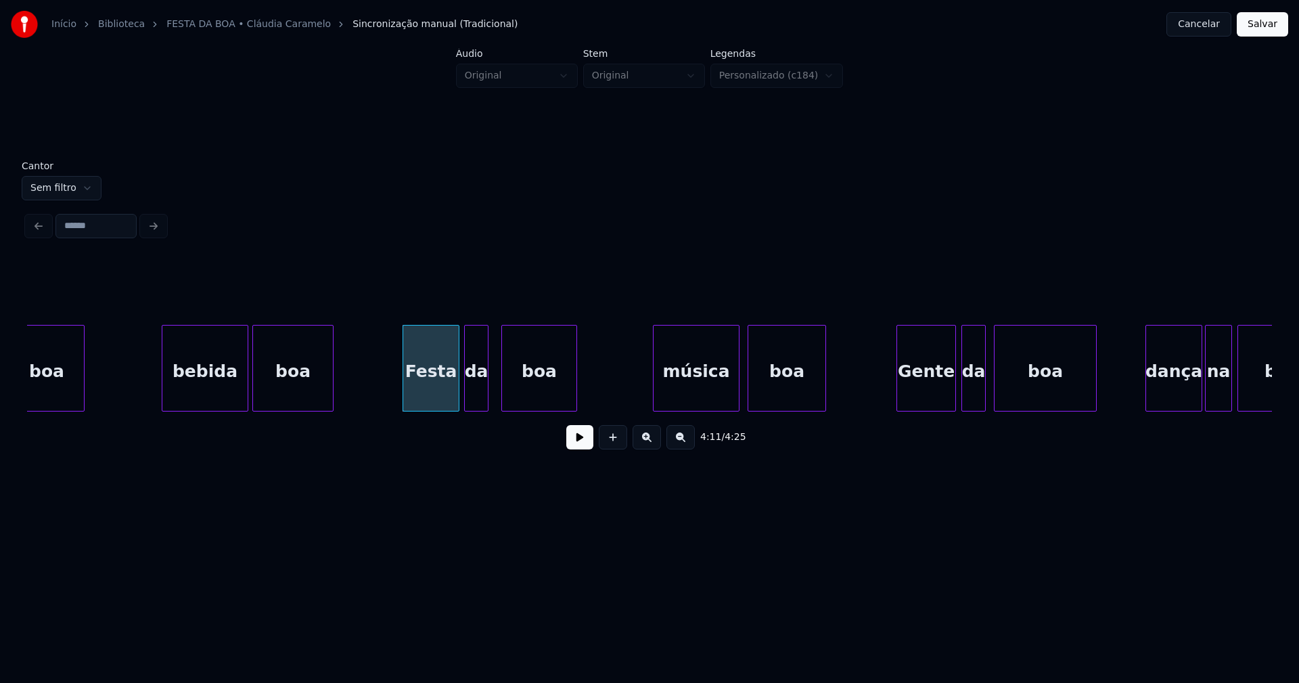
click at [480, 392] on div "da" at bounding box center [476, 371] width 23 height 92
click at [499, 398] on div at bounding box center [498, 367] width 4 height 85
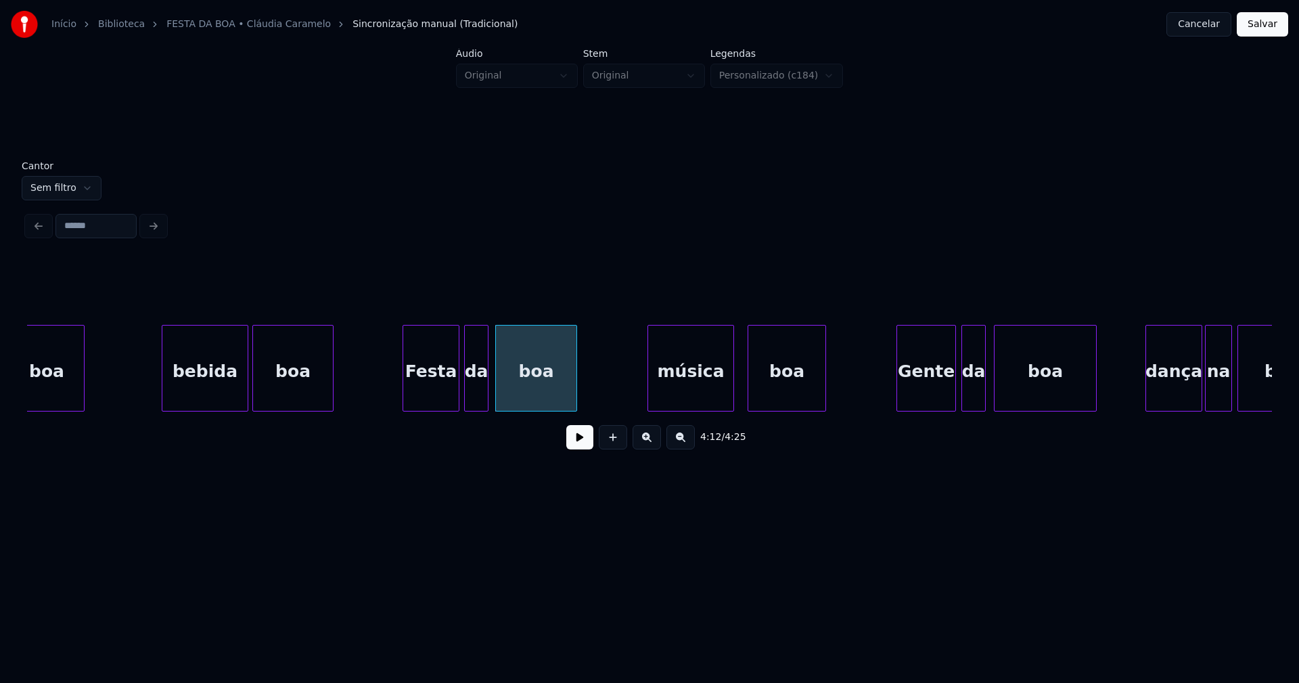
click at [701, 394] on div "música" at bounding box center [690, 371] width 85 height 92
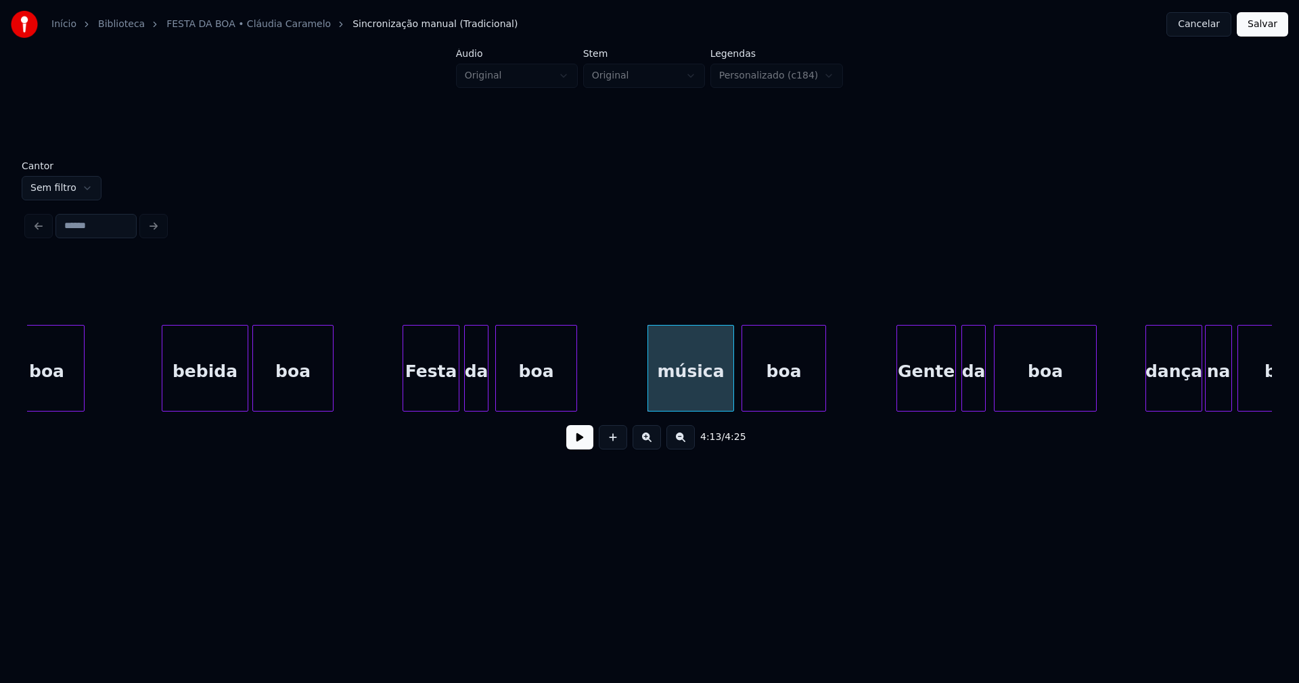
click at [743, 396] on div at bounding box center [744, 367] width 4 height 85
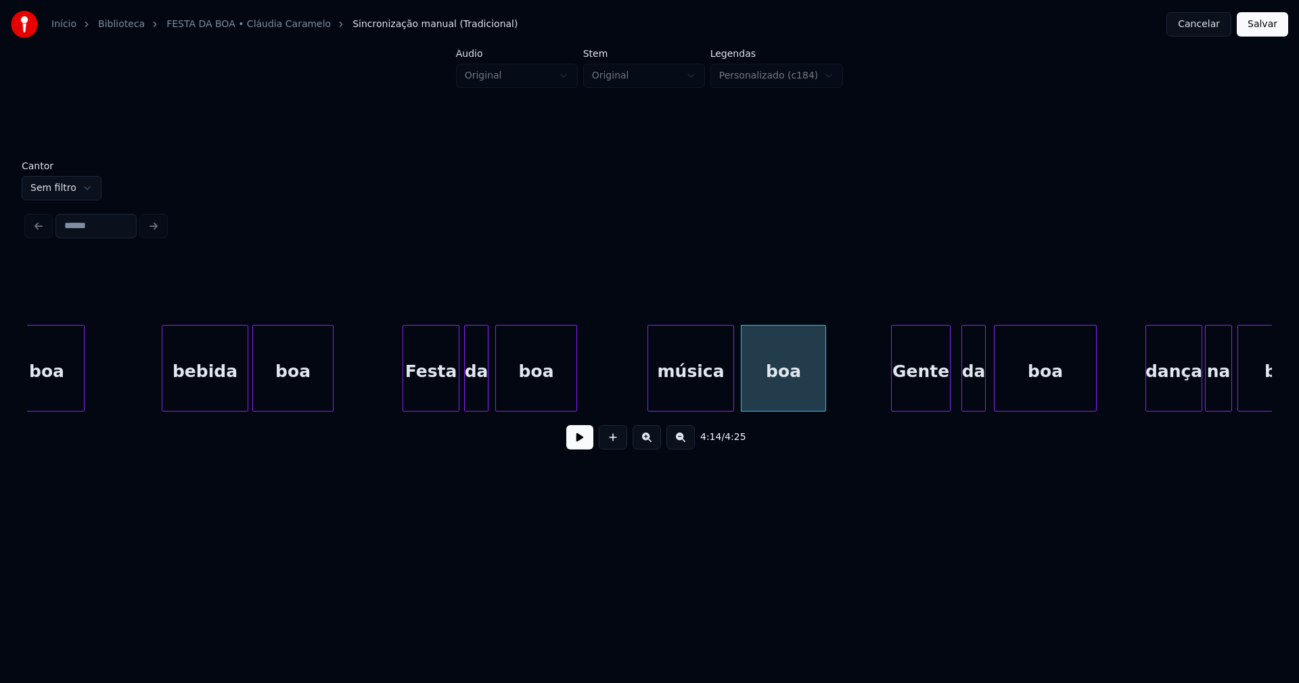
click at [933, 390] on div "Gente" at bounding box center [921, 371] width 58 height 92
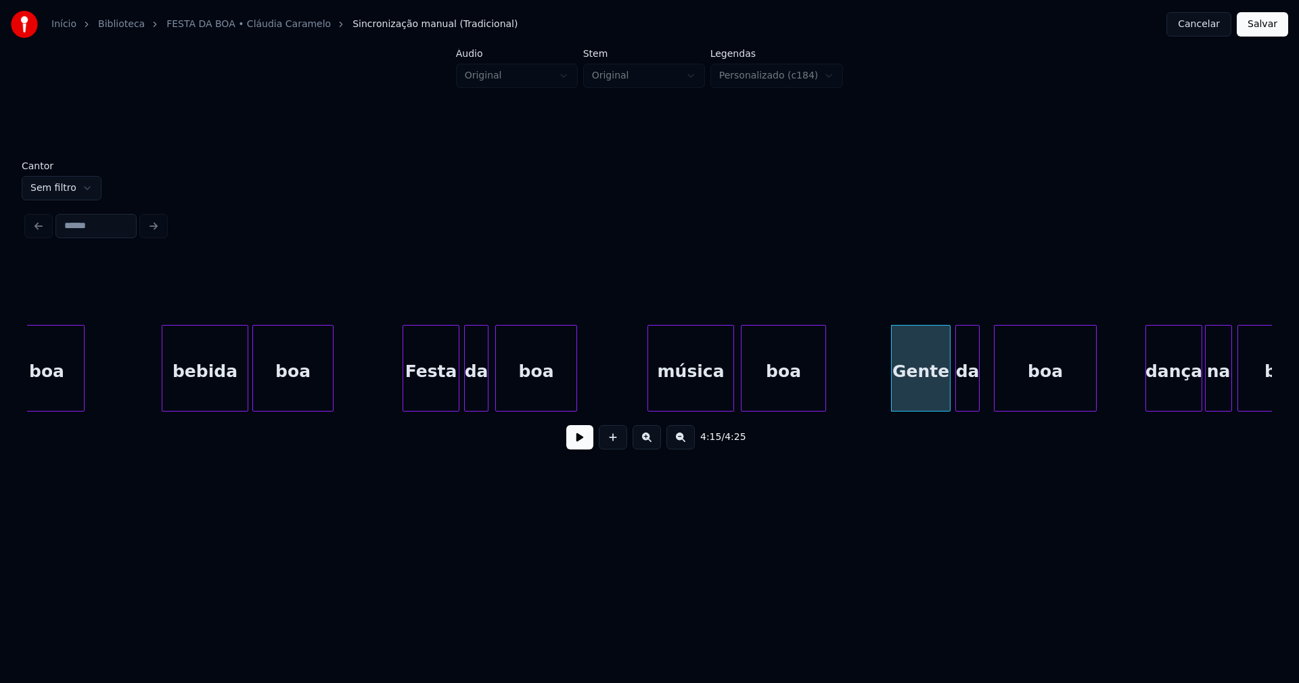
click at [971, 396] on div "da" at bounding box center [967, 371] width 23 height 92
click at [990, 394] on div at bounding box center [989, 367] width 4 height 85
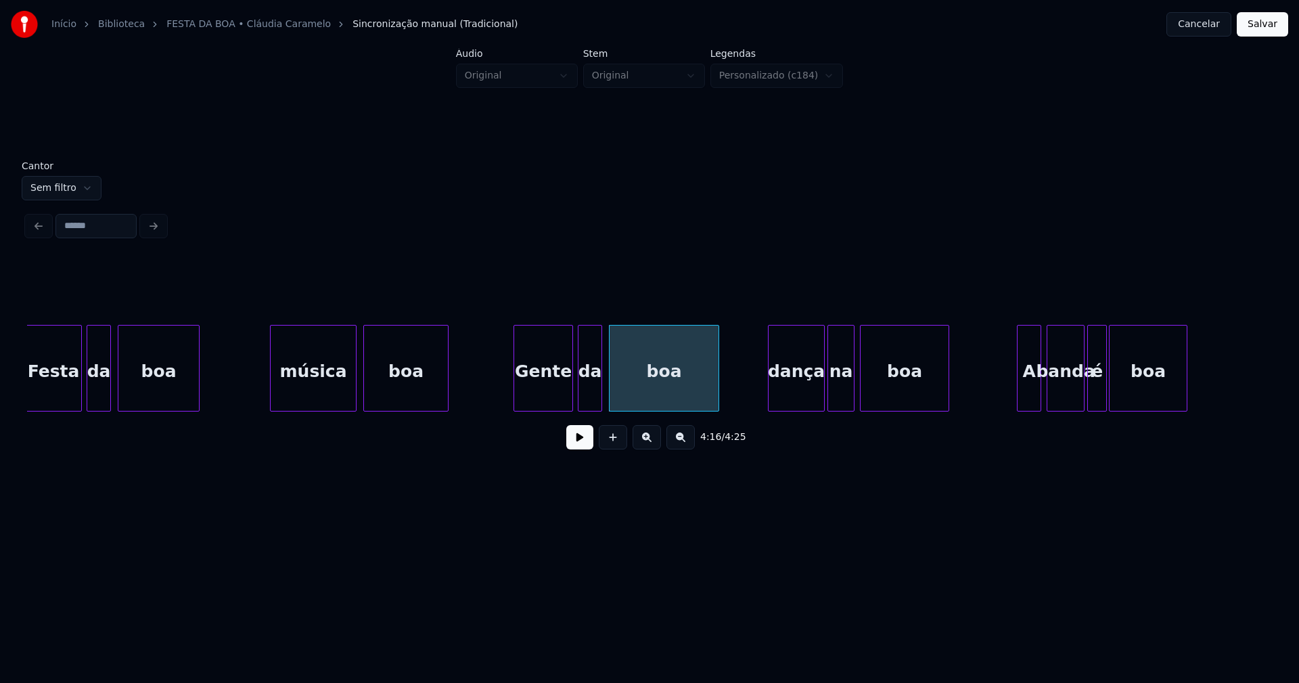
scroll to position [0, 34210]
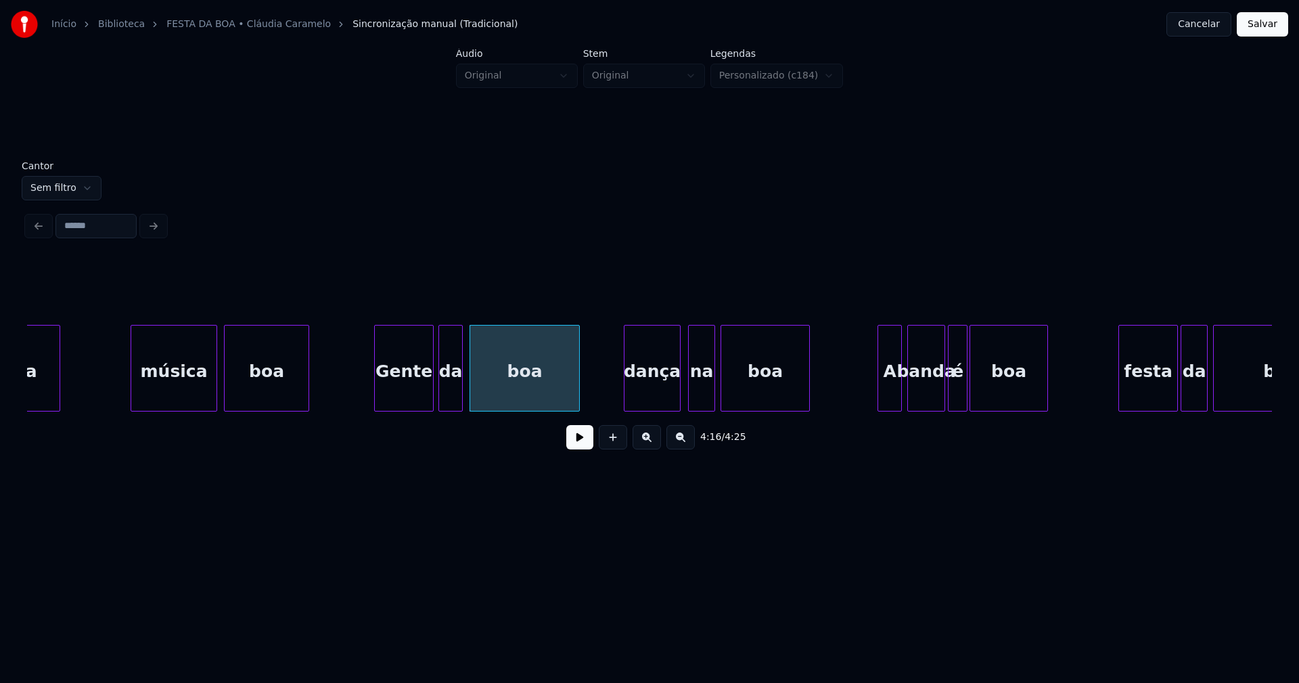
click at [667, 396] on div "dança" at bounding box center [651, 371] width 55 height 92
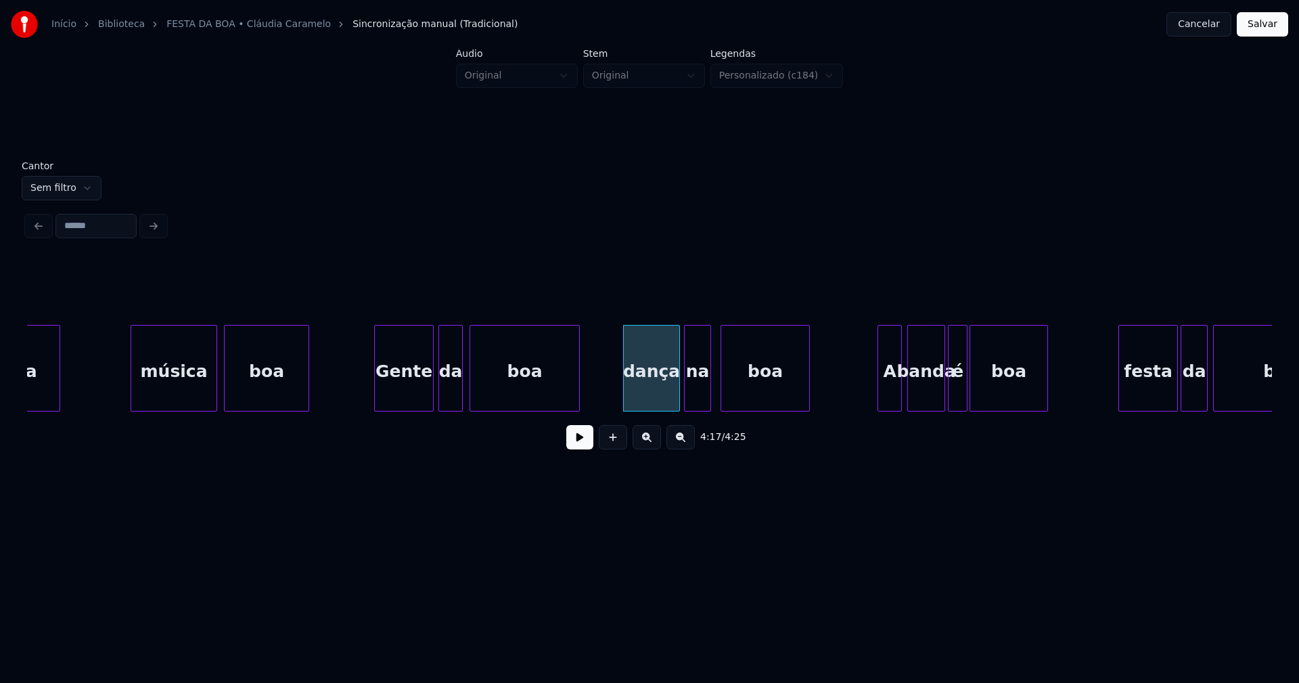
click at [697, 398] on div "na" at bounding box center [698, 371] width 26 height 92
click at [885, 398] on div "A" at bounding box center [881, 371] width 23 height 92
click at [940, 395] on div at bounding box center [939, 367] width 4 height 85
click at [919, 402] on div "banda" at bounding box center [918, 371] width 33 height 92
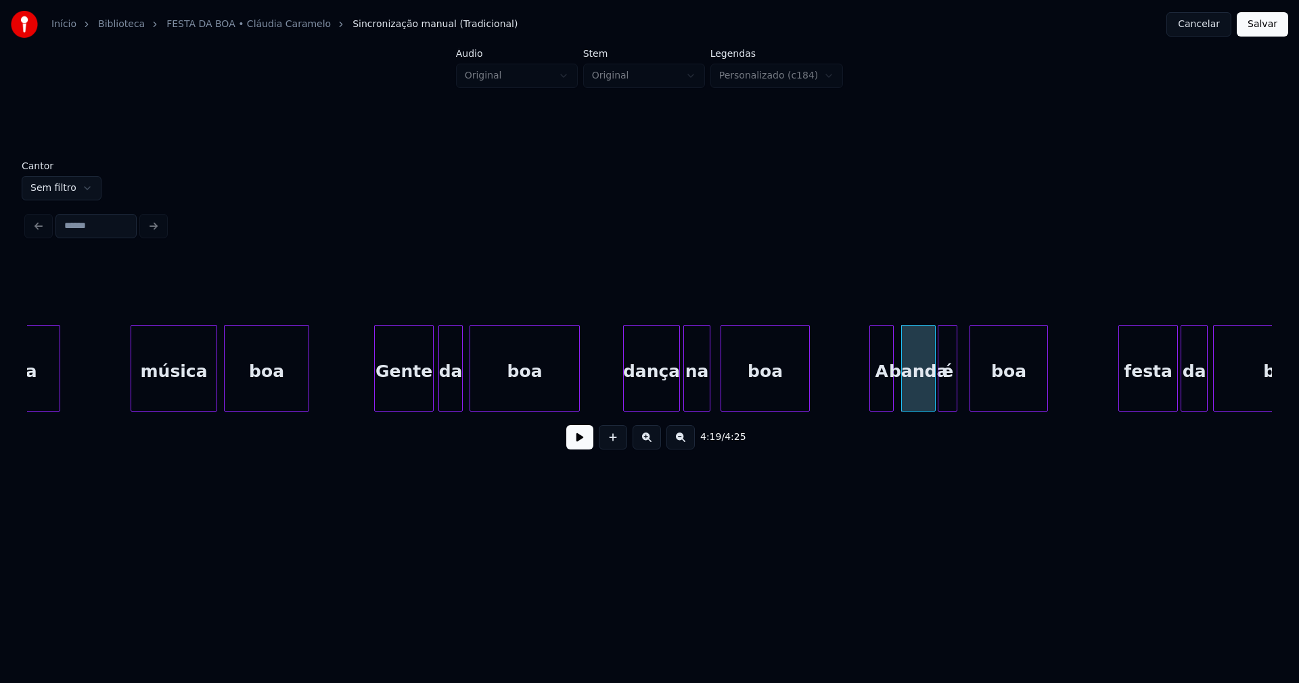
click at [948, 405] on div "é" at bounding box center [947, 371] width 18 height 92
click at [964, 400] on div at bounding box center [965, 367] width 4 height 85
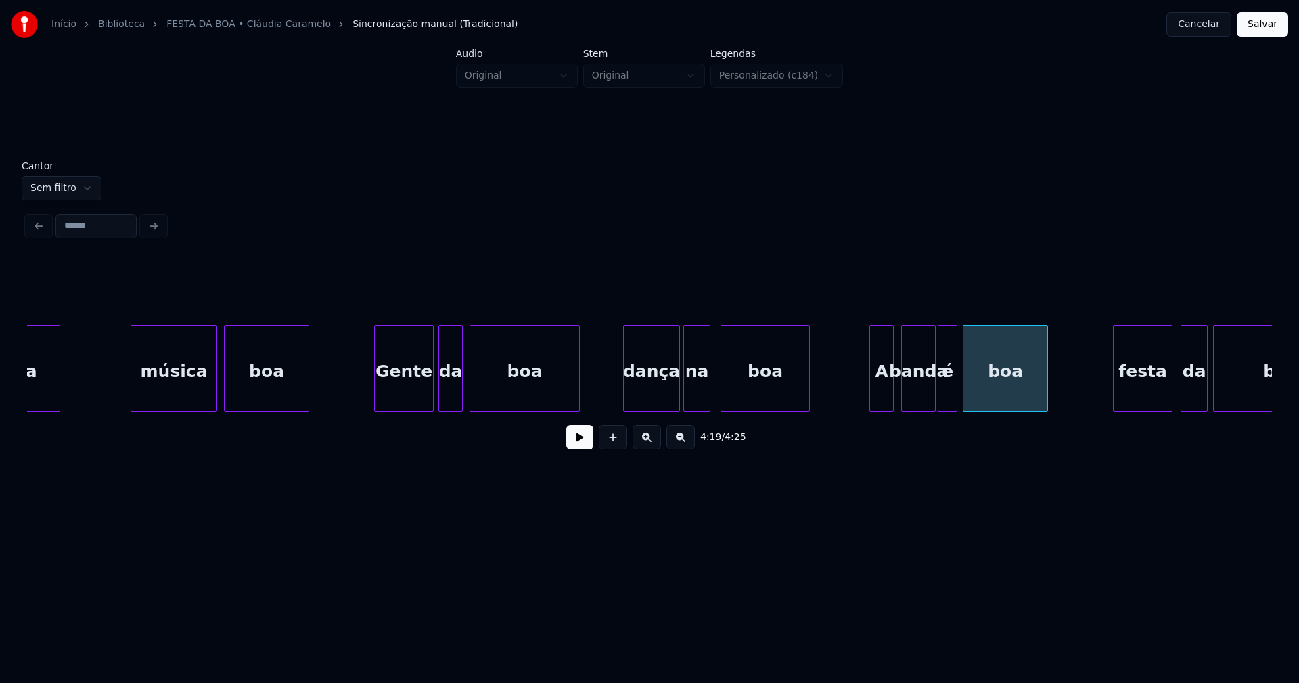
click at [1149, 397] on div "festa" at bounding box center [1142, 371] width 58 height 92
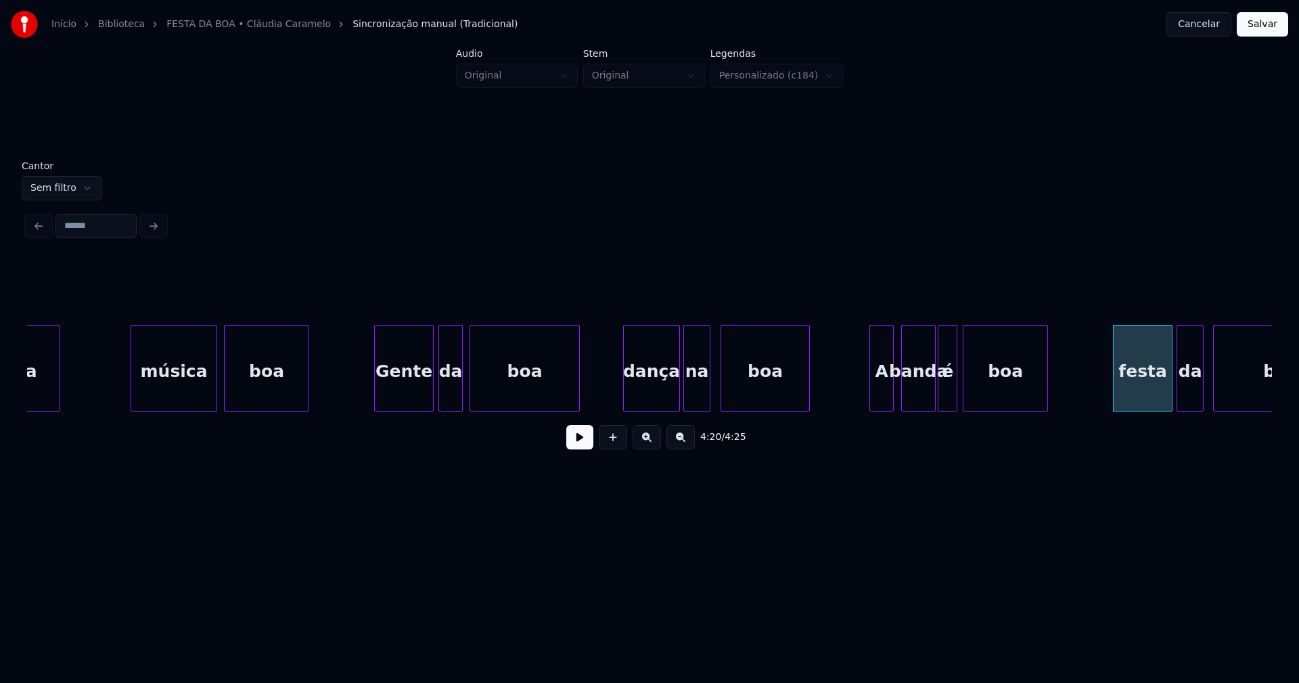
click at [1191, 395] on div "da" at bounding box center [1190, 371] width 26 height 92
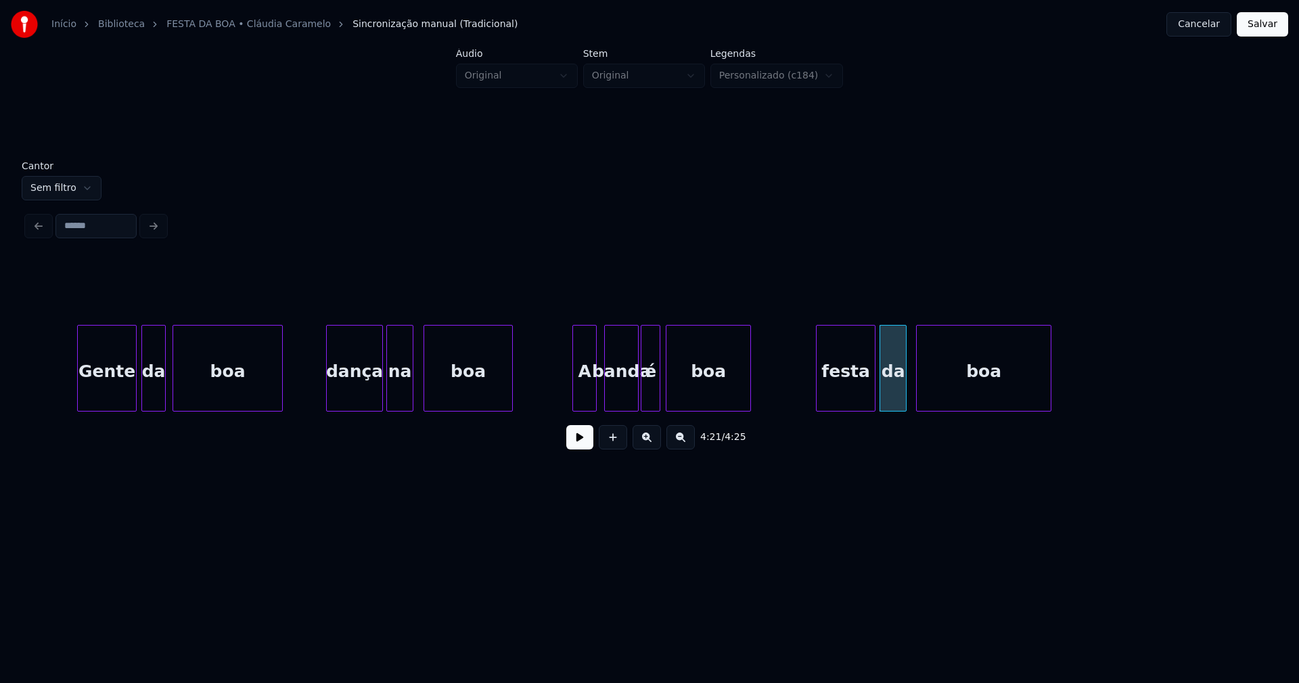
scroll to position [0, 34627]
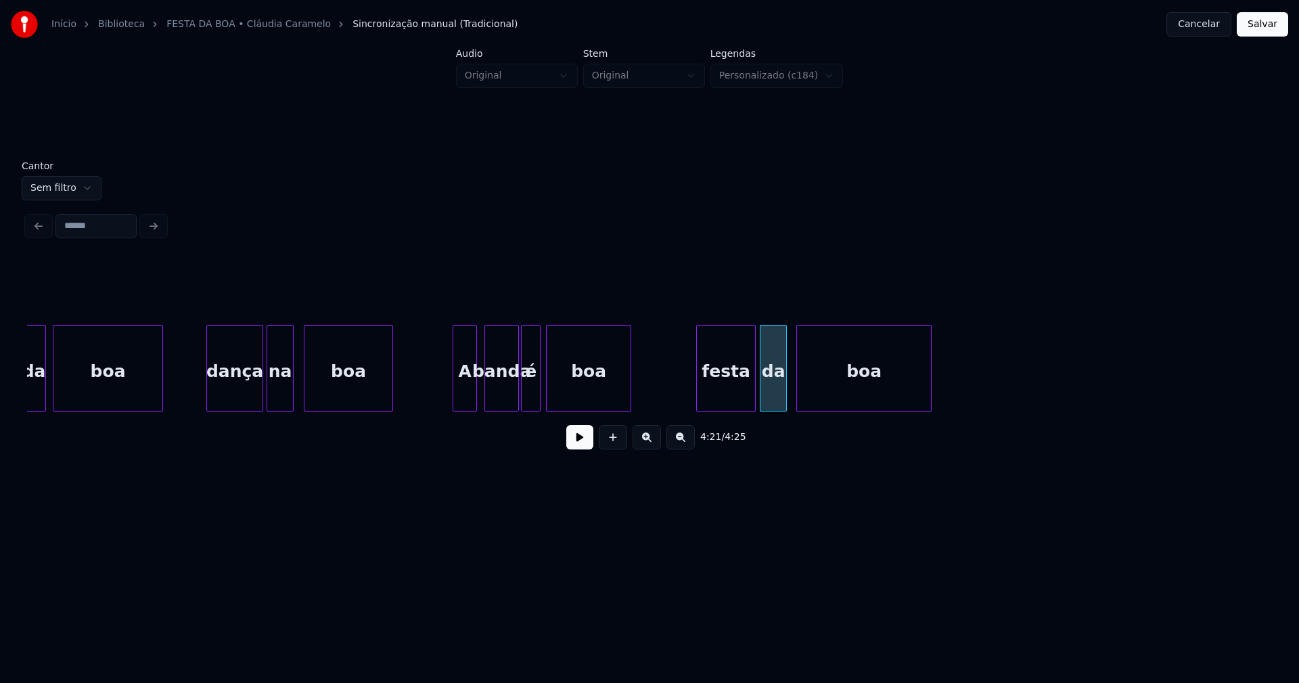
click at [1262, 27] on button "Salvar" at bounding box center [1262, 24] width 51 height 24
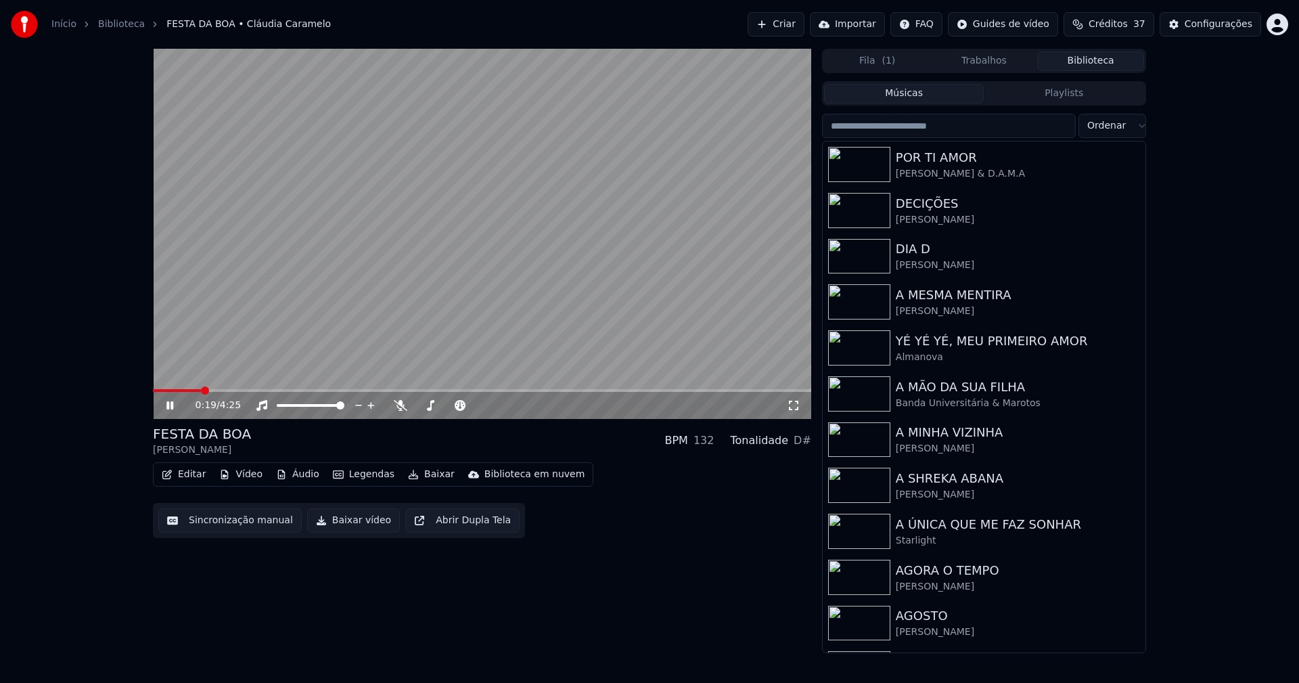
click at [169, 405] on icon at bounding box center [169, 405] width 7 height 8
click at [338, 526] on button "Baixar vídeo" at bounding box center [353, 520] width 93 height 24
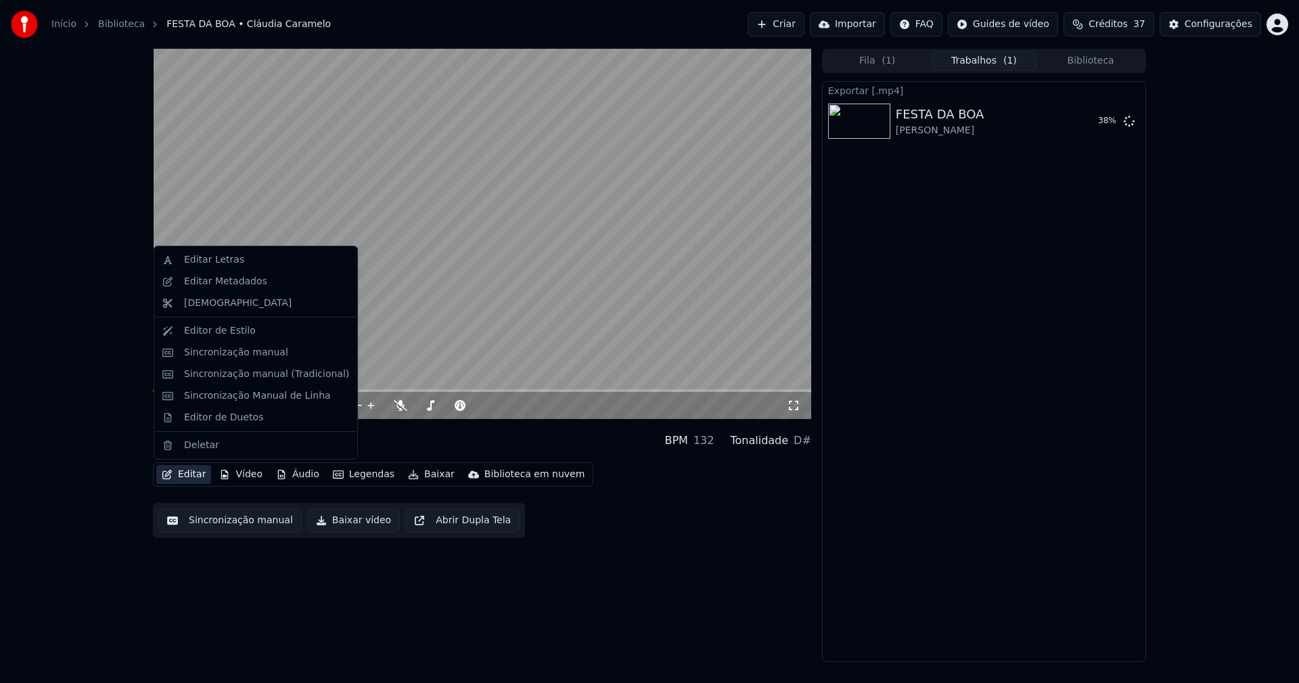
click at [185, 478] on button "Editar" at bounding box center [183, 474] width 55 height 19
click at [237, 286] on div "Editar Metadados" at bounding box center [225, 282] width 83 height 14
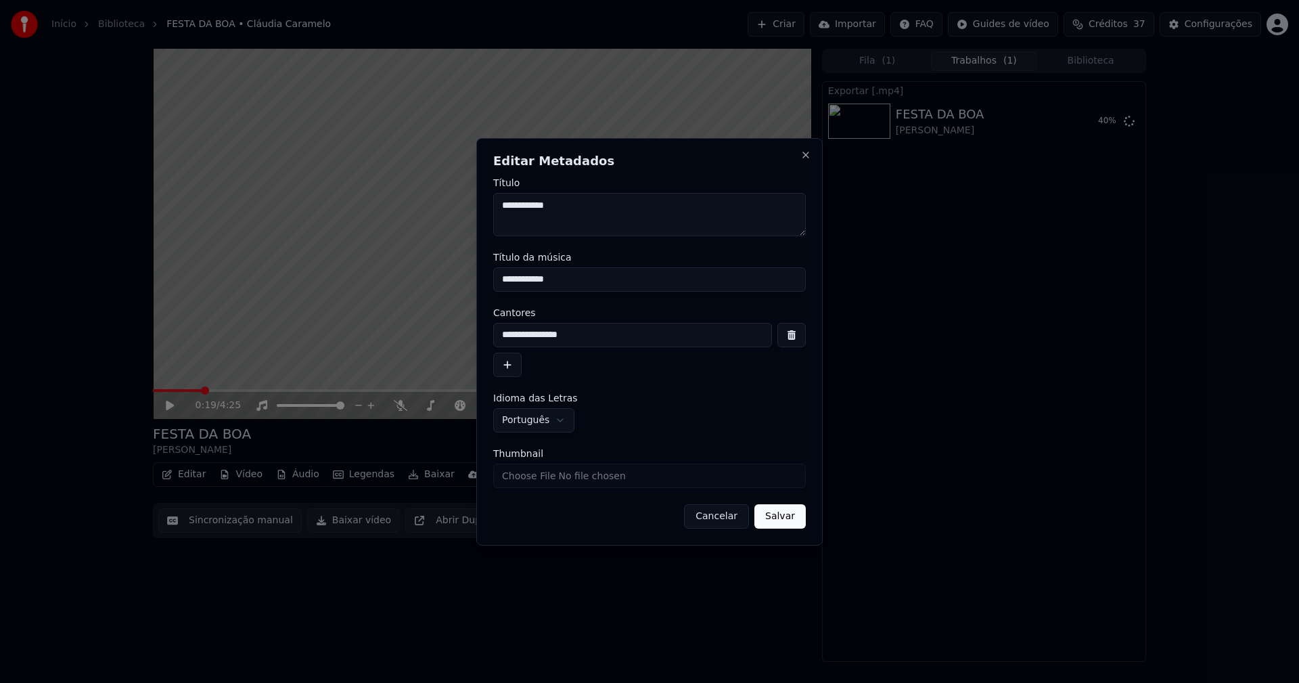
click at [548, 480] on input "Thumbnail" at bounding box center [649, 475] width 313 height 24
type input "**********"
click at [796, 513] on button "Salvar" at bounding box center [779, 516] width 51 height 24
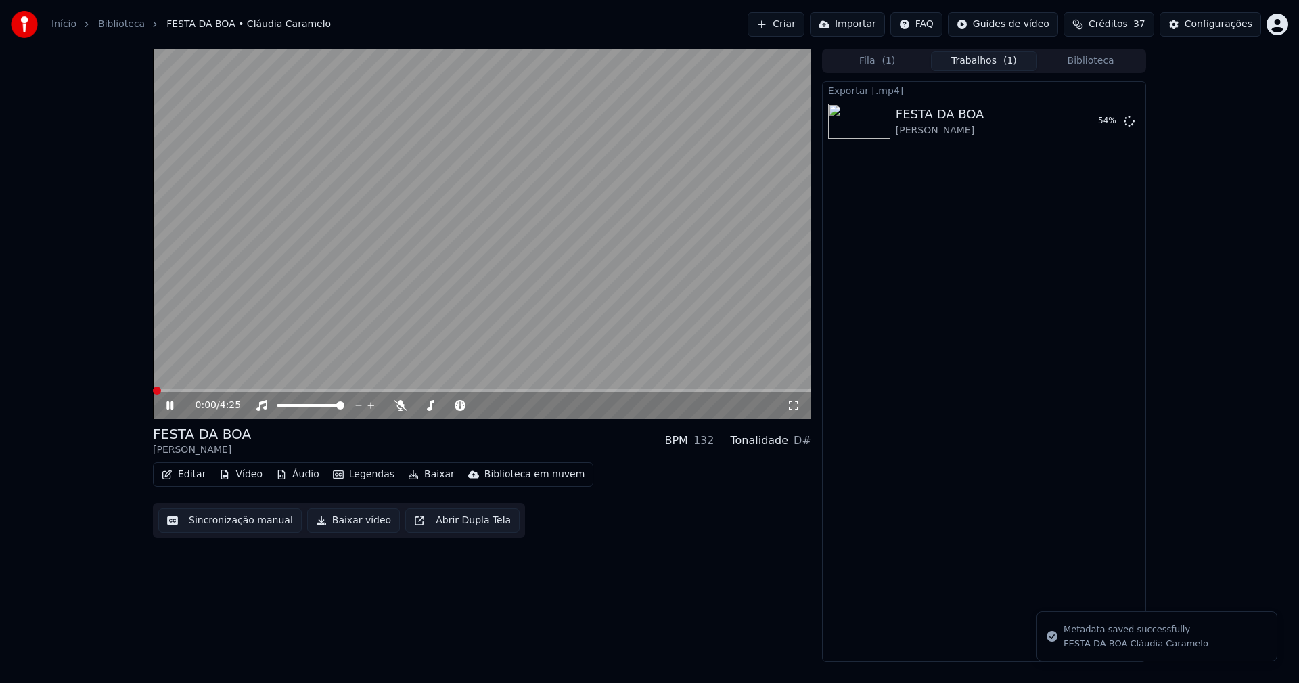
click at [1103, 55] on button "Biblioteca" at bounding box center [1090, 61] width 107 height 20
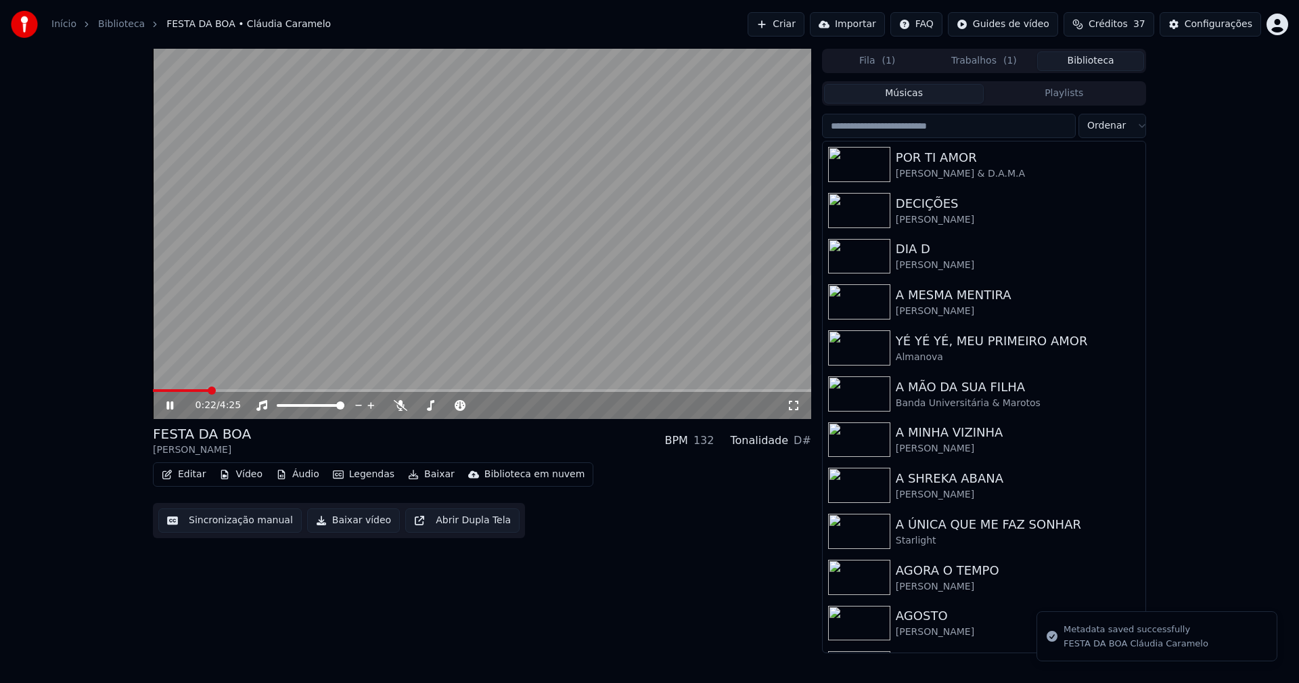
click at [170, 403] on icon at bounding box center [180, 405] width 32 height 11
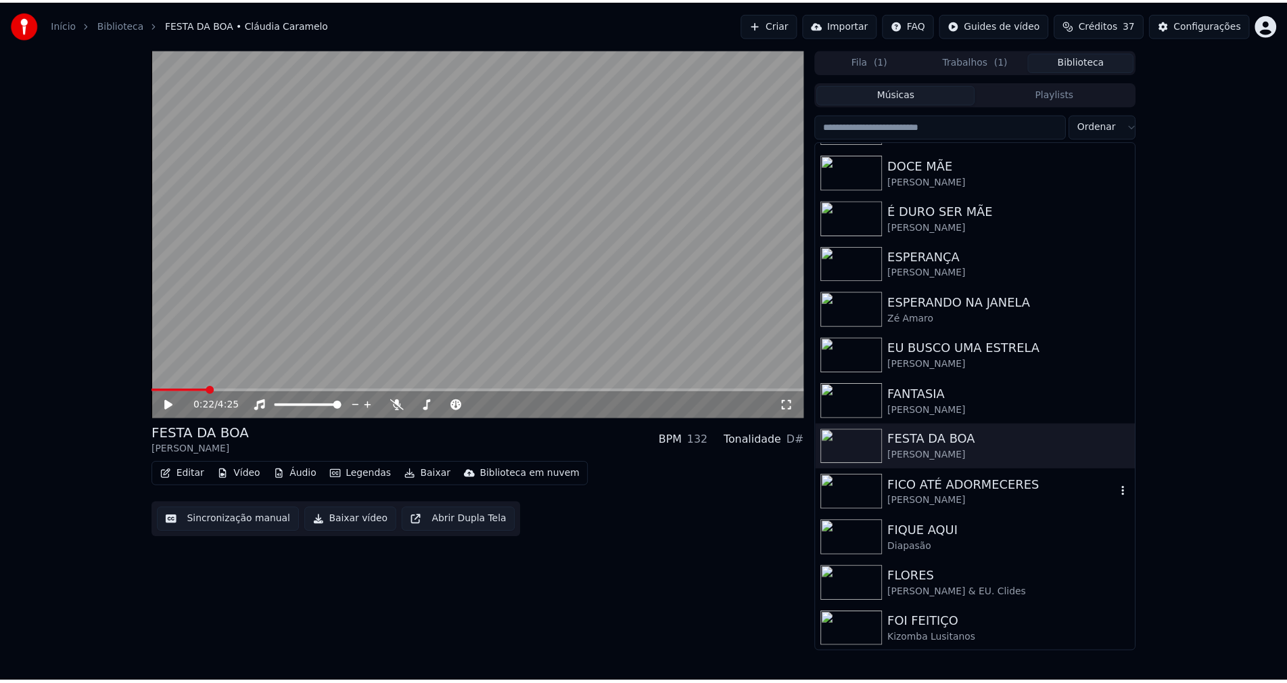
scroll to position [1623, 0]
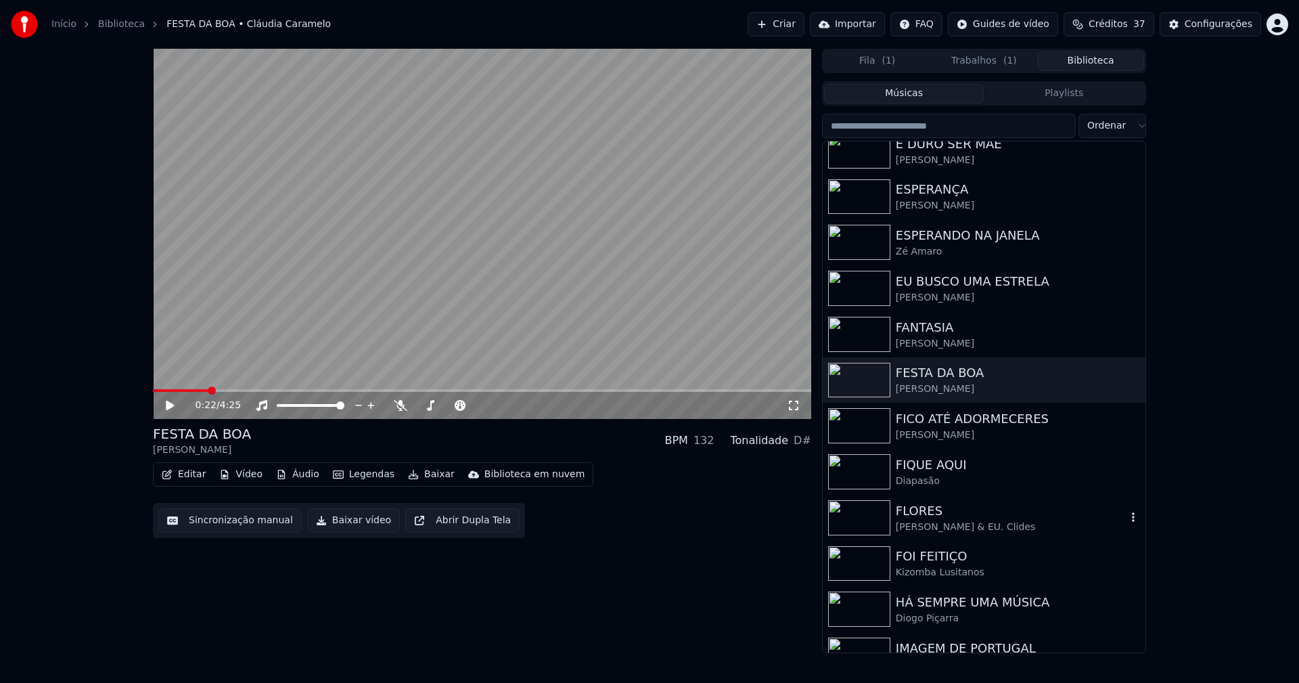
click at [937, 507] on div "FLORES" at bounding box center [1011, 510] width 231 height 19
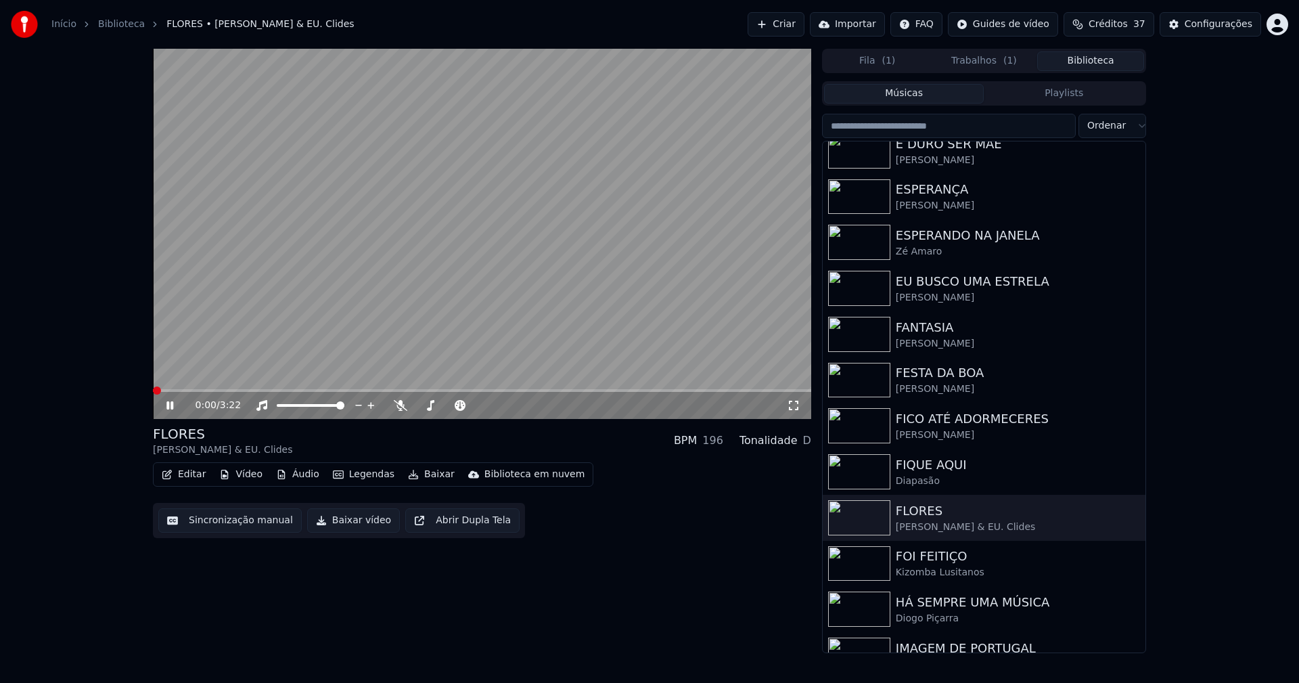
click at [195, 478] on button "Editar" at bounding box center [183, 474] width 55 height 19
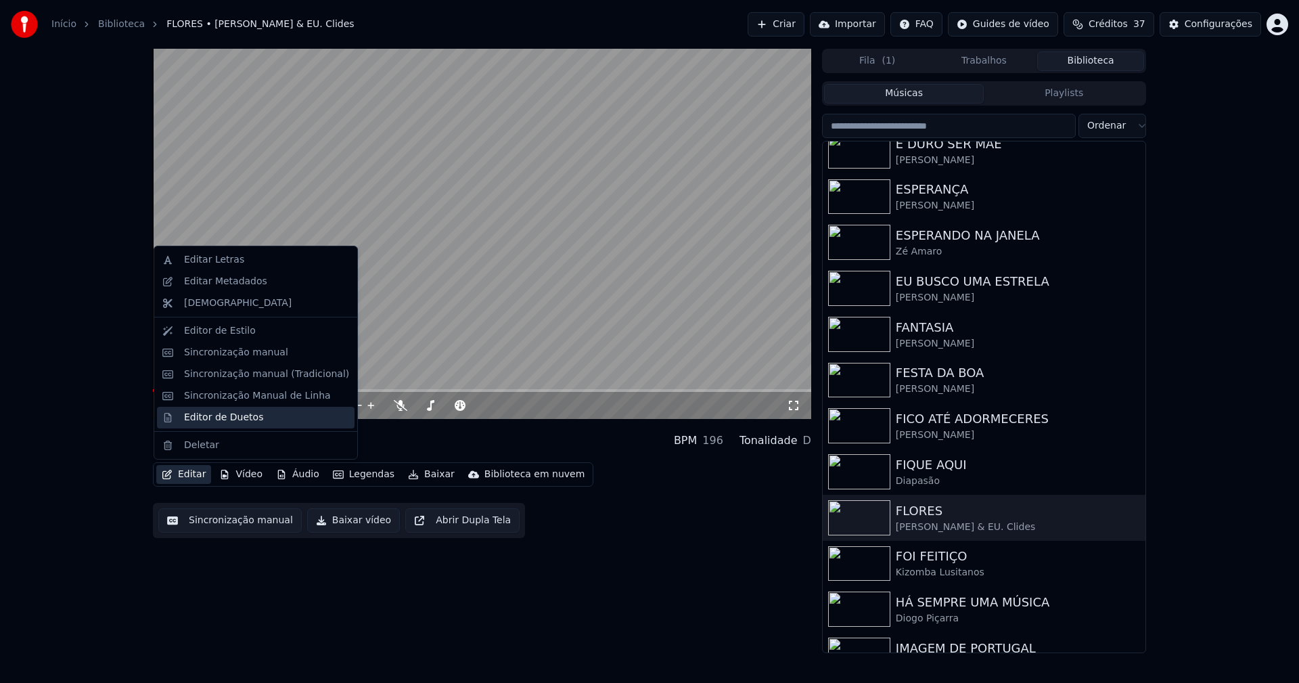
click at [223, 419] on div "Editor de Duetos" at bounding box center [223, 418] width 79 height 14
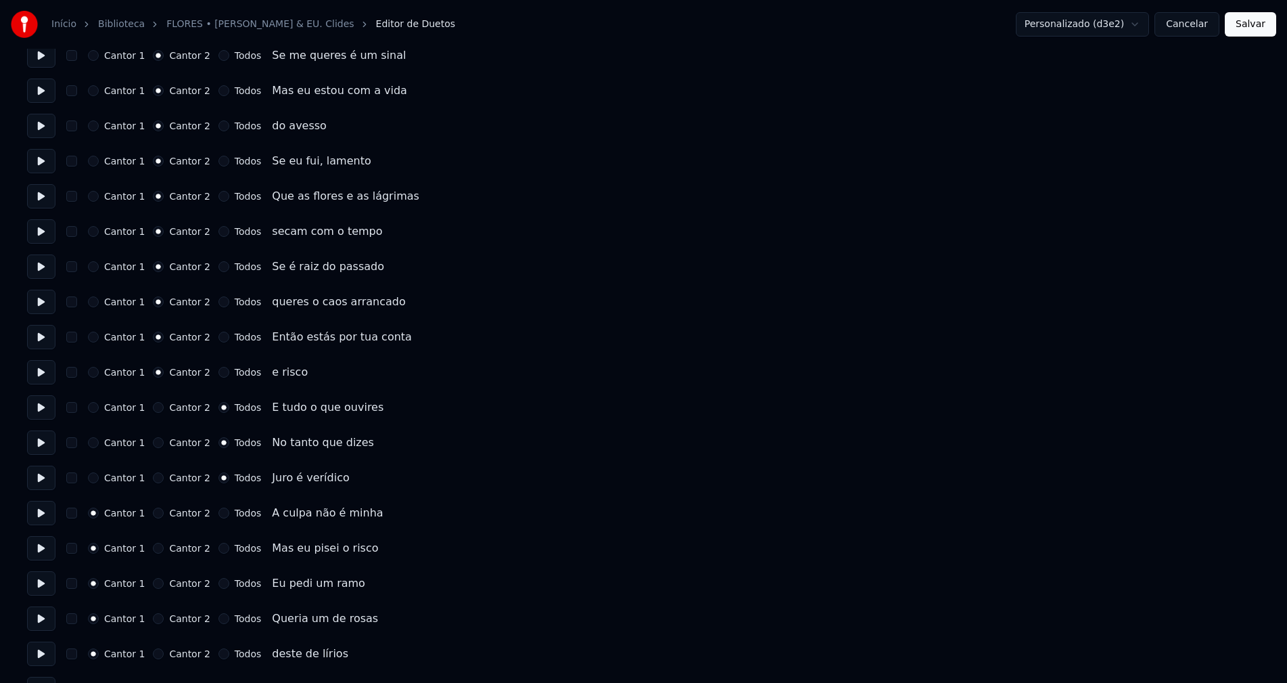
scroll to position [1421, 0]
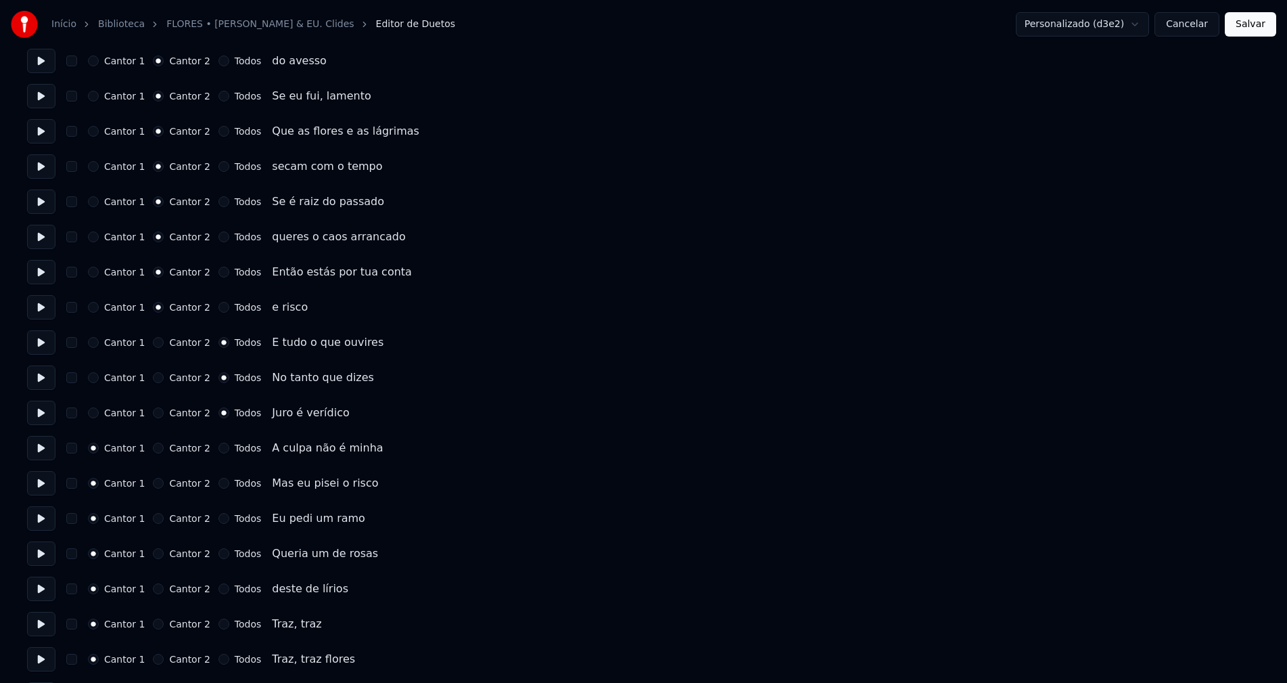
click at [1191, 22] on button "Cancelar" at bounding box center [1187, 24] width 65 height 24
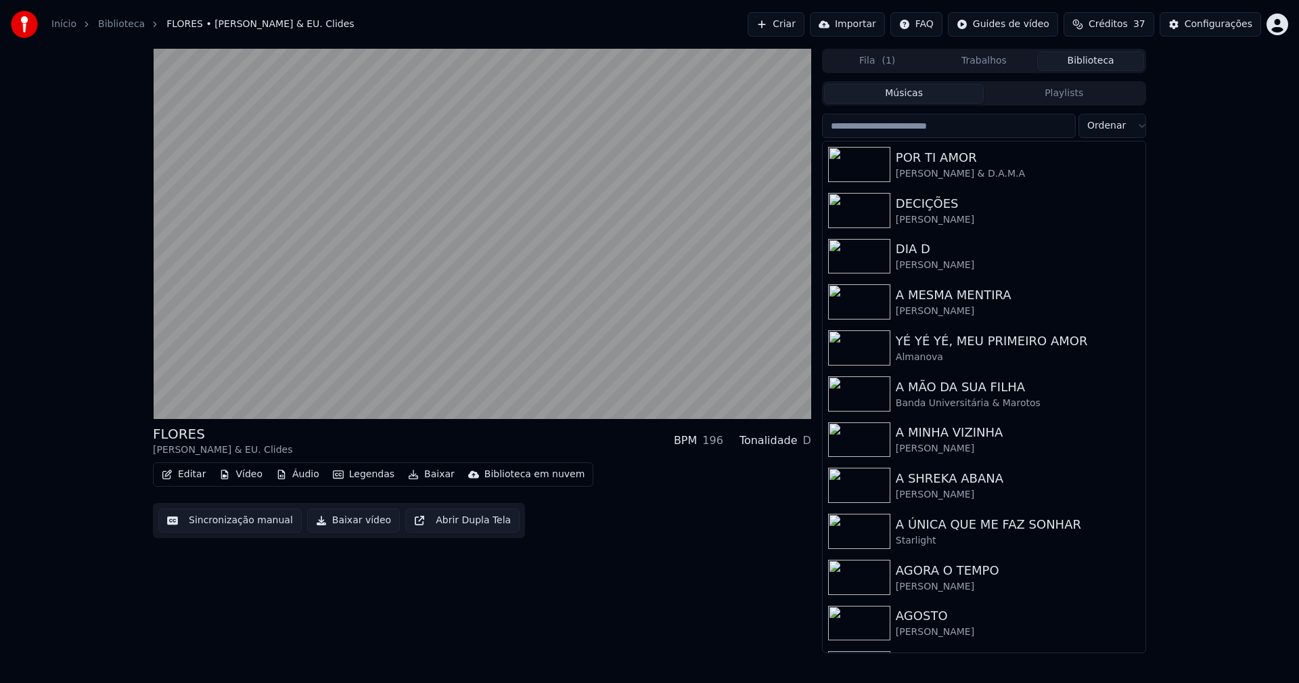
click at [187, 476] on button "Editar" at bounding box center [183, 474] width 55 height 19
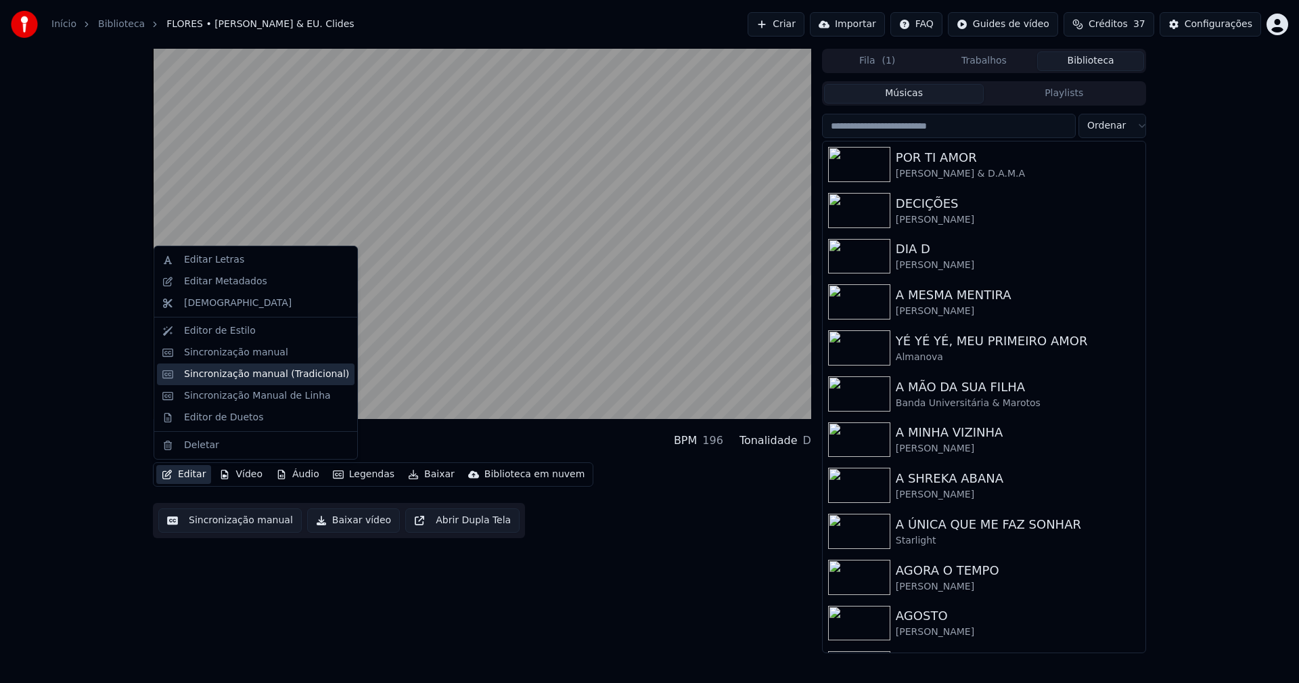
click at [254, 374] on div "Sincronização manual (Tradicional)" at bounding box center [266, 374] width 165 height 14
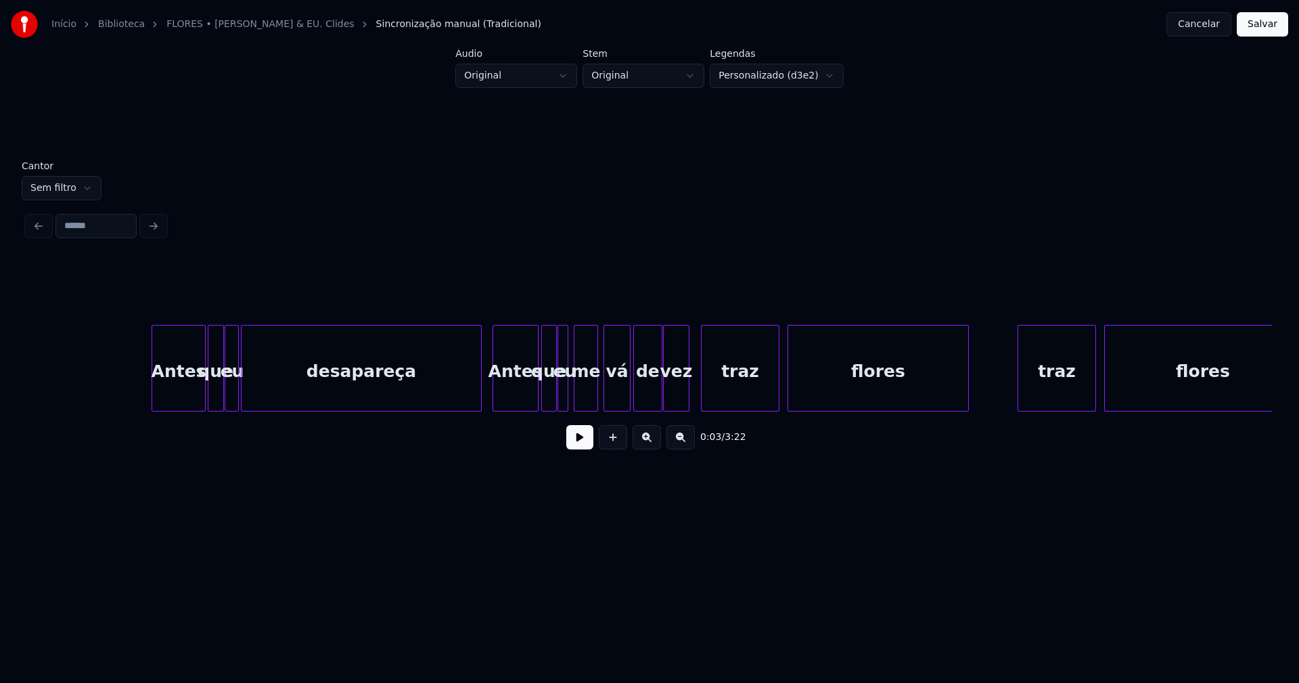
scroll to position [0, 1862]
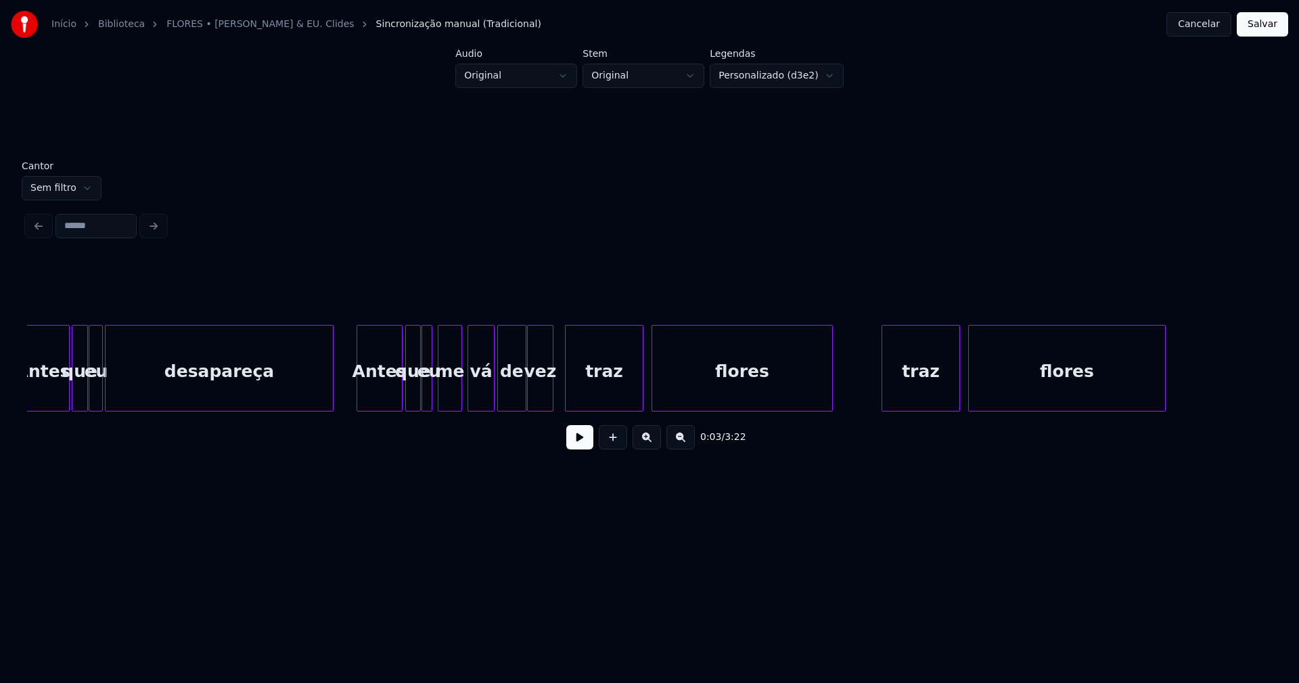
click at [332, 402] on div at bounding box center [331, 367] width 4 height 85
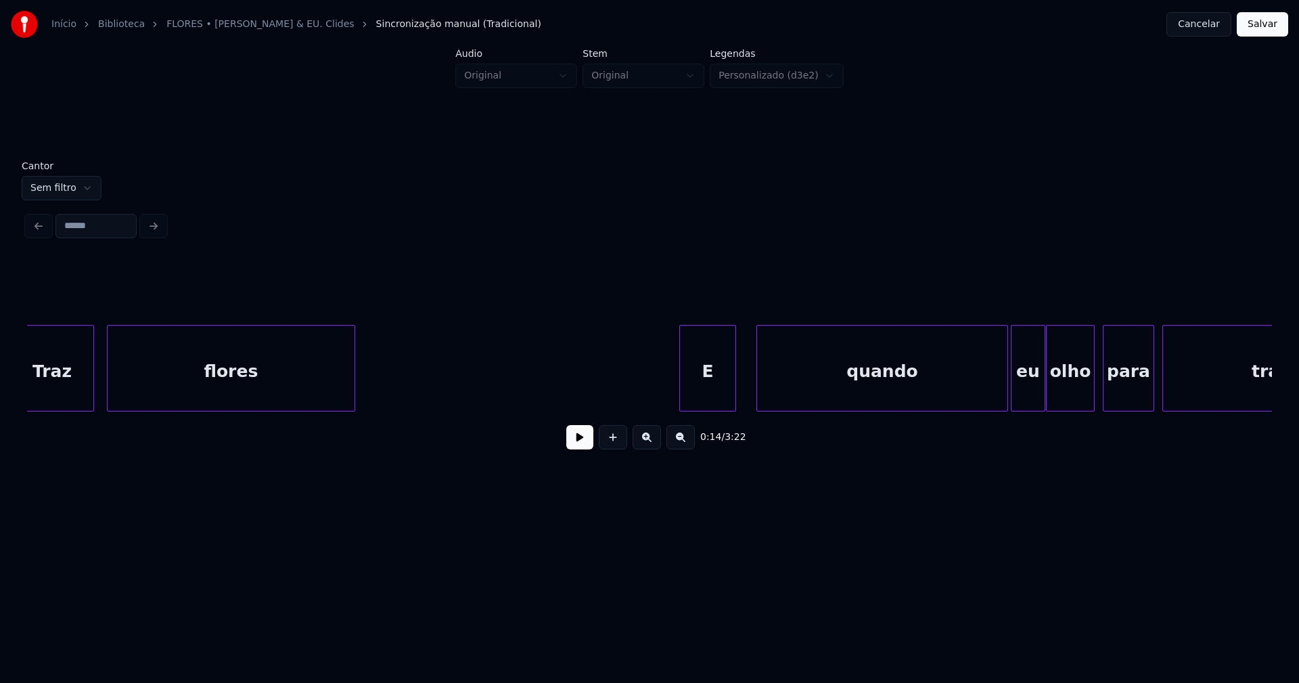
scroll to position [0, 10691]
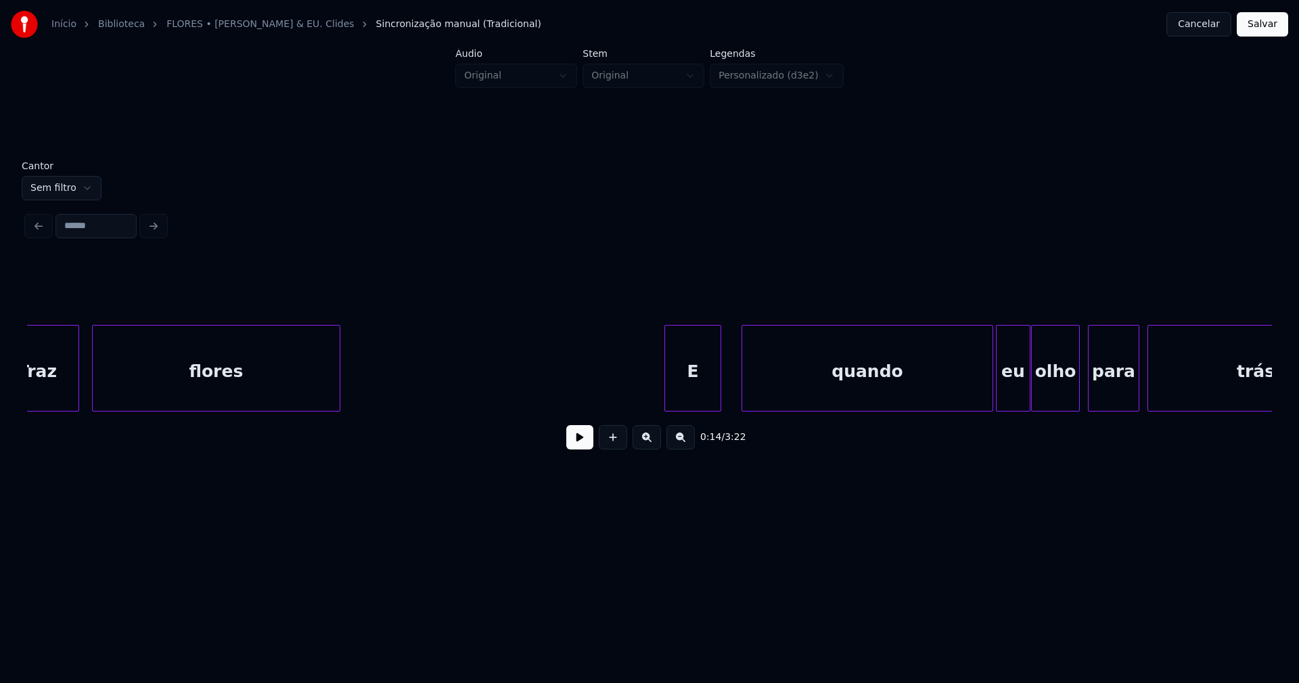
click at [1214, 24] on button "Cancelar" at bounding box center [1198, 24] width 65 height 24
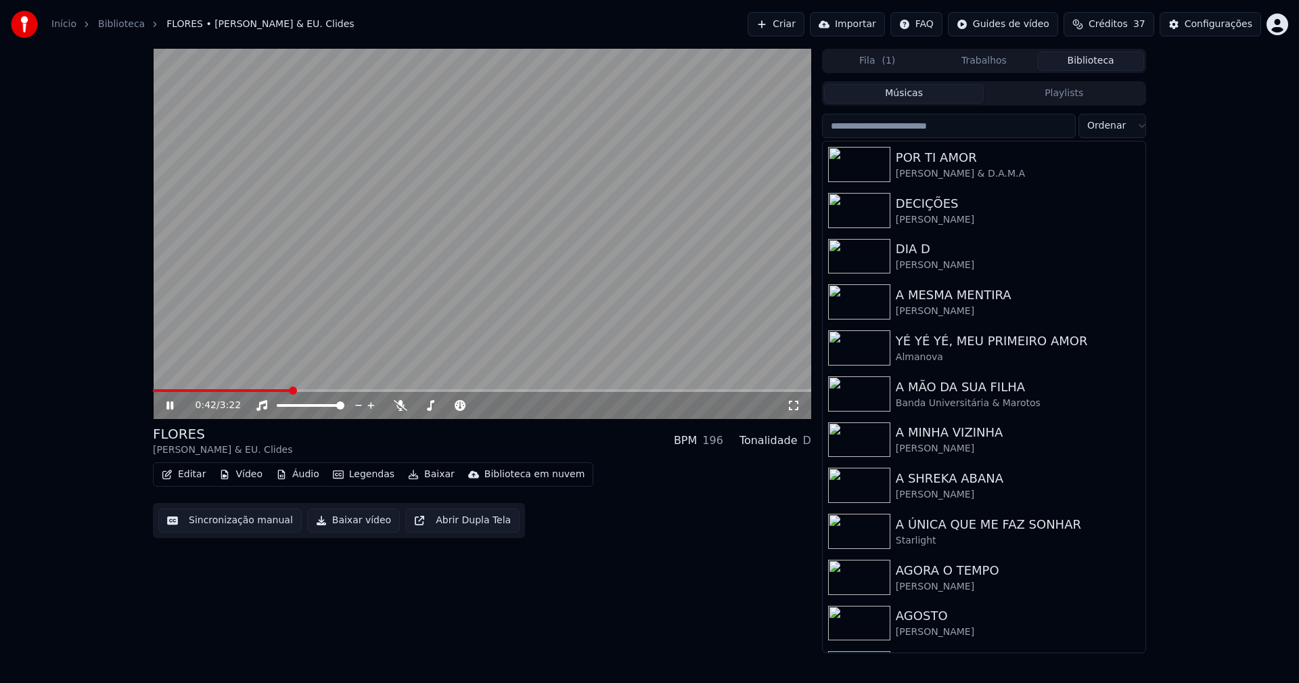
click at [190, 478] on button "Editar" at bounding box center [183, 474] width 55 height 19
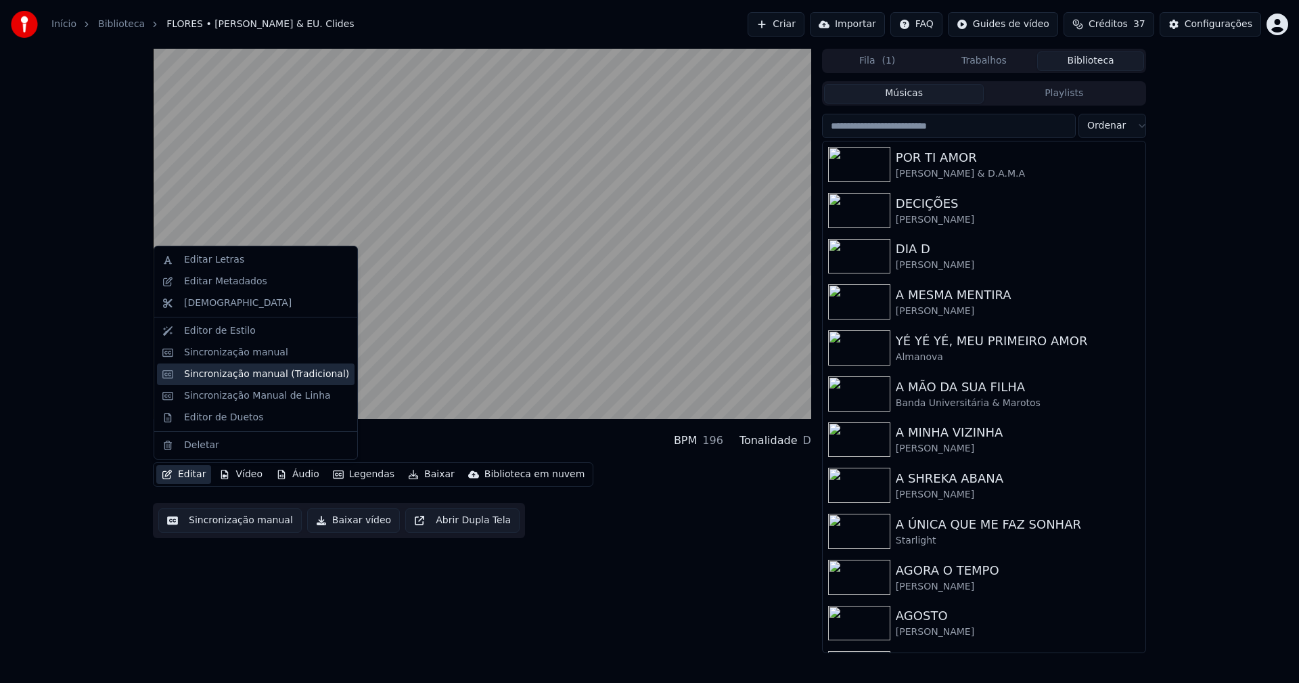
click at [262, 372] on div "Sincronização manual (Tradicional)" at bounding box center [266, 374] width 165 height 14
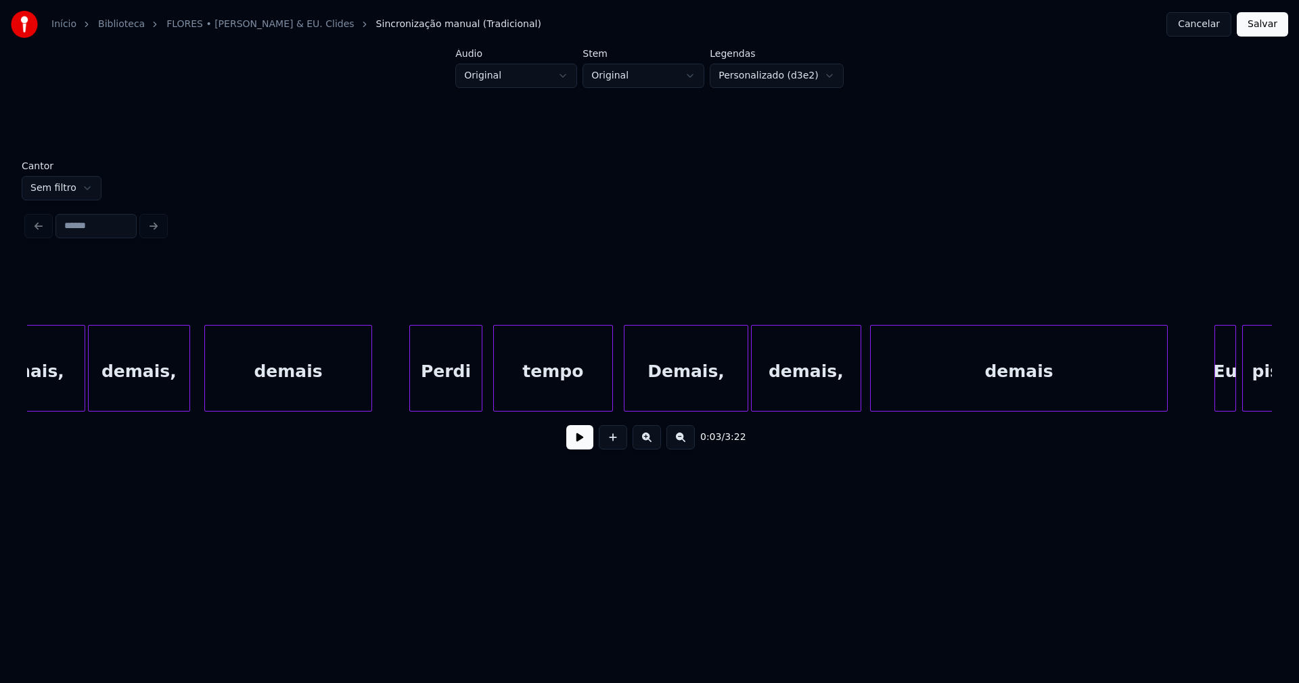
scroll to position [0, 4543]
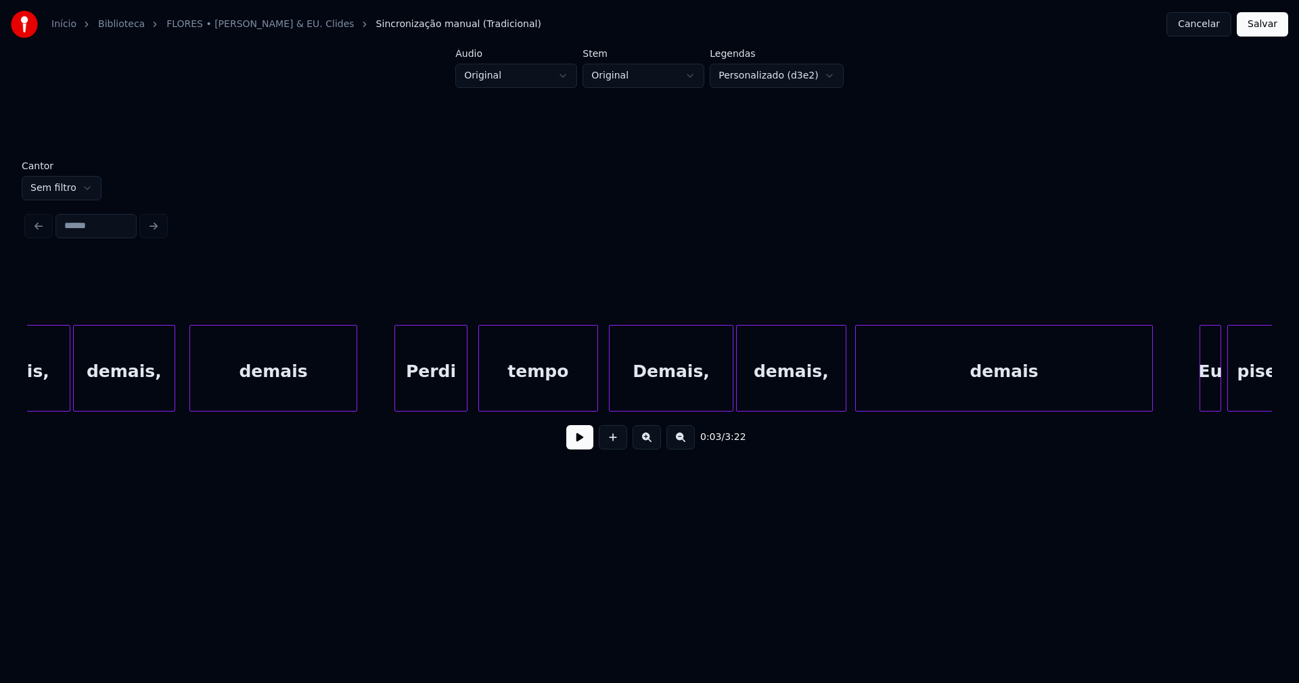
click at [737, 396] on div at bounding box center [739, 367] width 4 height 85
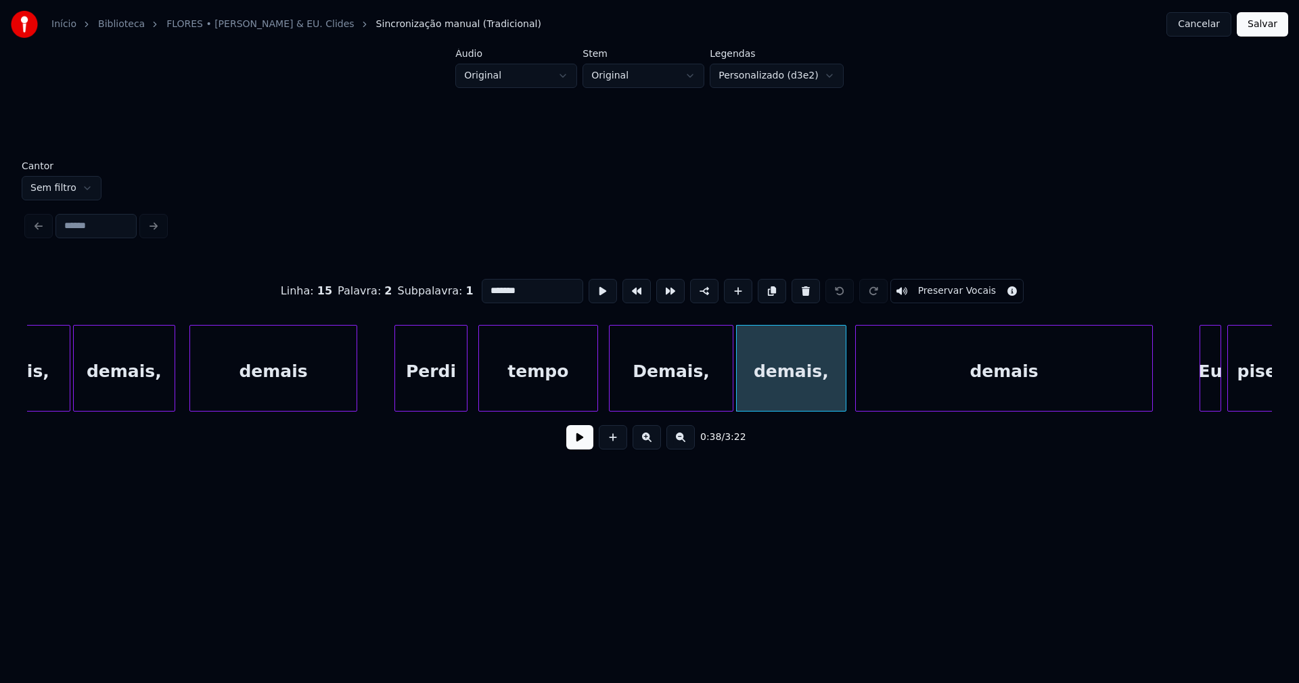
click at [584, 442] on button at bounding box center [579, 437] width 27 height 24
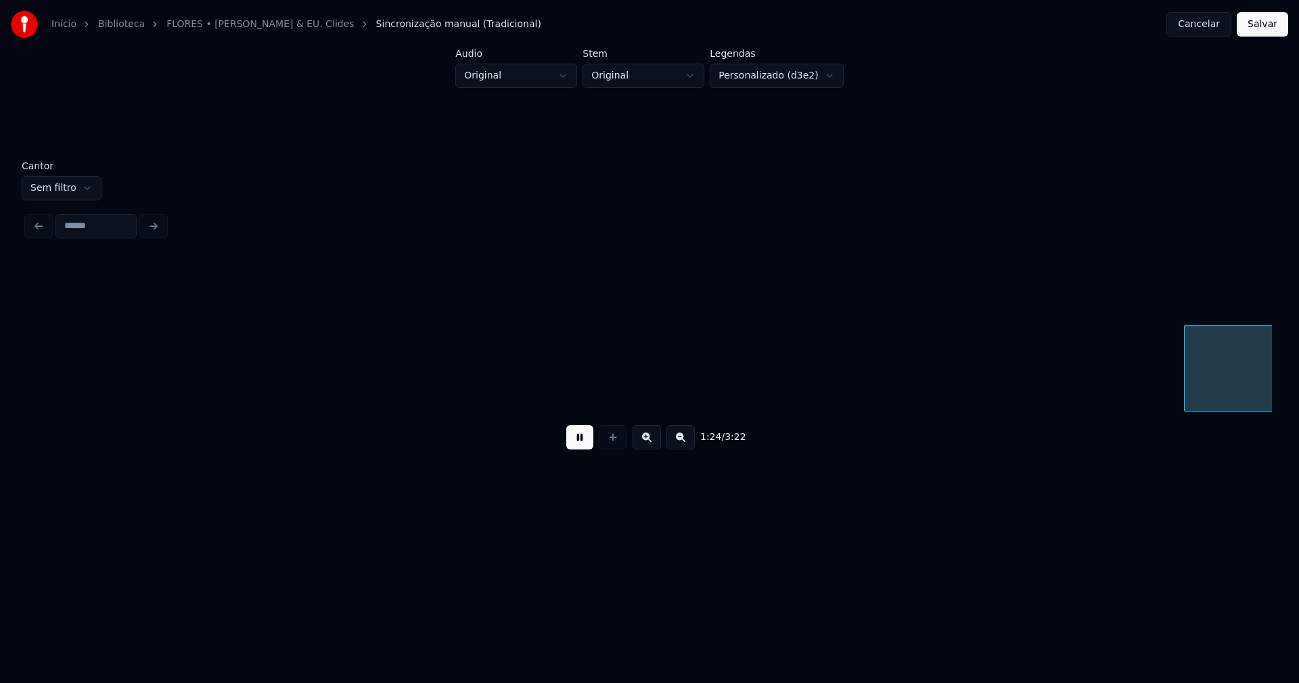
scroll to position [0, 11493]
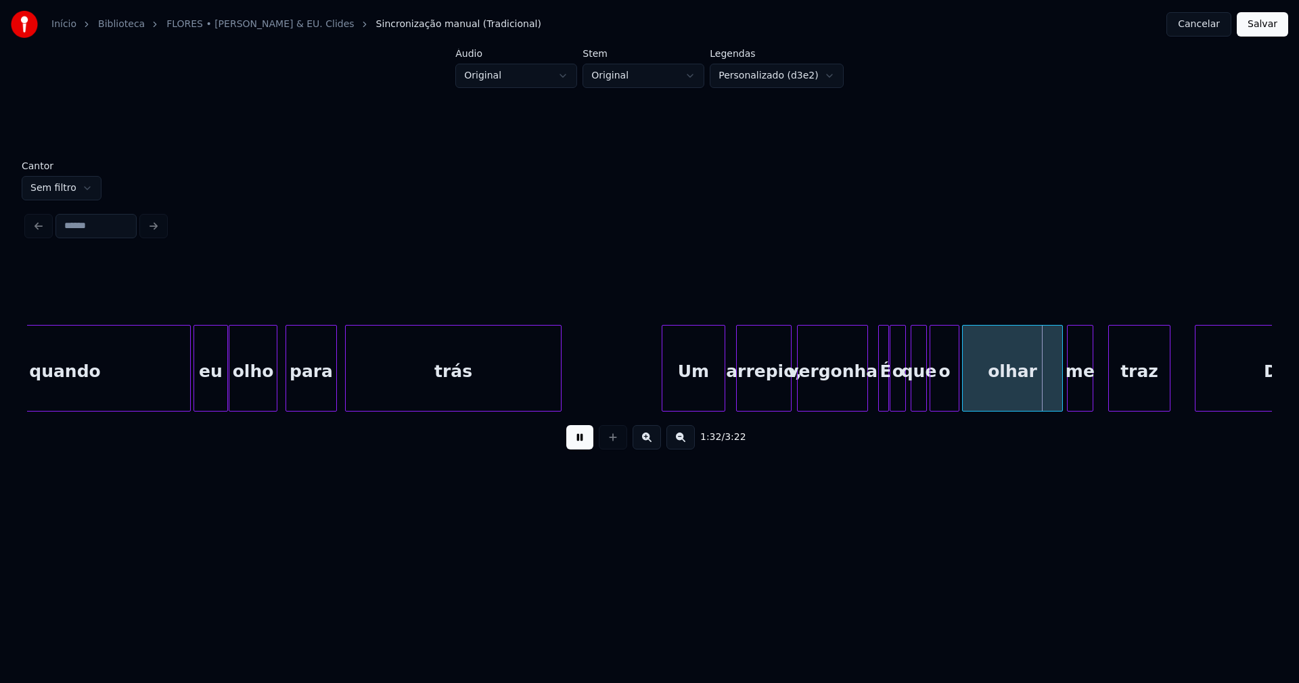
click at [1207, 32] on button "Cancelar" at bounding box center [1198, 24] width 65 height 24
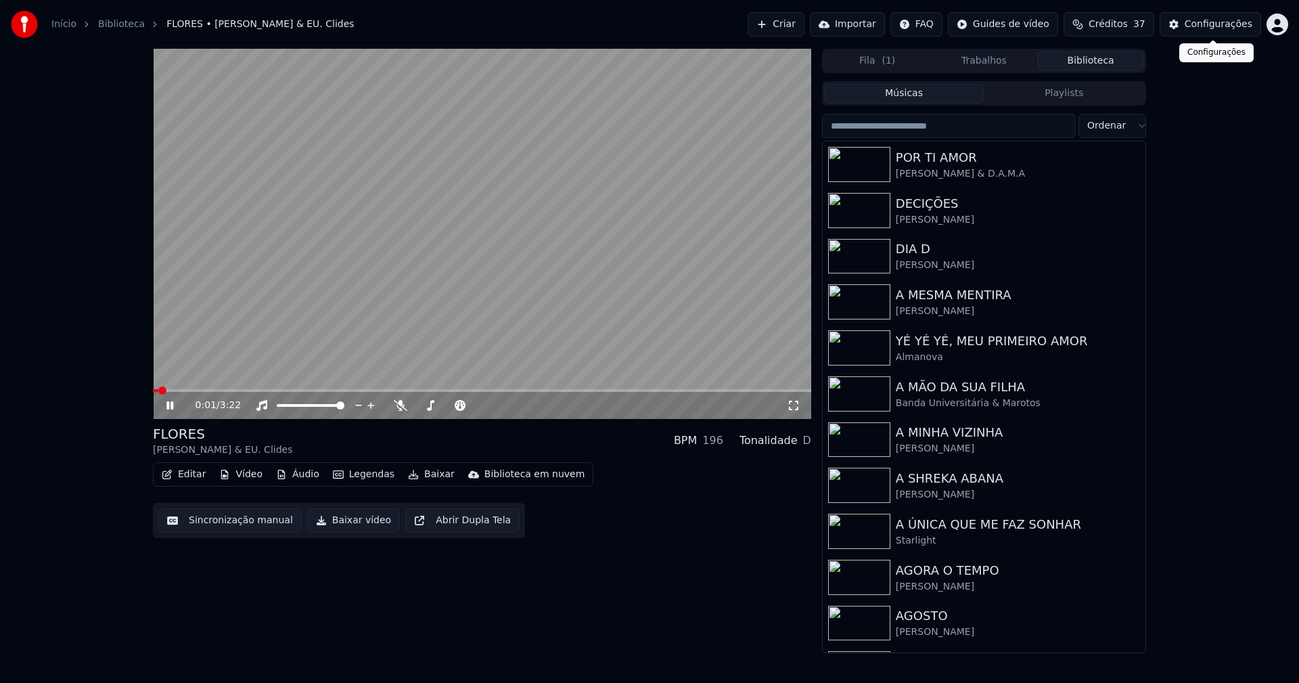
click at [1219, 21] on div "Configurações" at bounding box center [1218, 25] width 68 height 14
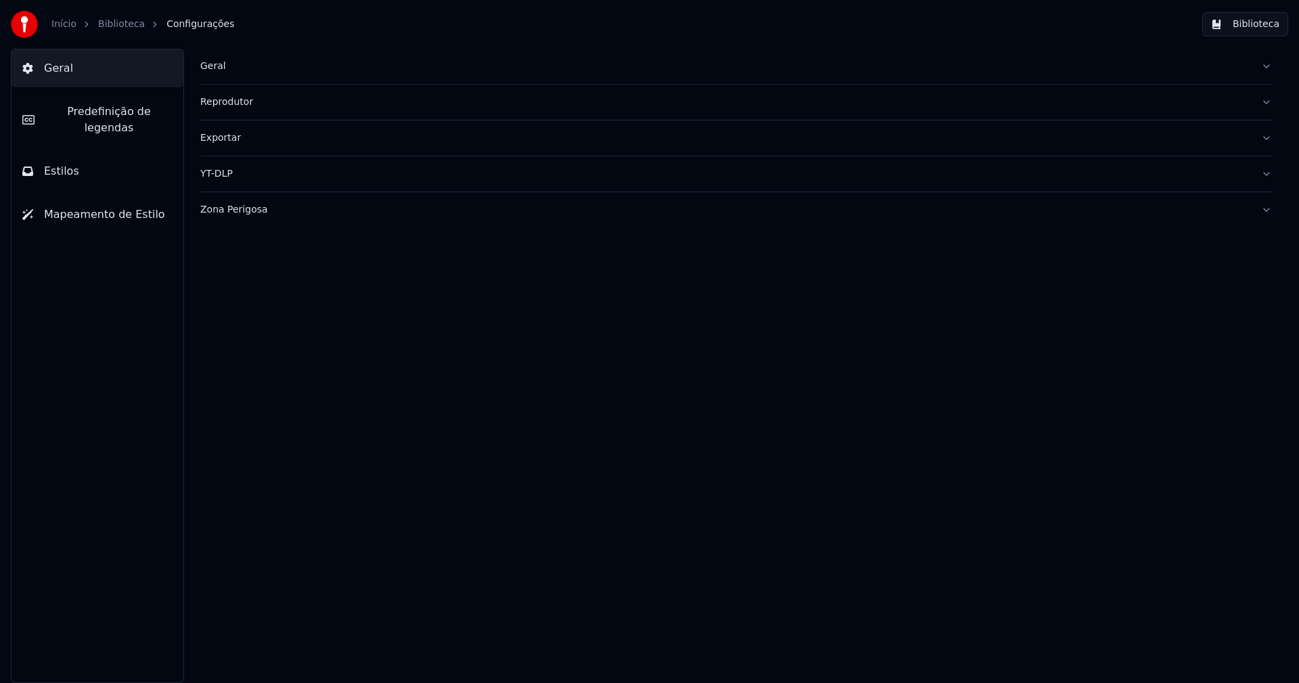
click at [78, 152] on button "Estilos" at bounding box center [97, 171] width 172 height 38
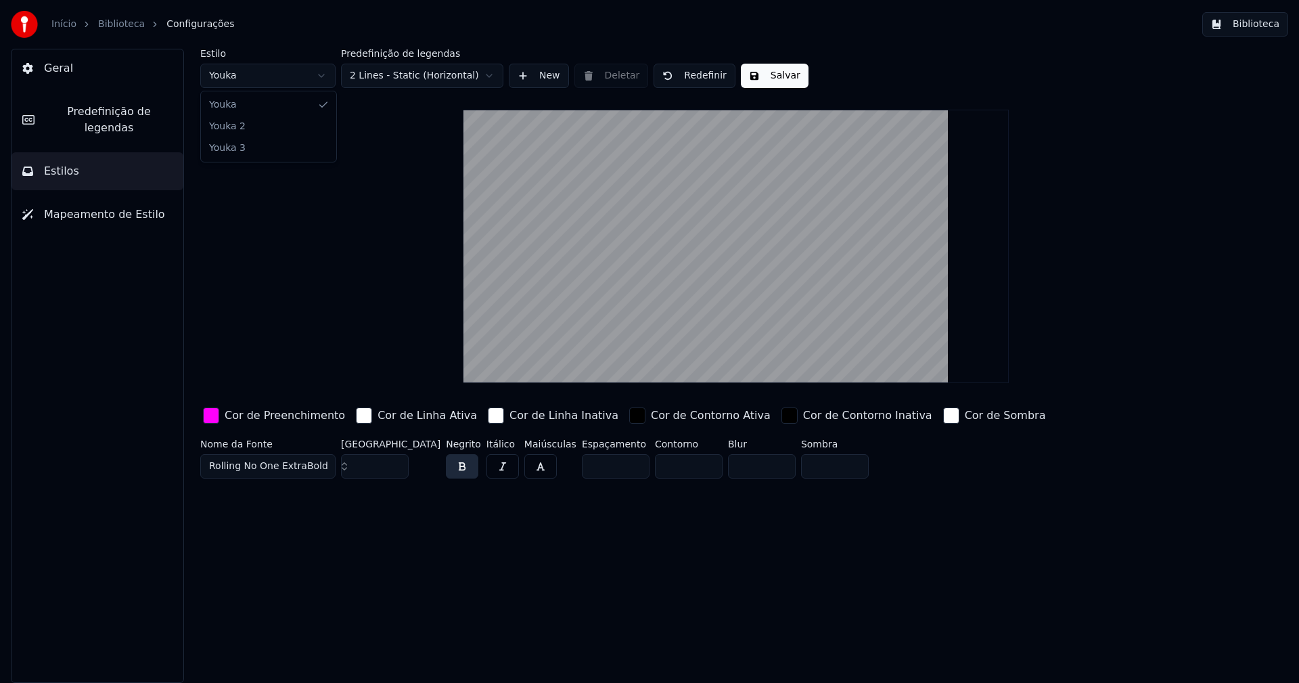
click at [275, 77] on html "Início Biblioteca Configurações Biblioteca Geral Predefinição de legendas Estil…" at bounding box center [649, 341] width 1299 height 683
type input "**"
type input "*****"
click at [395, 462] on input "**" at bounding box center [375, 466] width 68 height 24
click at [395, 462] on input "***" at bounding box center [375, 466] width 68 height 24
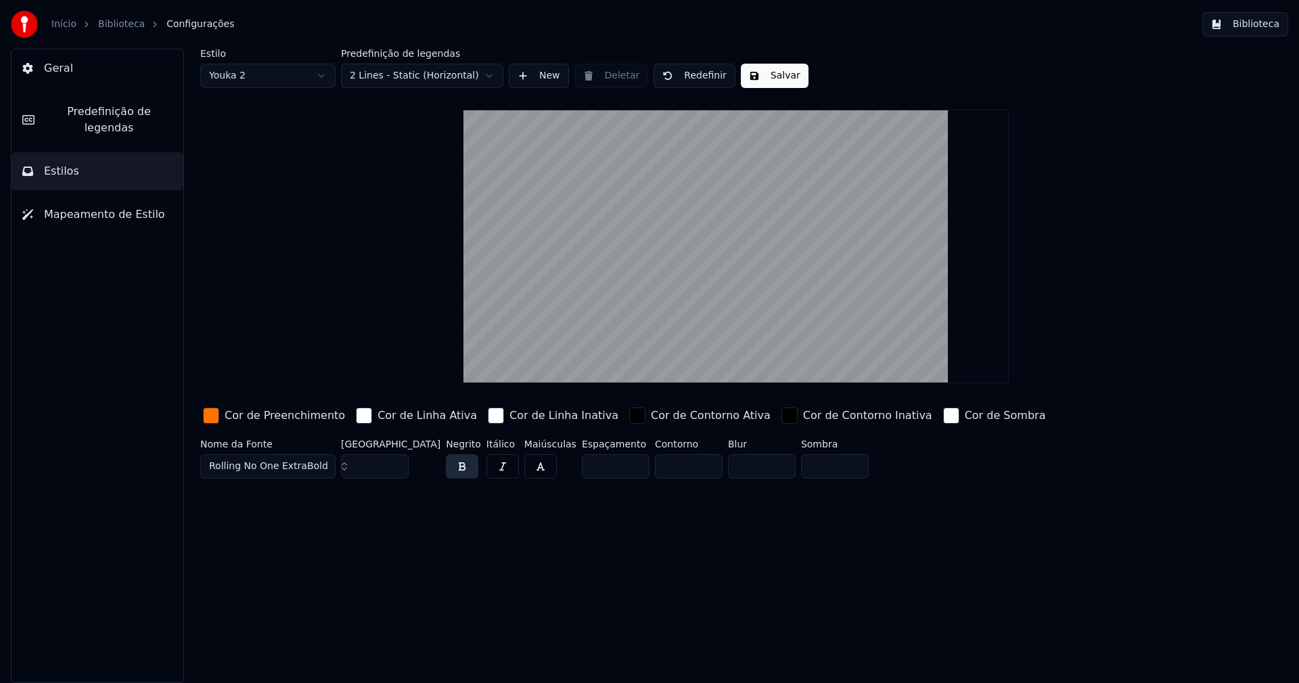
click at [395, 462] on input "***" at bounding box center [375, 466] width 68 height 24
type input "***"
click at [395, 462] on input "***" at bounding box center [375, 466] width 68 height 24
click at [215, 421] on div "button" at bounding box center [211, 415] width 16 height 16
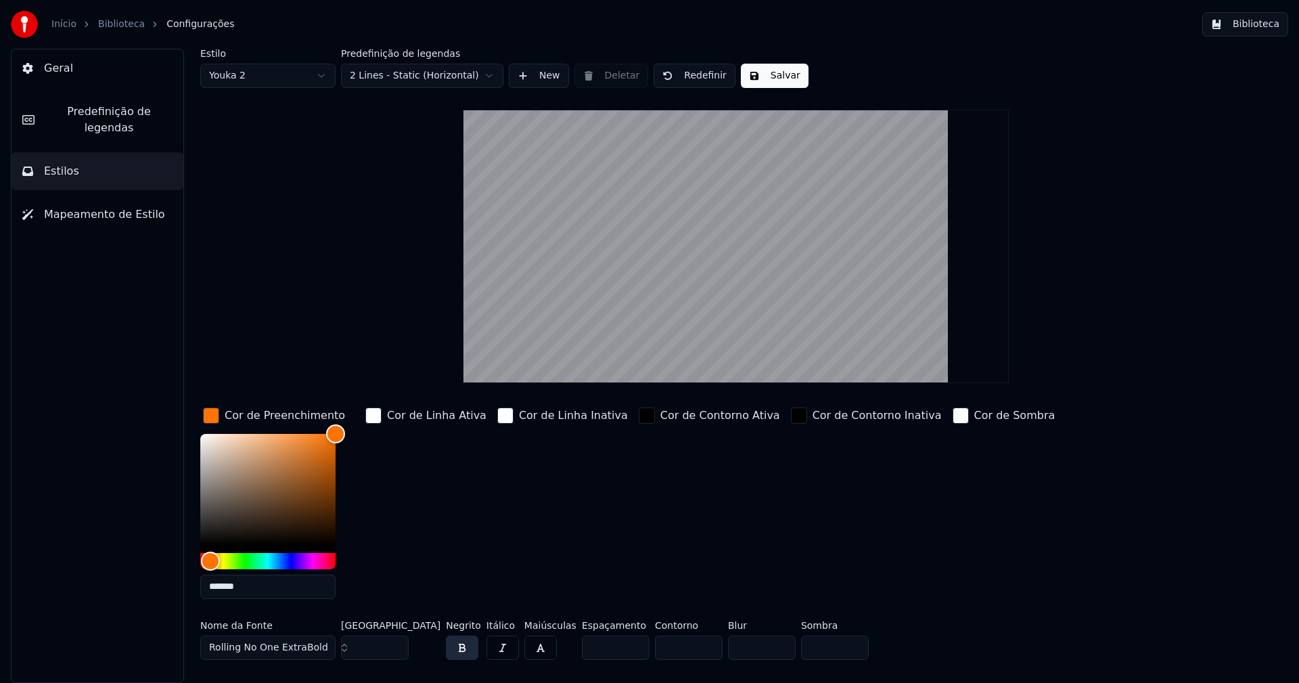
click at [253, 586] on input "*******" at bounding box center [267, 586] width 135 height 24
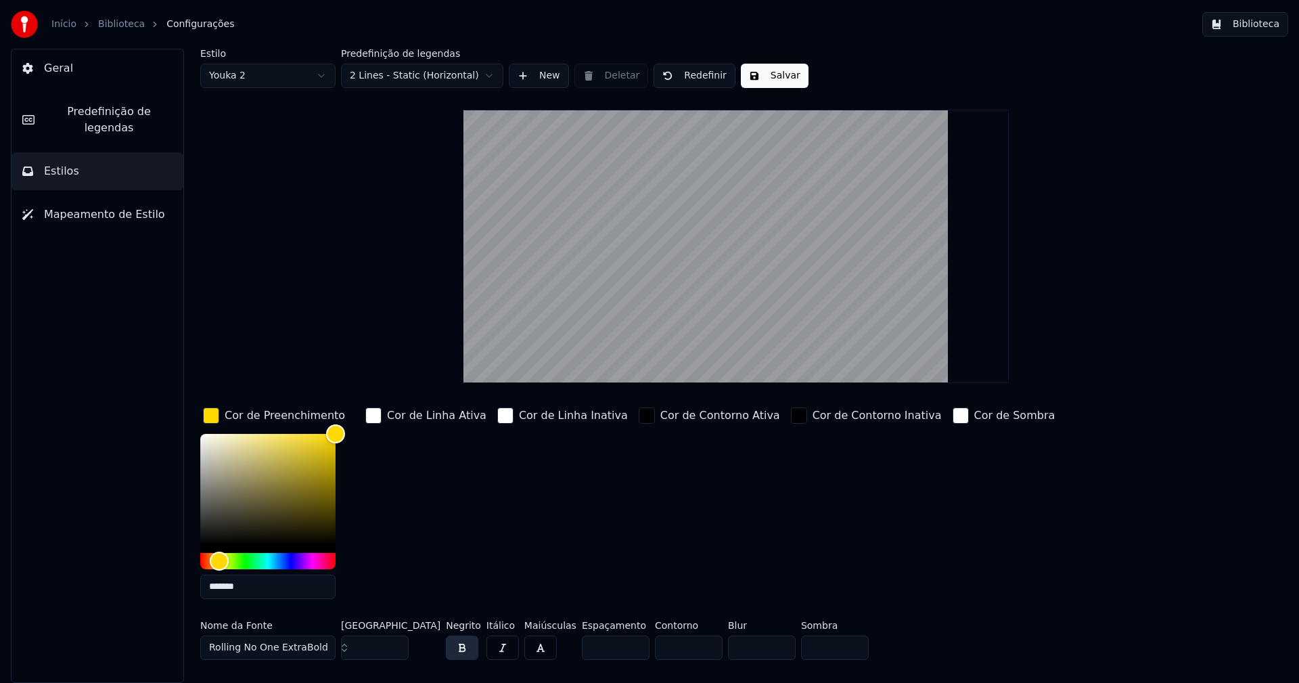
type input "*******"
click at [215, 417] on div "button" at bounding box center [211, 415] width 16 height 16
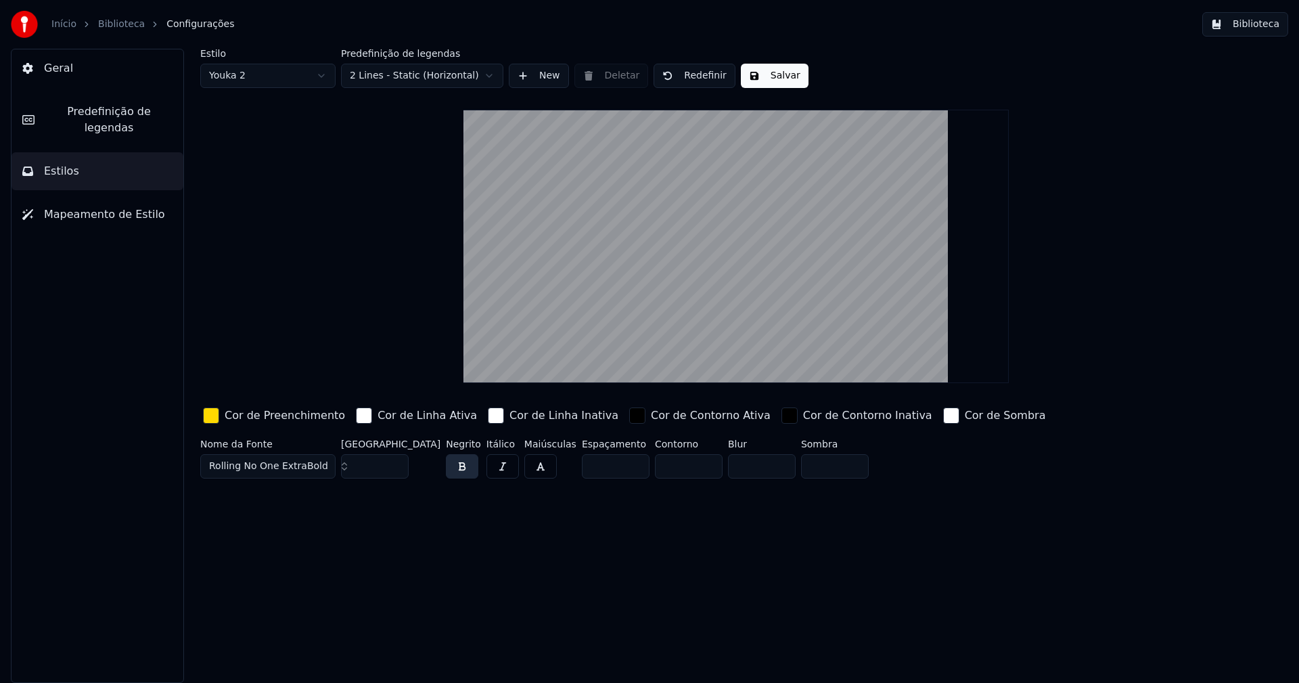
click at [777, 72] on button "Salvar" at bounding box center [775, 76] width 68 height 24
click at [1257, 22] on button "Biblioteca" at bounding box center [1245, 24] width 86 height 24
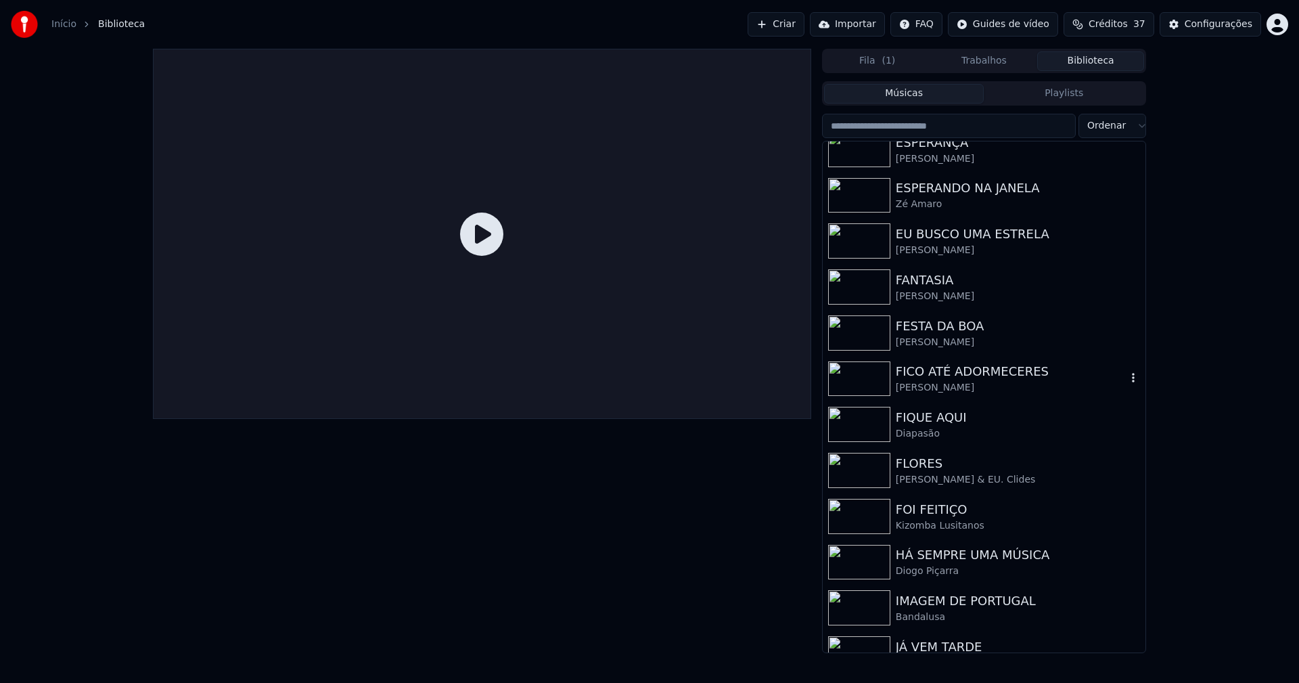
scroll to position [1691, 0]
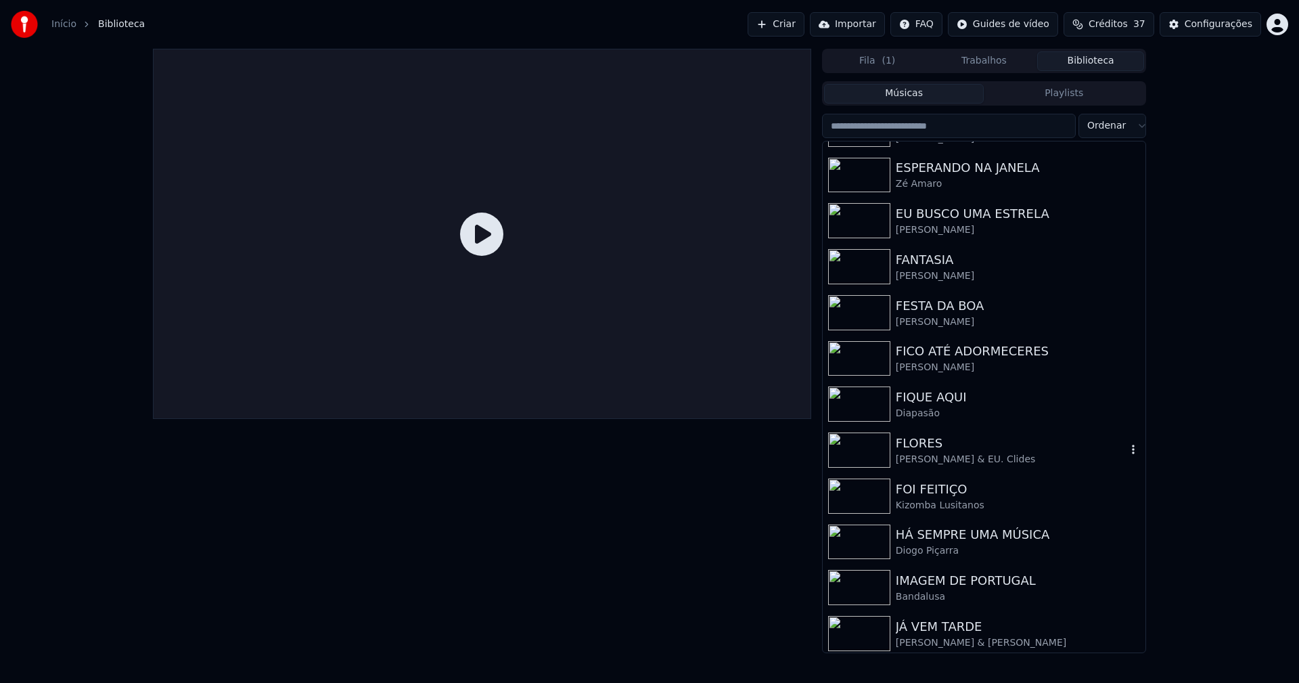
click at [948, 443] on div "FLORES" at bounding box center [1011, 443] width 231 height 19
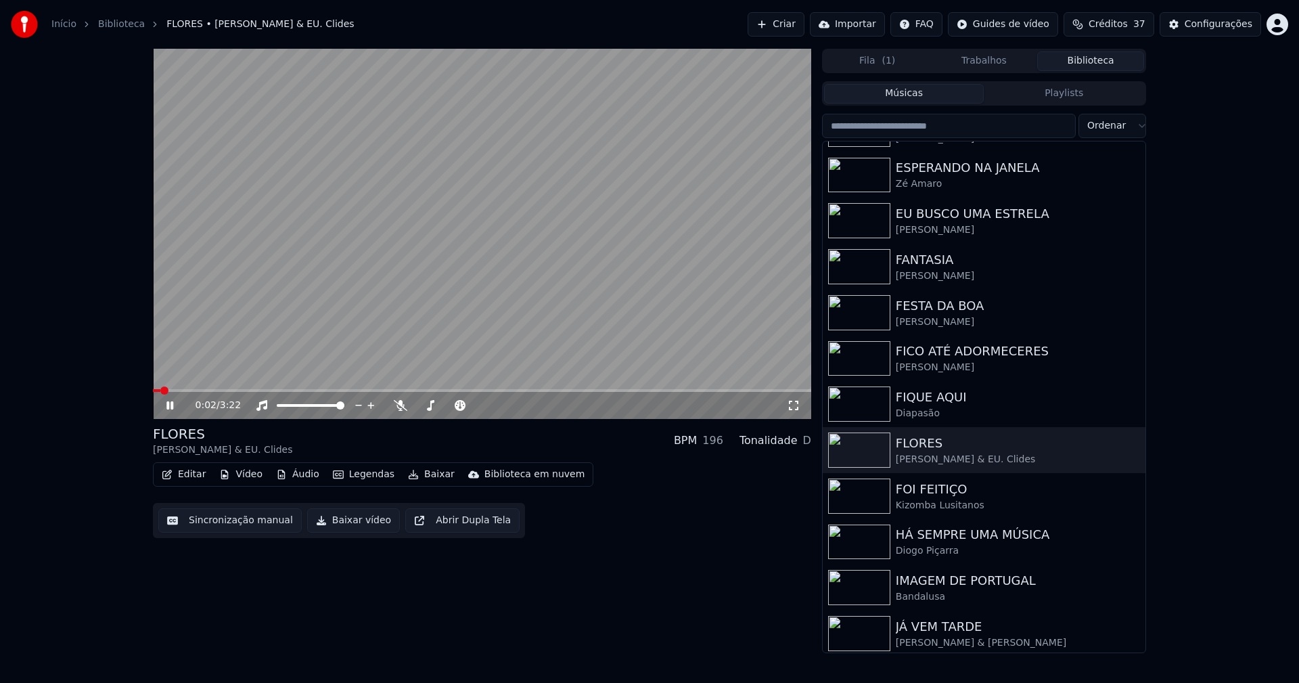
click at [436, 392] on span at bounding box center [482, 390] width 658 height 3
click at [174, 405] on icon at bounding box center [180, 405] width 32 height 11
drag, startPoint x: 363, startPoint y: 522, endPoint x: 375, endPoint y: 517, distance: 13.1
click at [364, 522] on button "Baixar vídeo" at bounding box center [353, 520] width 93 height 24
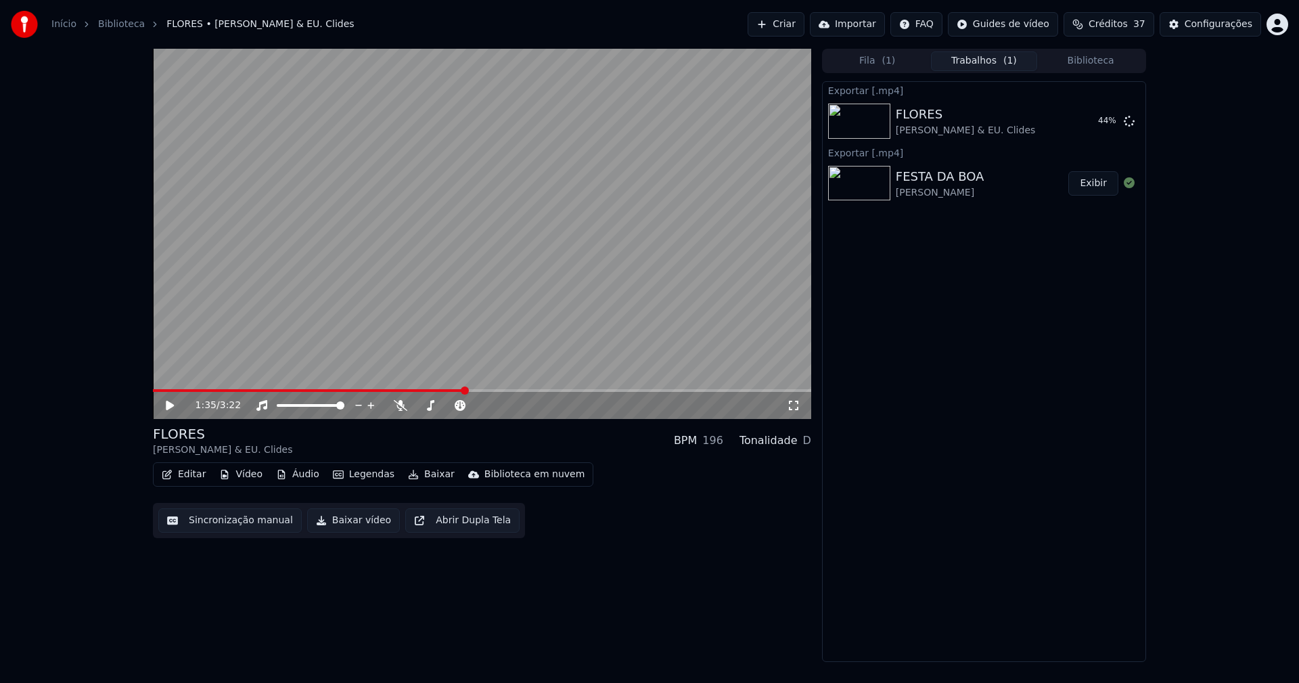
click at [194, 476] on button "Editar" at bounding box center [183, 474] width 55 height 19
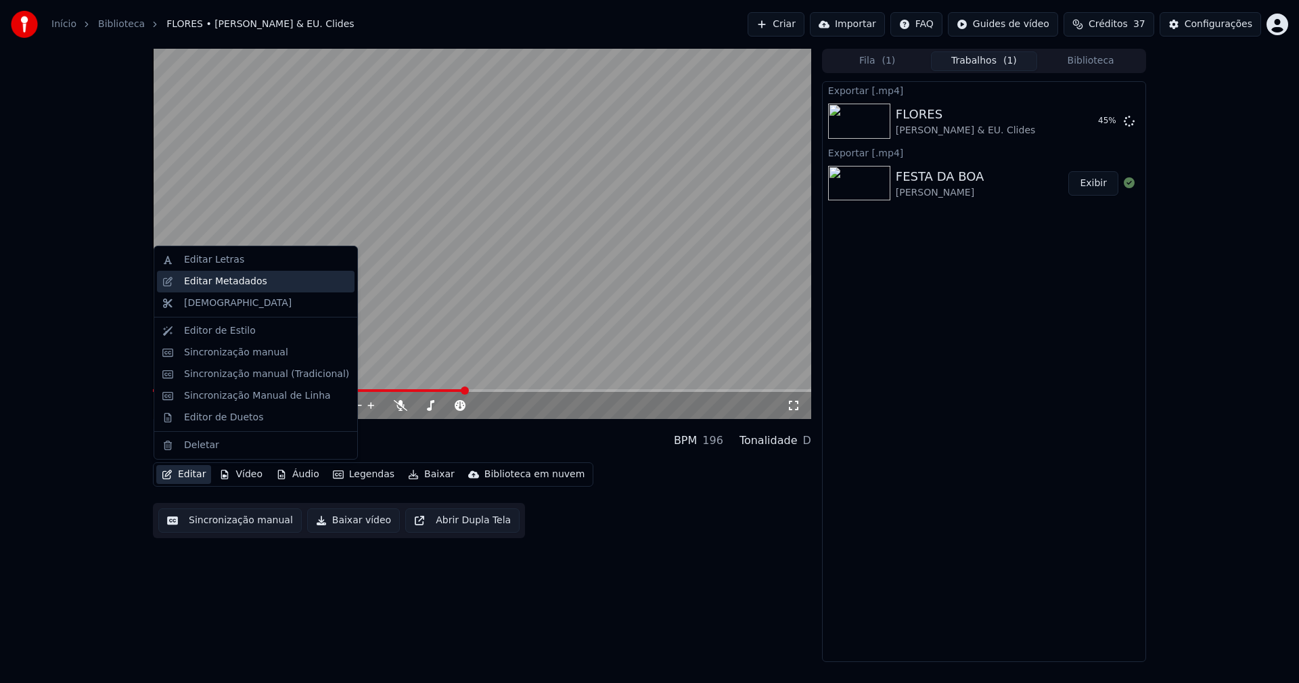
click at [216, 280] on div "Editar Metadados" at bounding box center [225, 282] width 83 height 14
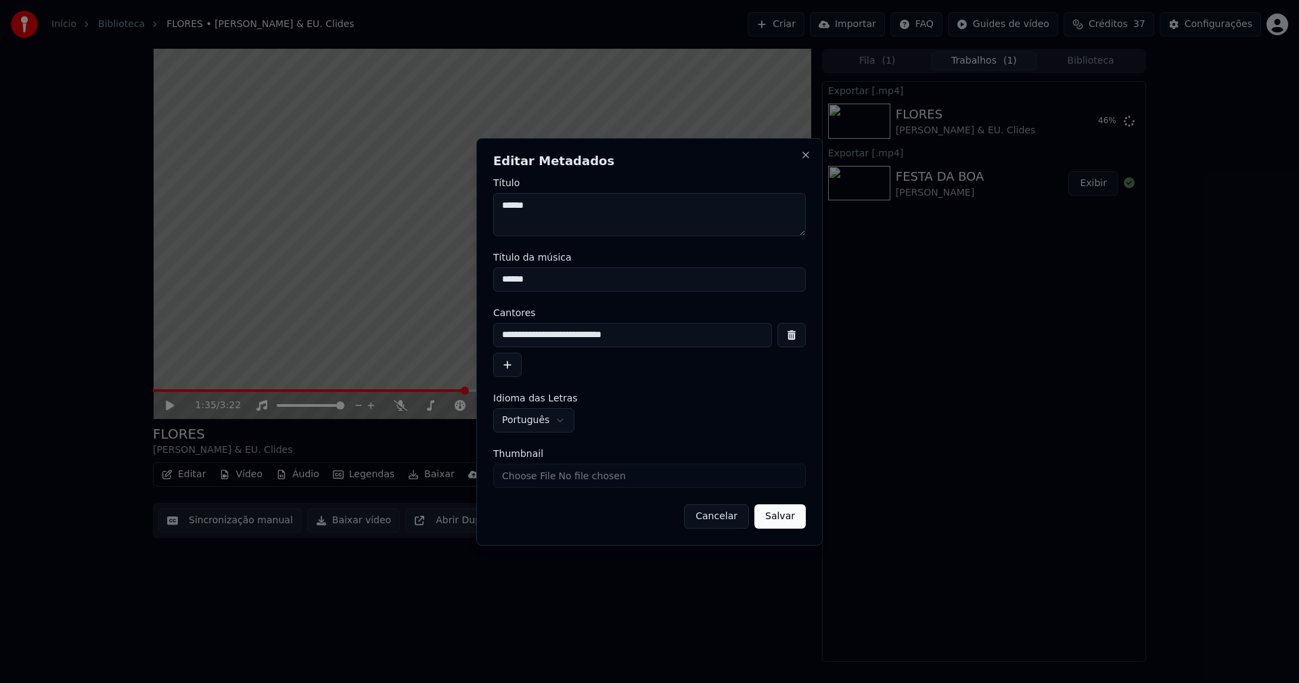
click at [531, 478] on input "Thumbnail" at bounding box center [649, 475] width 313 height 24
type input "**********"
click at [780, 513] on button "Salvar" at bounding box center [779, 516] width 51 height 24
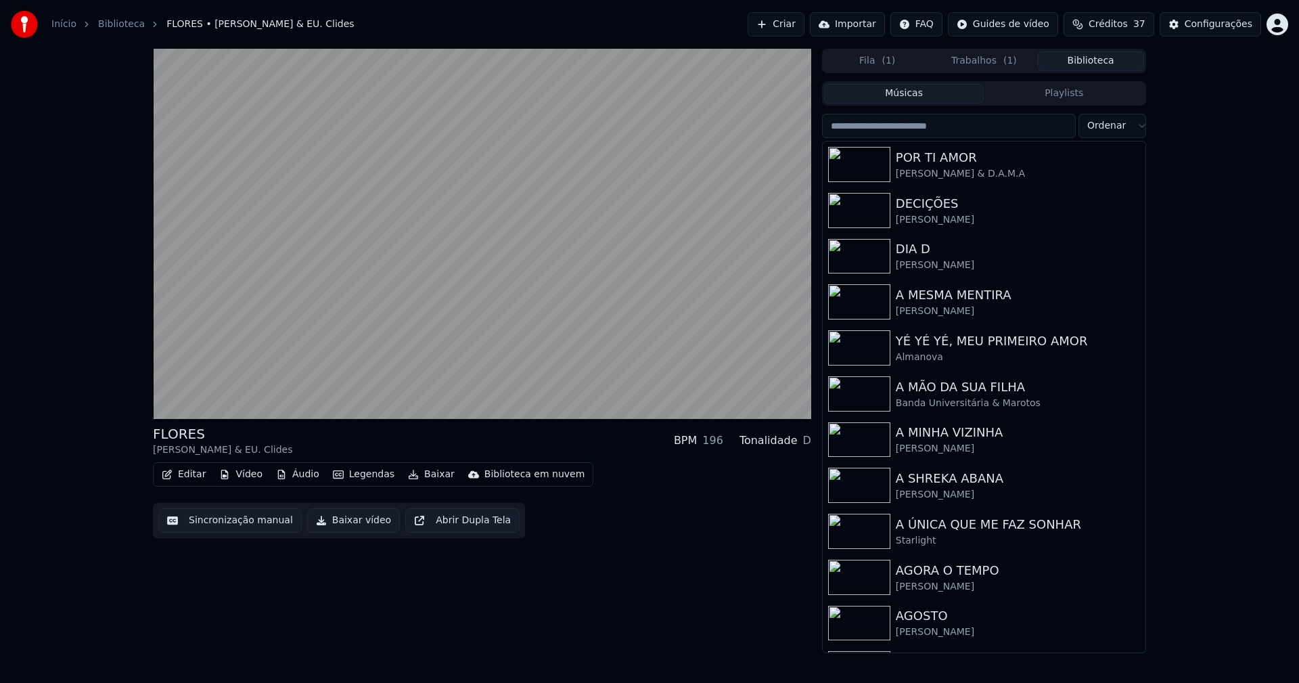
click at [1080, 60] on button "Biblioteca" at bounding box center [1090, 61] width 107 height 20
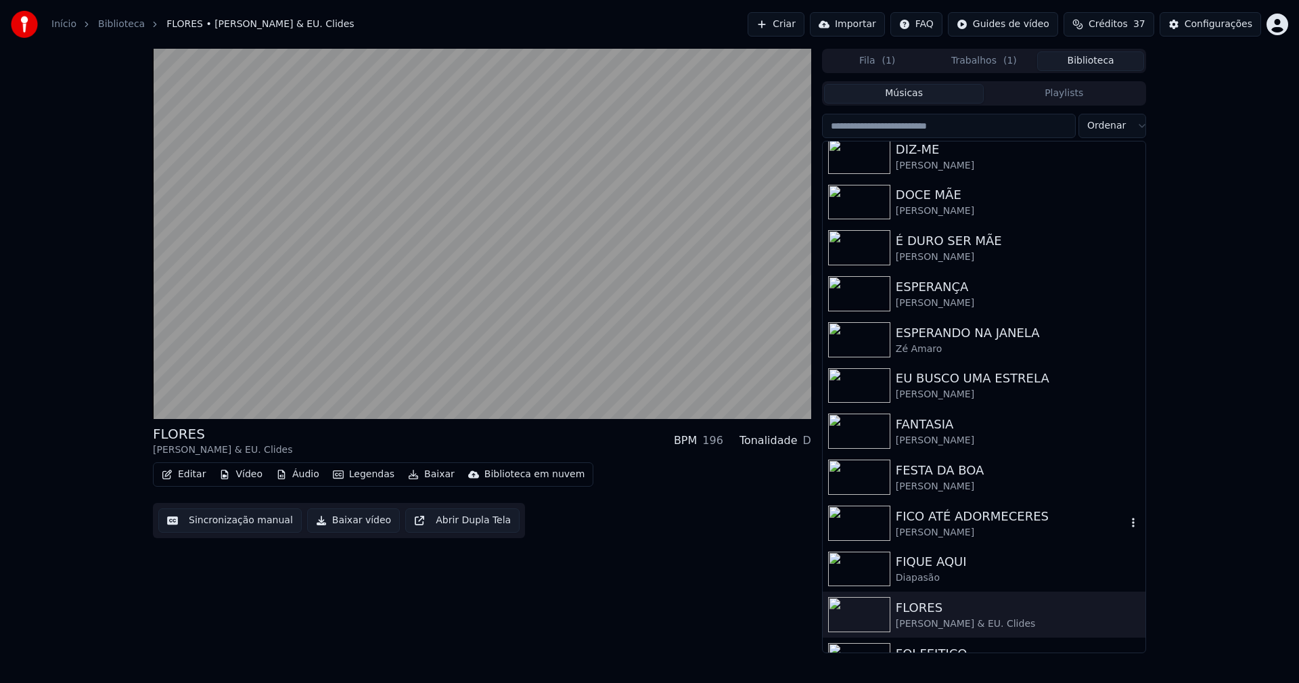
scroll to position [1691, 0]
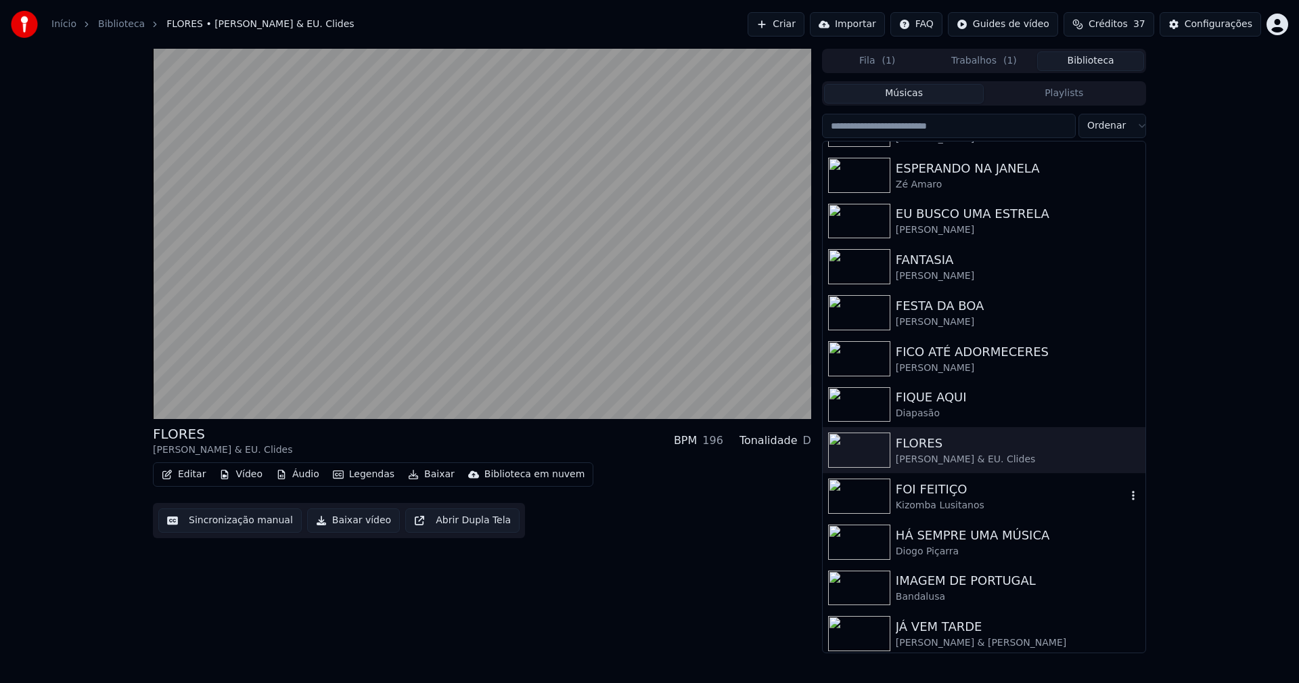
click at [943, 500] on div "Kizomba Lusitanos" at bounding box center [1011, 506] width 231 height 14
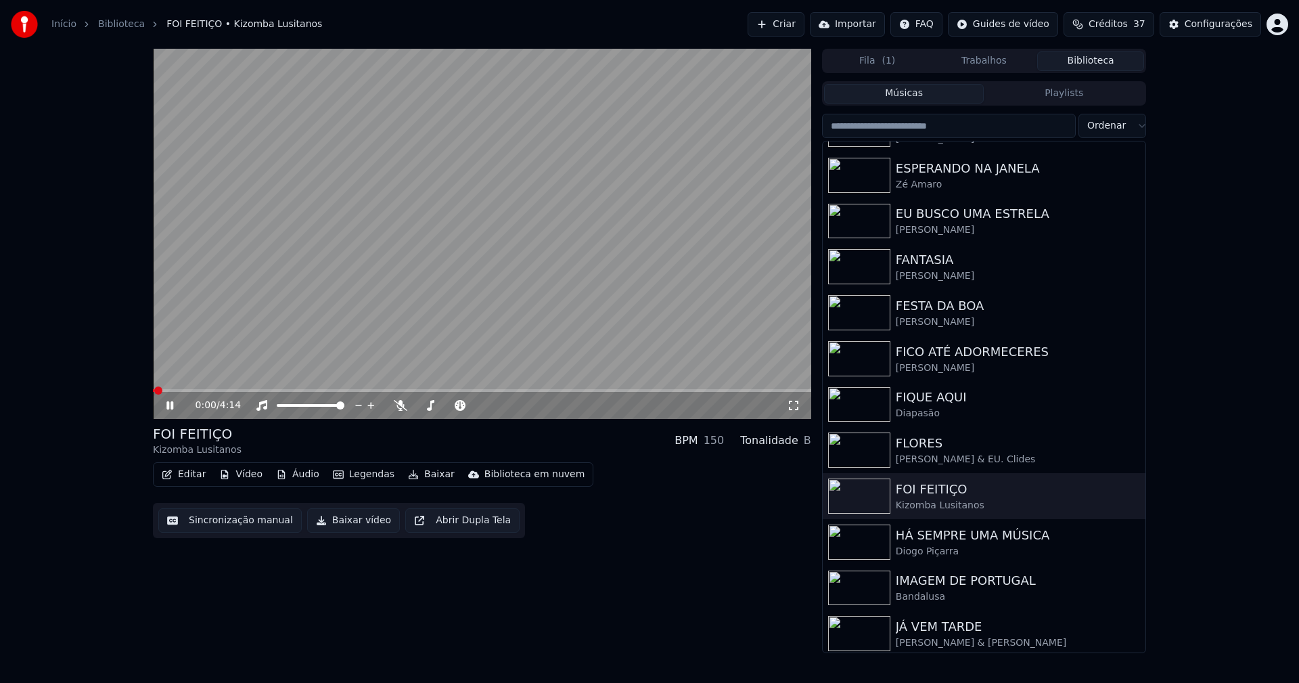
click at [191, 479] on button "Editar" at bounding box center [183, 474] width 55 height 19
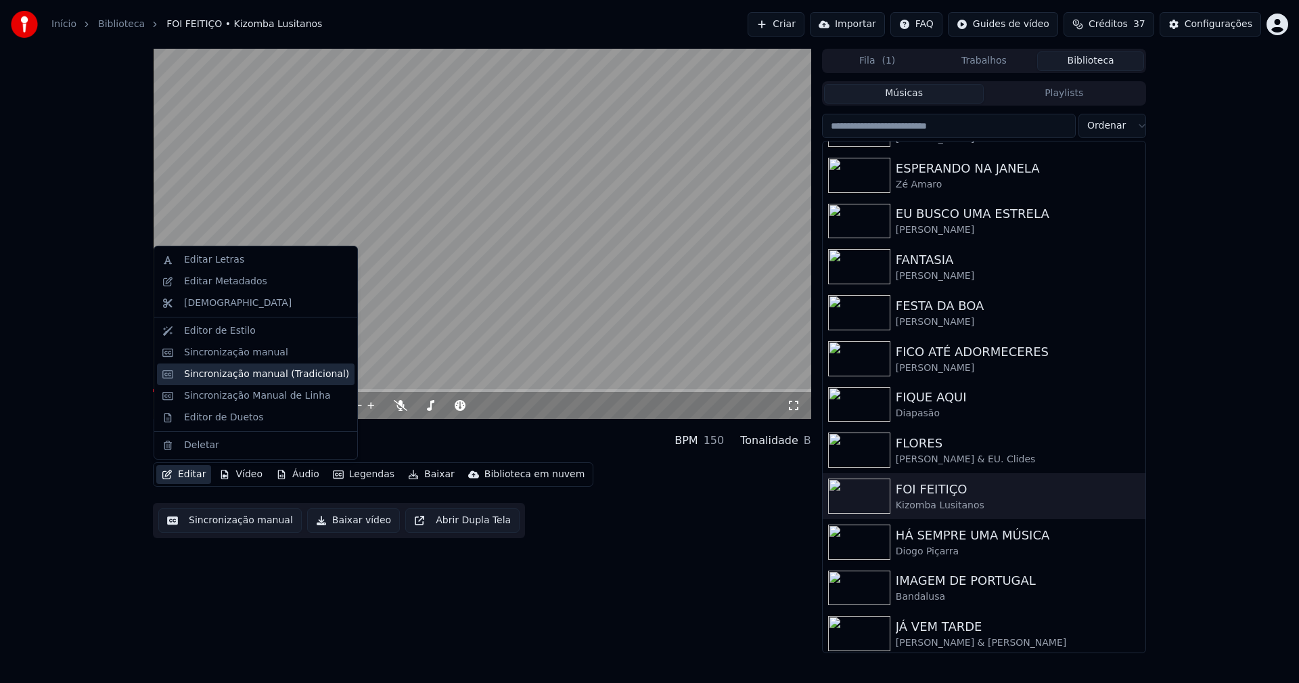
click at [256, 378] on div "Sincronização manual (Tradicional)" at bounding box center [266, 374] width 165 height 14
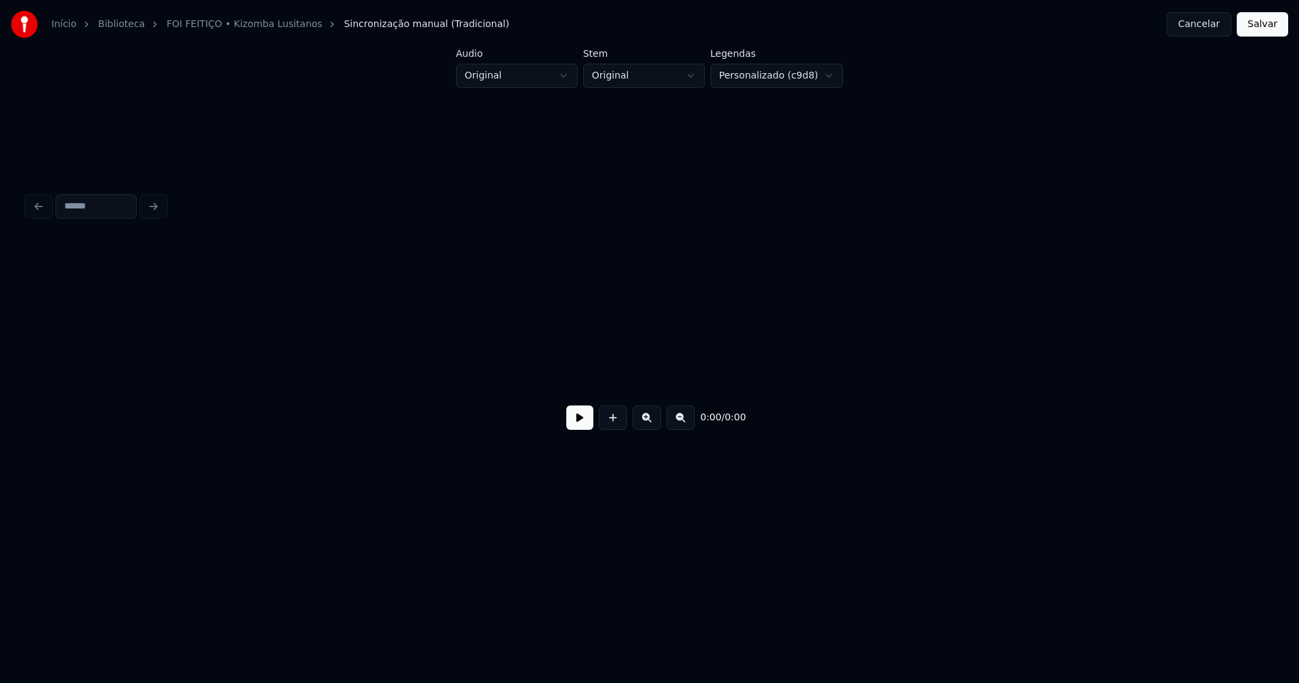
scroll to position [0, 2156]
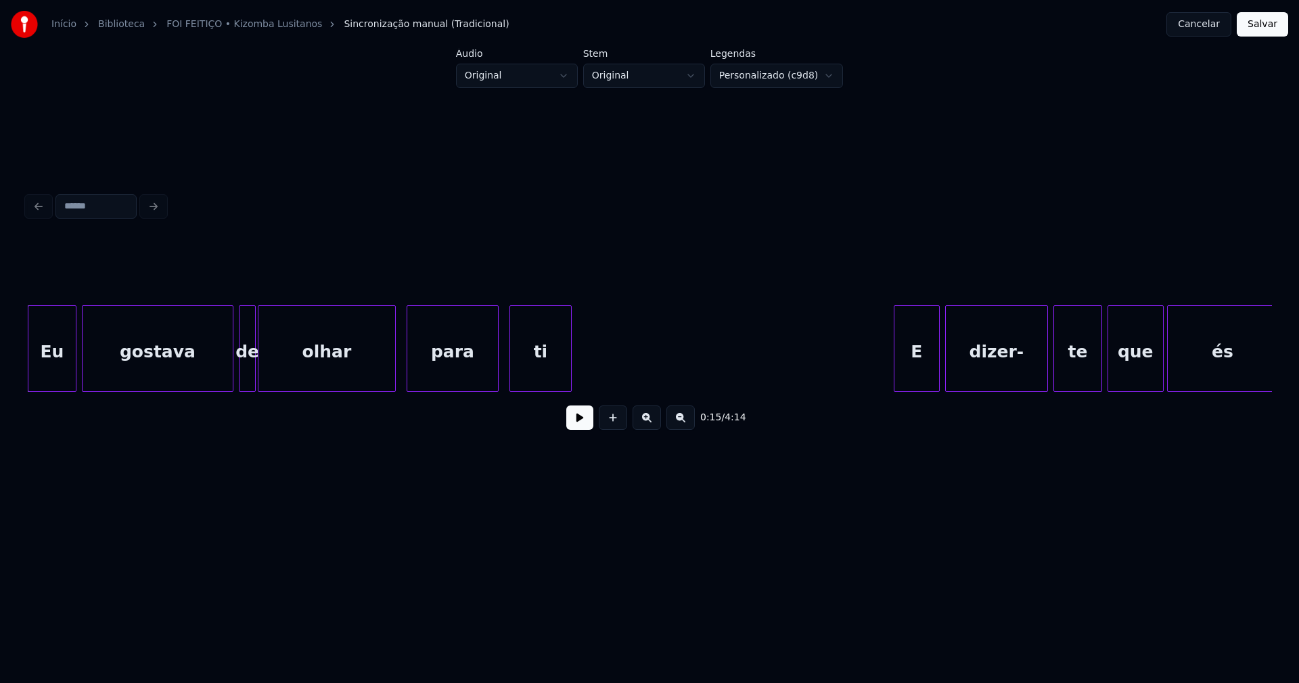
click at [587, 423] on button at bounding box center [579, 417] width 27 height 24
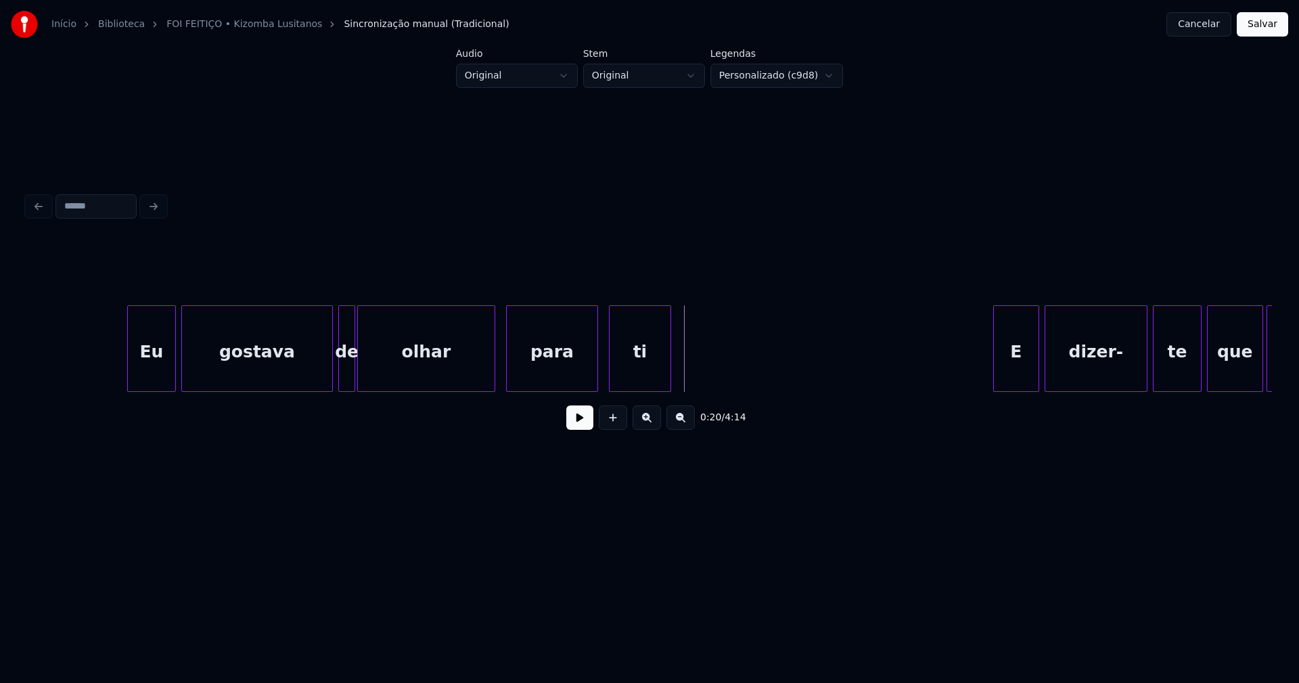
scroll to position [0, 2037]
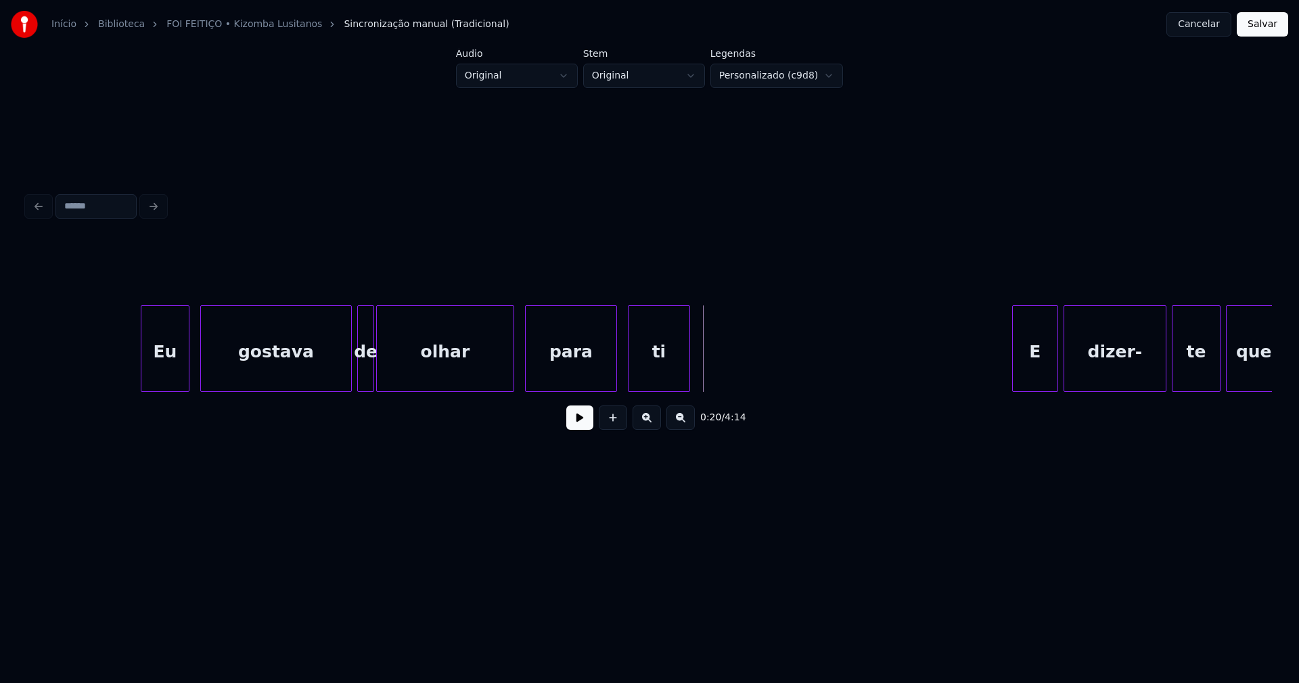
click at [160, 371] on div "Eu" at bounding box center [164, 352] width 47 height 92
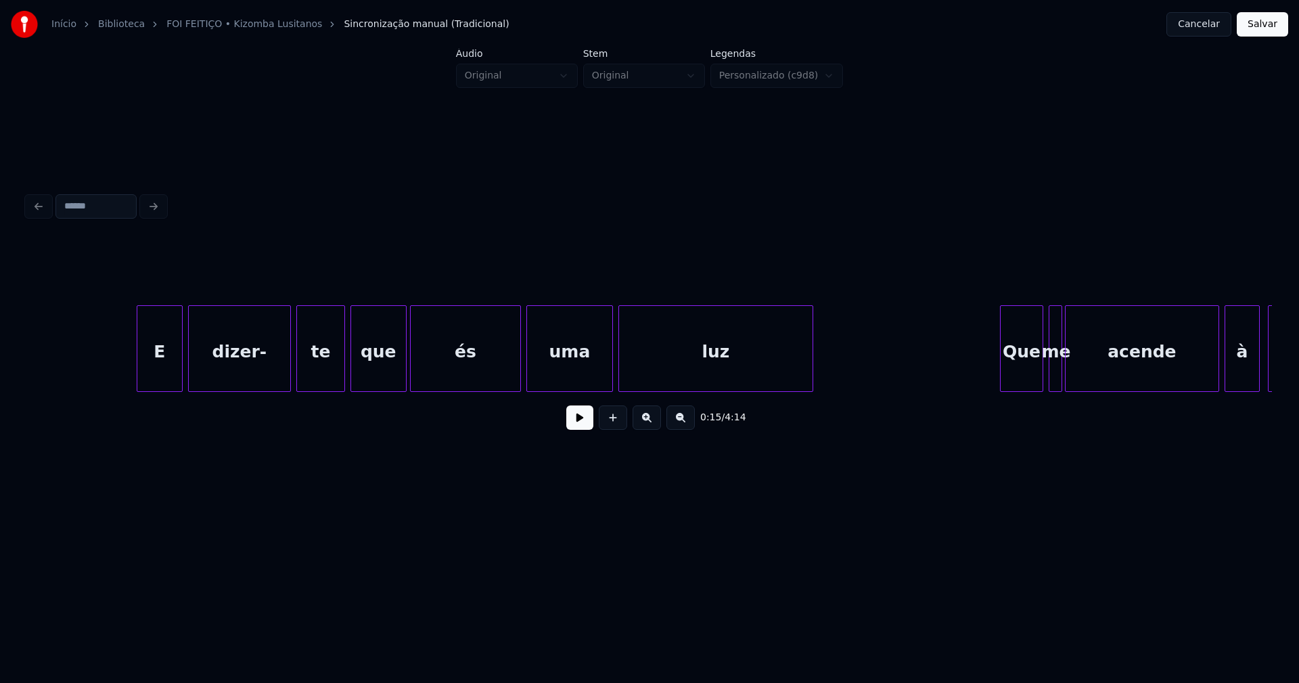
scroll to position [0, 2932]
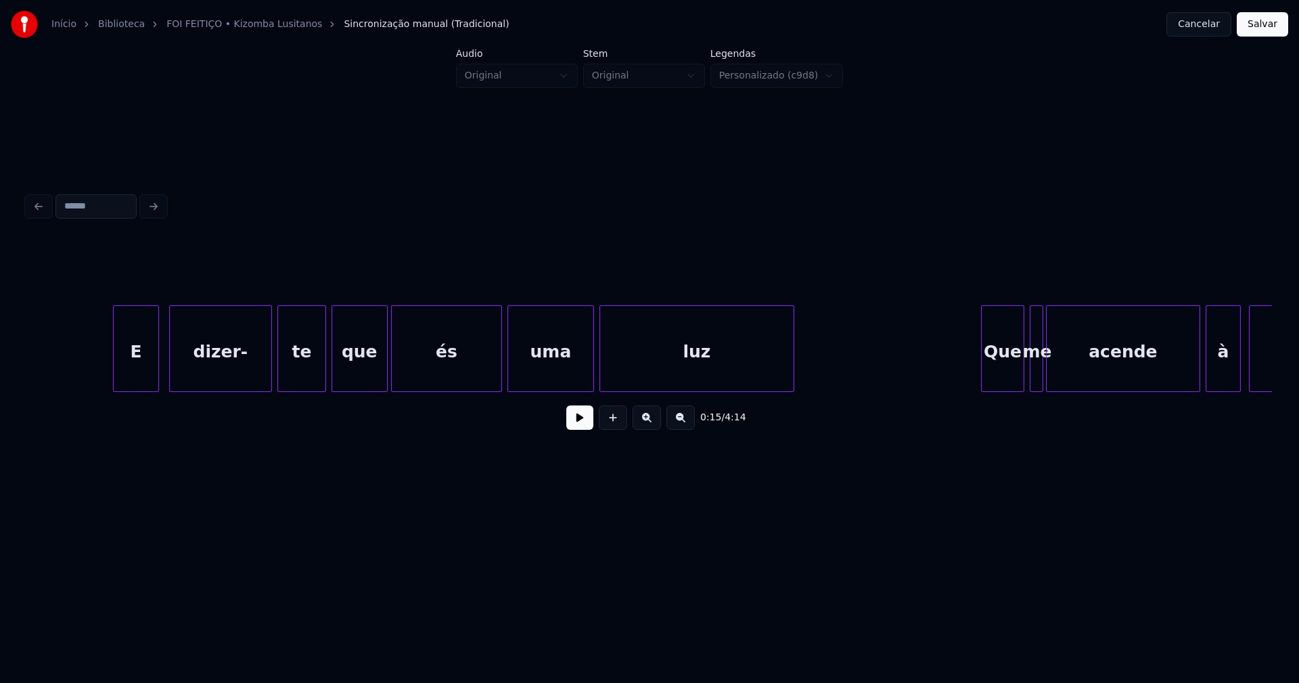
click at [133, 379] on div "E" at bounding box center [136, 352] width 45 height 92
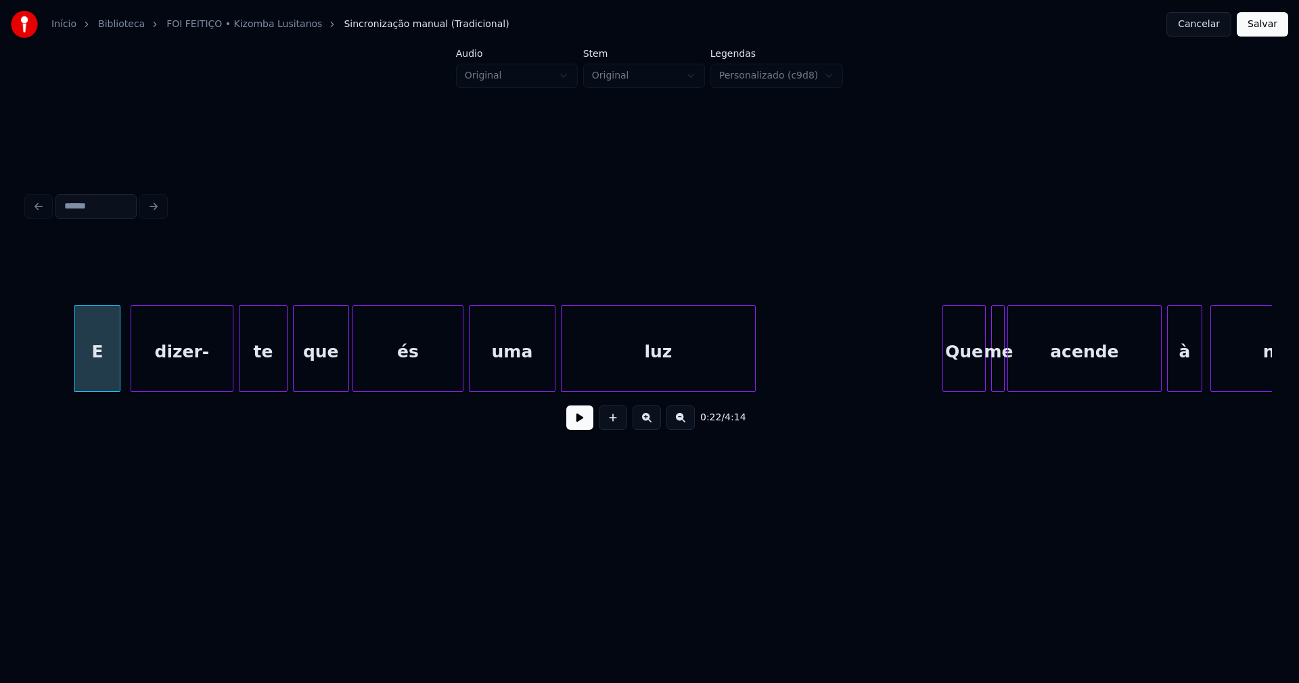
scroll to position [0, 3008]
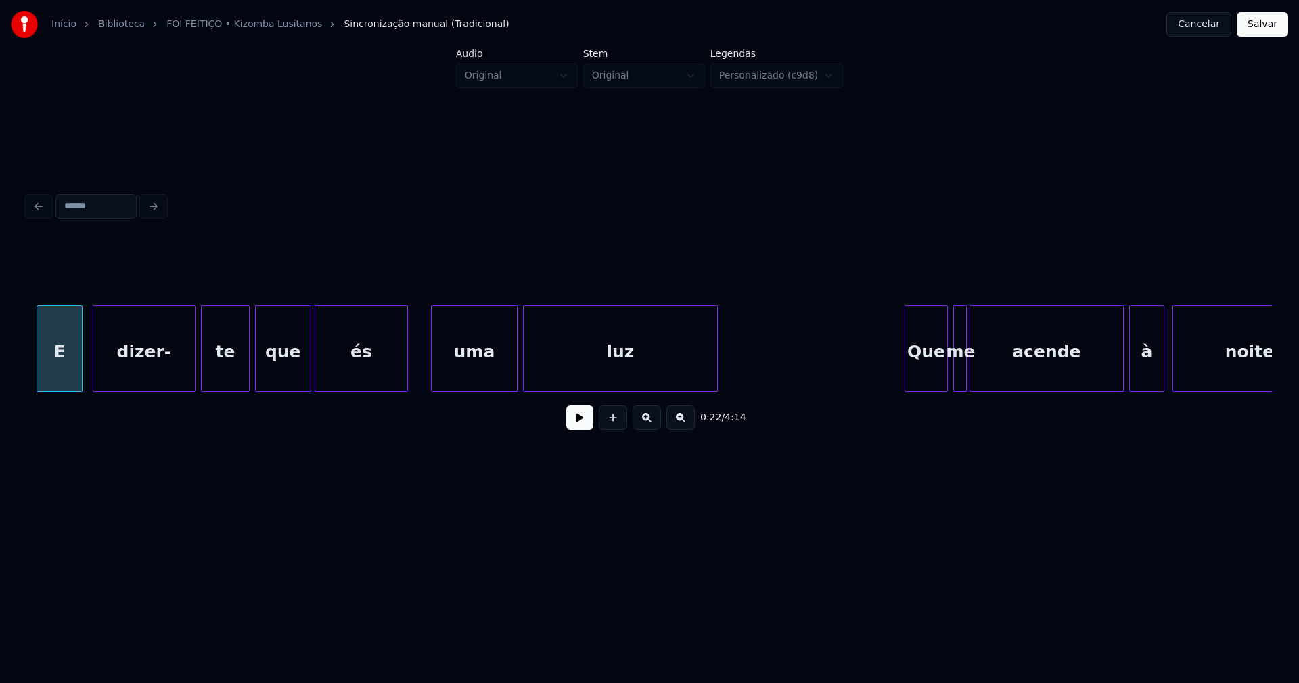
click at [406, 381] on div at bounding box center [405, 348] width 4 height 85
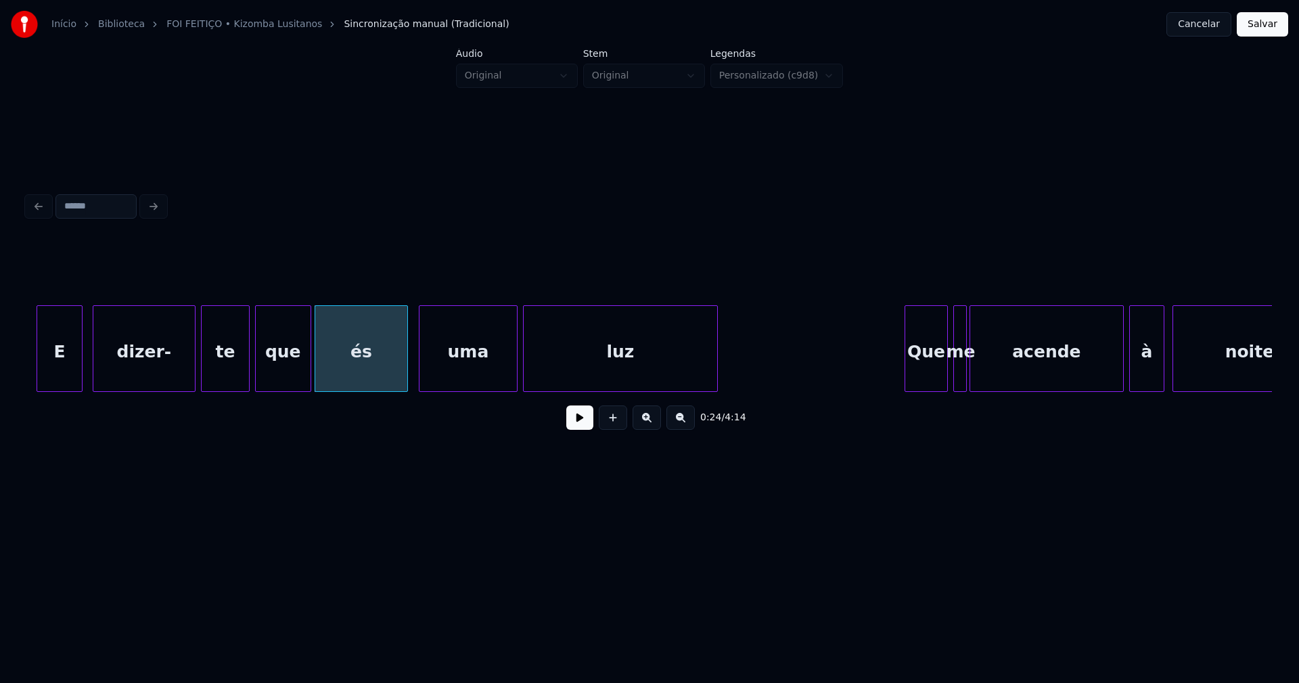
click at [419, 376] on div at bounding box center [421, 348] width 4 height 85
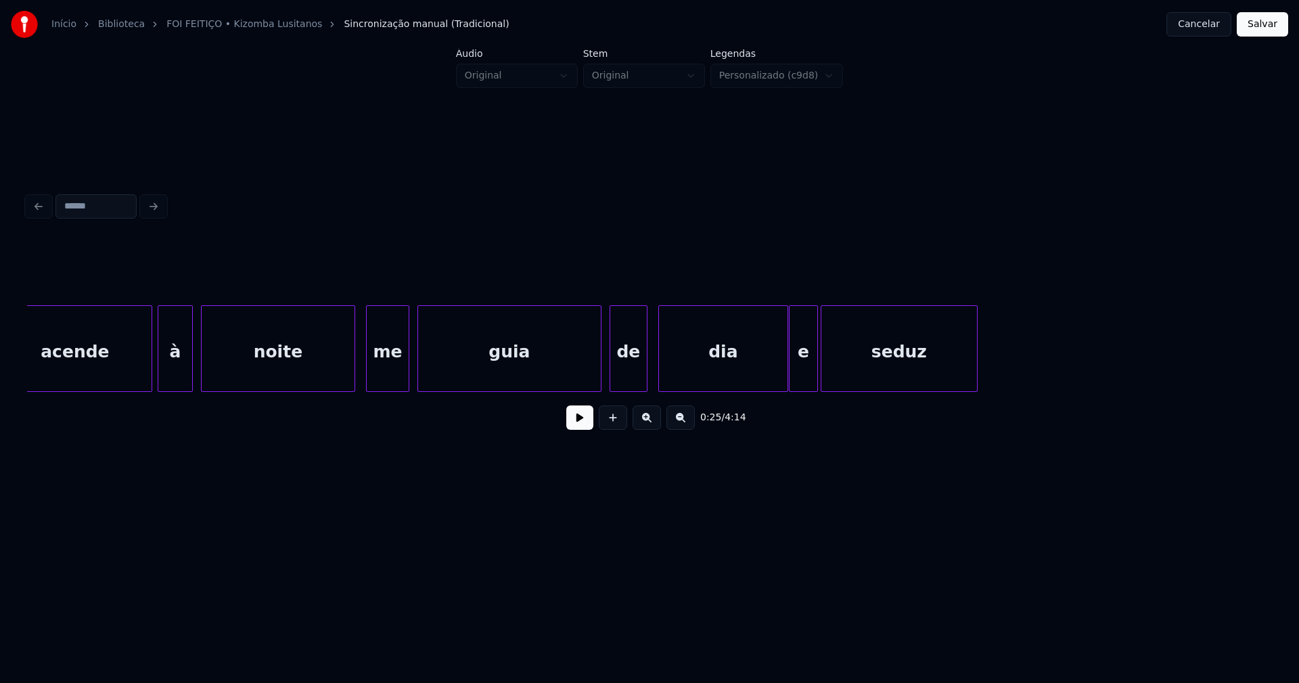
scroll to position [0, 3998]
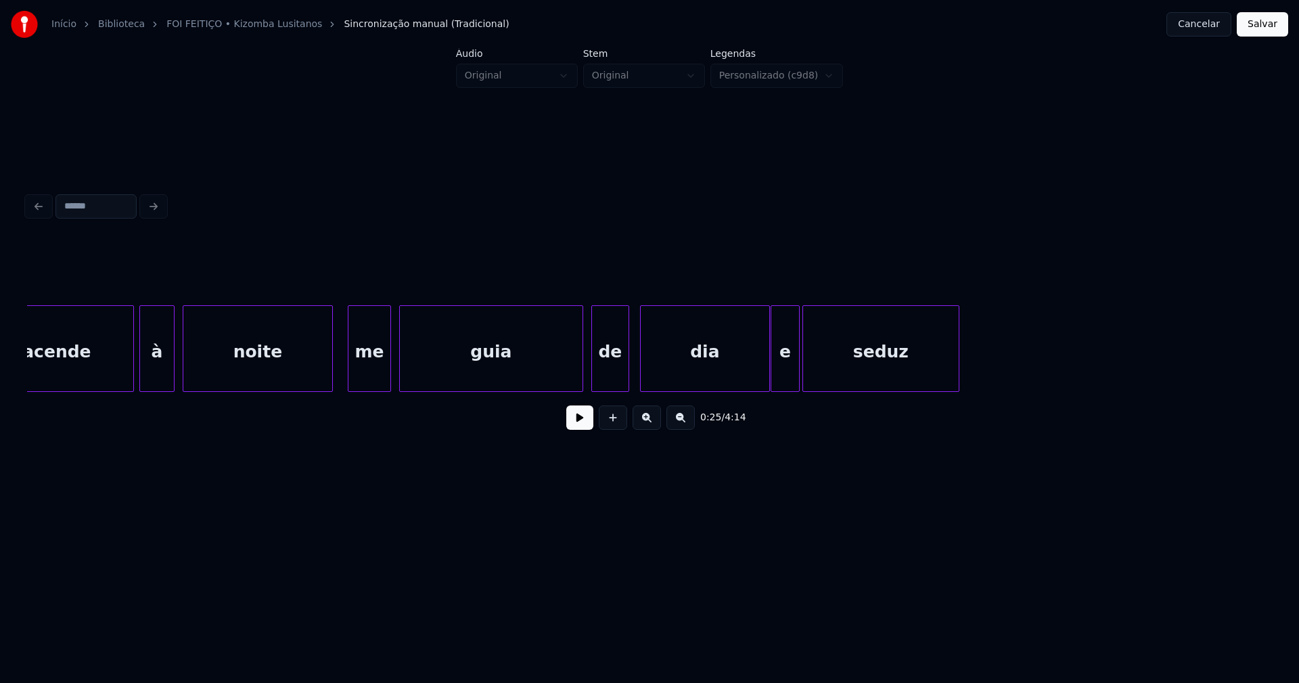
click at [329, 373] on div at bounding box center [330, 348] width 4 height 85
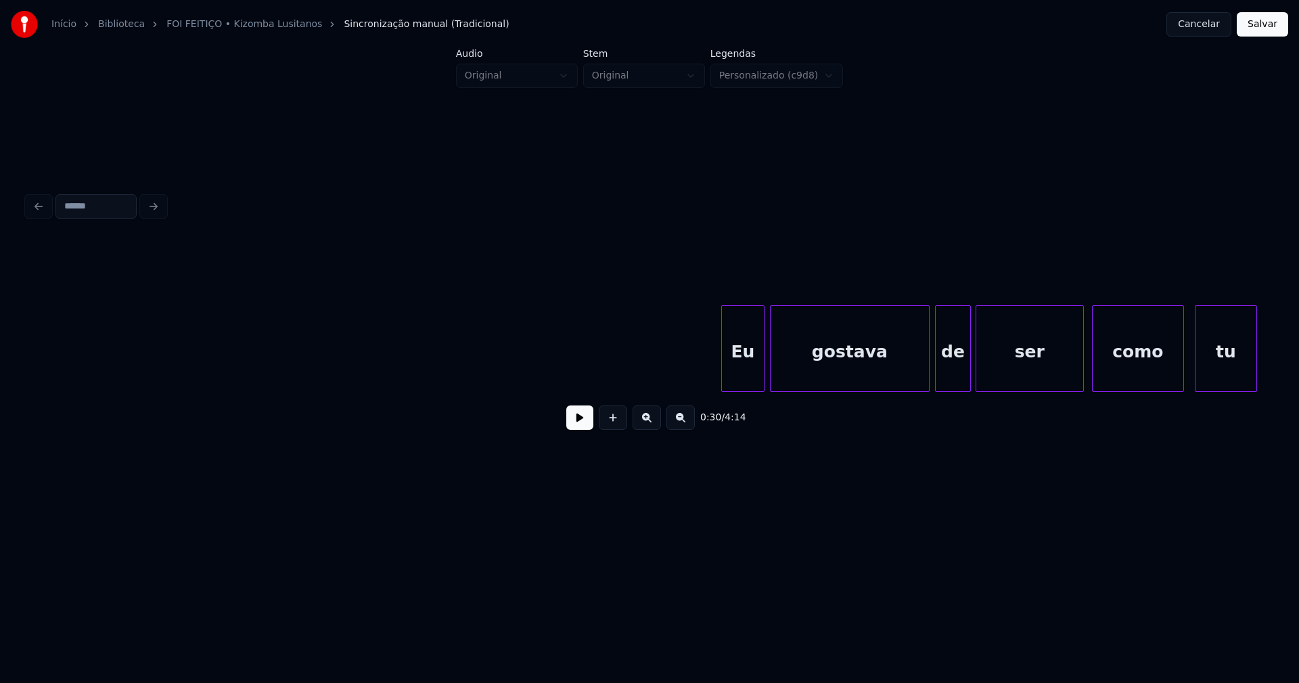
scroll to position [0, 5140]
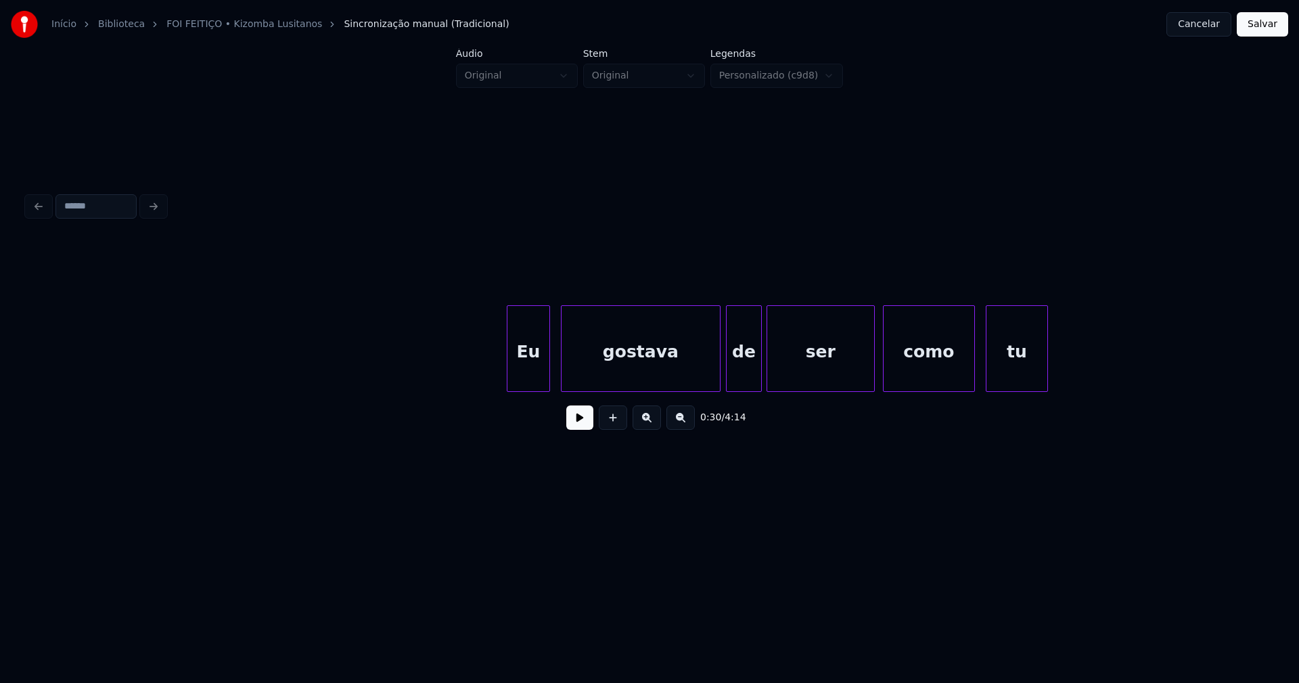
click at [522, 375] on div "Eu" at bounding box center [528, 352] width 42 height 92
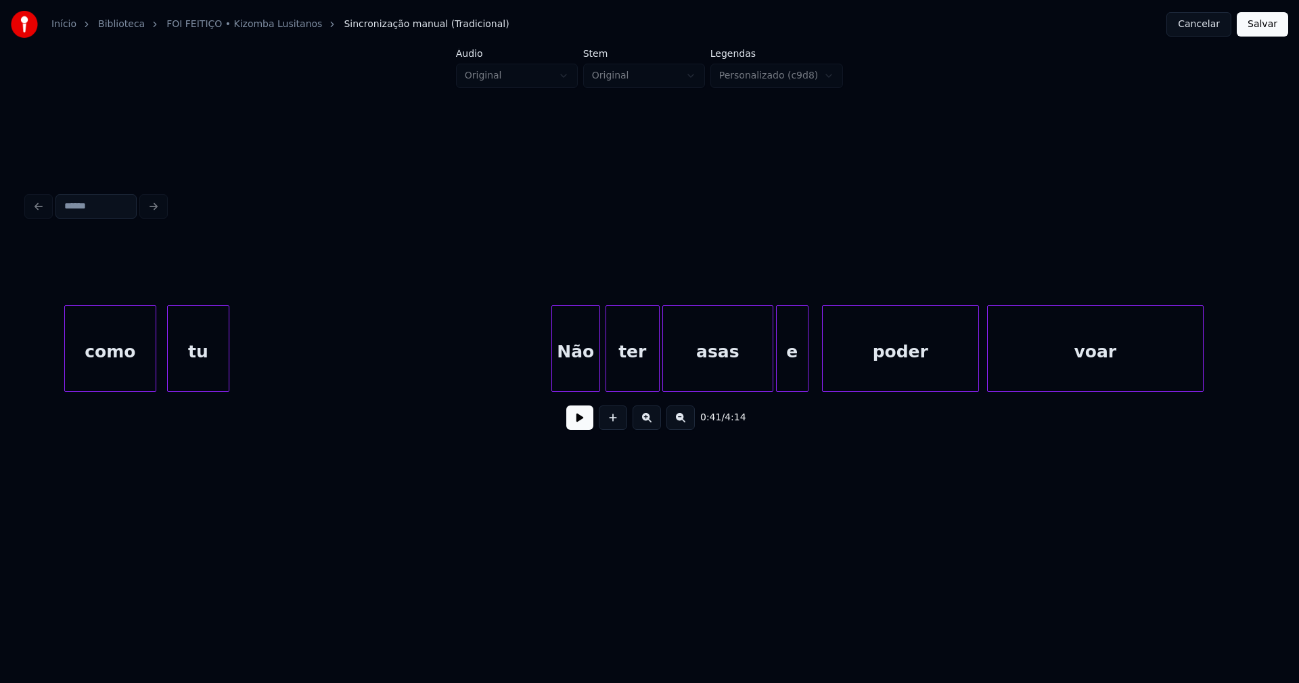
scroll to position [0, 5997]
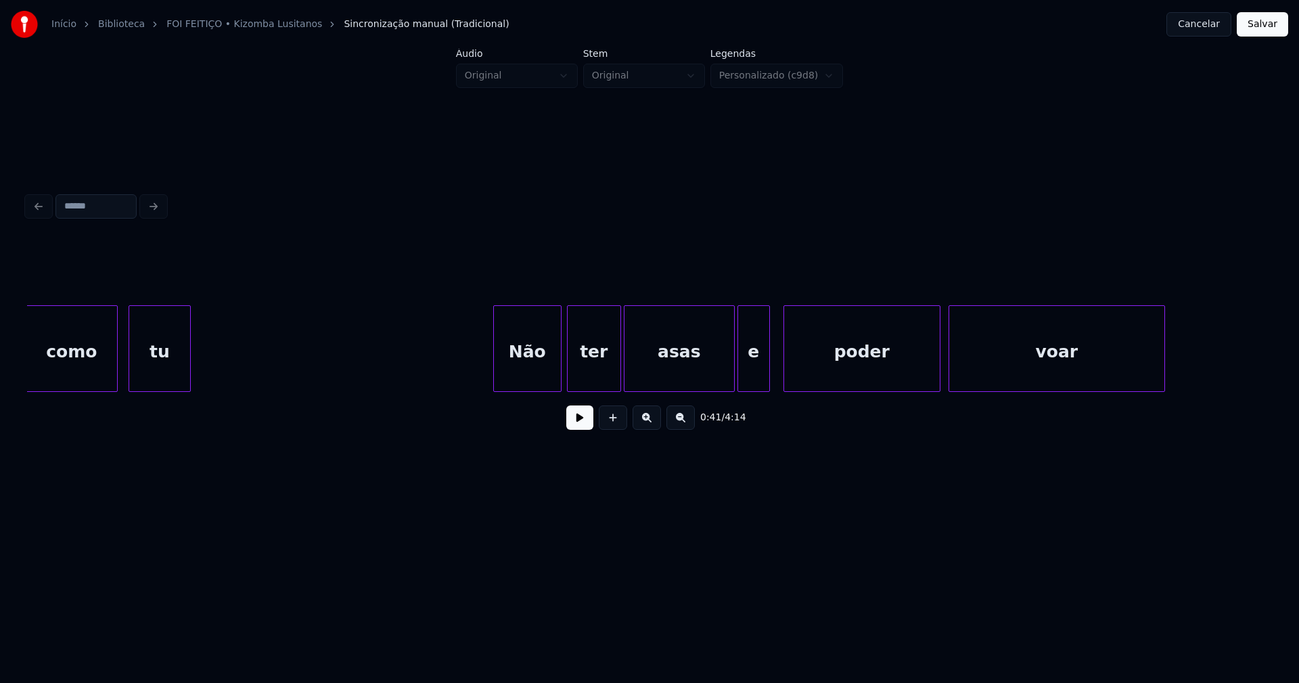
click at [496, 379] on div at bounding box center [496, 348] width 4 height 85
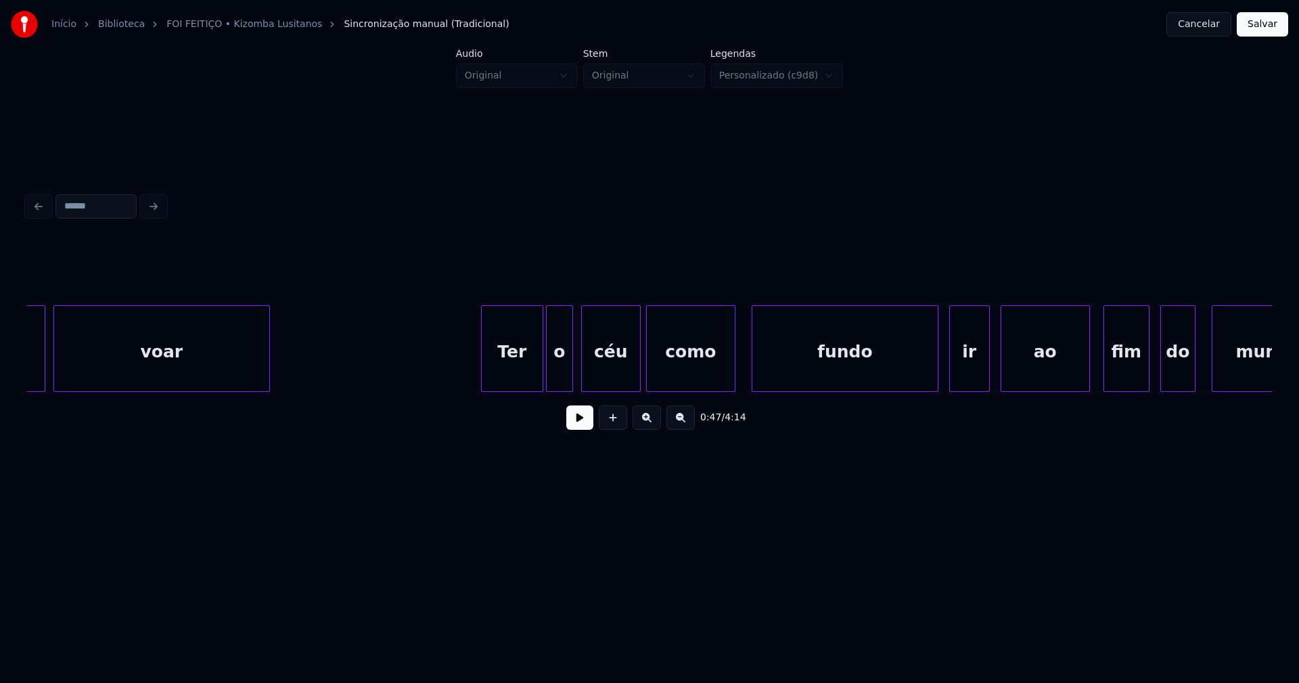
scroll to position [0, 6930]
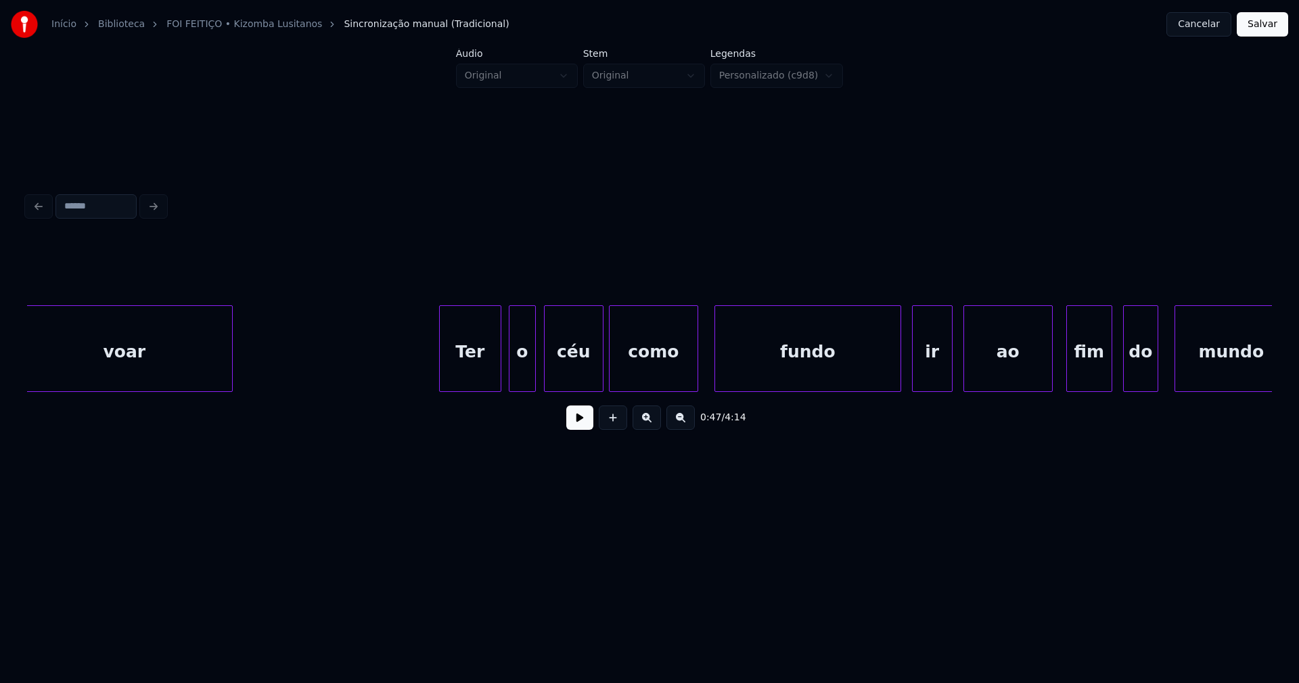
click at [476, 367] on div "Ter" at bounding box center [470, 352] width 61 height 92
click at [513, 374] on div "o" at bounding box center [516, 352] width 26 height 92
click at [546, 381] on div "céu" at bounding box center [567, 352] width 58 height 92
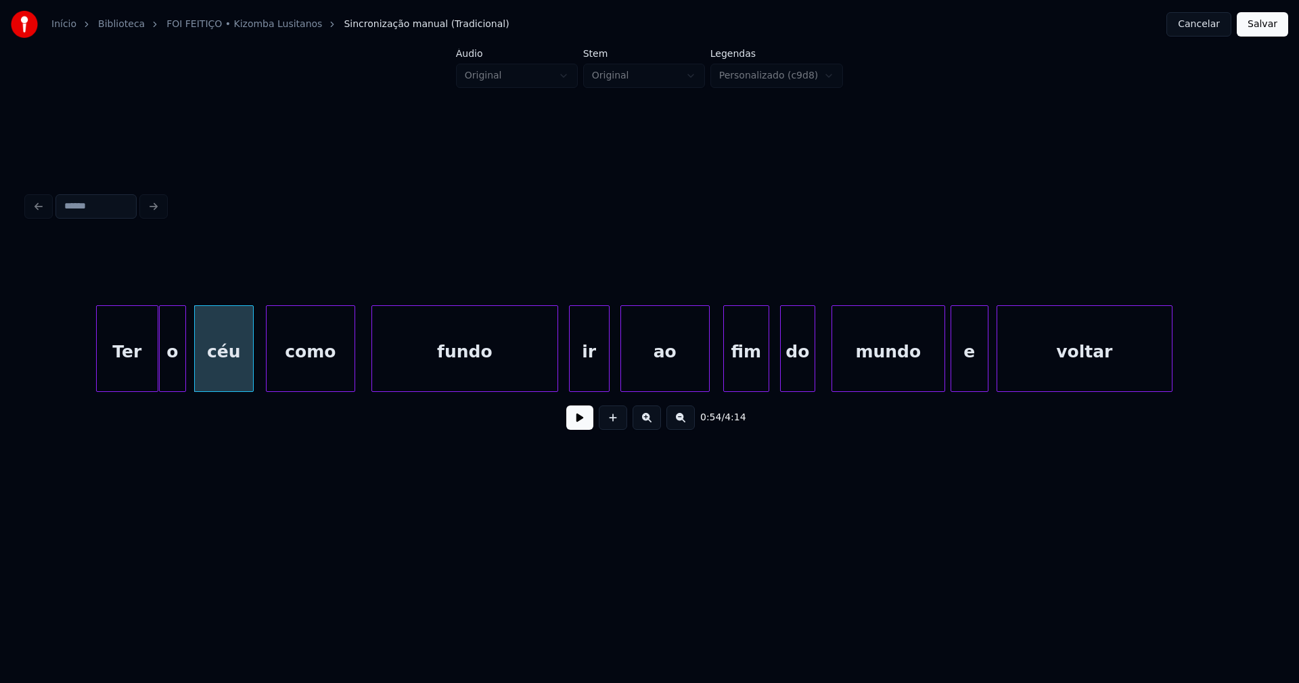
scroll to position [0, 7292]
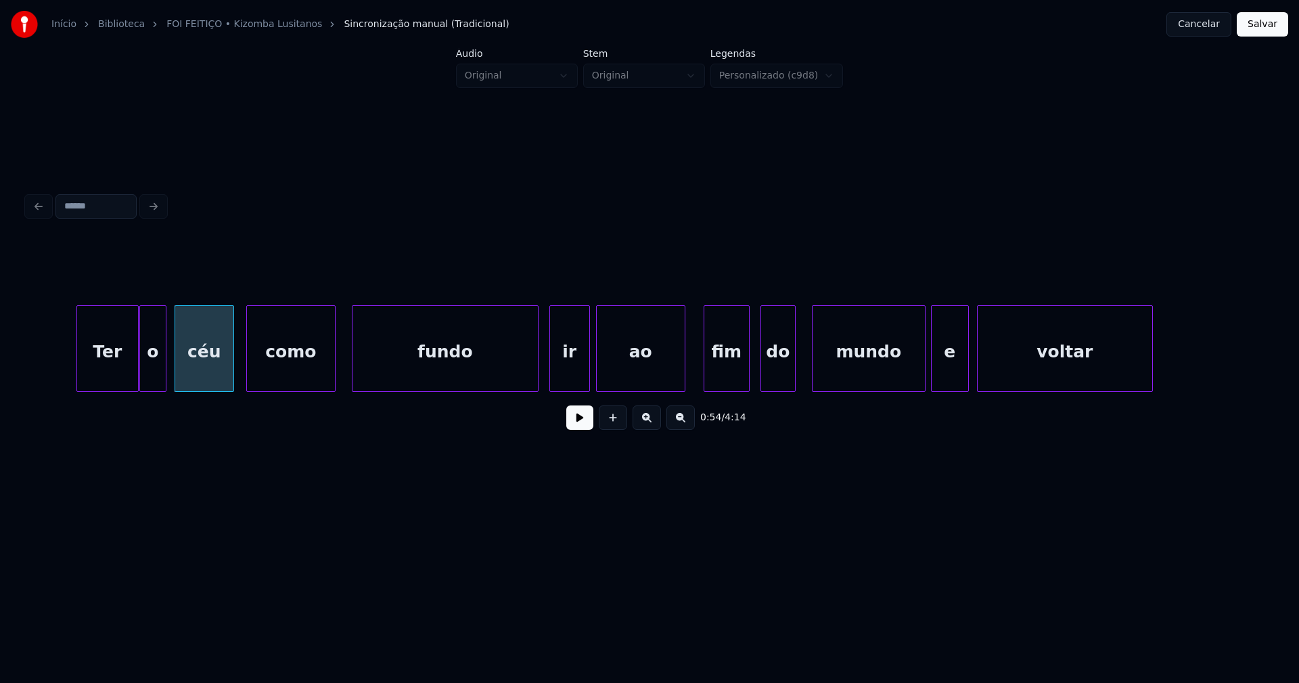
click at [608, 373] on div "ao" at bounding box center [641, 352] width 88 height 92
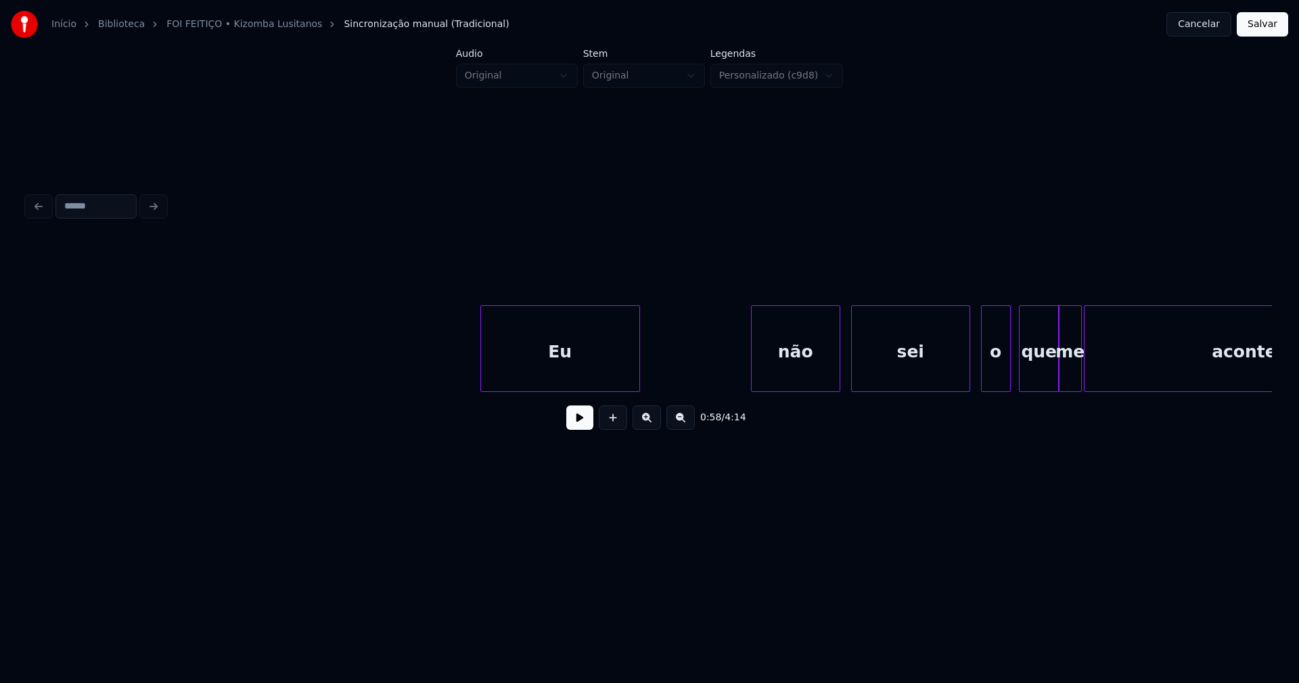
scroll to position [0, 8758]
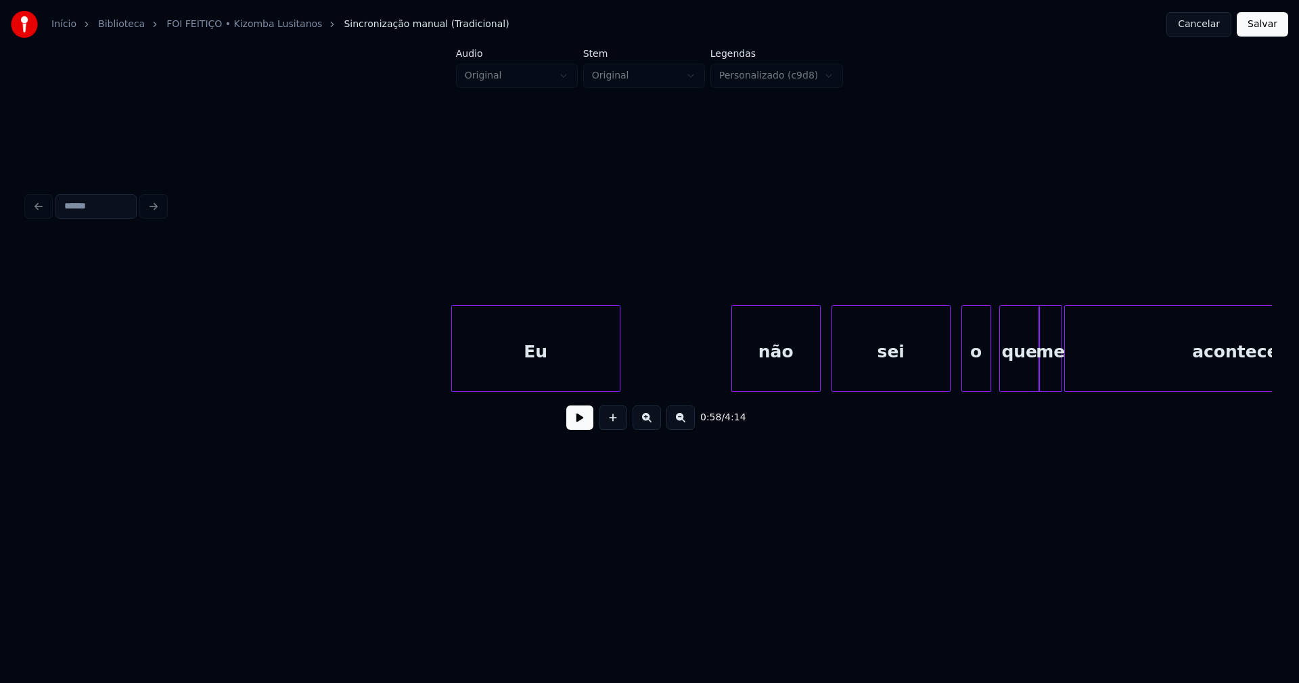
click at [453, 373] on div at bounding box center [454, 348] width 4 height 85
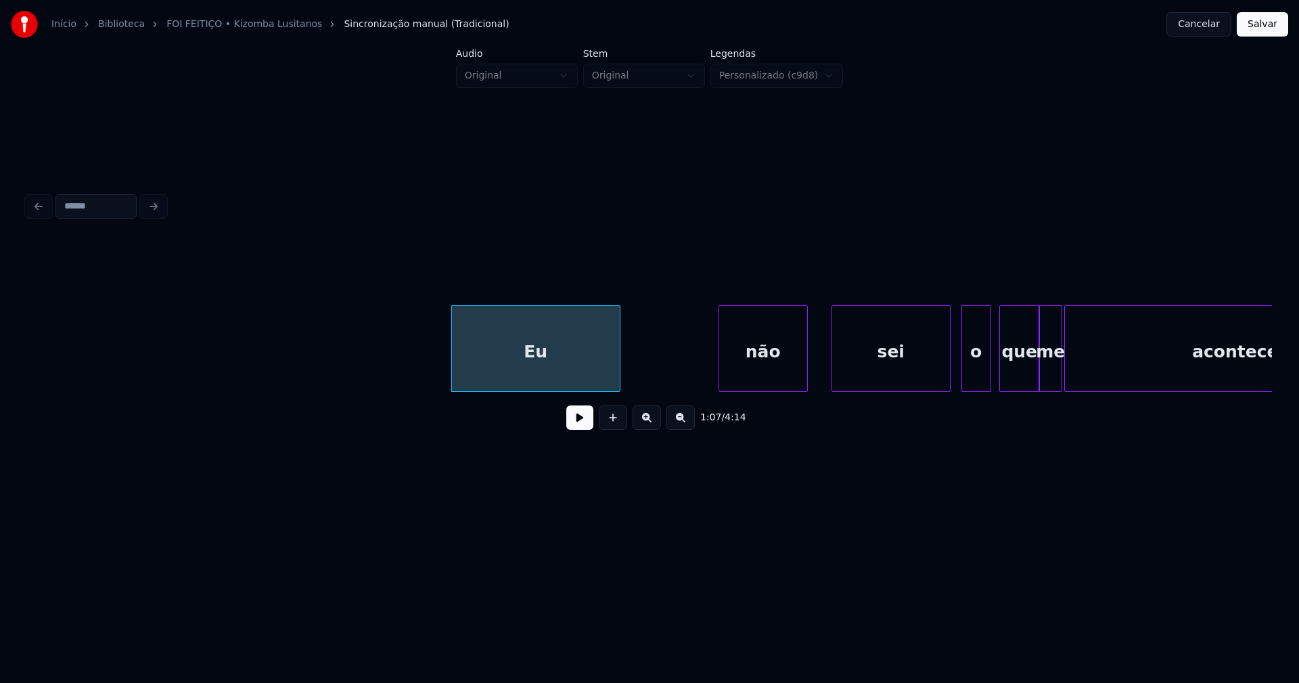
click at [773, 380] on div "não" at bounding box center [763, 352] width 88 height 92
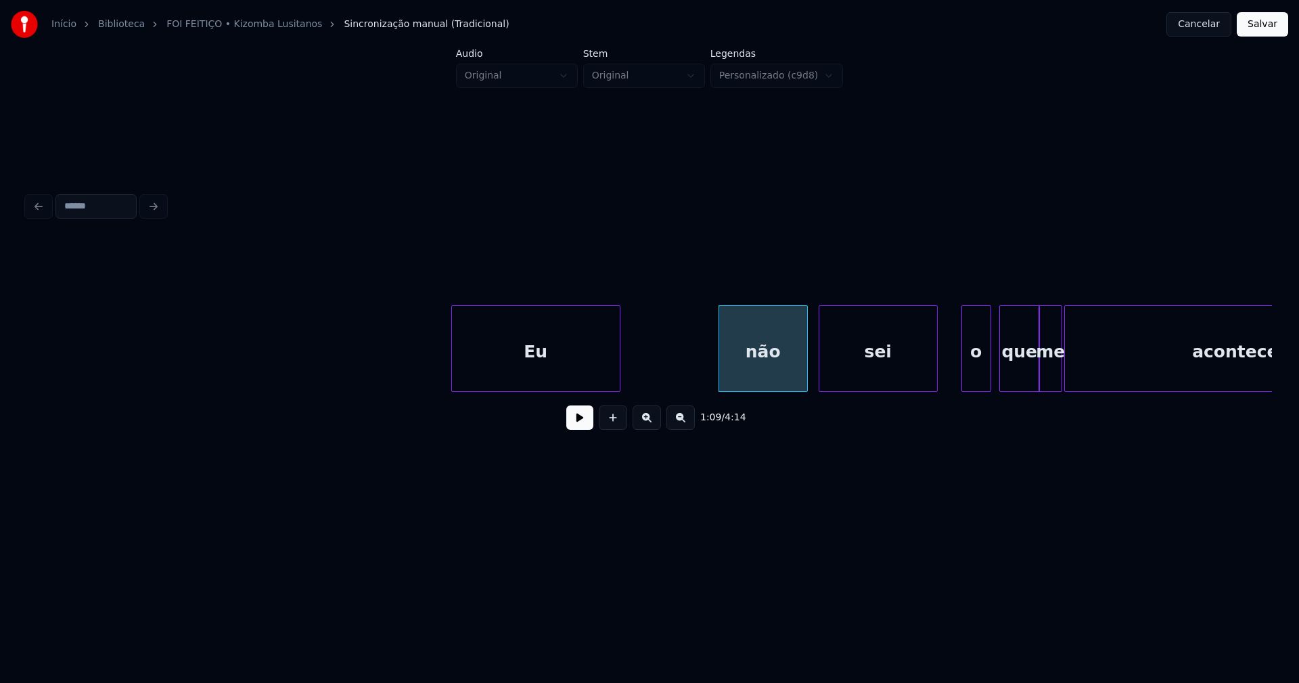
click at [846, 392] on div "Eu não sei o que me aconteceu" at bounding box center [649, 348] width 1245 height 87
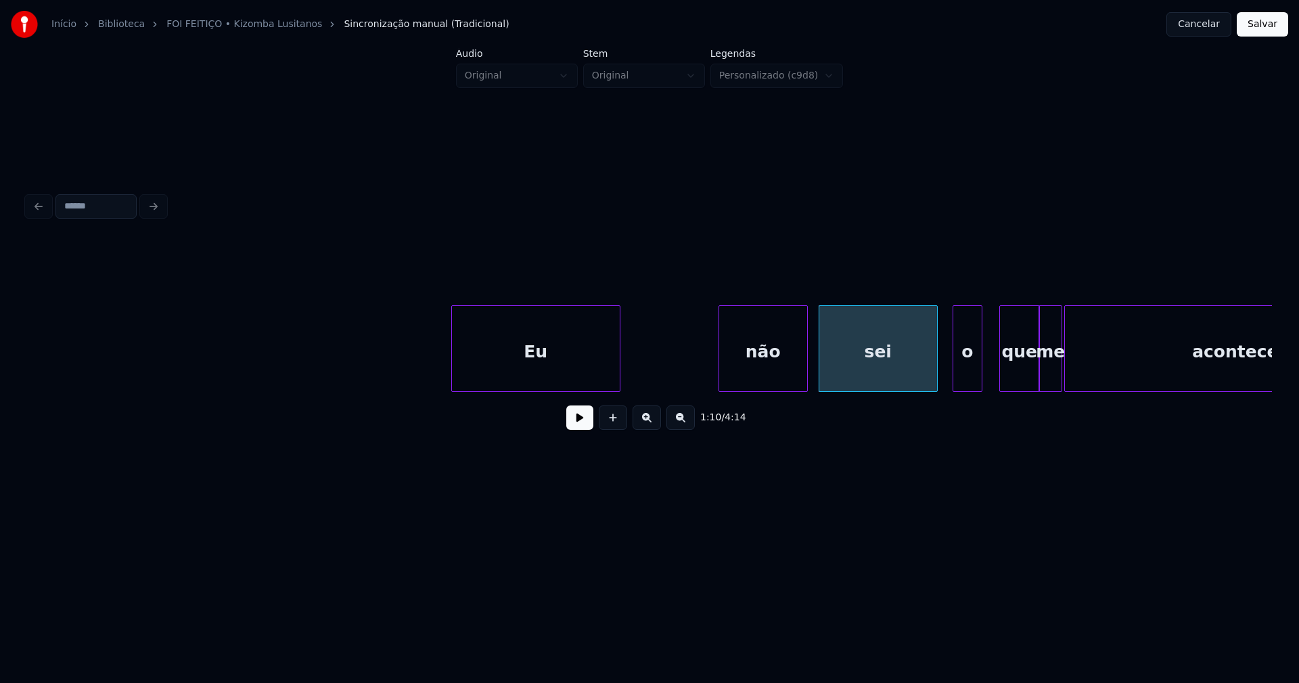
click at [969, 381] on div "o" at bounding box center [967, 352] width 28 height 92
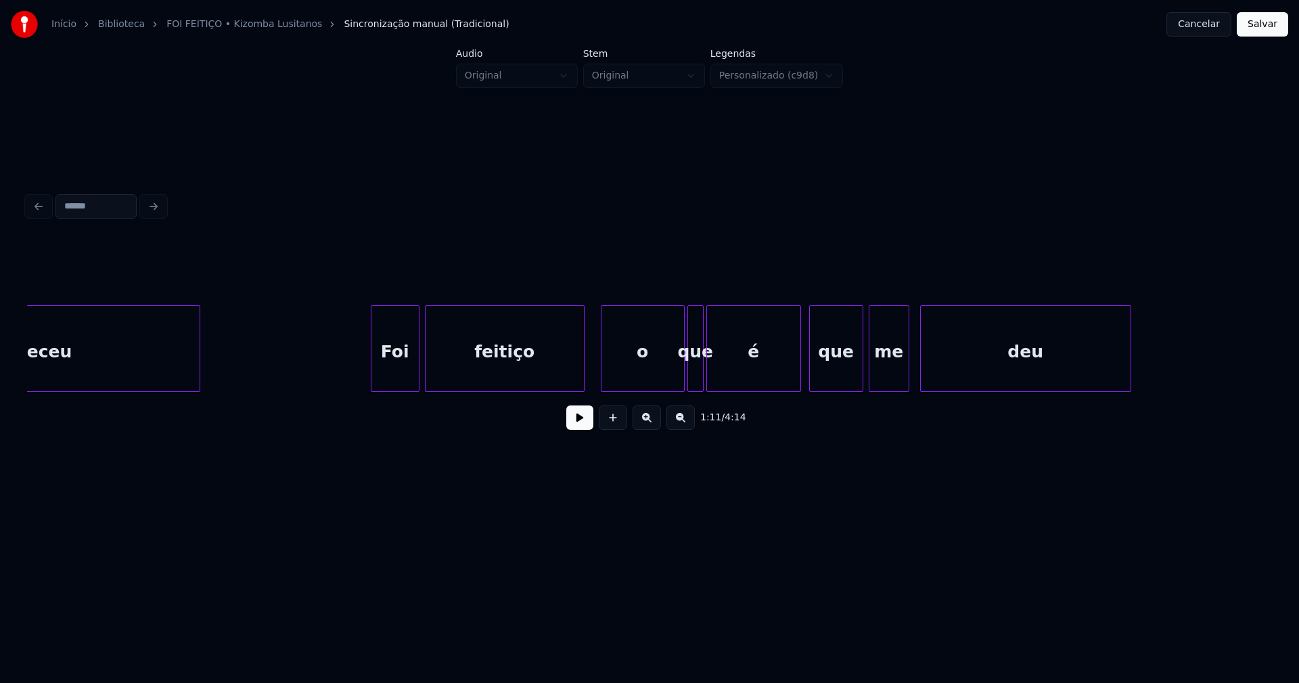
scroll to position [0, 10034]
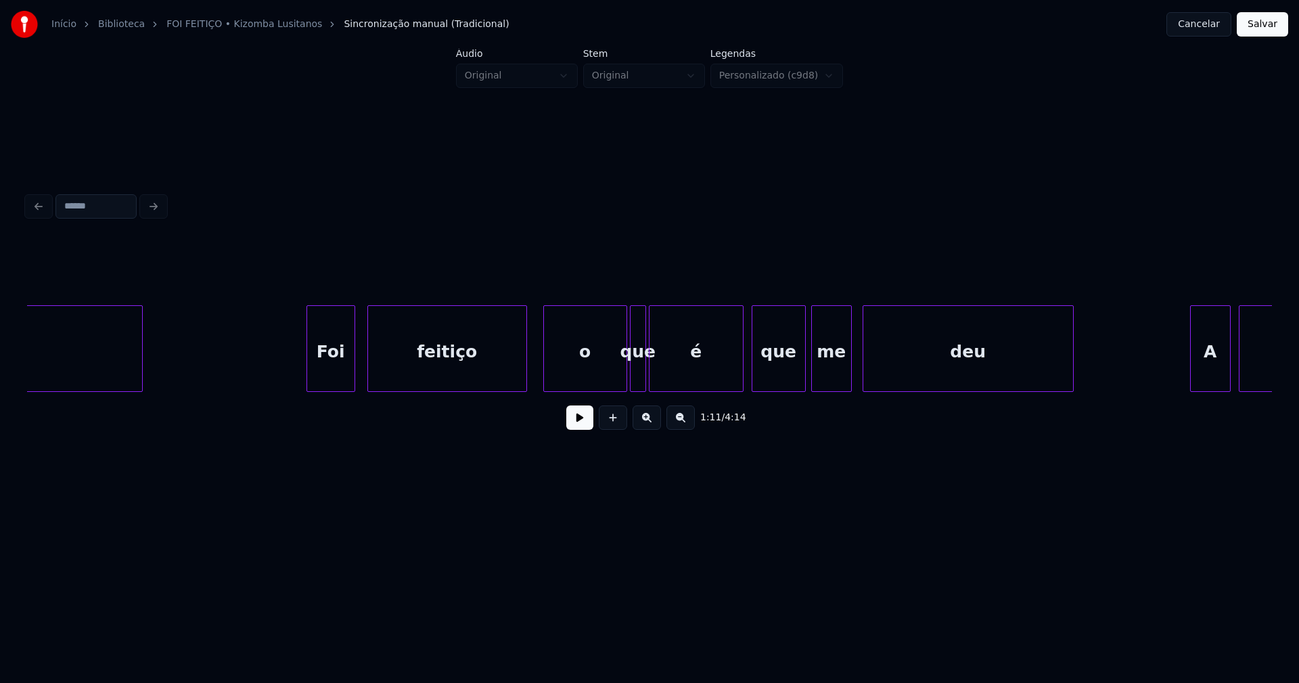
click at [333, 382] on div "Foi" at bounding box center [330, 352] width 47 height 92
click at [300, 376] on div at bounding box center [301, 348] width 4 height 85
click at [510, 384] on div at bounding box center [511, 348] width 4 height 85
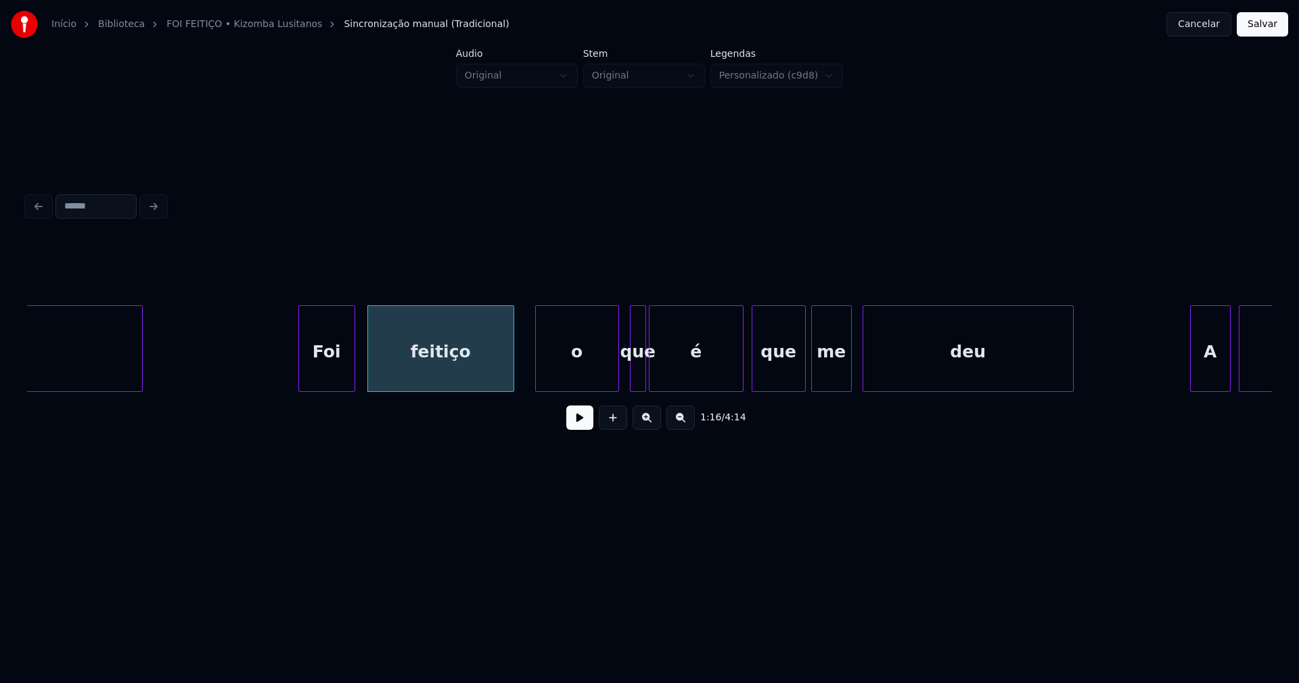
click at [578, 375] on div "o" at bounding box center [577, 352] width 83 height 92
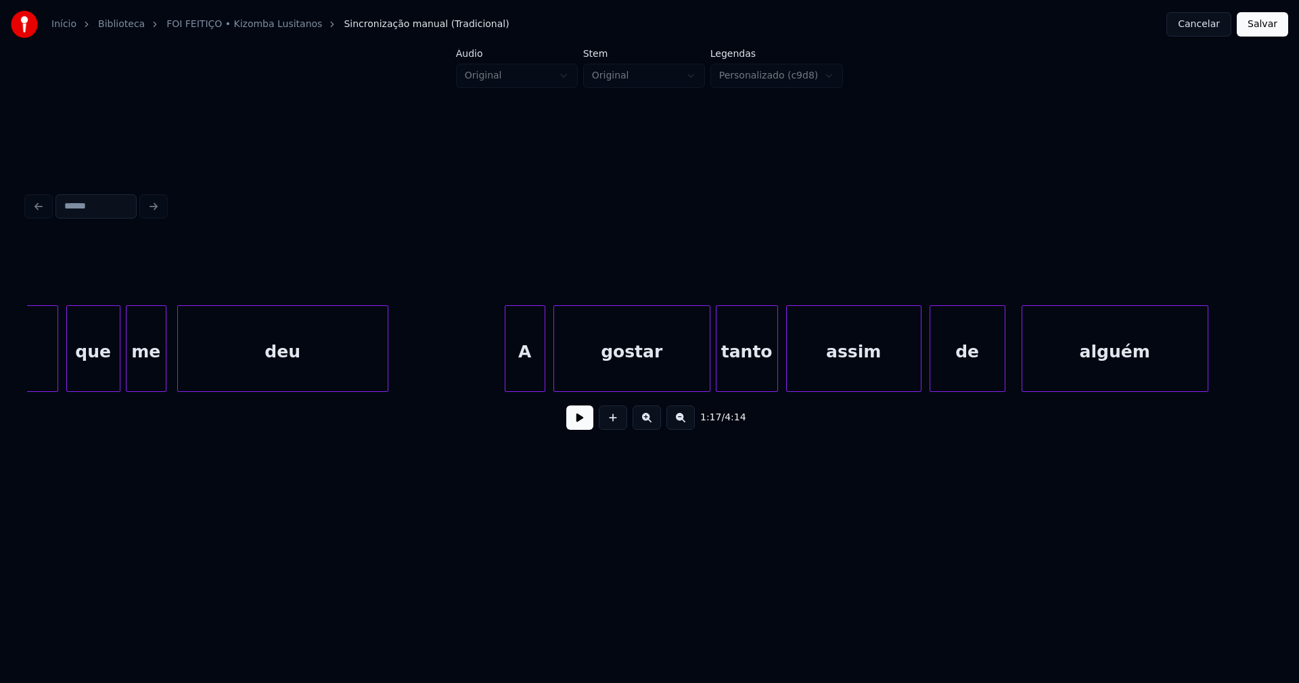
scroll to position [0, 10757]
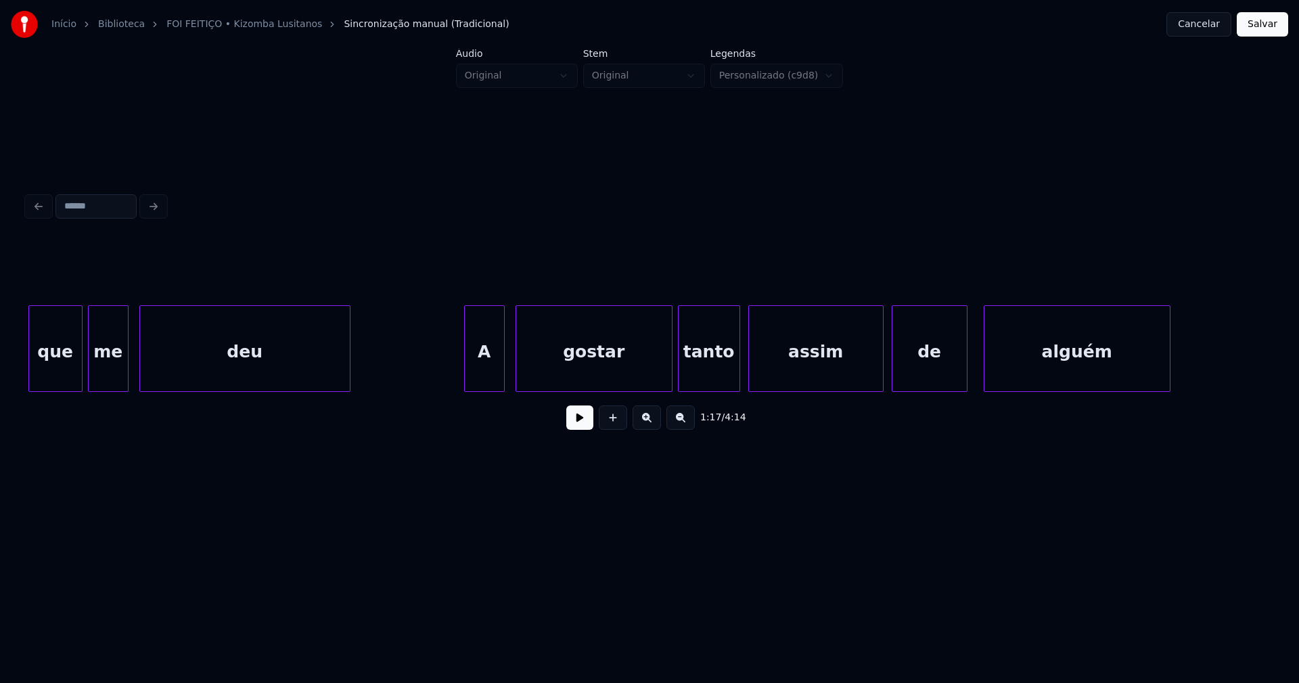
click at [473, 371] on div "A" at bounding box center [484, 352] width 39 height 92
click at [454, 385] on div at bounding box center [455, 348] width 4 height 85
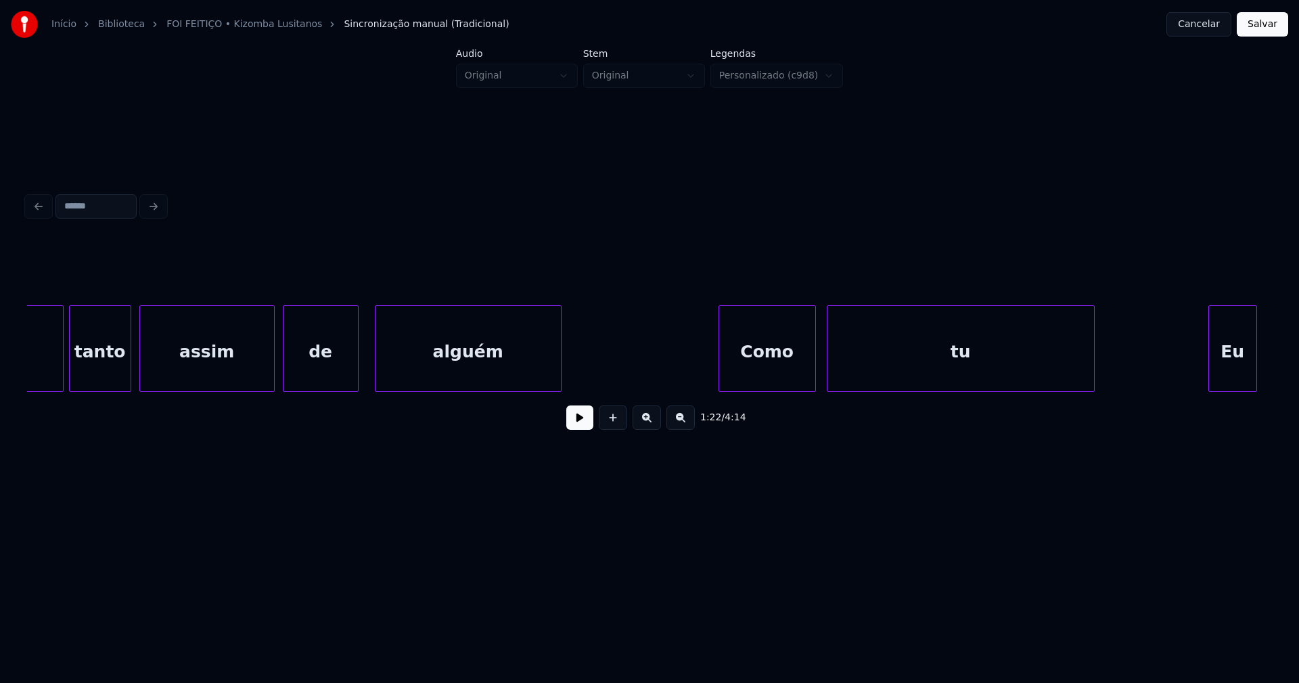
scroll to position [0, 11880]
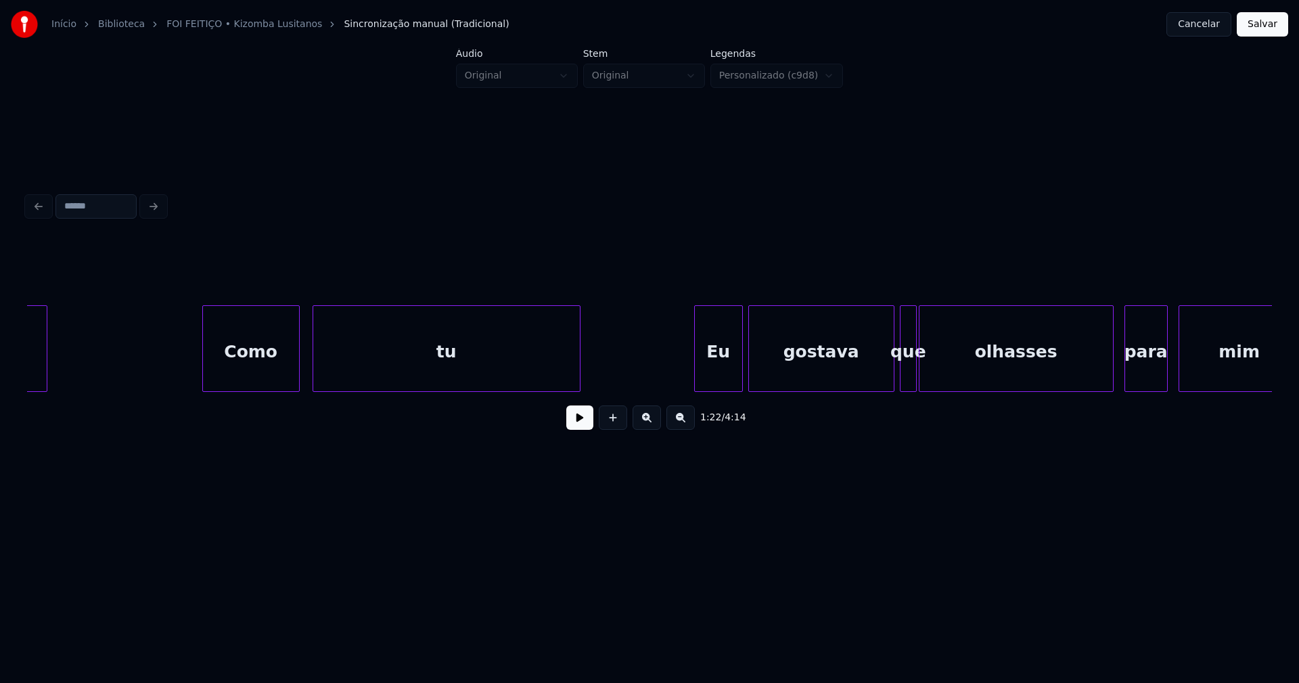
click at [283, 371] on div "Como" at bounding box center [251, 352] width 96 height 92
click at [687, 375] on div at bounding box center [689, 348] width 4 height 85
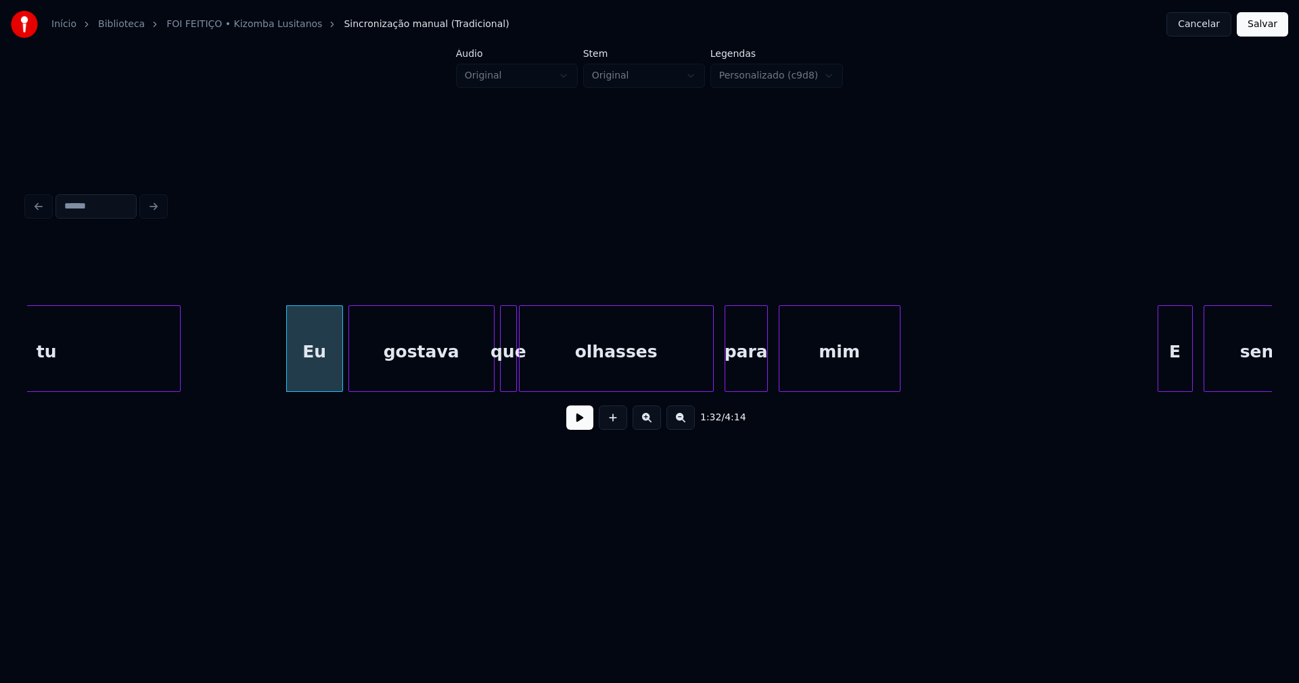
scroll to position [0, 12299]
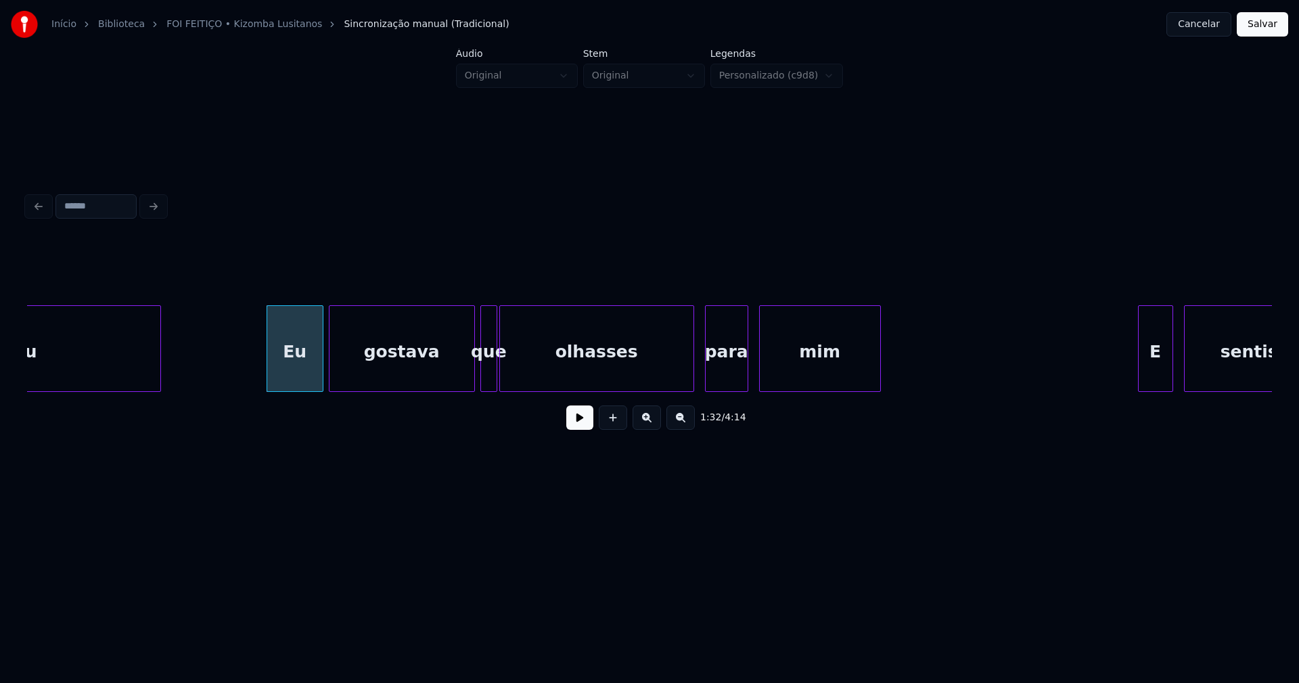
drag, startPoint x: 571, startPoint y: 422, endPoint x: 561, endPoint y: 416, distance: 11.3
click at [572, 422] on button at bounding box center [579, 417] width 27 height 24
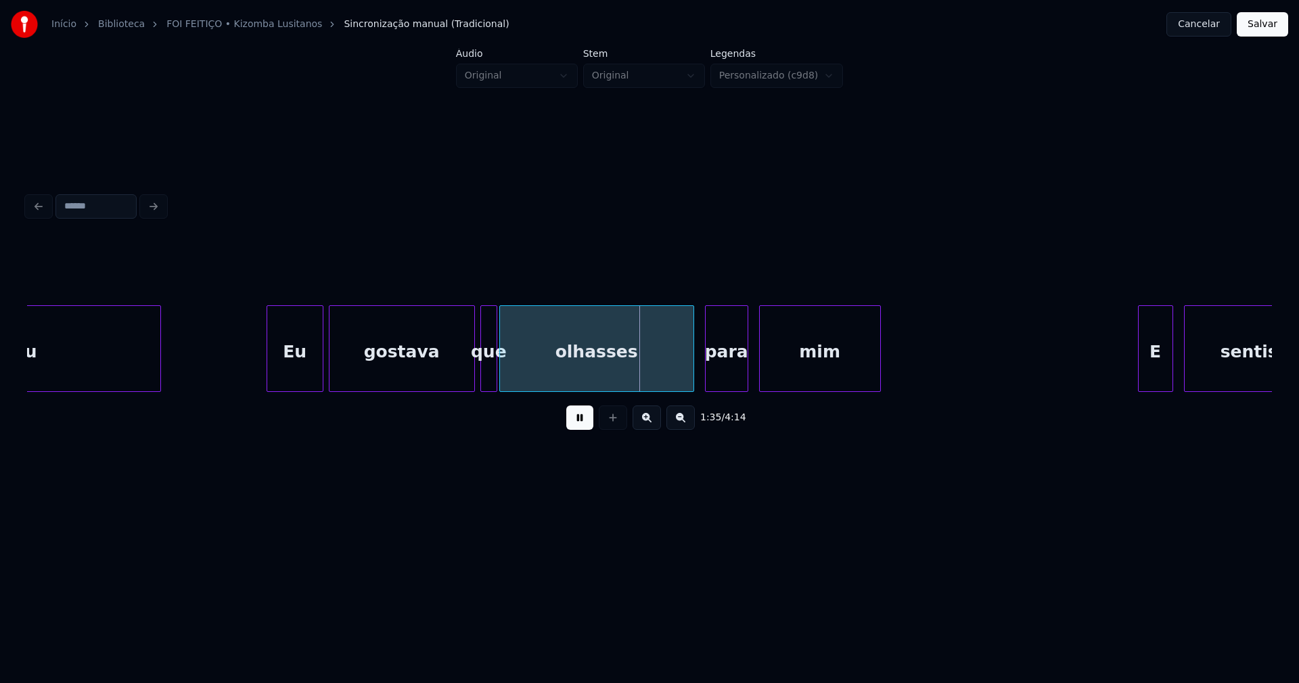
click at [503, 380] on div at bounding box center [502, 348] width 4 height 85
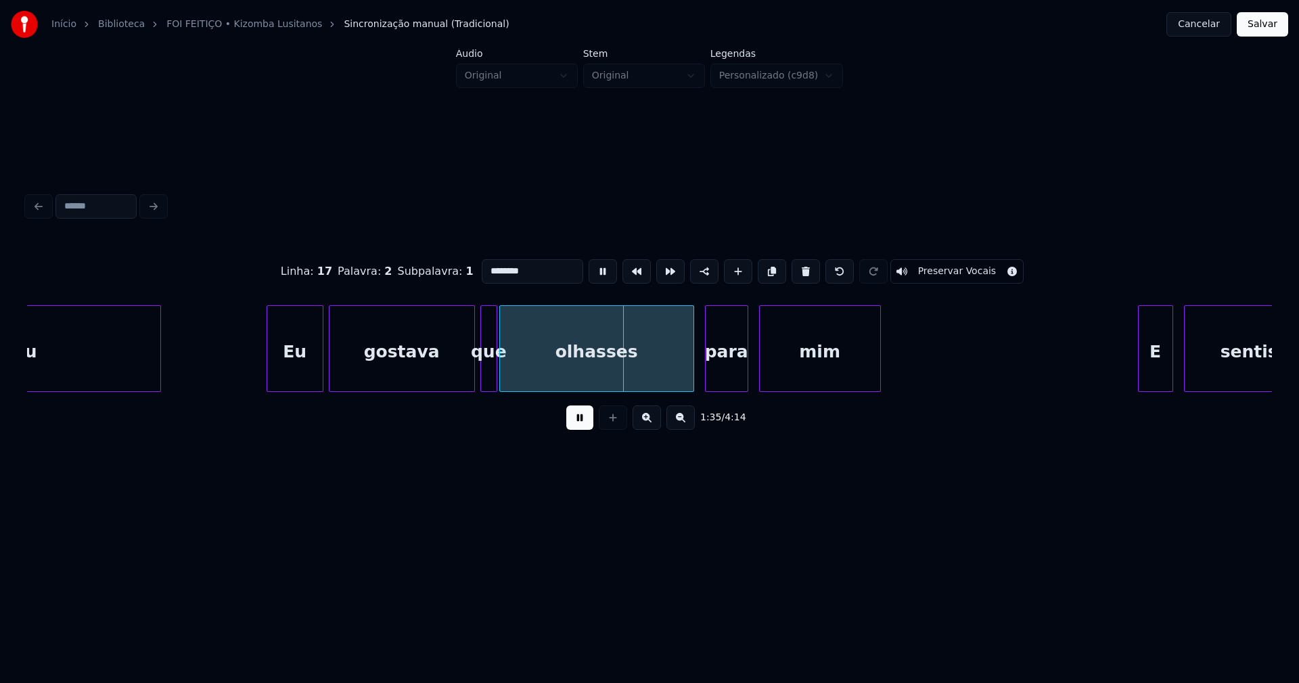
click at [503, 381] on div at bounding box center [502, 348] width 4 height 85
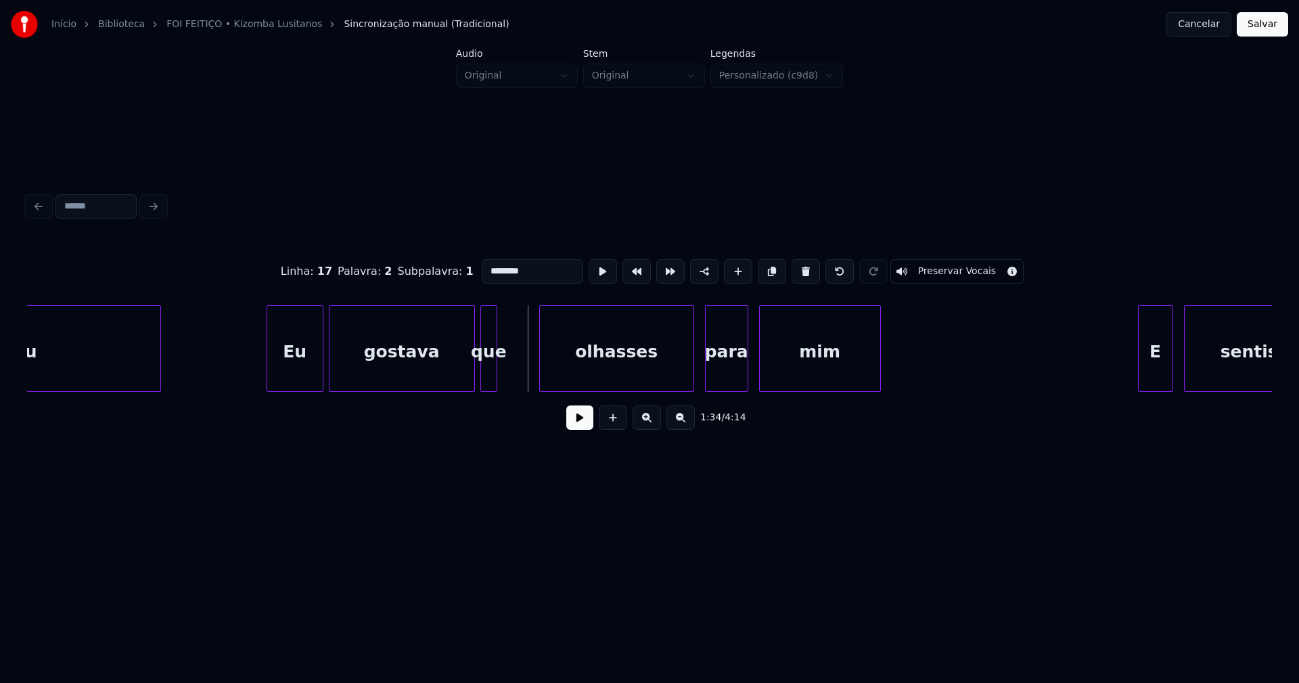
click at [543, 371] on div at bounding box center [542, 348] width 4 height 85
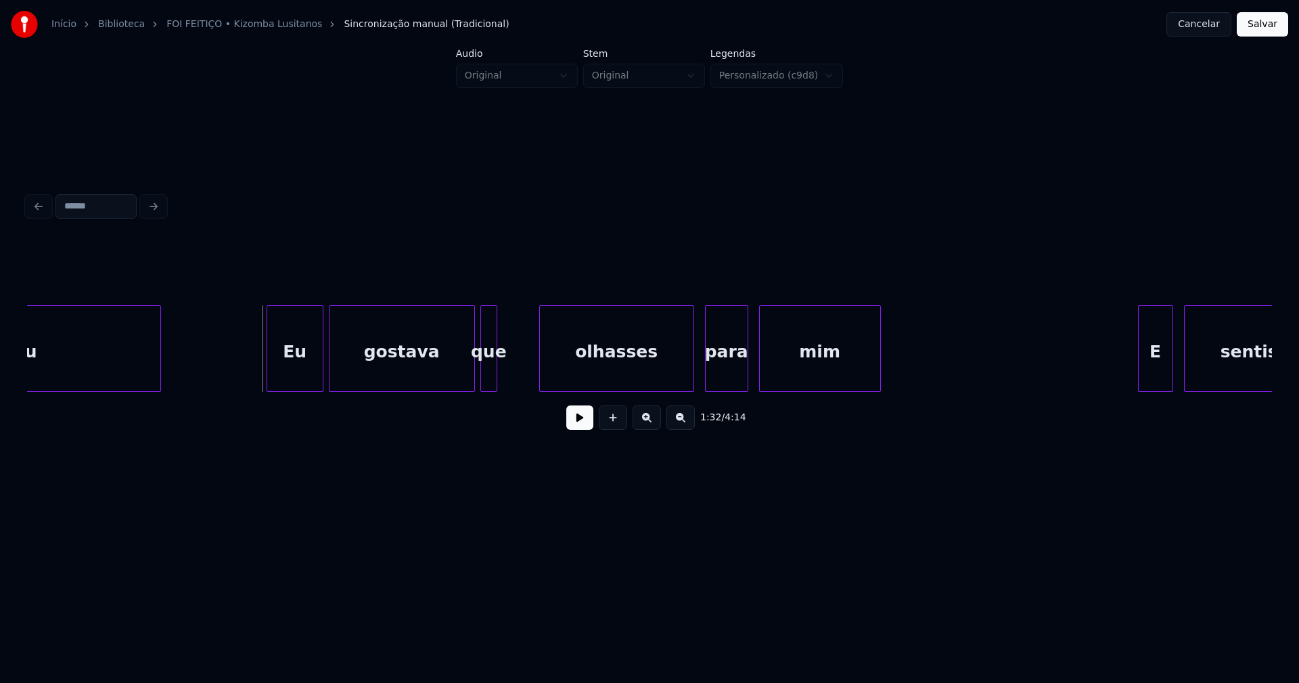
click at [586, 428] on button at bounding box center [579, 417] width 27 height 24
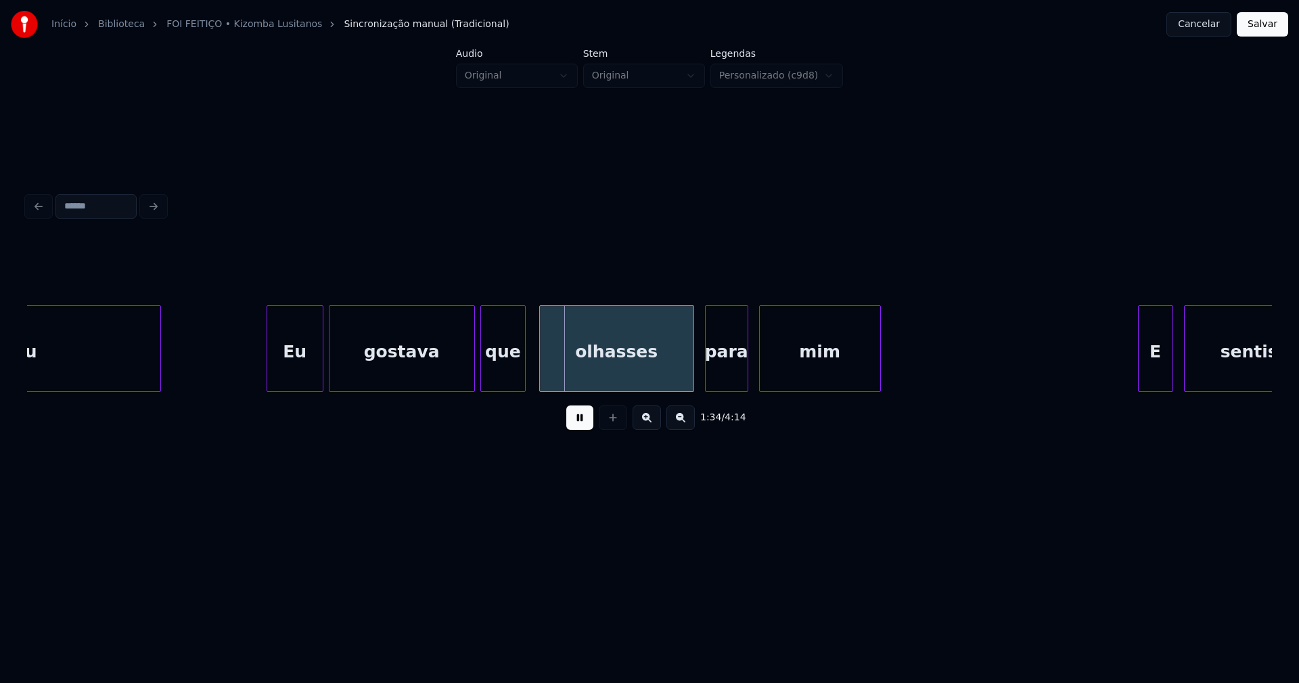
click at [522, 363] on div at bounding box center [523, 348] width 4 height 85
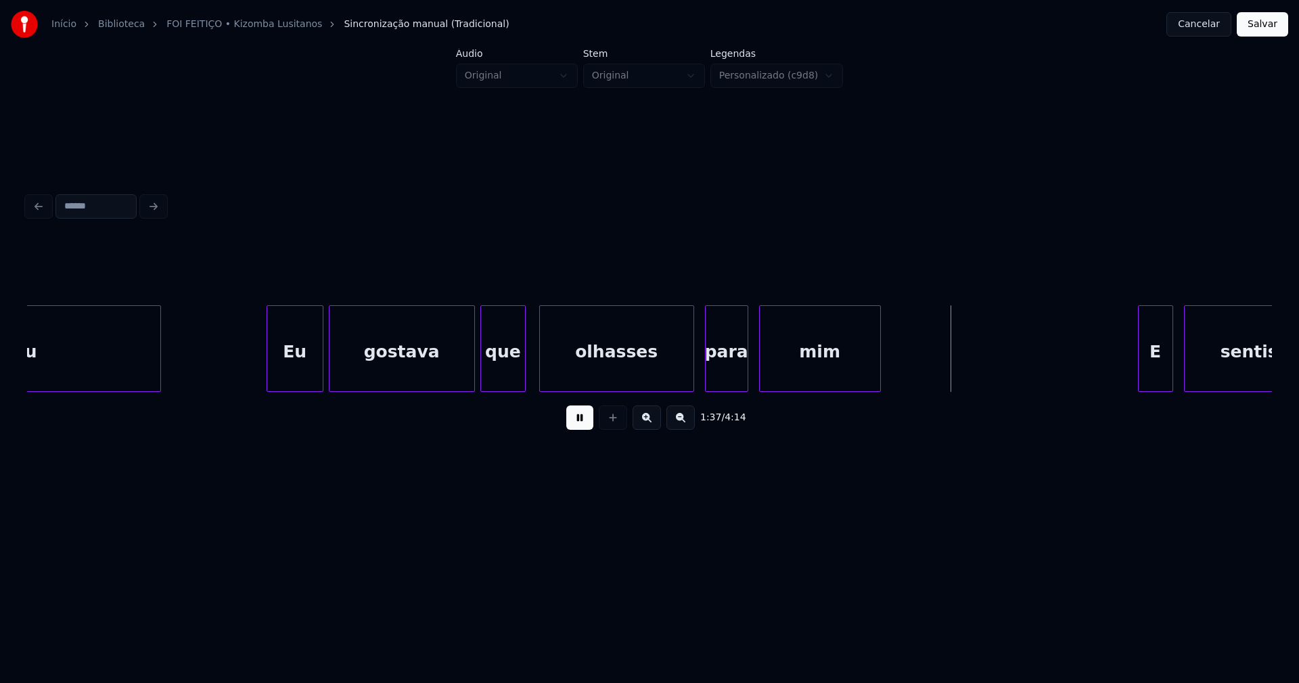
click at [734, 365] on div "para" at bounding box center [727, 352] width 42 height 92
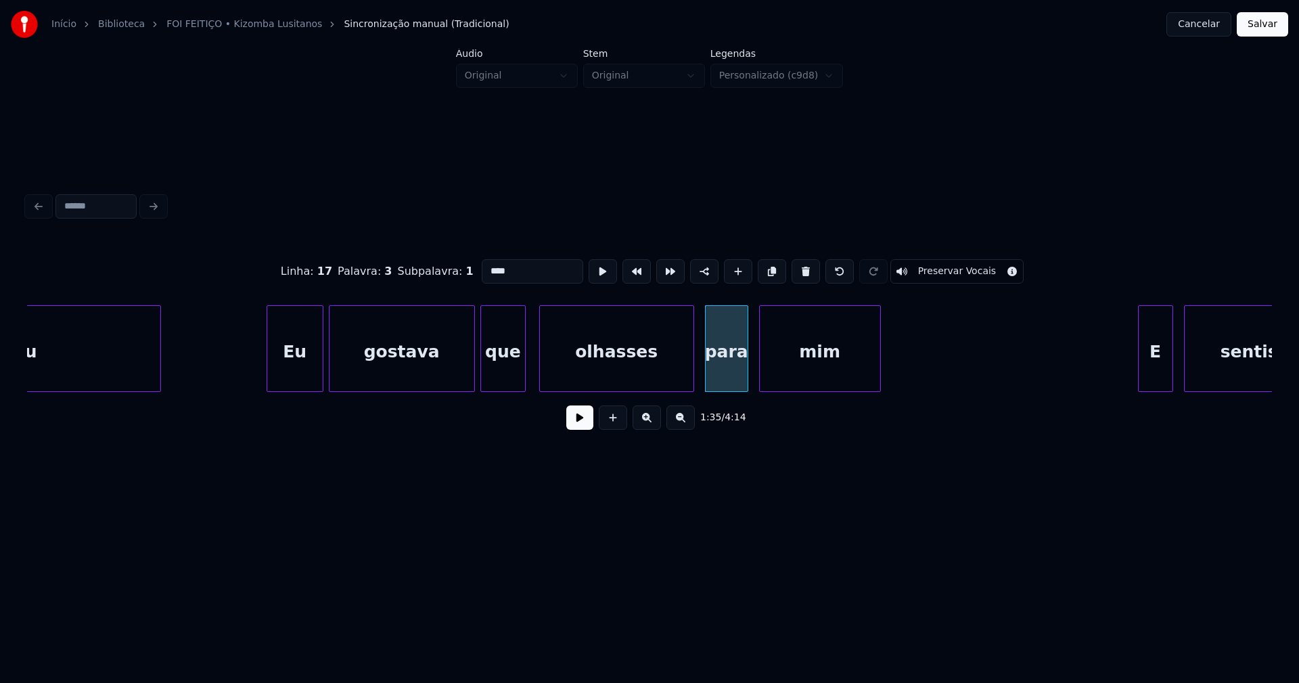
click at [487, 264] on input "****" at bounding box center [532, 271] width 101 height 24
click at [484, 266] on input "***" at bounding box center [532, 271] width 101 height 24
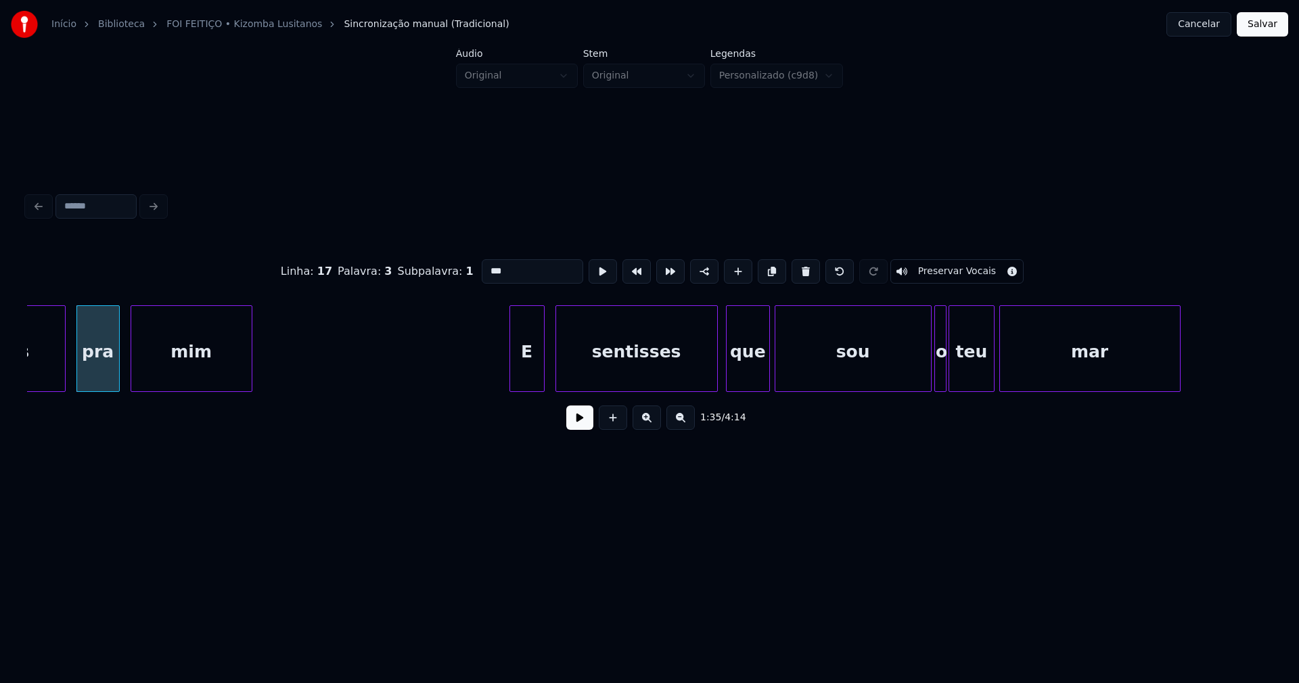
scroll to position [0, 13003]
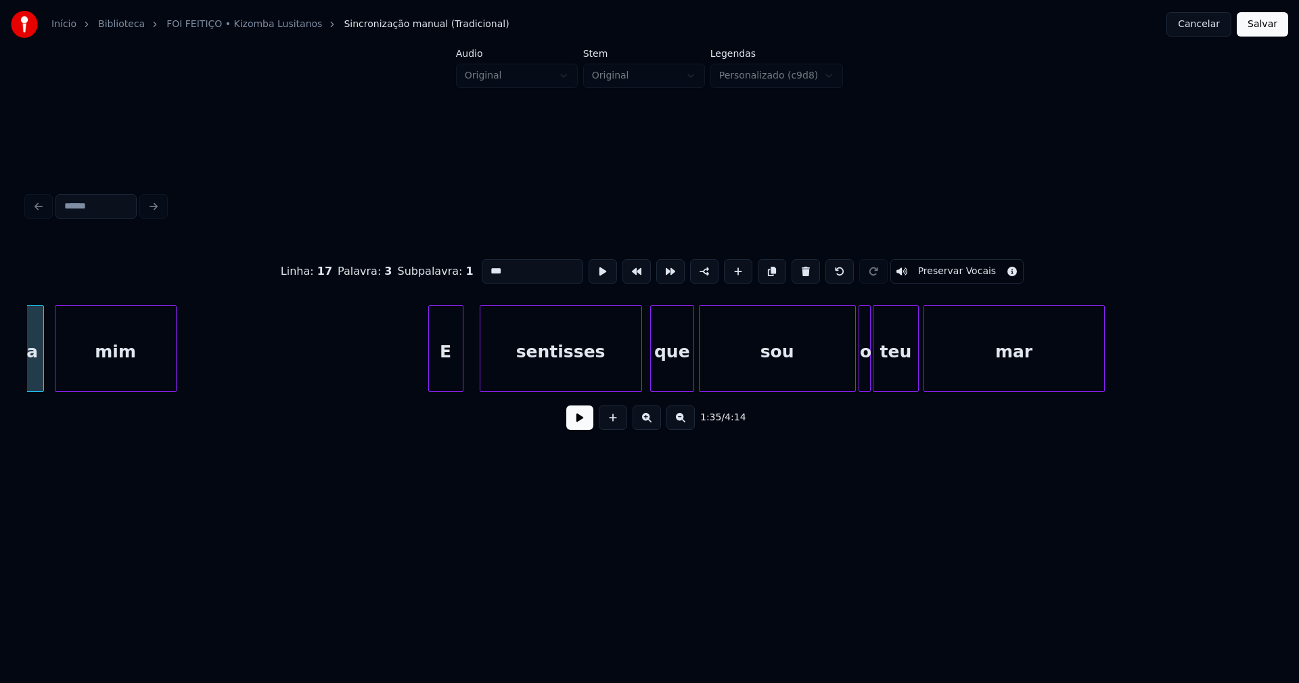
click at [446, 374] on div "E" at bounding box center [446, 352] width 34 height 92
click at [557, 369] on div "sentisses" at bounding box center [558, 352] width 161 height 92
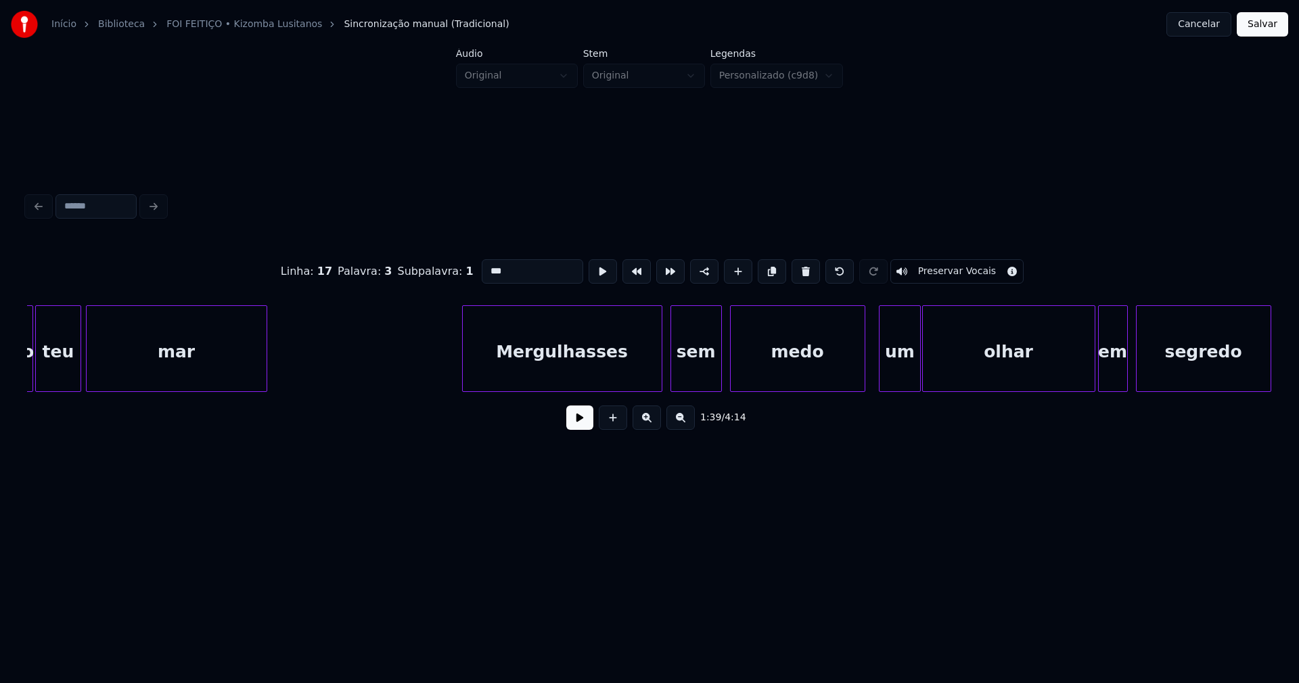
scroll to position [0, 13860]
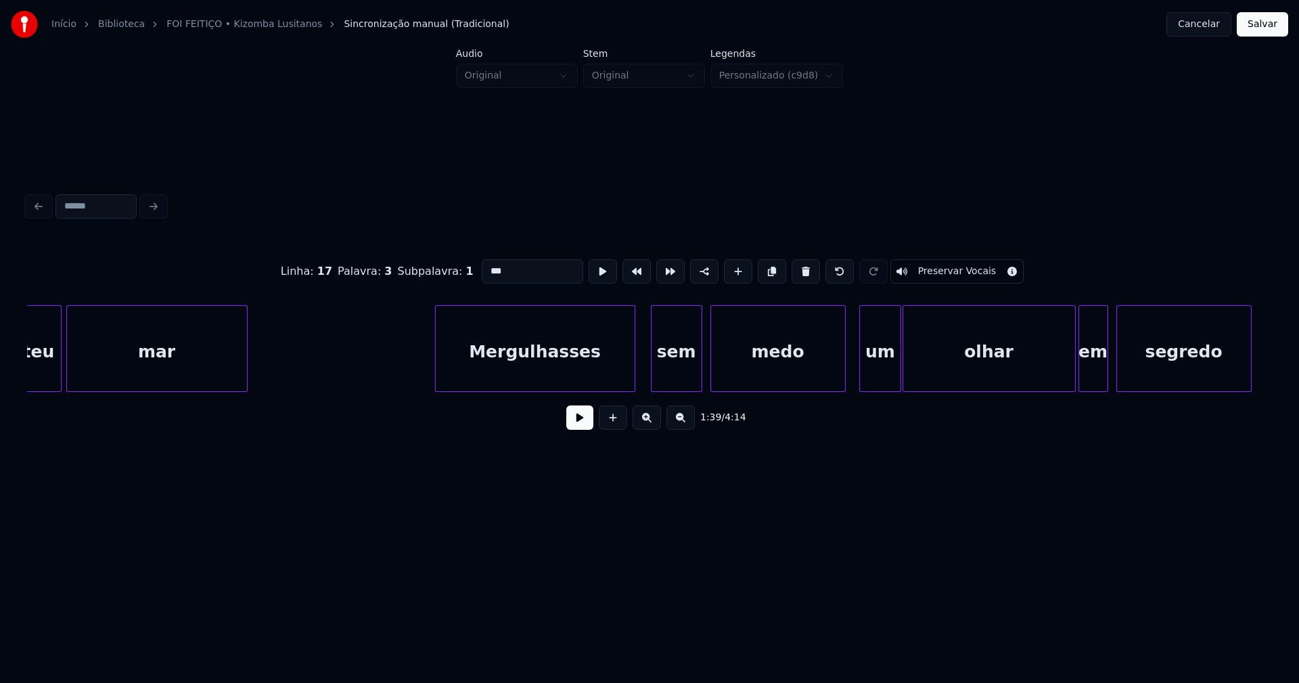
click at [519, 376] on div "Mergulhasses" at bounding box center [535, 352] width 199 height 92
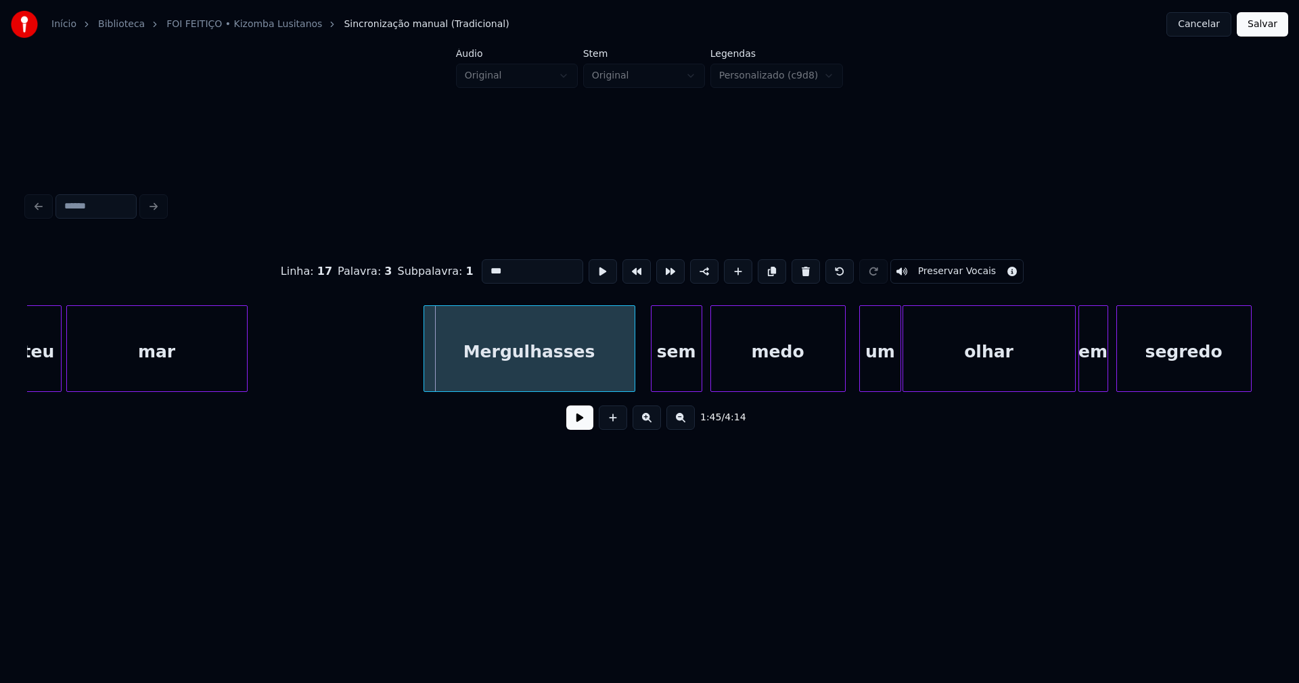
click at [426, 382] on div at bounding box center [426, 348] width 4 height 85
click at [675, 381] on div "sem" at bounding box center [666, 352] width 50 height 92
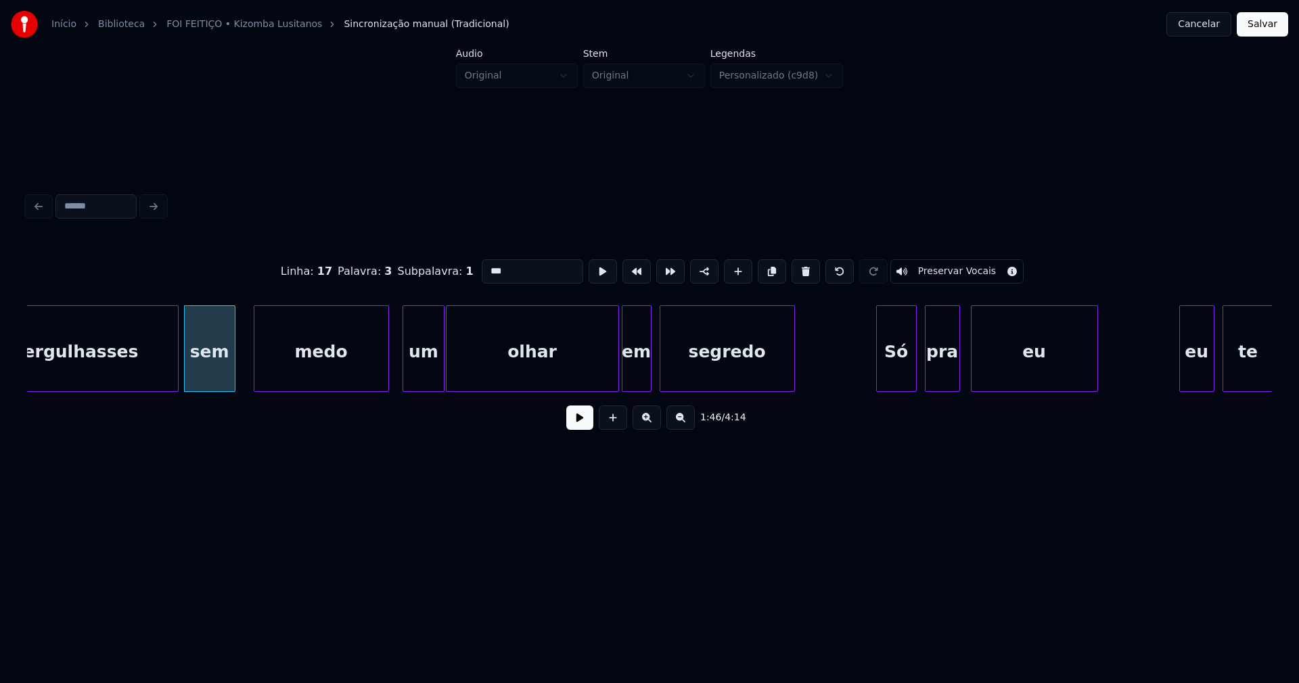
scroll to position [0, 14336]
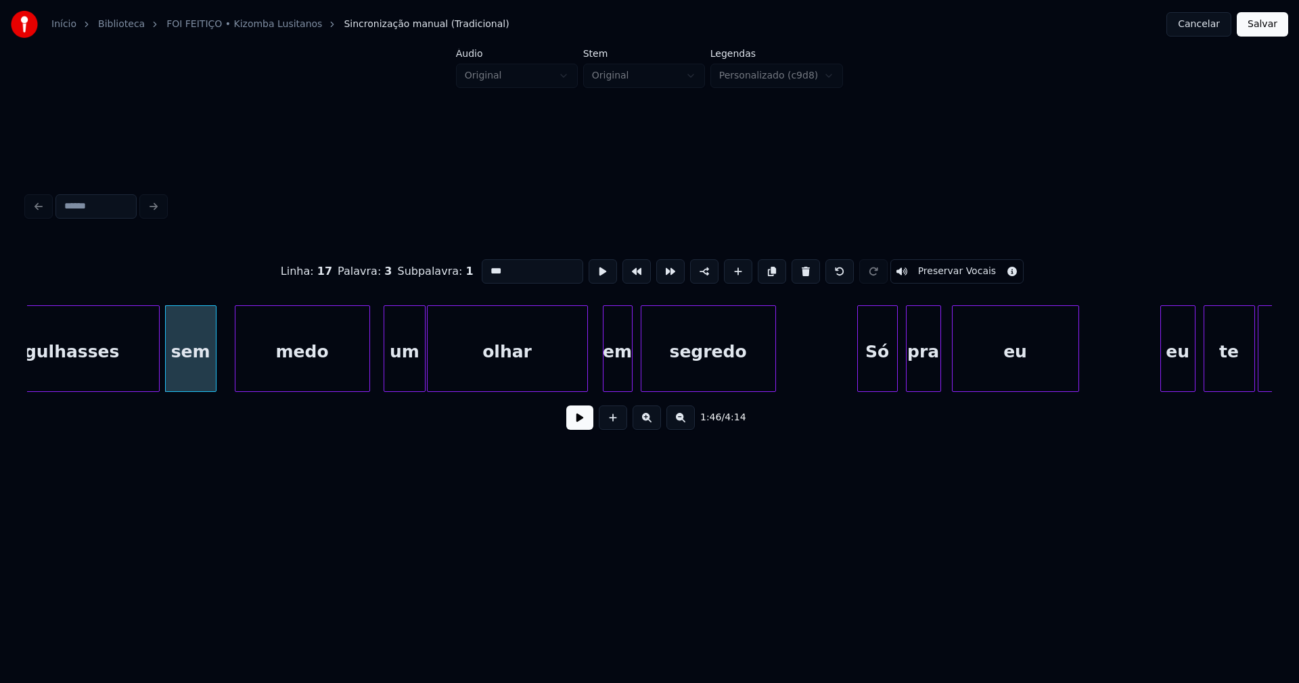
click at [584, 390] on div "Mergulhasses sem medo um olhar em segredo Só pra eu eu te abraçar" at bounding box center [649, 348] width 1245 height 87
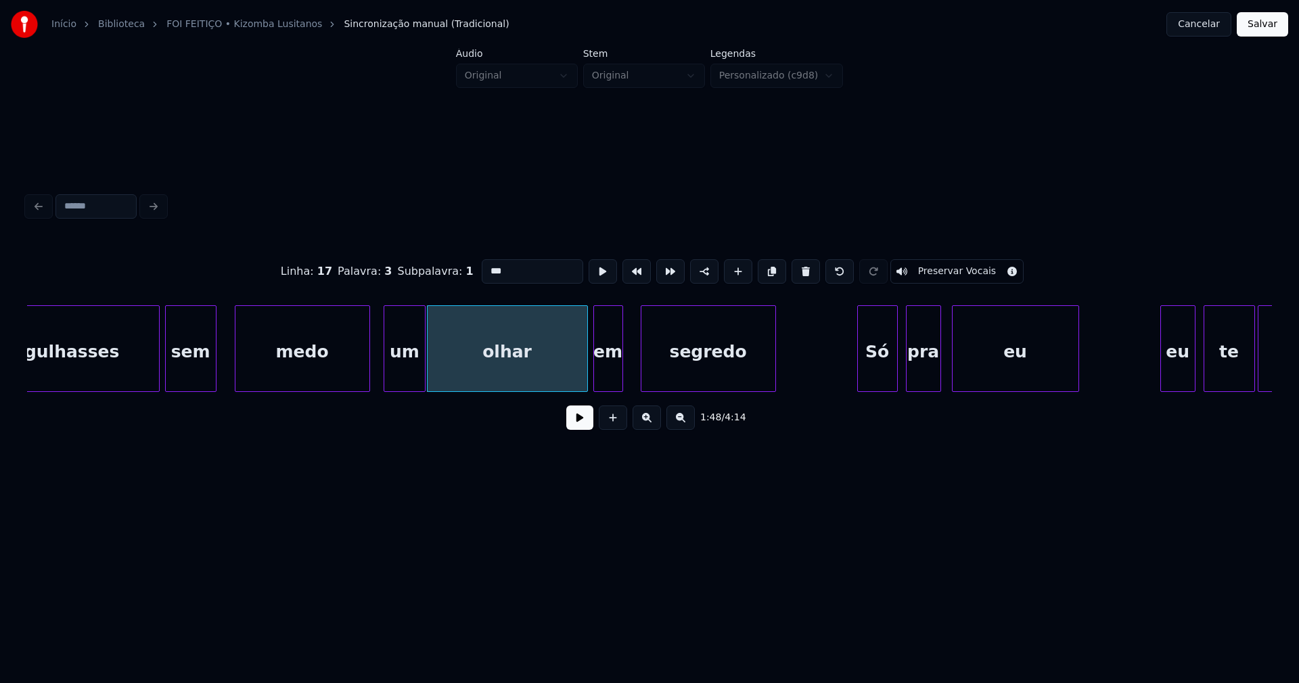
click at [610, 389] on div "Mergulhasses sem medo um olhar em segredo Só pra eu eu te abraçar" at bounding box center [649, 348] width 1245 height 87
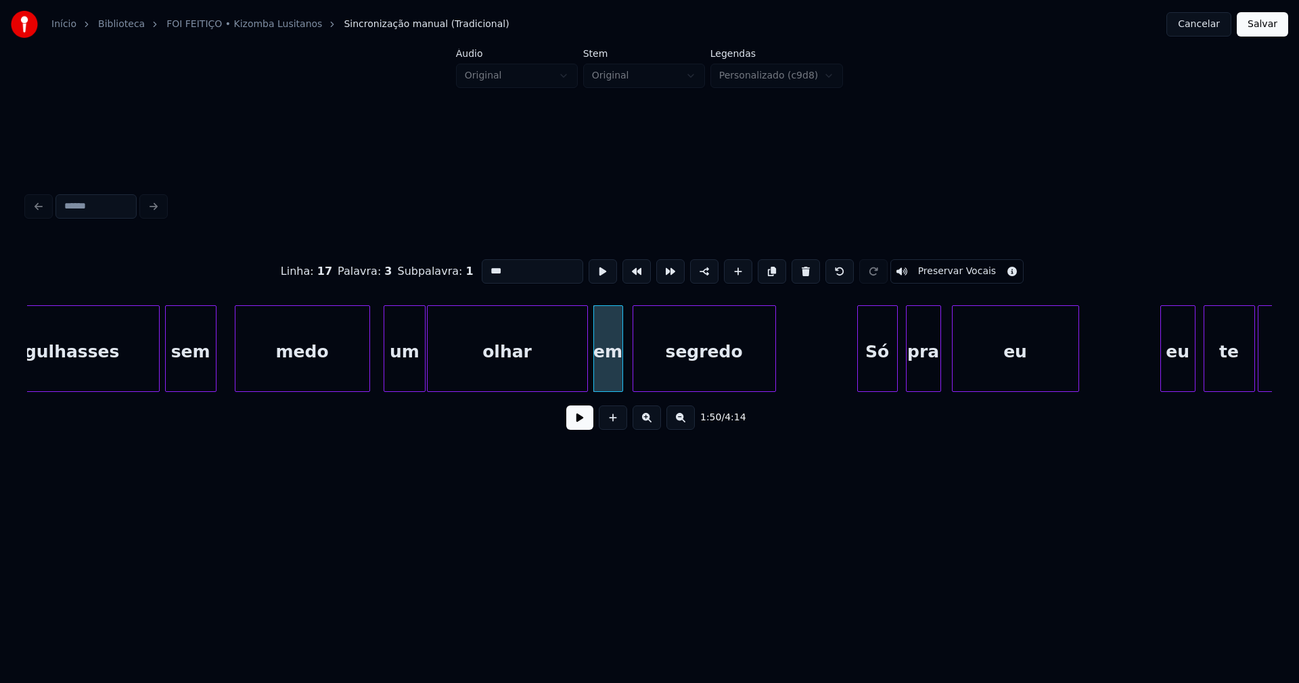
click at [633, 390] on div "Mergulhasses sem medo um olhar em segredo Só pra eu eu te abraçar" at bounding box center [649, 348] width 1245 height 87
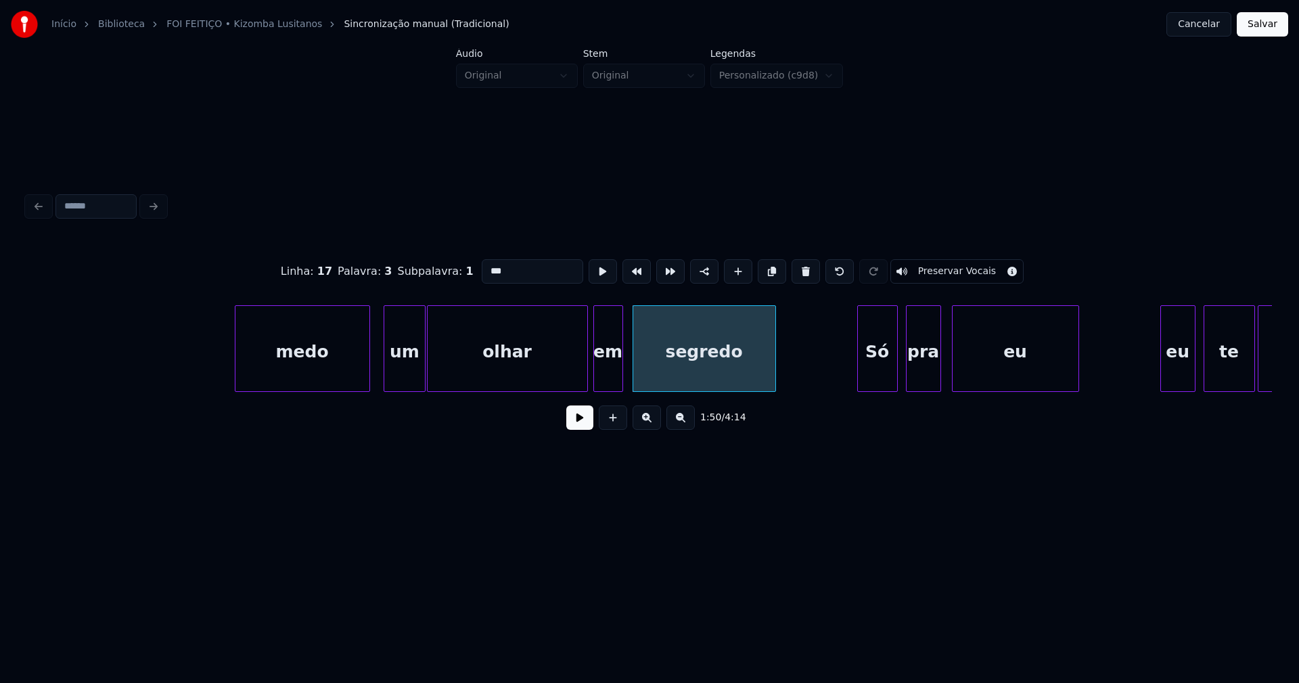
scroll to position [0, 14698]
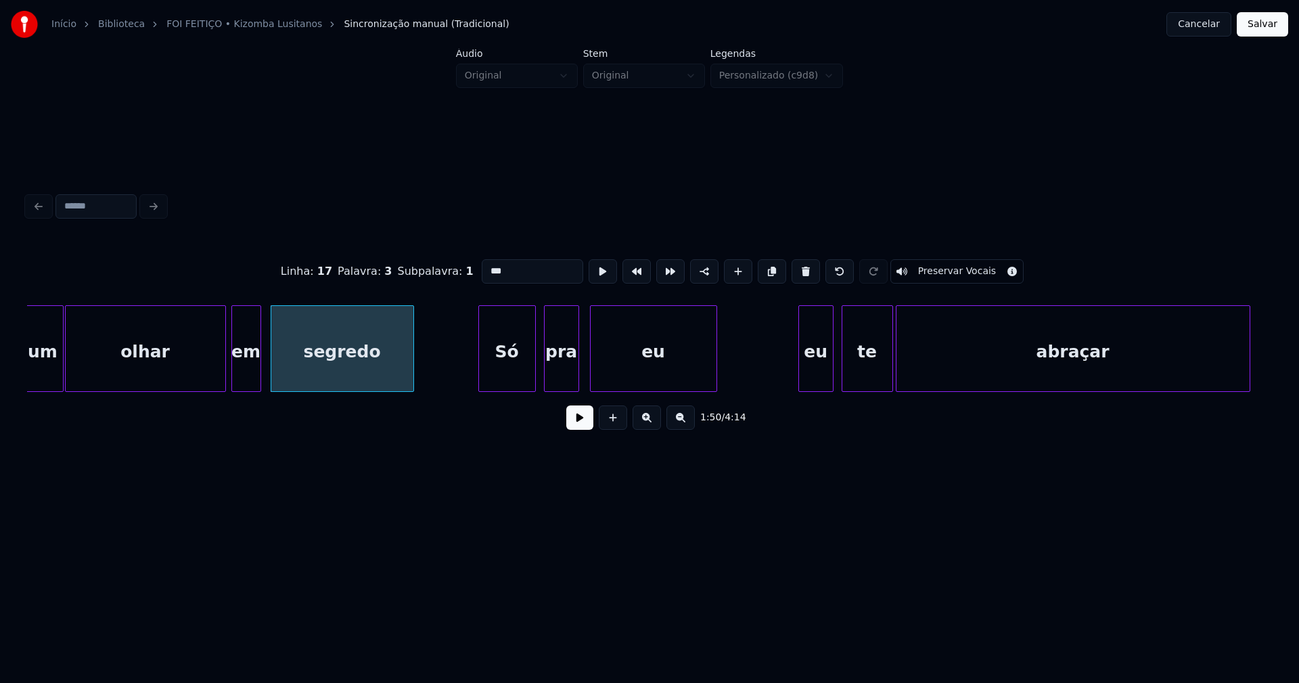
click at [481, 386] on div "um olhar em segredo Só pra eu eu te abraçar" at bounding box center [649, 348] width 1245 height 87
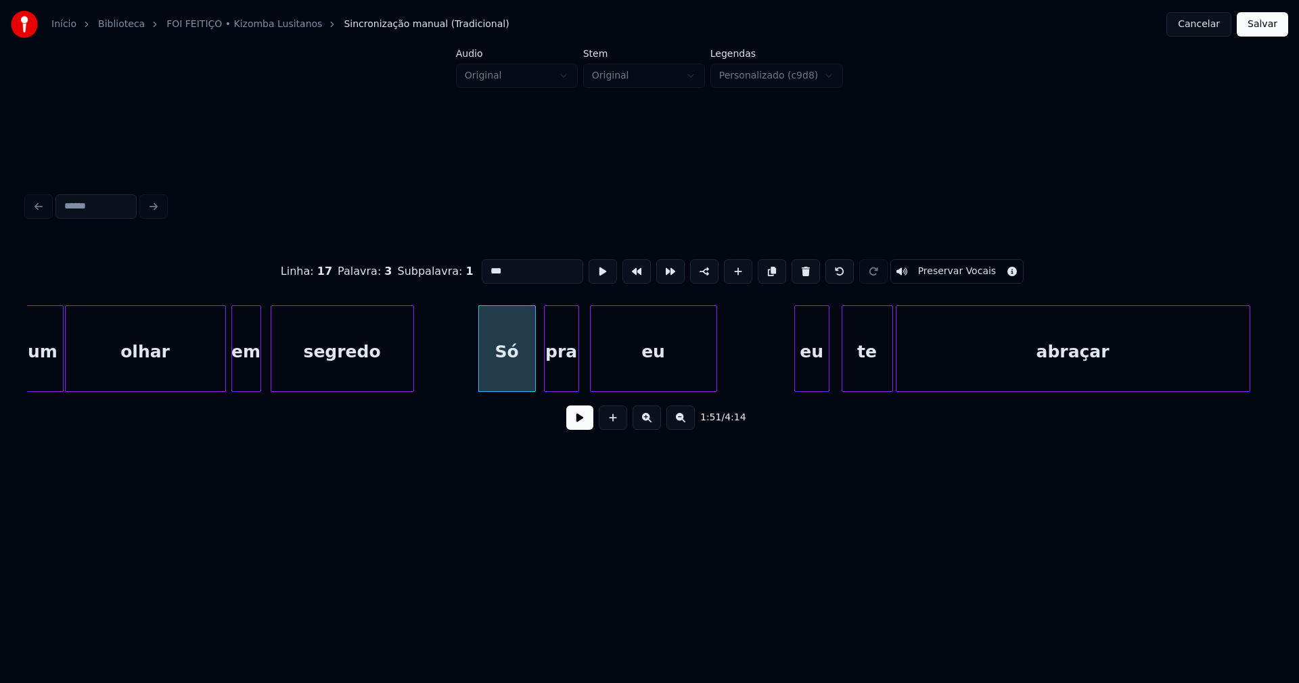
click at [816, 376] on div "eu" at bounding box center [812, 352] width 34 height 92
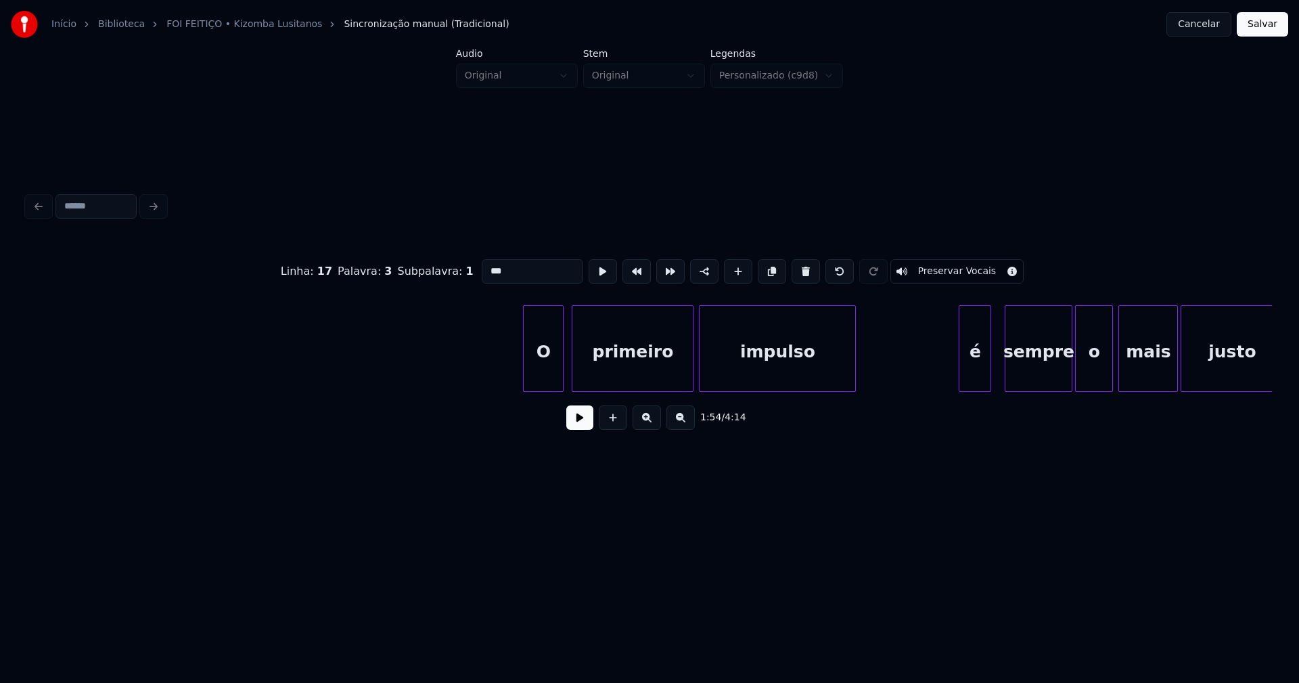
scroll to position [0, 19267]
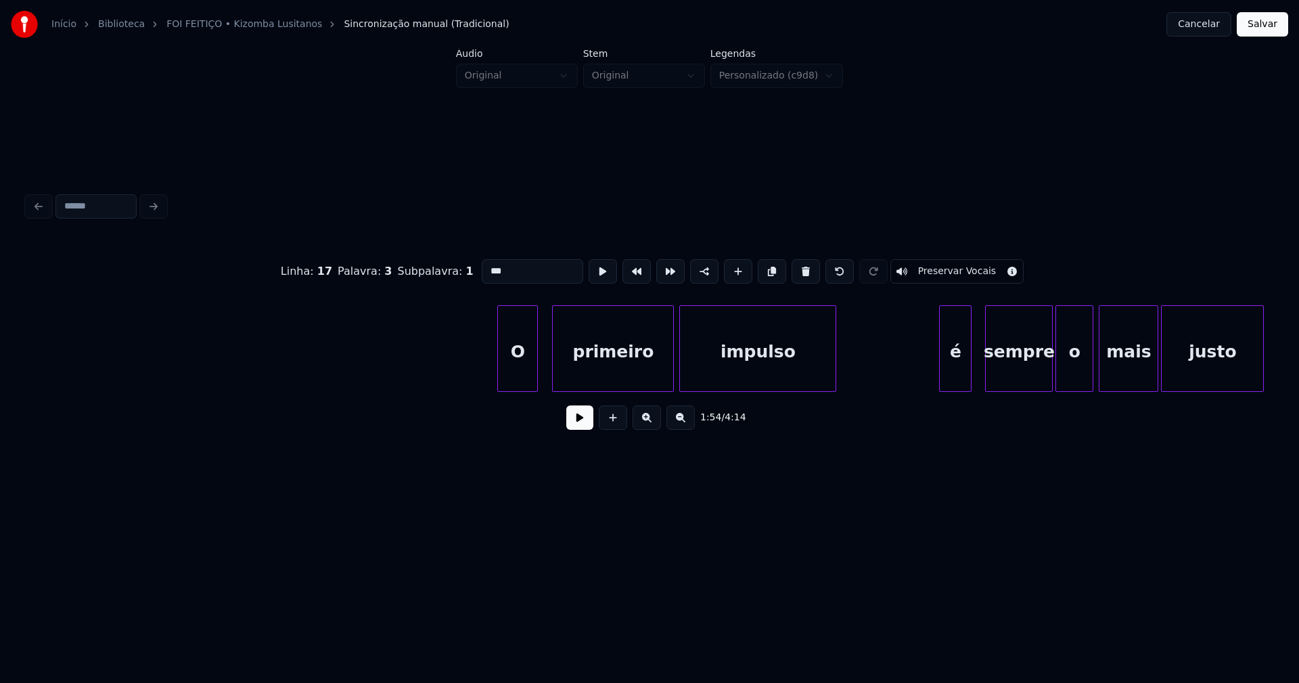
click at [520, 380] on div "O" at bounding box center [517, 352] width 39 height 92
click at [953, 377] on div "é" at bounding box center [951, 352] width 31 height 92
click at [1006, 386] on div "O primeiro impulso é sempre o mais justo" at bounding box center [649, 348] width 1245 height 87
click at [1044, 388] on div "O primeiro impulso é sempre o mais justo" at bounding box center [649, 348] width 1245 height 87
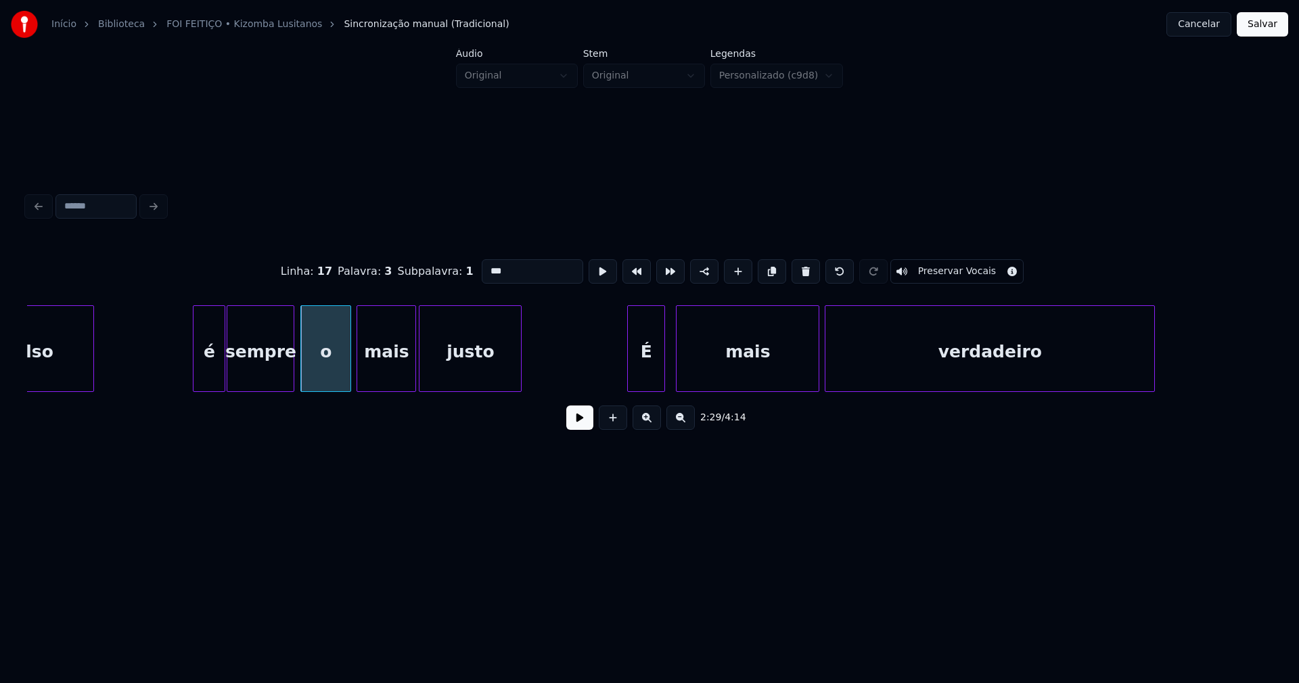
scroll to position [0, 20124]
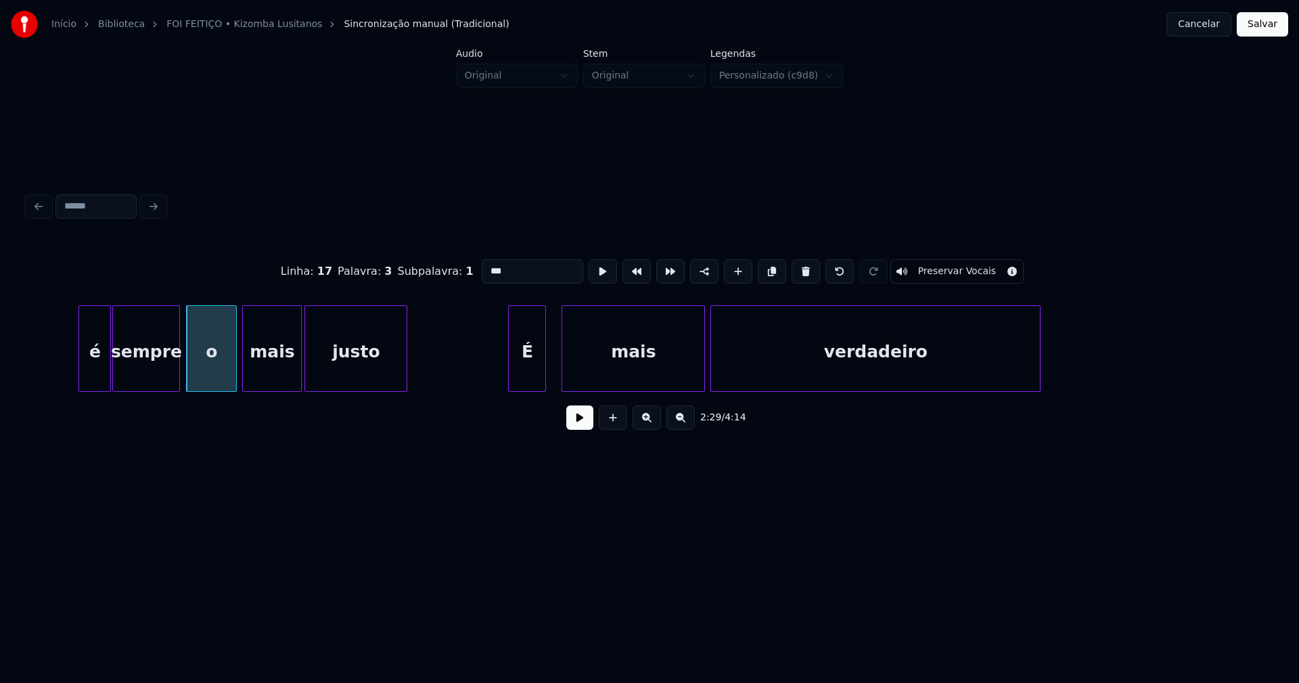
click at [532, 388] on div "é sempre o mais justo É mais verdadeiro" at bounding box center [649, 348] width 1245 height 87
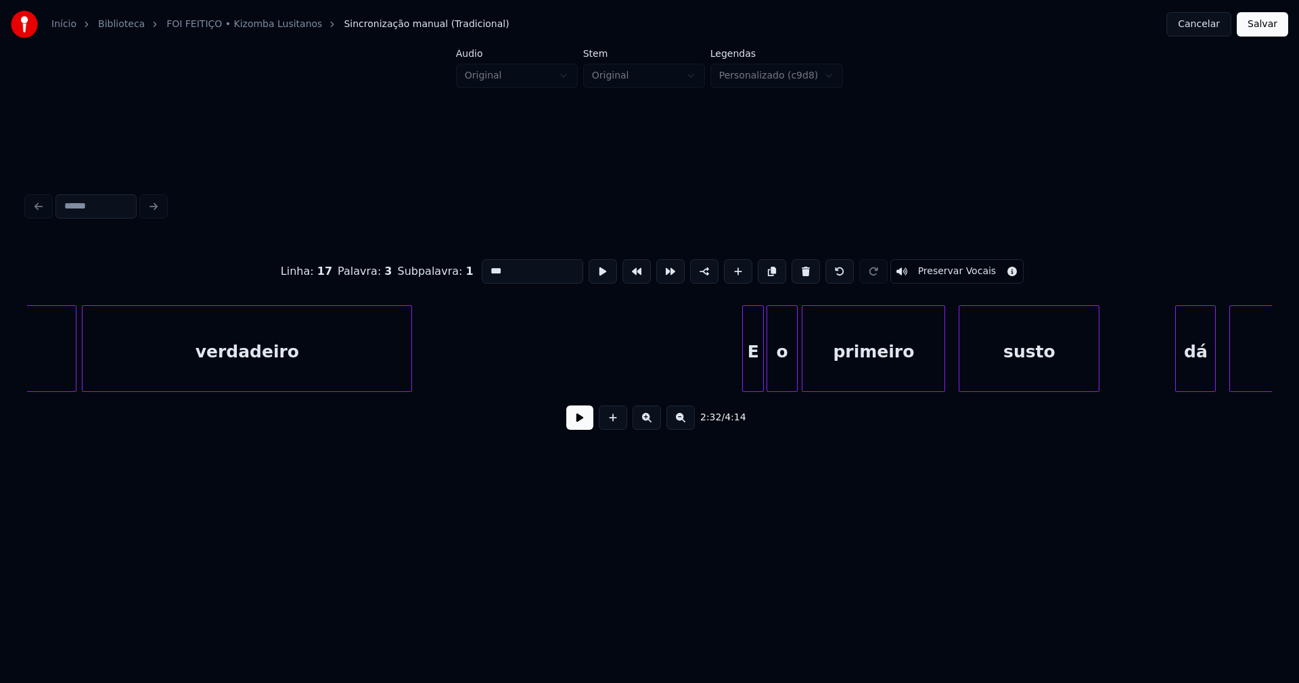
scroll to position [0, 20980]
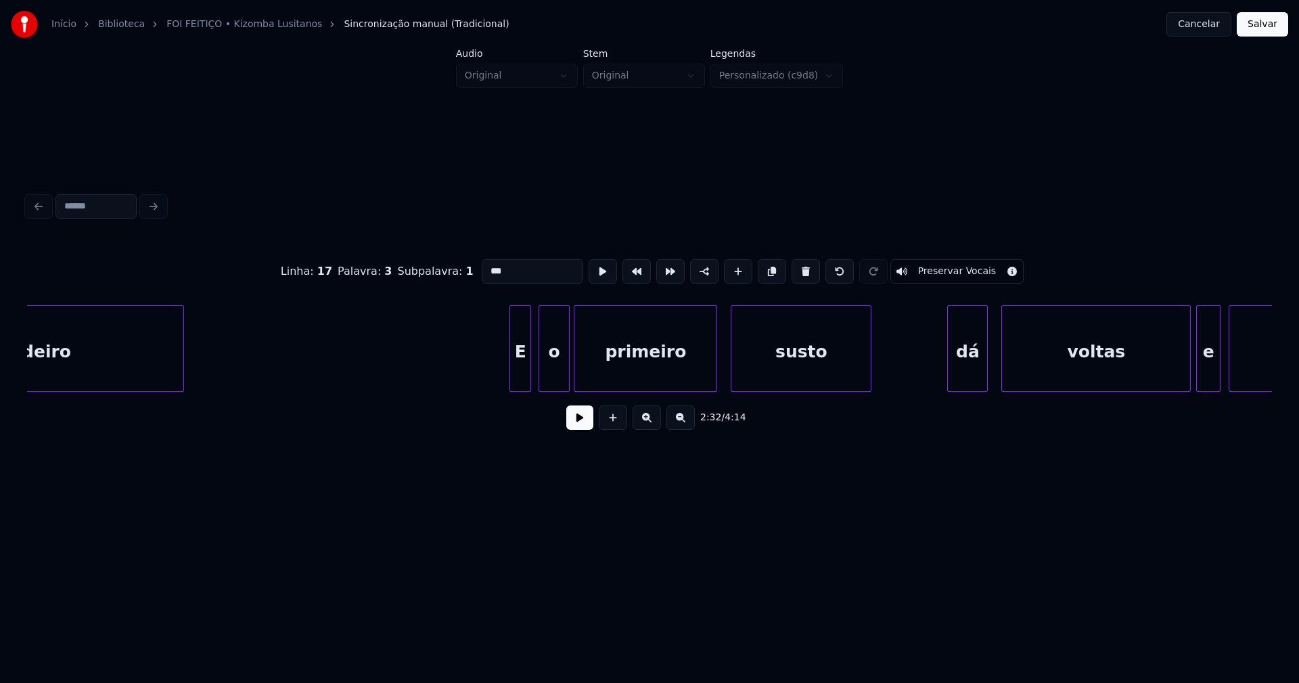
click at [520, 384] on div "E" at bounding box center [520, 352] width 20 height 92
click at [549, 387] on div "verdadeiro E o primeiro susto dá voltas e voltas" at bounding box center [649, 348] width 1245 height 87
click at [708, 384] on div at bounding box center [706, 348] width 4 height 85
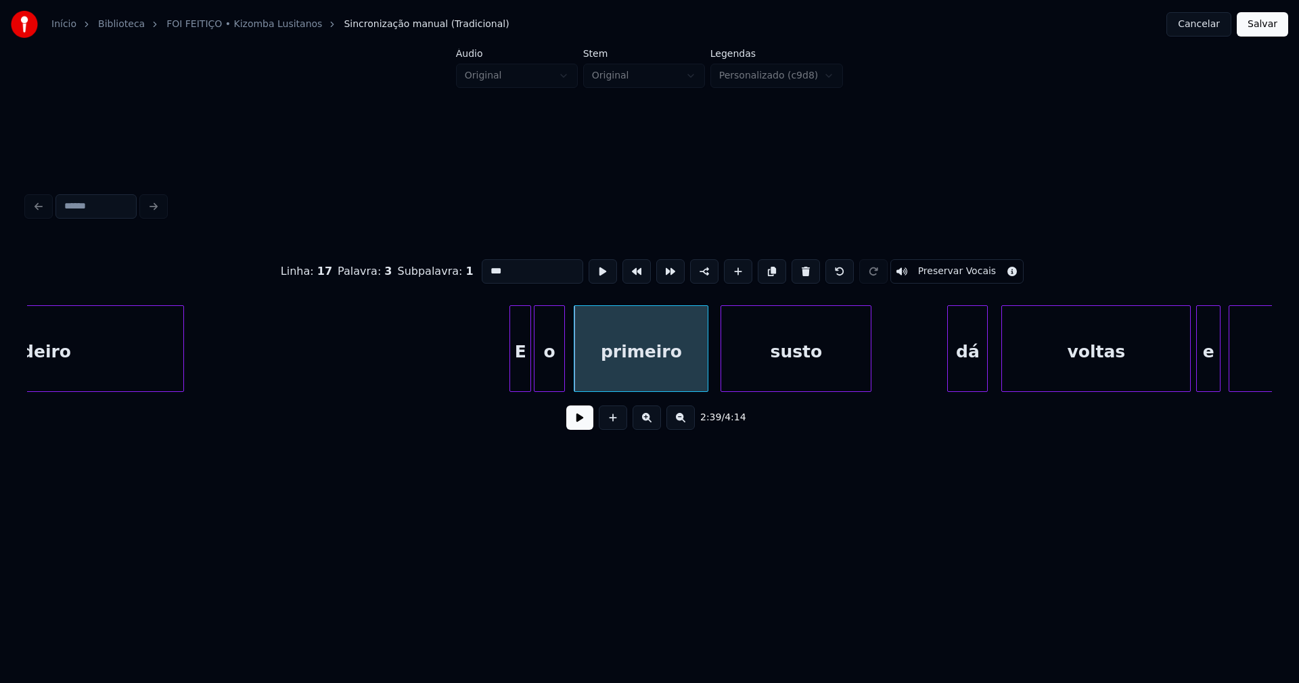
click at [723, 382] on div at bounding box center [723, 348] width 4 height 85
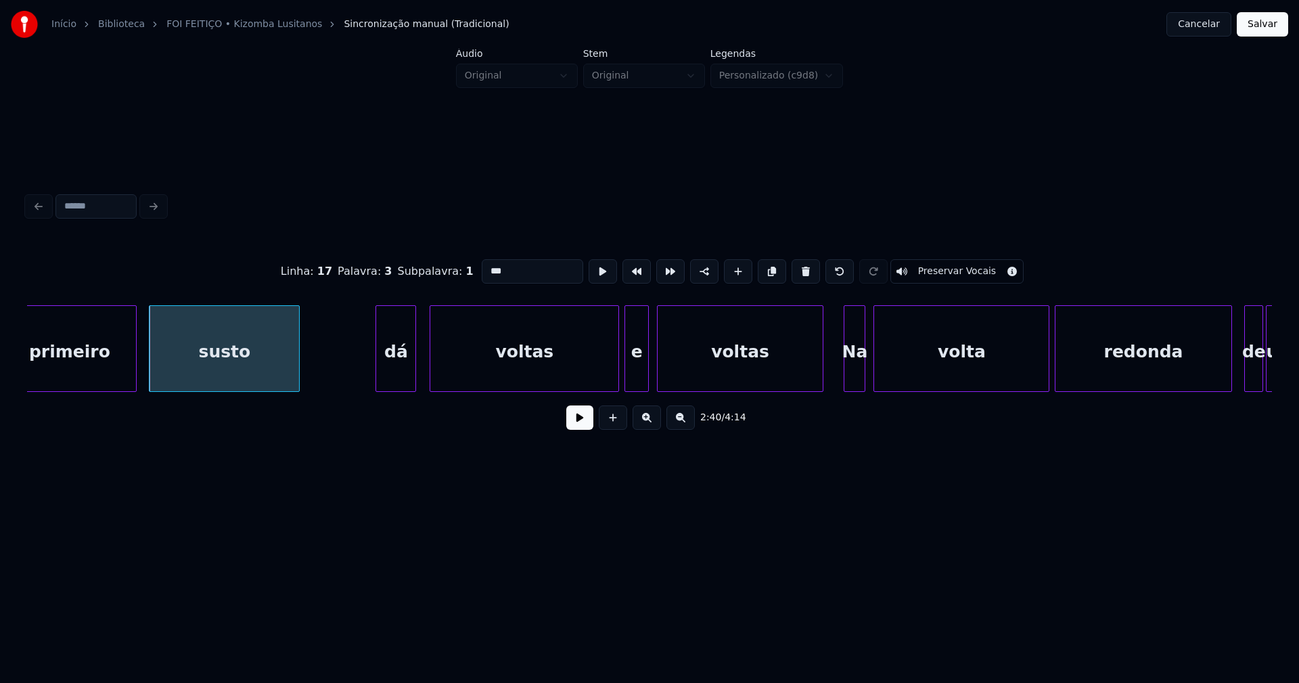
scroll to position [0, 21571]
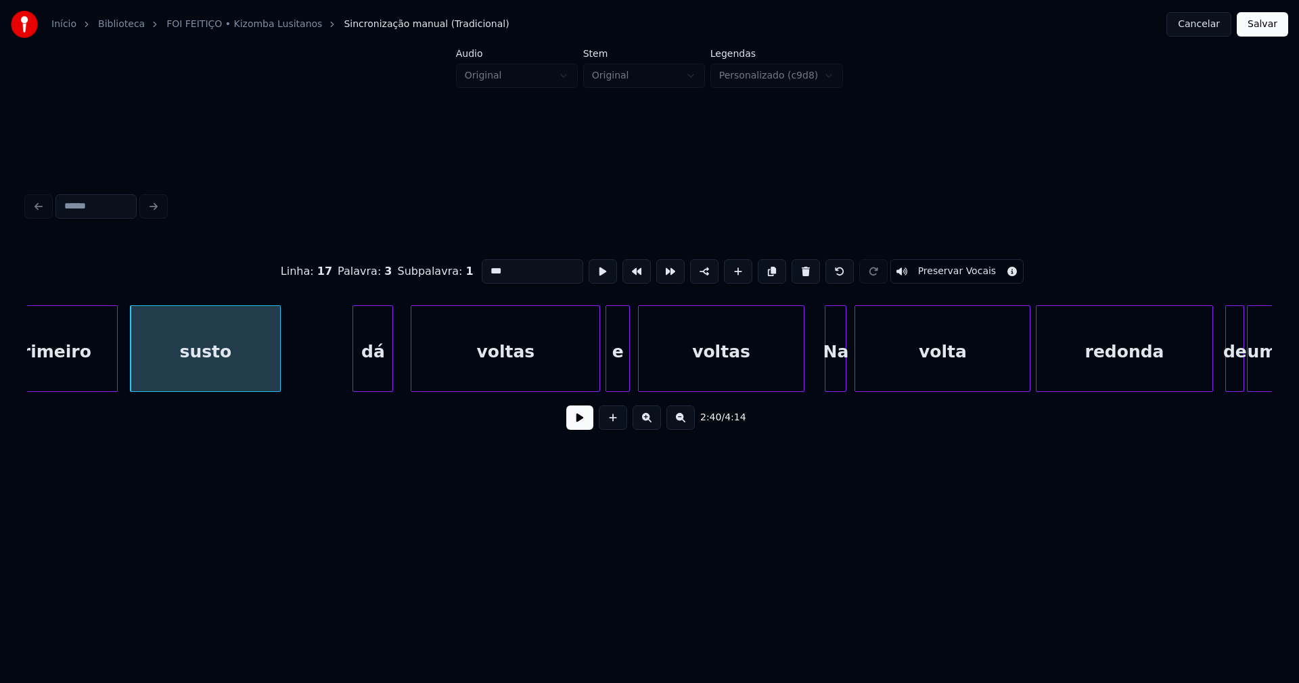
click at [385, 377] on div "dá" at bounding box center [372, 352] width 39 height 92
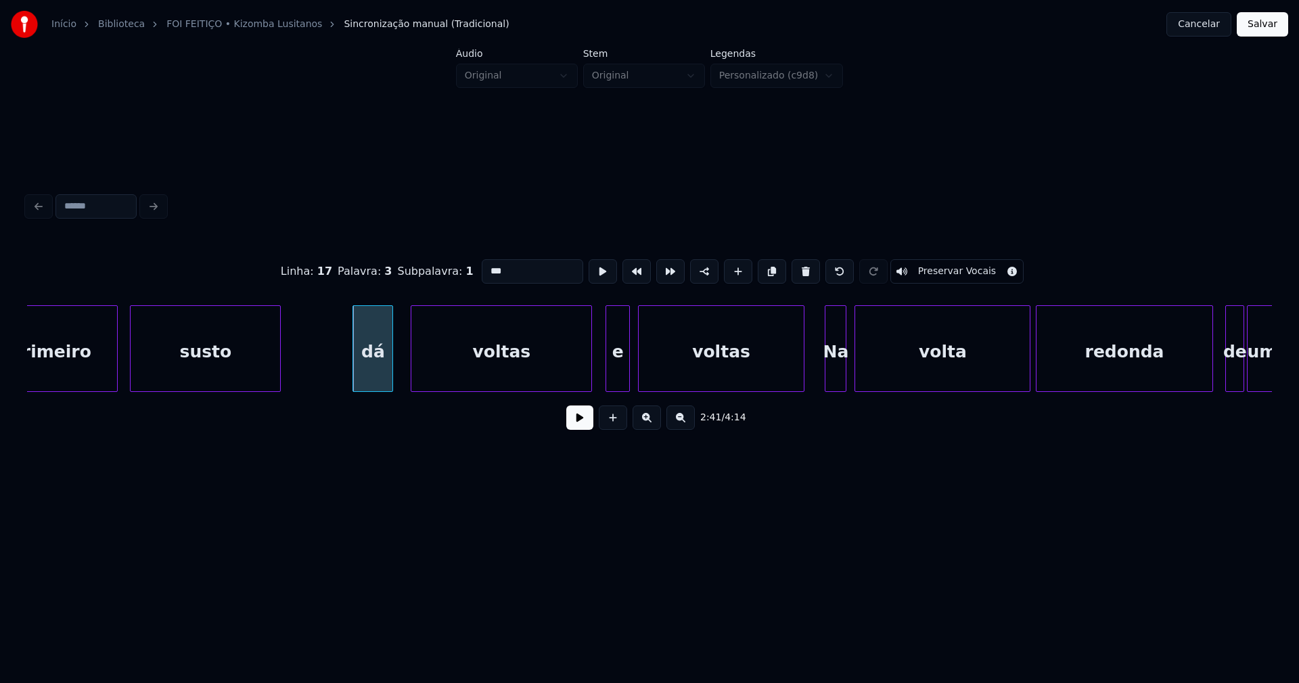
click at [590, 388] on div "primeiro susto dá voltas e voltas Na volta redonda de um" at bounding box center [649, 348] width 1245 height 87
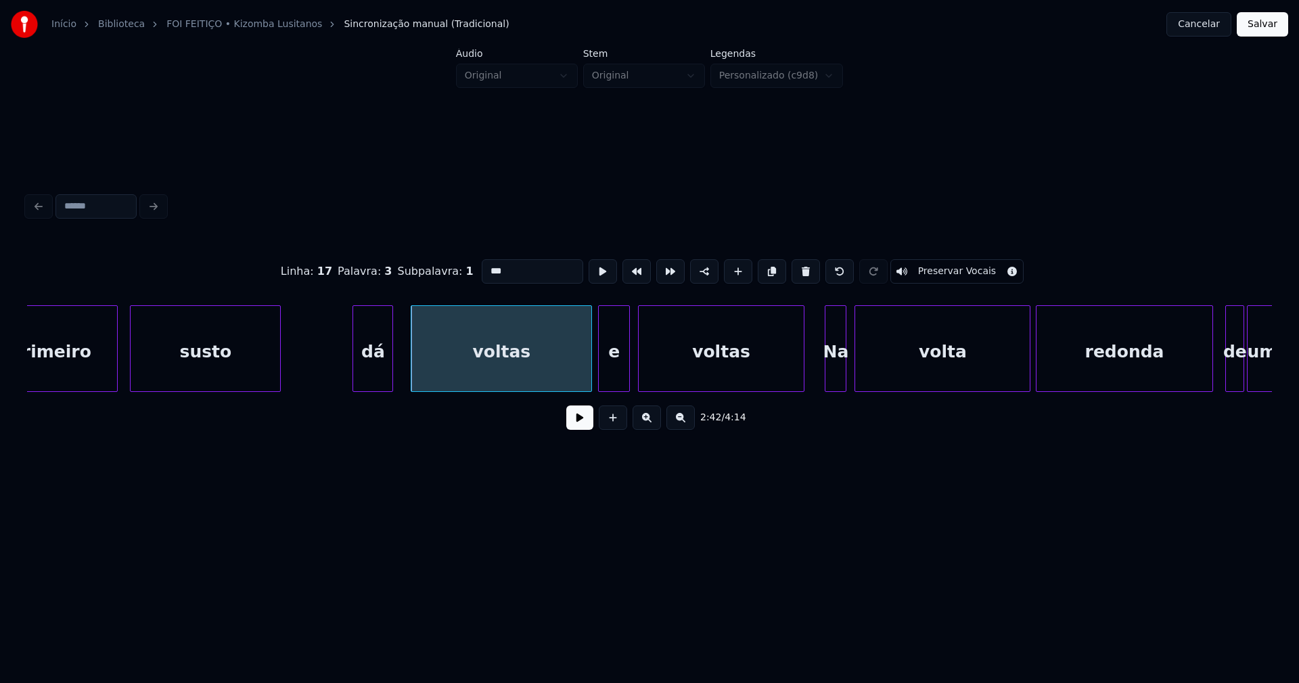
click at [601, 377] on div at bounding box center [601, 348] width 4 height 85
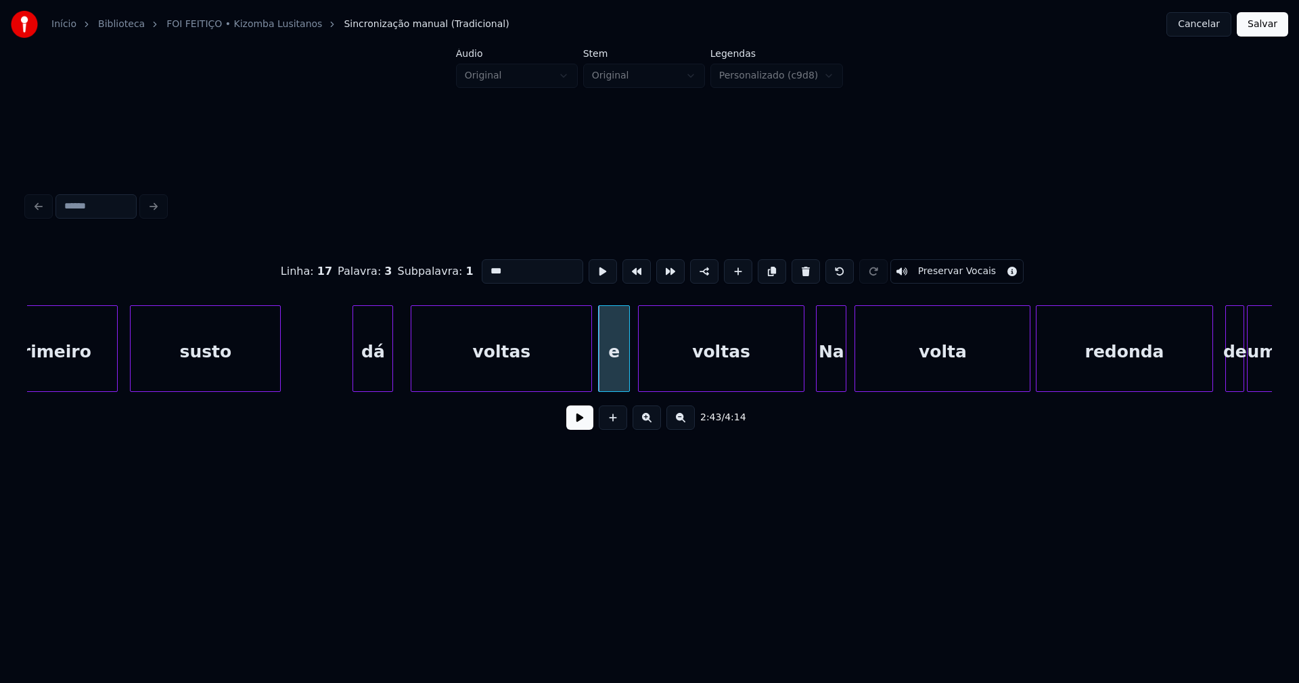
click at [819, 382] on div at bounding box center [818, 348] width 4 height 85
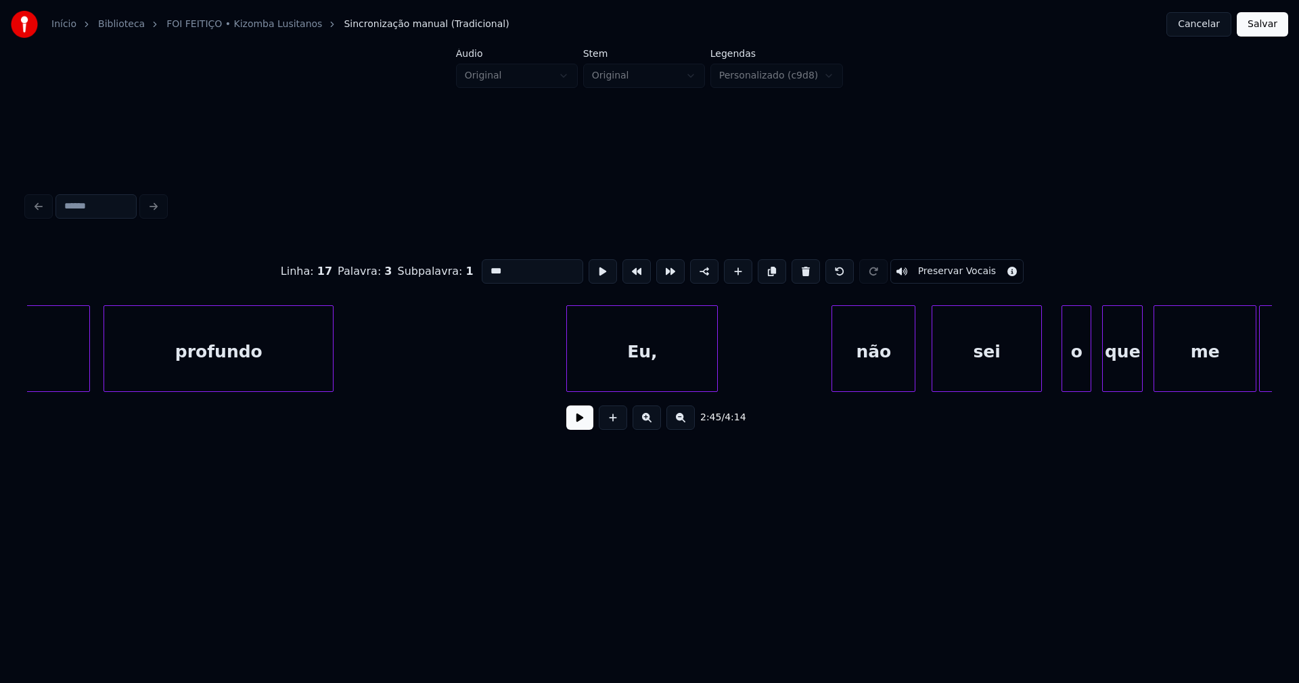
scroll to position [0, 22942]
click at [561, 373] on div at bounding box center [560, 348] width 4 height 85
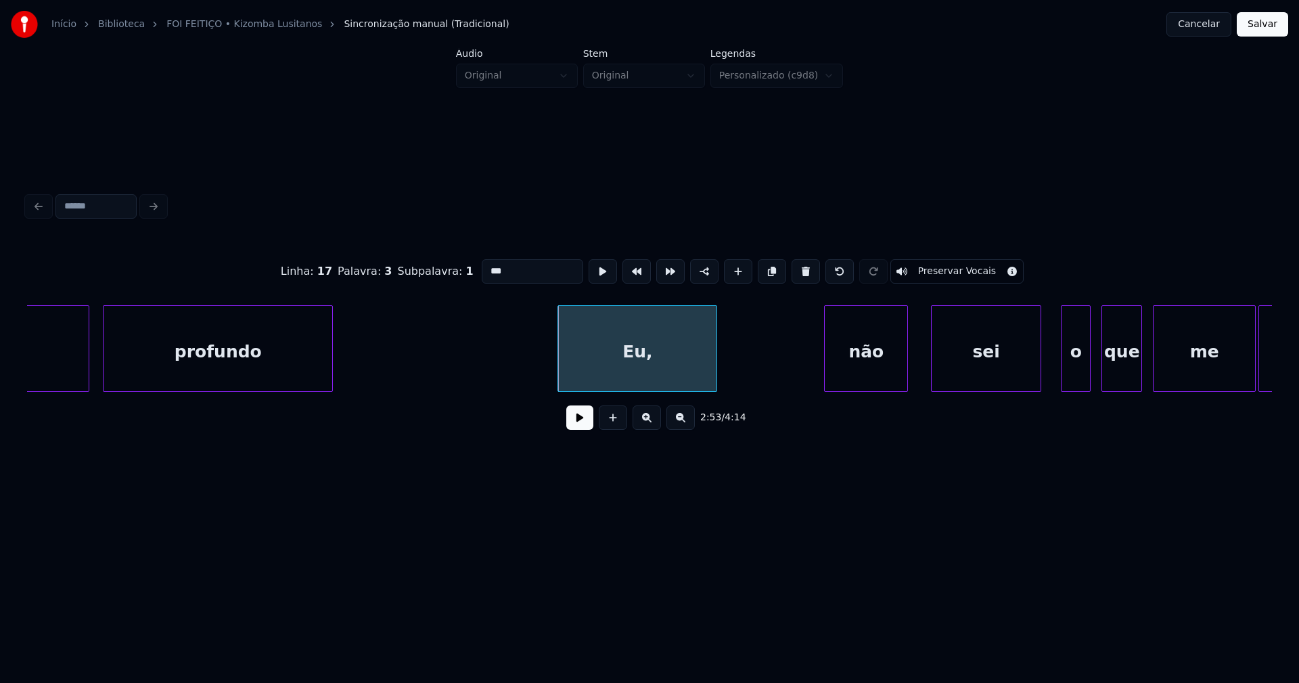
click at [877, 375] on div "não" at bounding box center [866, 352] width 83 height 92
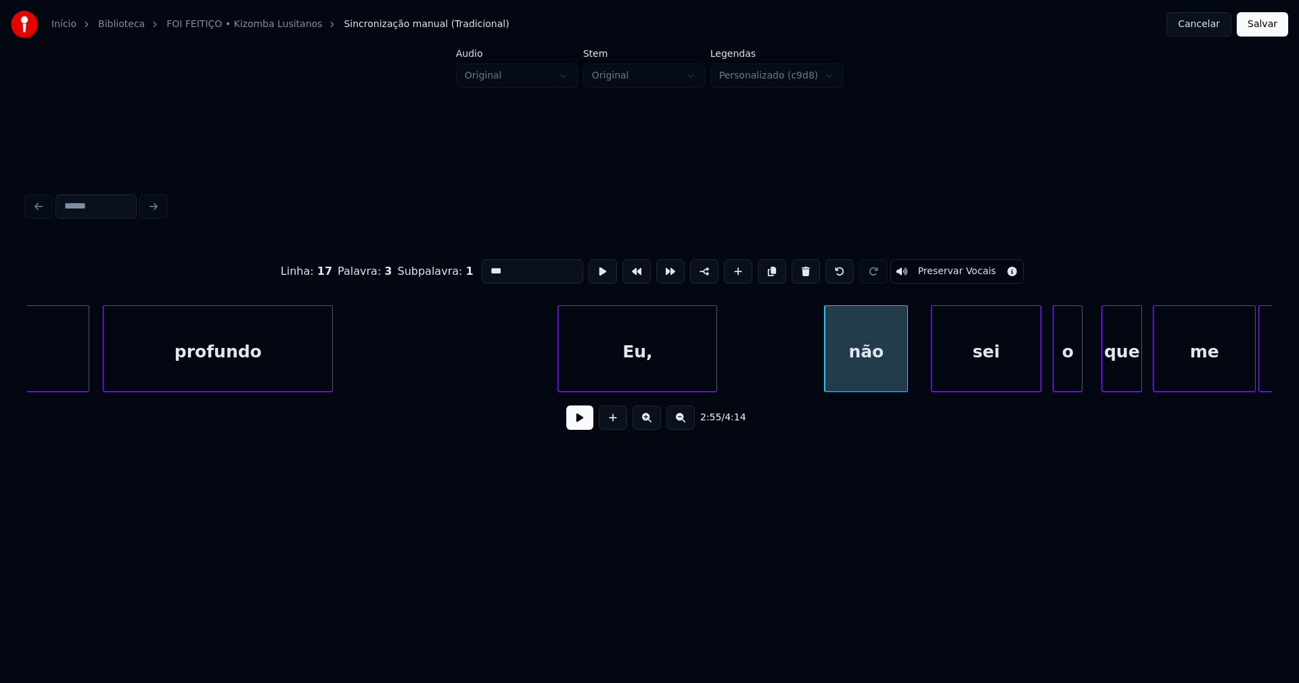
click at [1067, 380] on div "o" at bounding box center [1067, 352] width 28 height 92
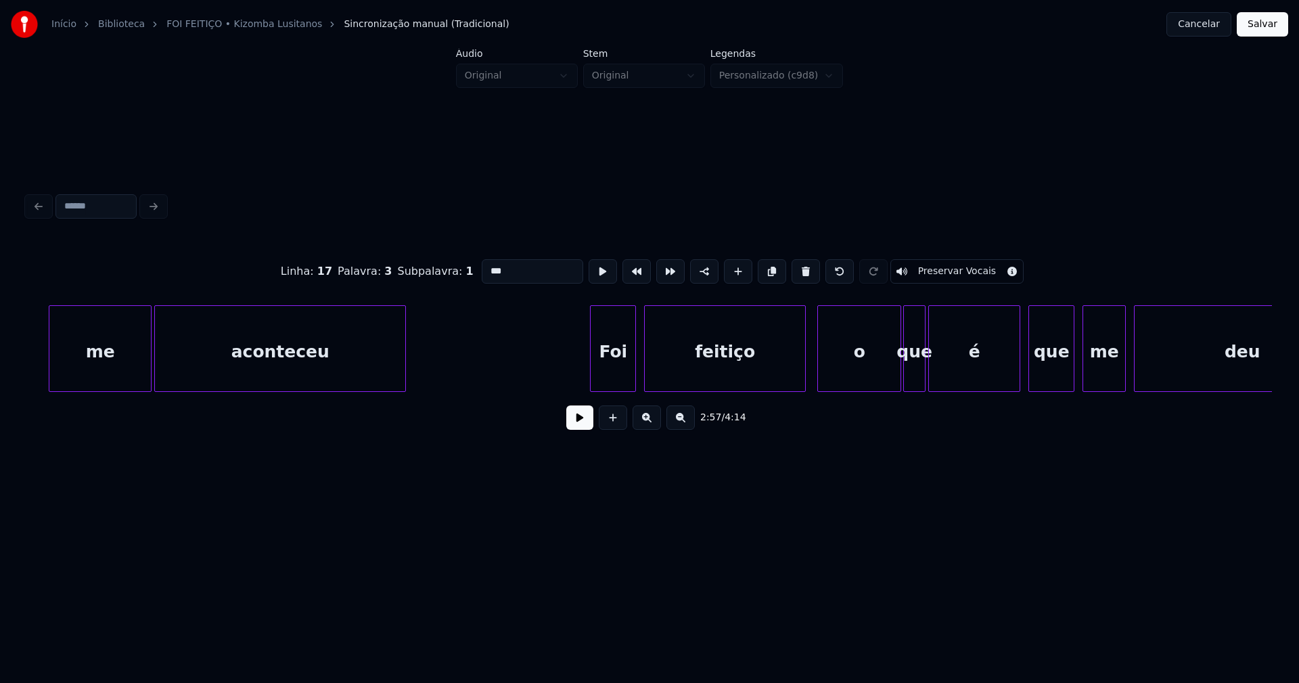
scroll to position [0, 24065]
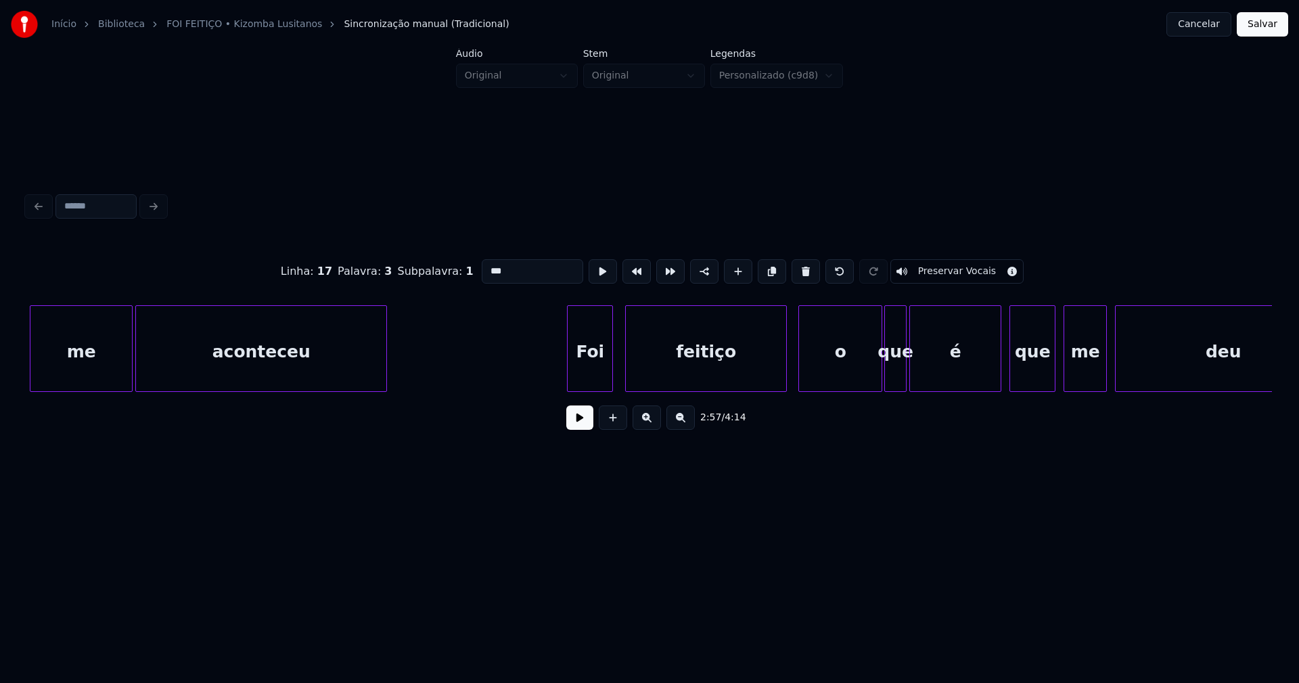
click at [585, 382] on div "Foi" at bounding box center [590, 352] width 45 height 92
click at [555, 384] on div at bounding box center [556, 348] width 4 height 85
click at [683, 370] on div "feitiço" at bounding box center [702, 352] width 160 height 92
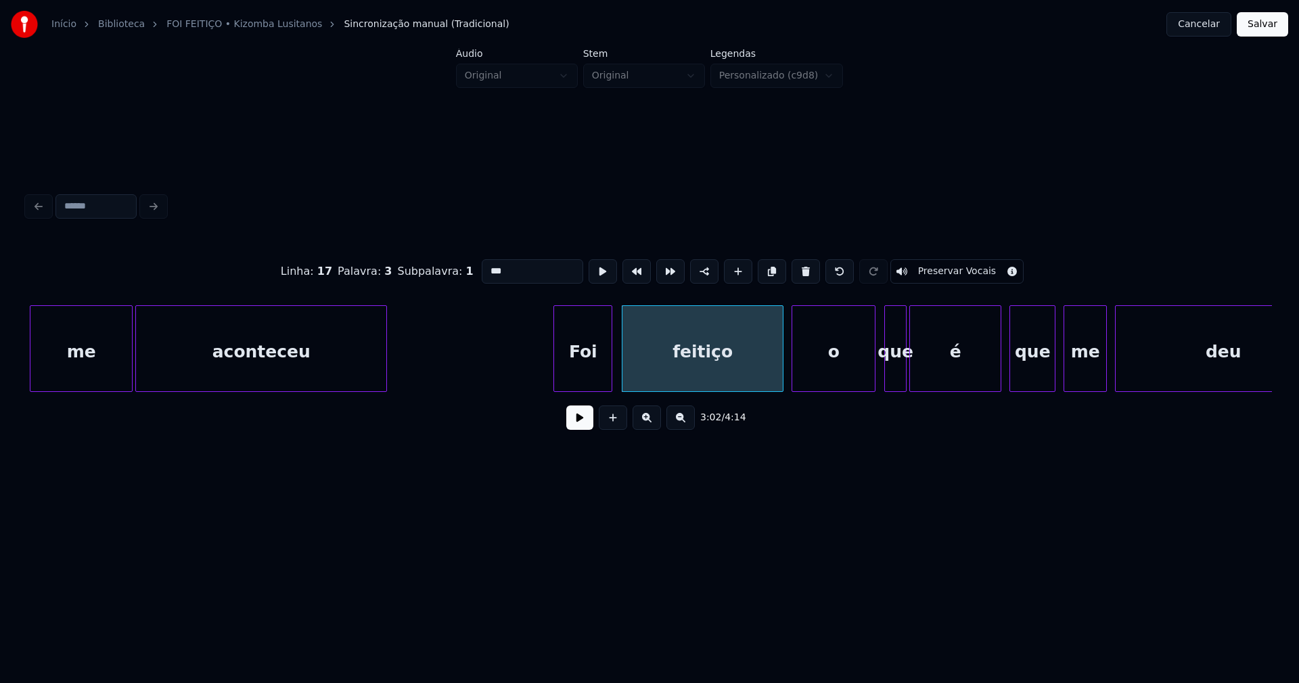
click at [855, 386] on div "me aconteceu Foi feitiço o que é que me deu" at bounding box center [649, 348] width 1245 height 87
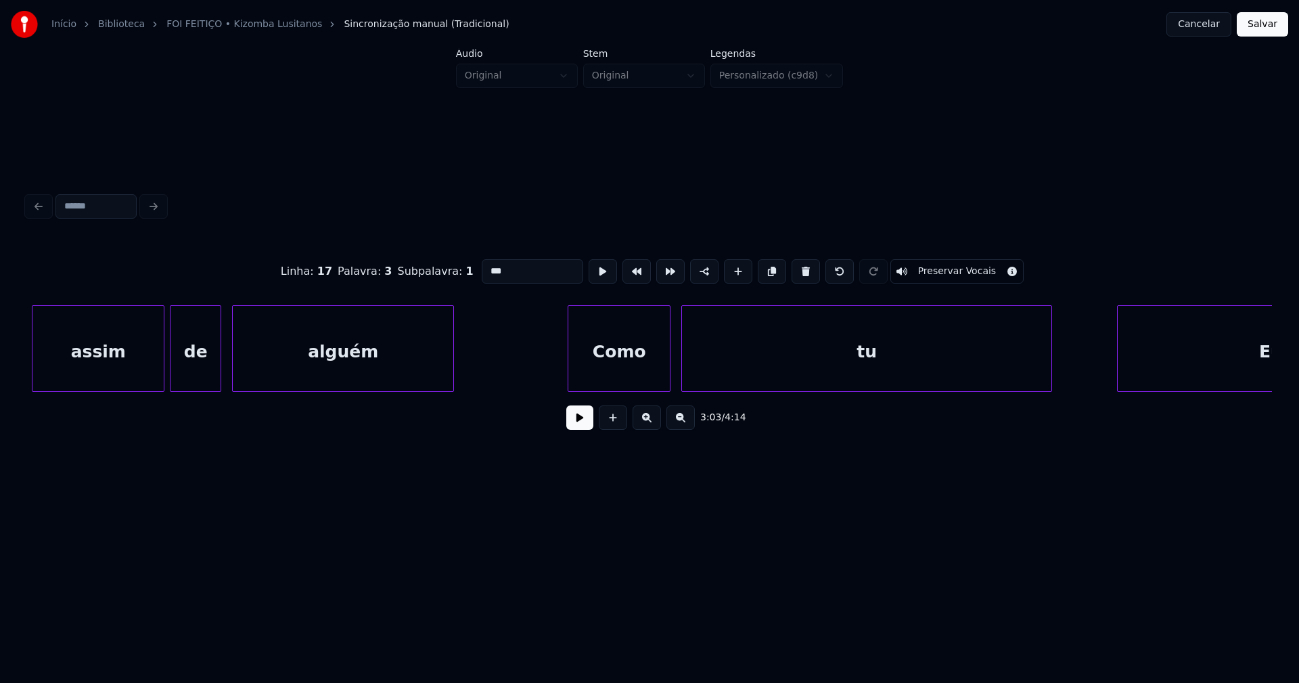
scroll to position [0, 25854]
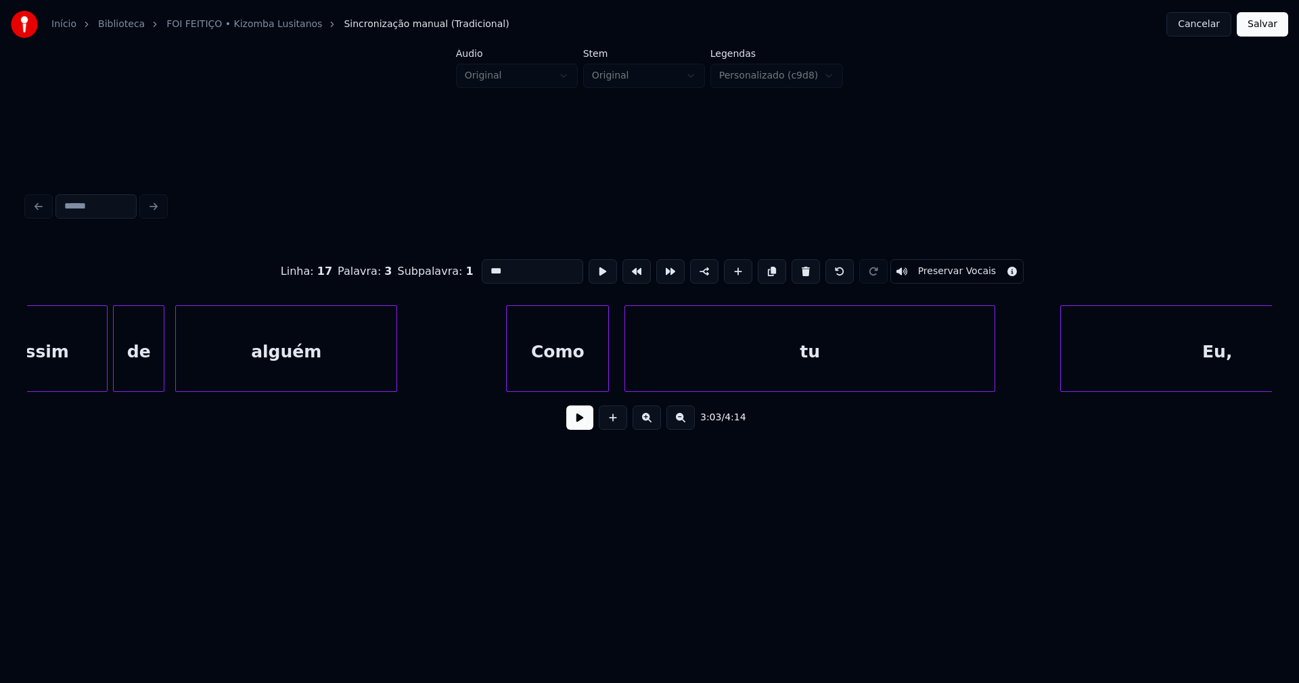
click at [566, 368] on div "Como" at bounding box center [557, 352] width 101 height 92
click at [869, 383] on div "tu" at bounding box center [803, 352] width 369 height 92
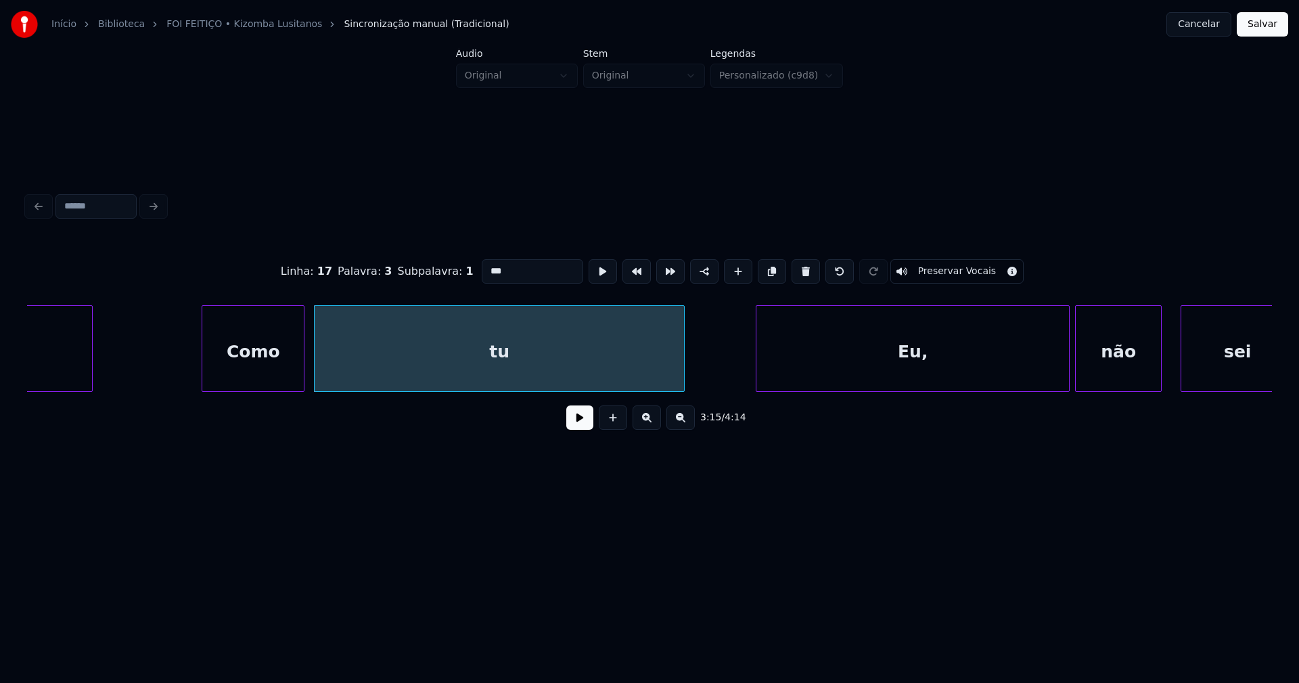
scroll to position [0, 26216]
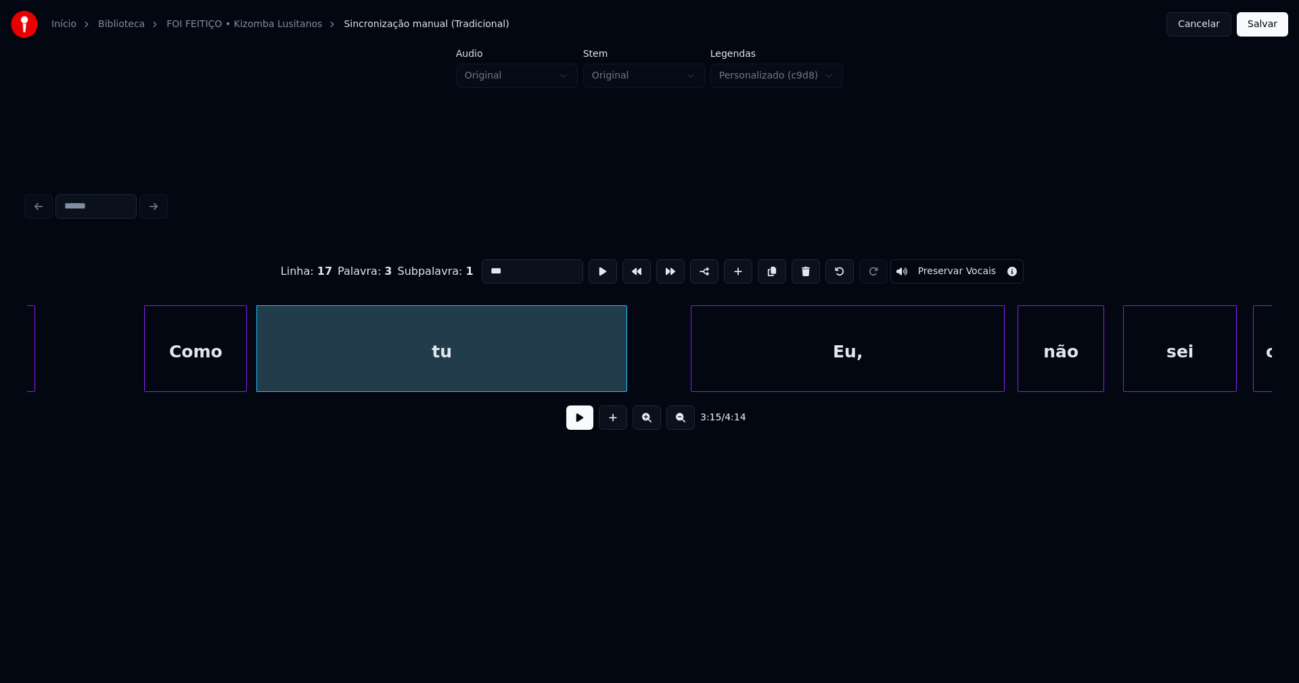
click at [937, 373] on div "Eu," at bounding box center [847, 352] width 313 height 92
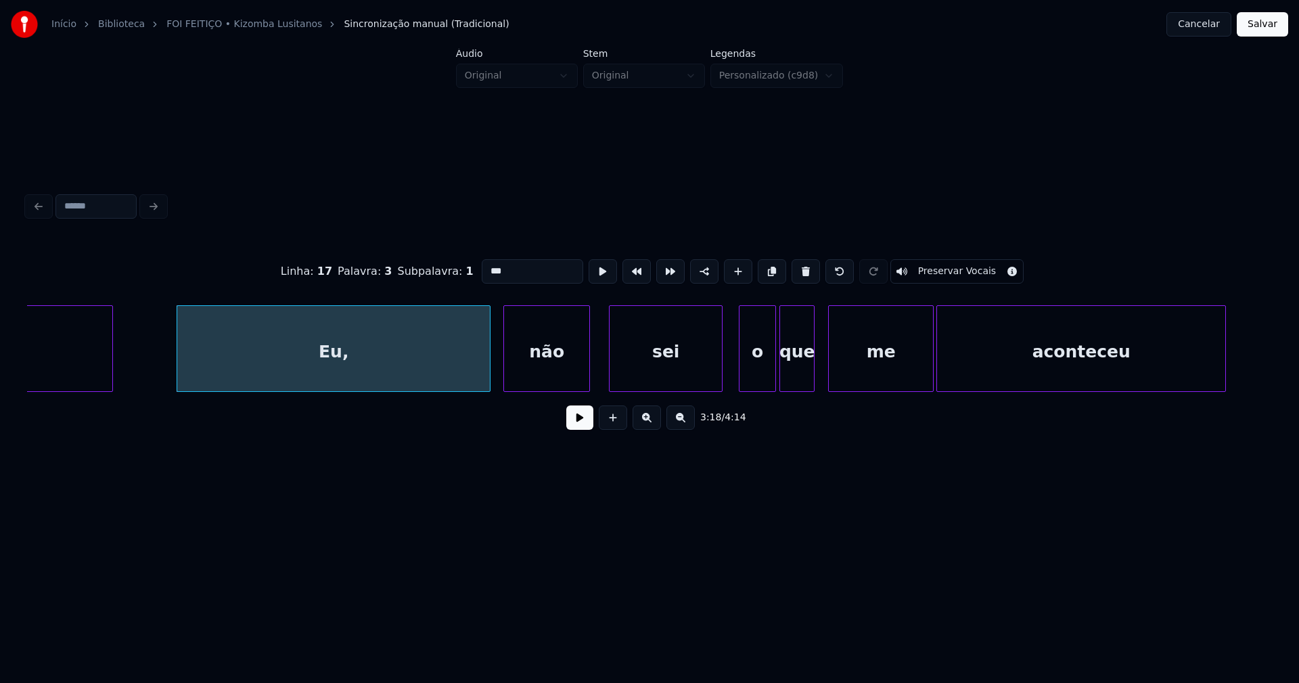
scroll to position [0, 26749]
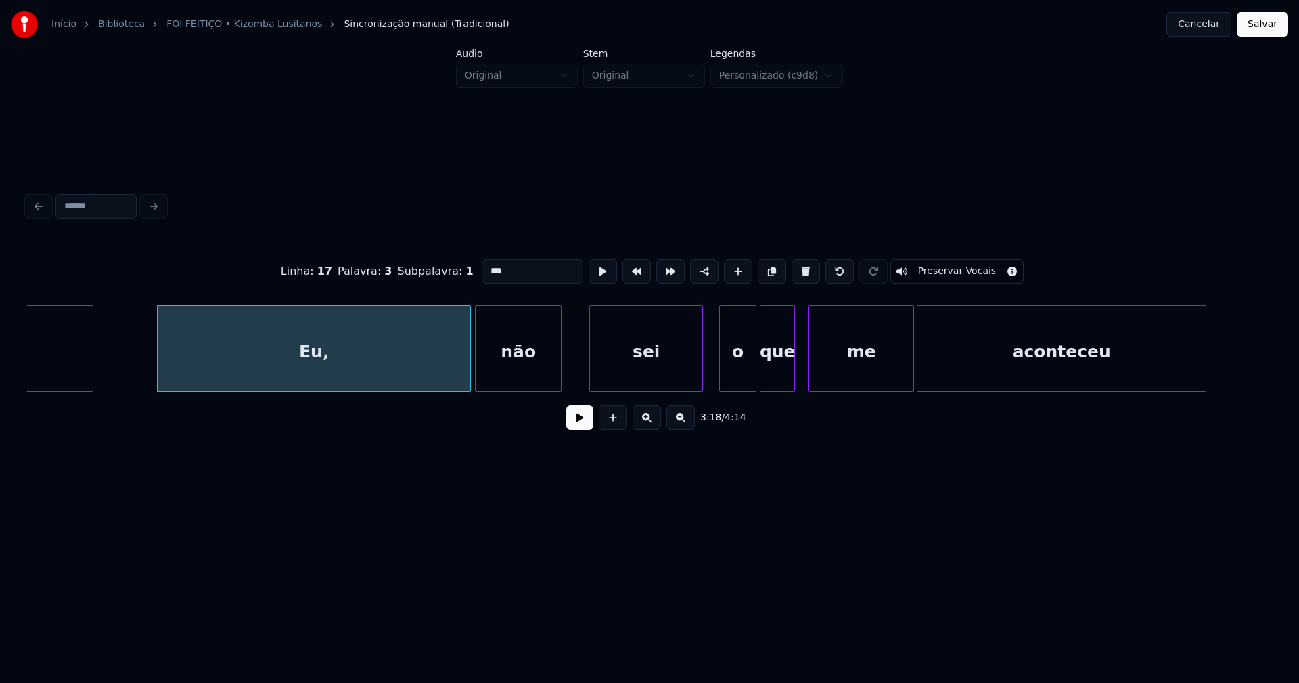
click at [532, 386] on div "não" at bounding box center [518, 352] width 85 height 92
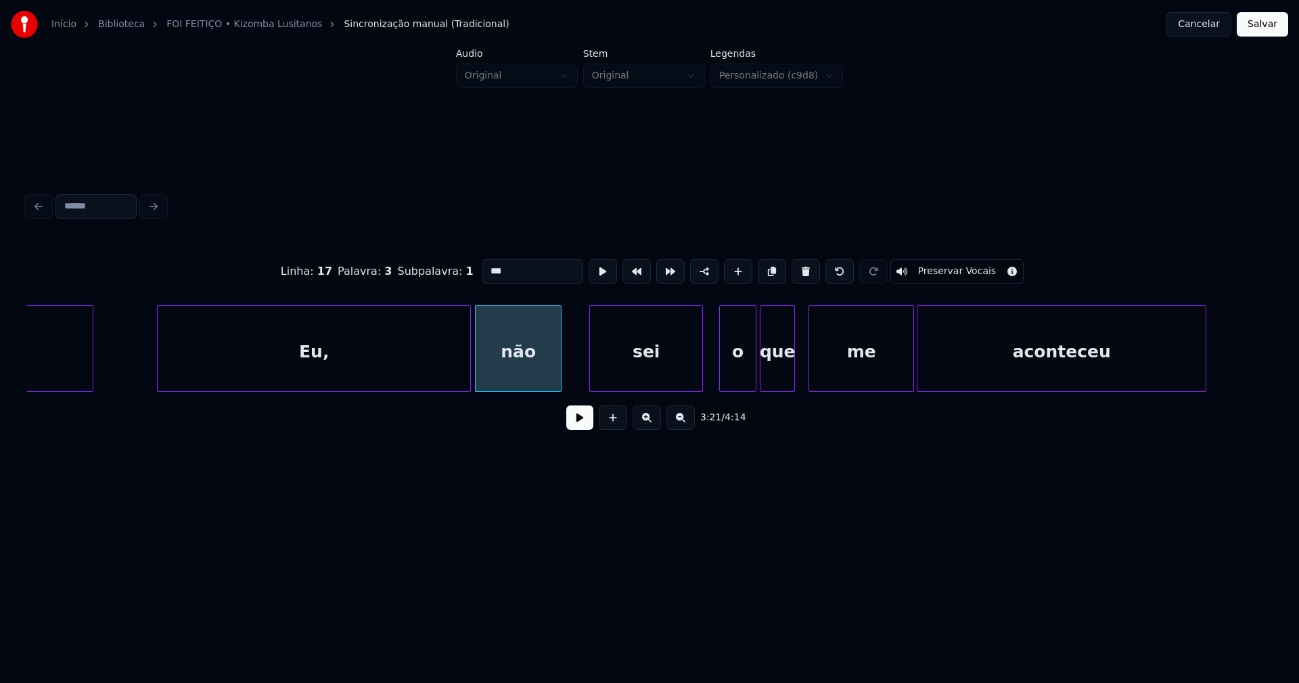
type input "***"
click at [584, 426] on button at bounding box center [579, 417] width 27 height 24
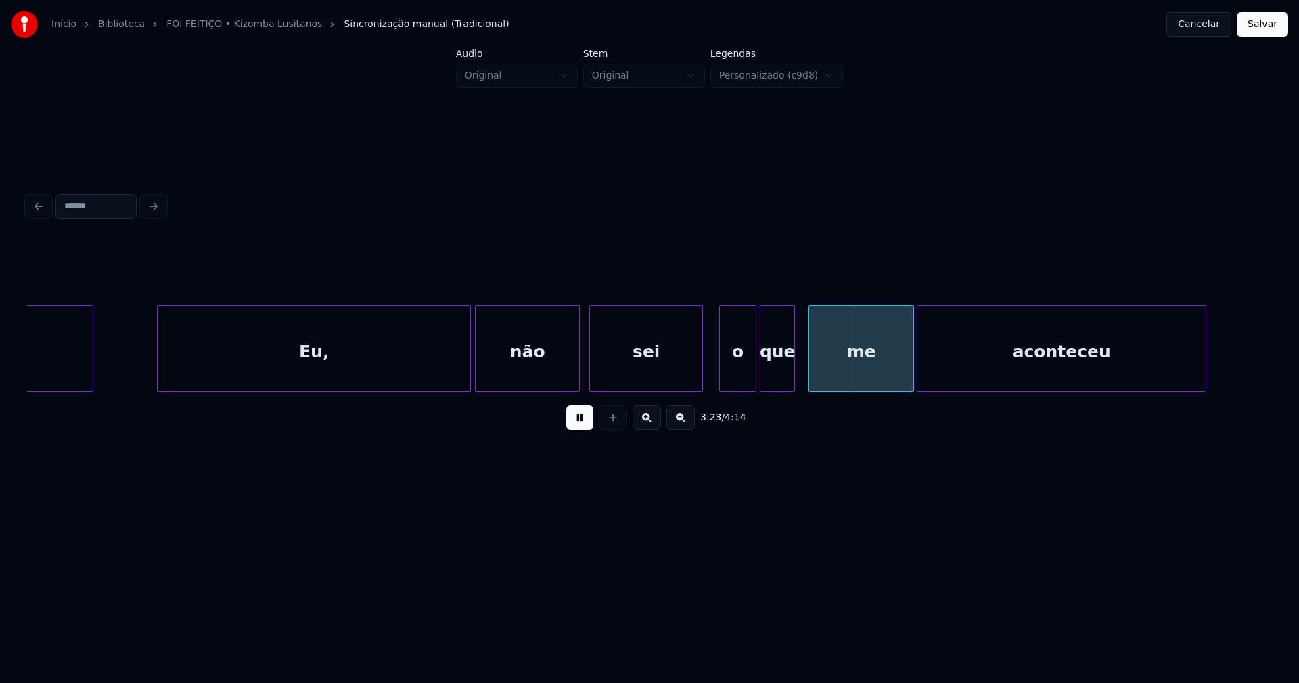
click at [575, 365] on div at bounding box center [577, 348] width 4 height 85
click at [728, 392] on div "tu Eu, não sei o que me aconteceu" at bounding box center [649, 348] width 1245 height 87
click at [582, 422] on button at bounding box center [579, 417] width 27 height 24
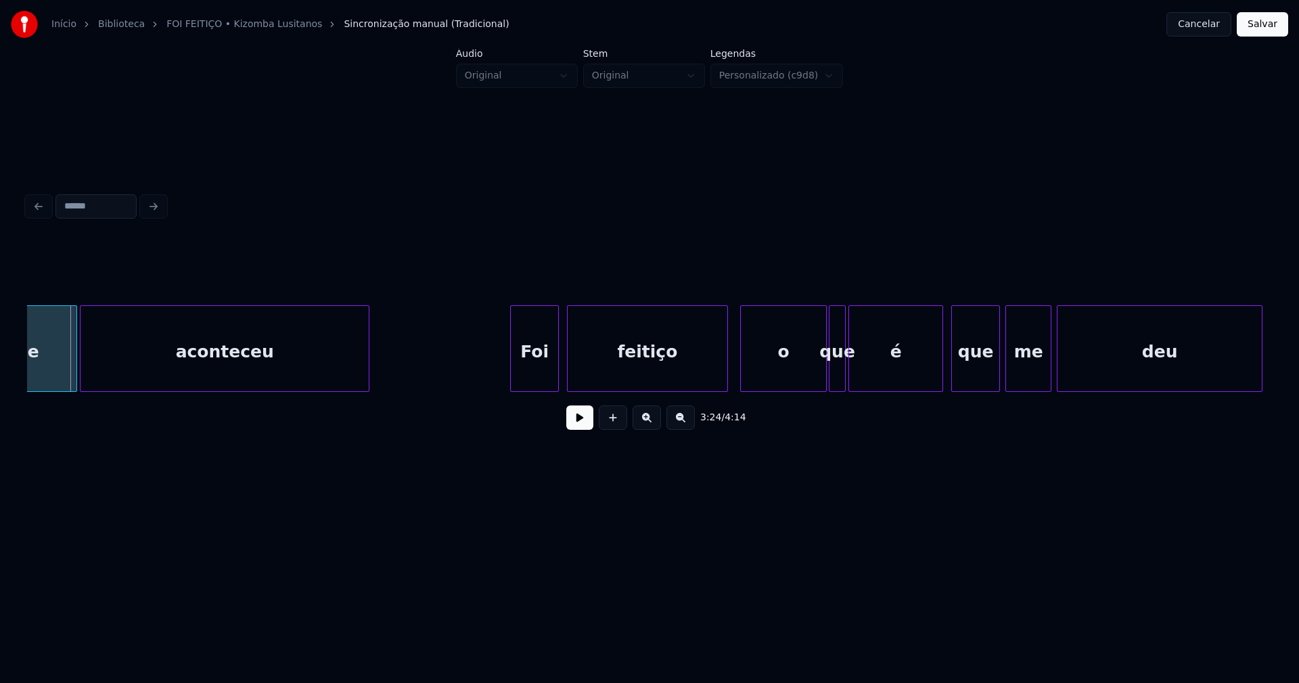
scroll to position [0, 27625]
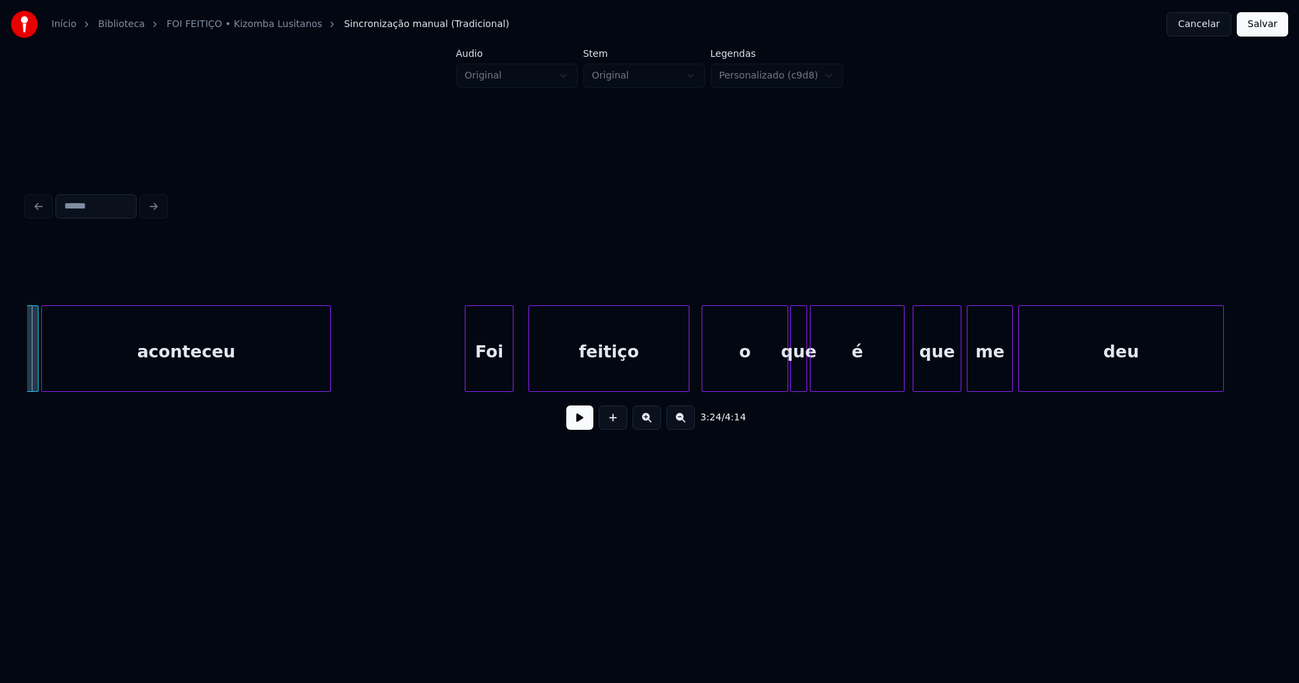
click at [491, 384] on div "Foi" at bounding box center [488, 352] width 47 height 92
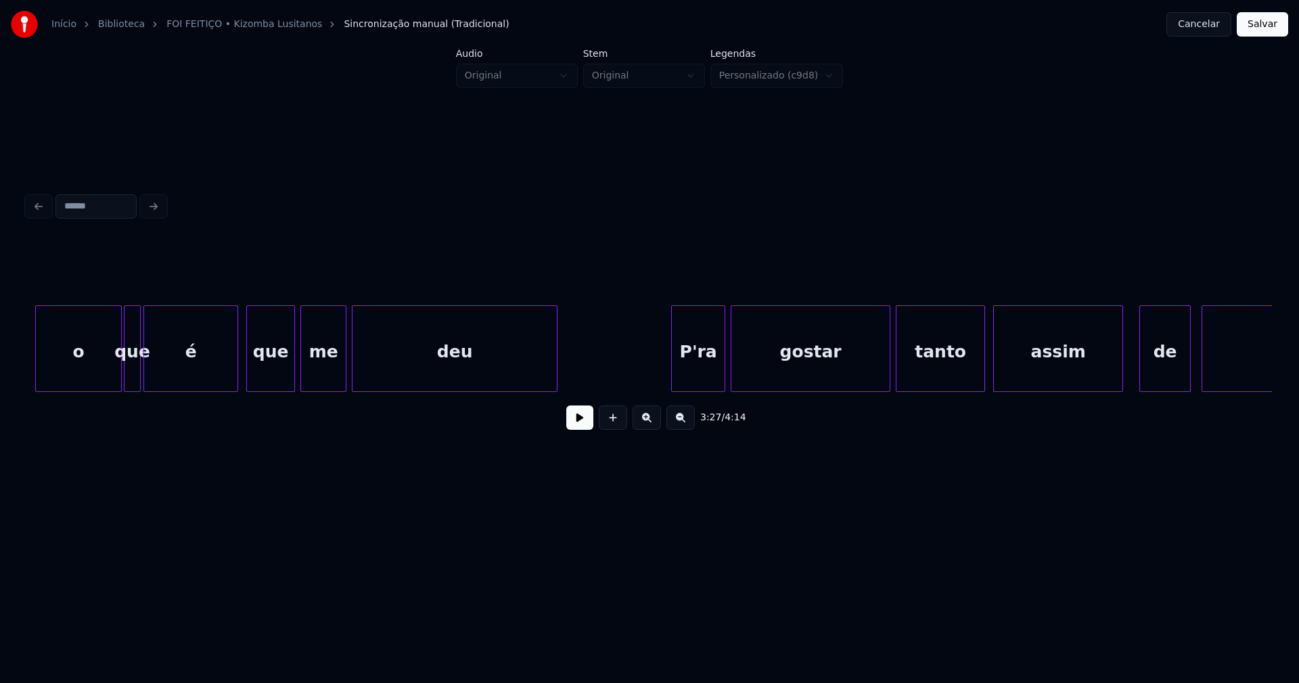
scroll to position [0, 28368]
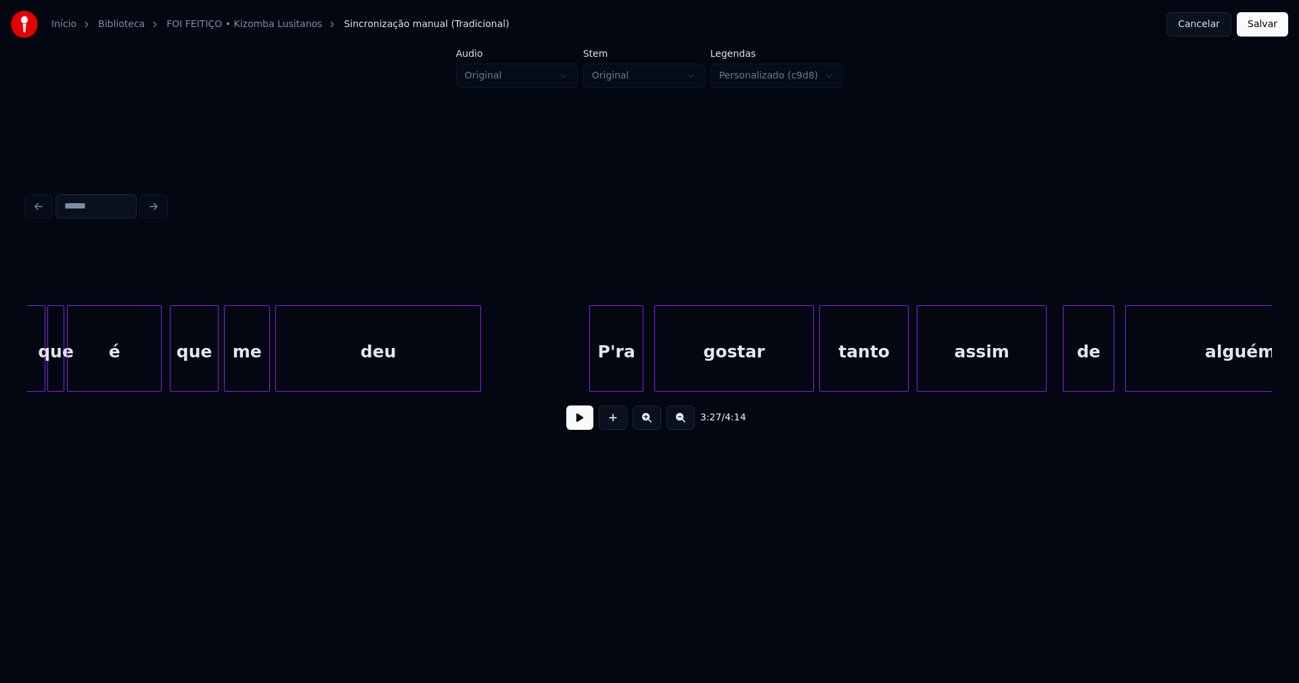
click at [628, 379] on div "P'ra" at bounding box center [616, 352] width 53 height 92
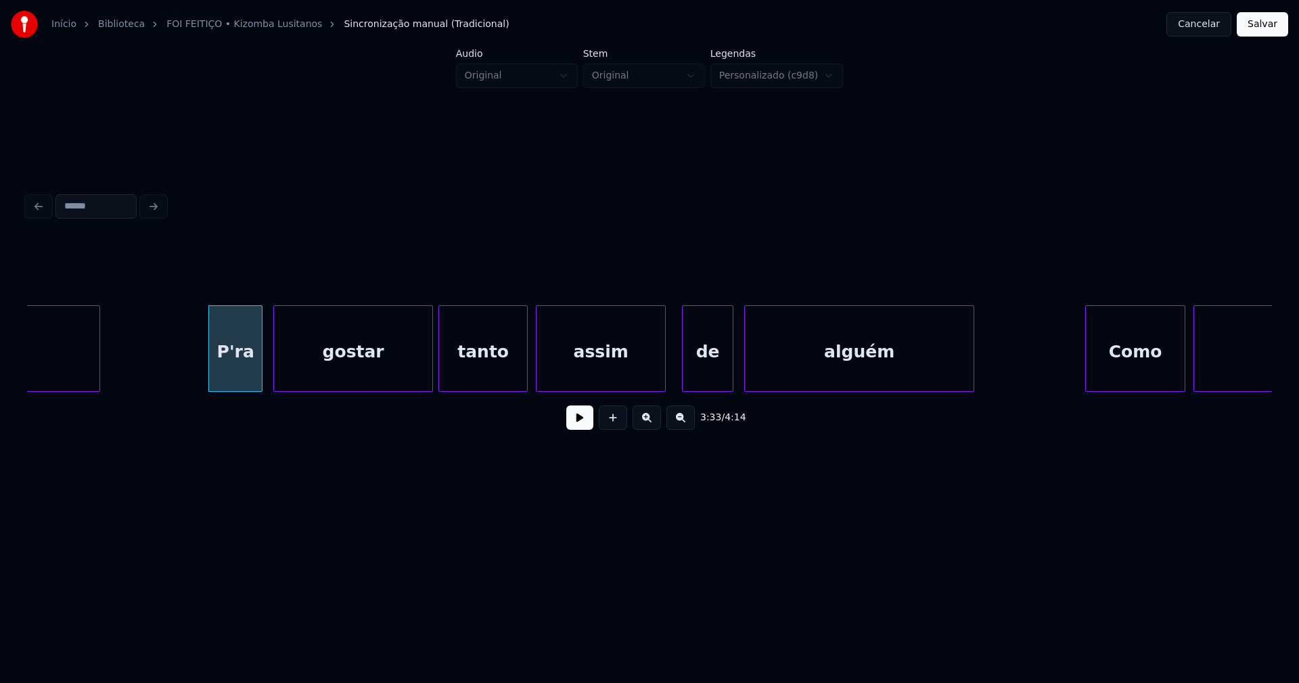
scroll to position [0, 28825]
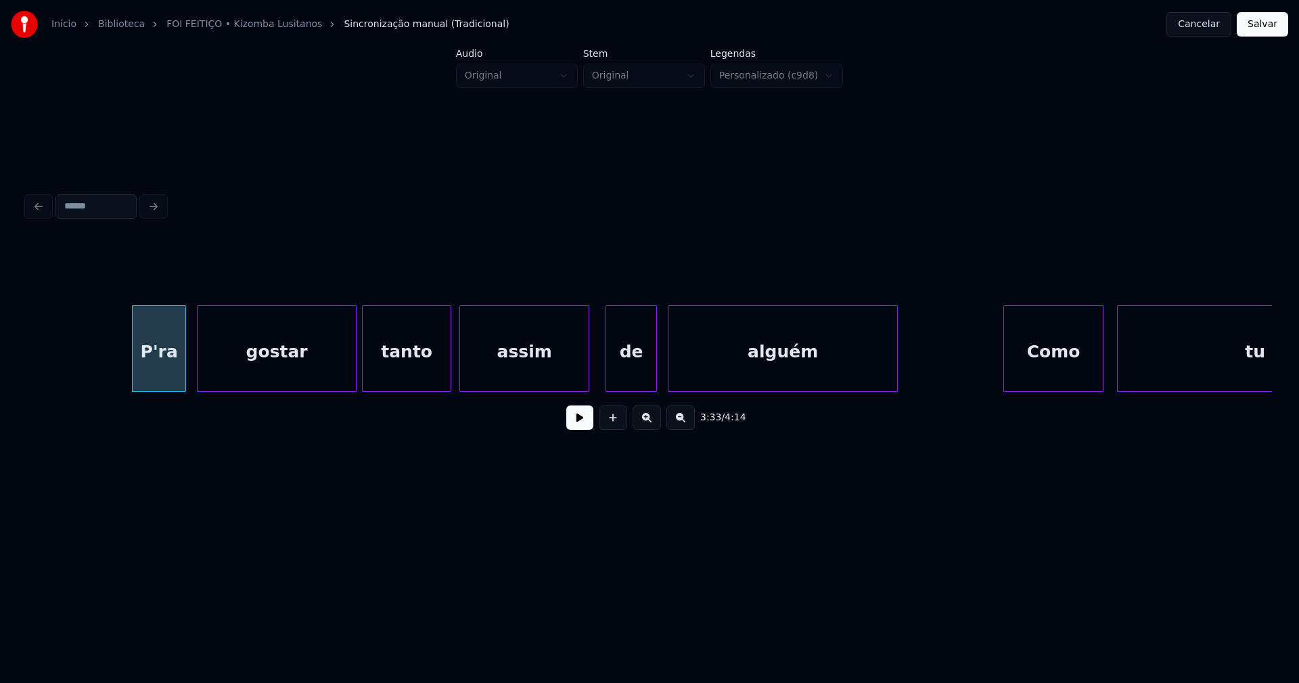
click at [1057, 386] on div "Como" at bounding box center [1053, 352] width 99 height 92
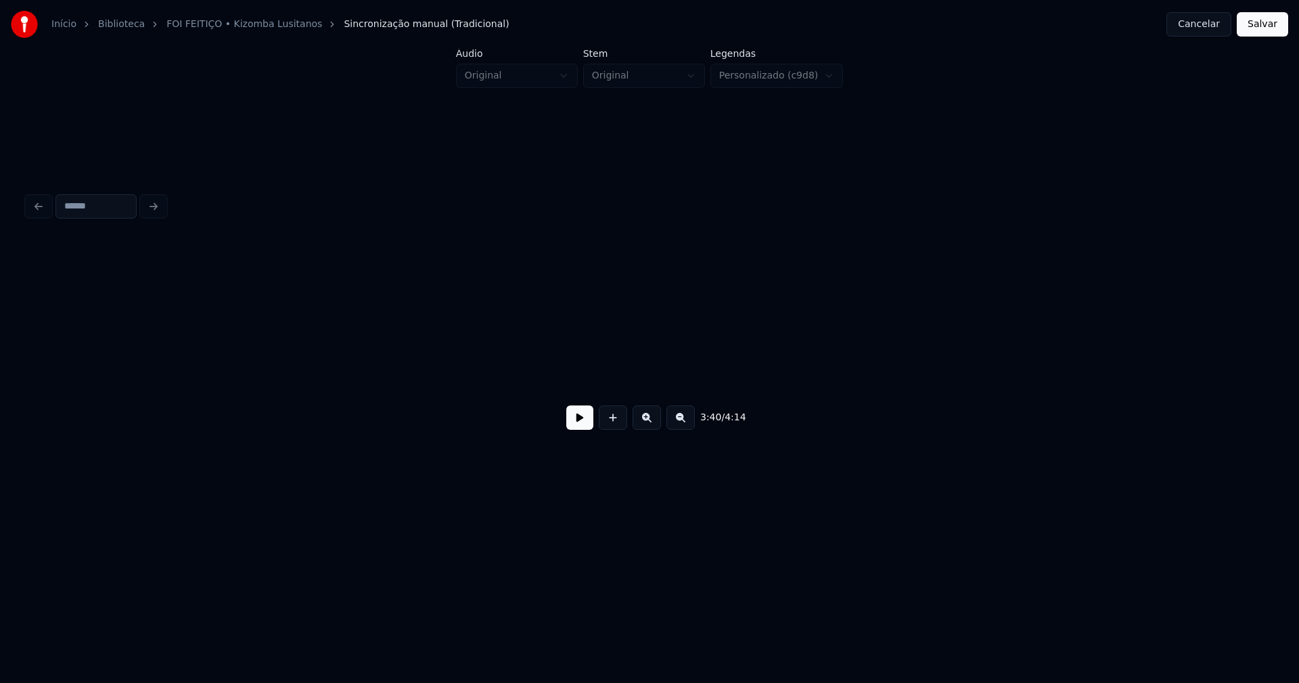
scroll to position [0, 32765]
click at [1259, 24] on button "Salvar" at bounding box center [1262, 24] width 51 height 24
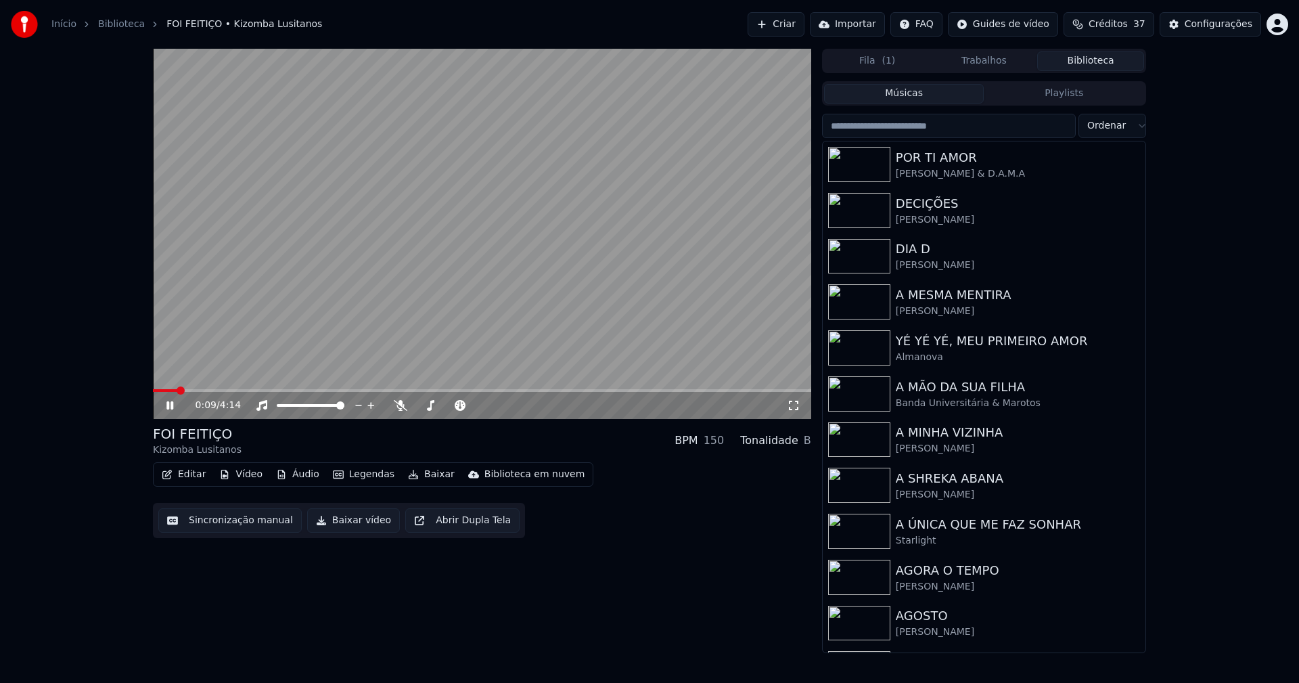
click at [785, 408] on div "0:09 / 4:14" at bounding box center [490, 405] width 591 height 14
click at [792, 406] on icon at bounding box center [794, 405] width 14 height 11
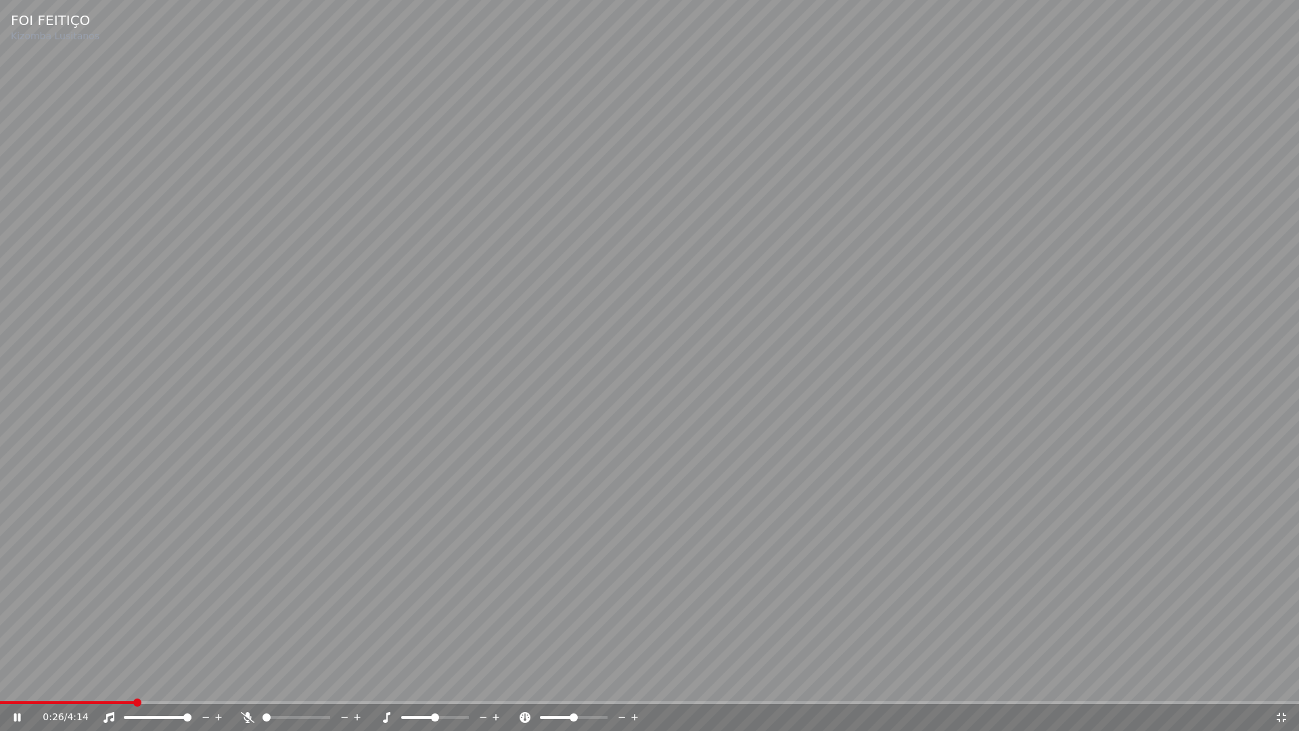
click at [73, 682] on span at bounding box center [67, 702] width 135 height 3
click at [36, 682] on span at bounding box center [48, 702] width 97 height 3
click at [1285, 682] on icon at bounding box center [1281, 717] width 14 height 11
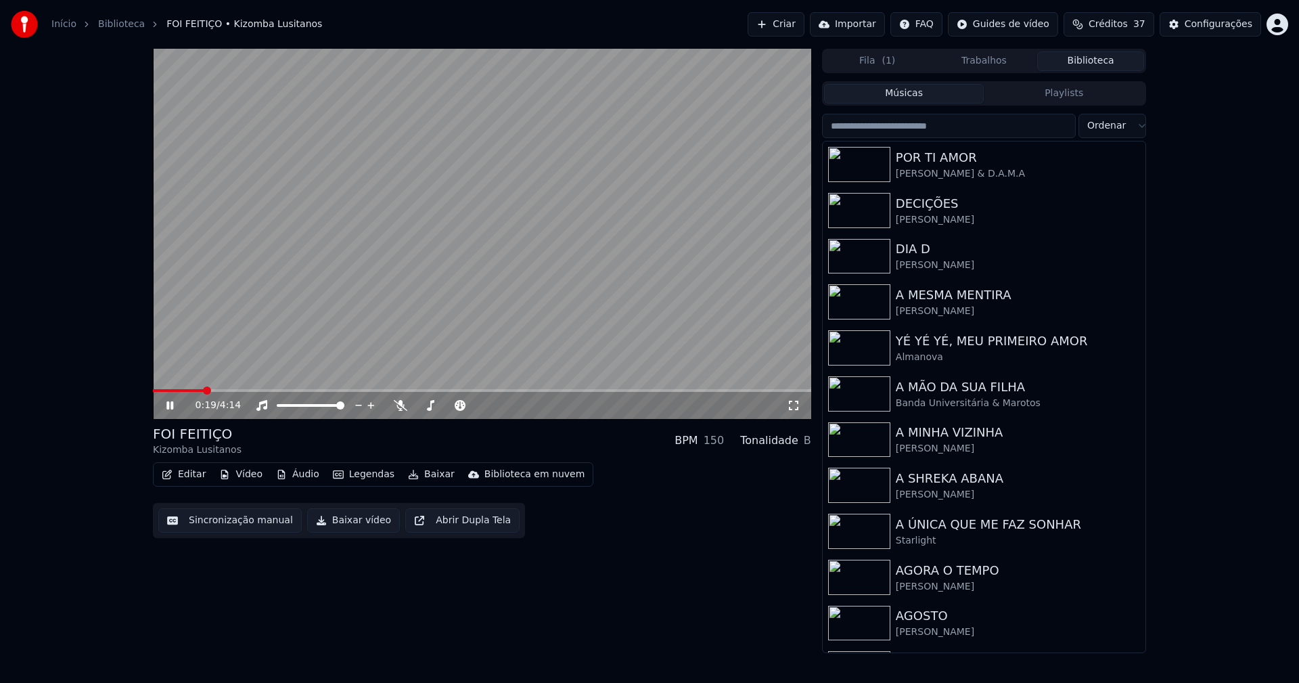
click at [173, 405] on icon at bounding box center [169, 405] width 7 height 8
click at [346, 523] on button "Baixar vídeo" at bounding box center [353, 520] width 93 height 24
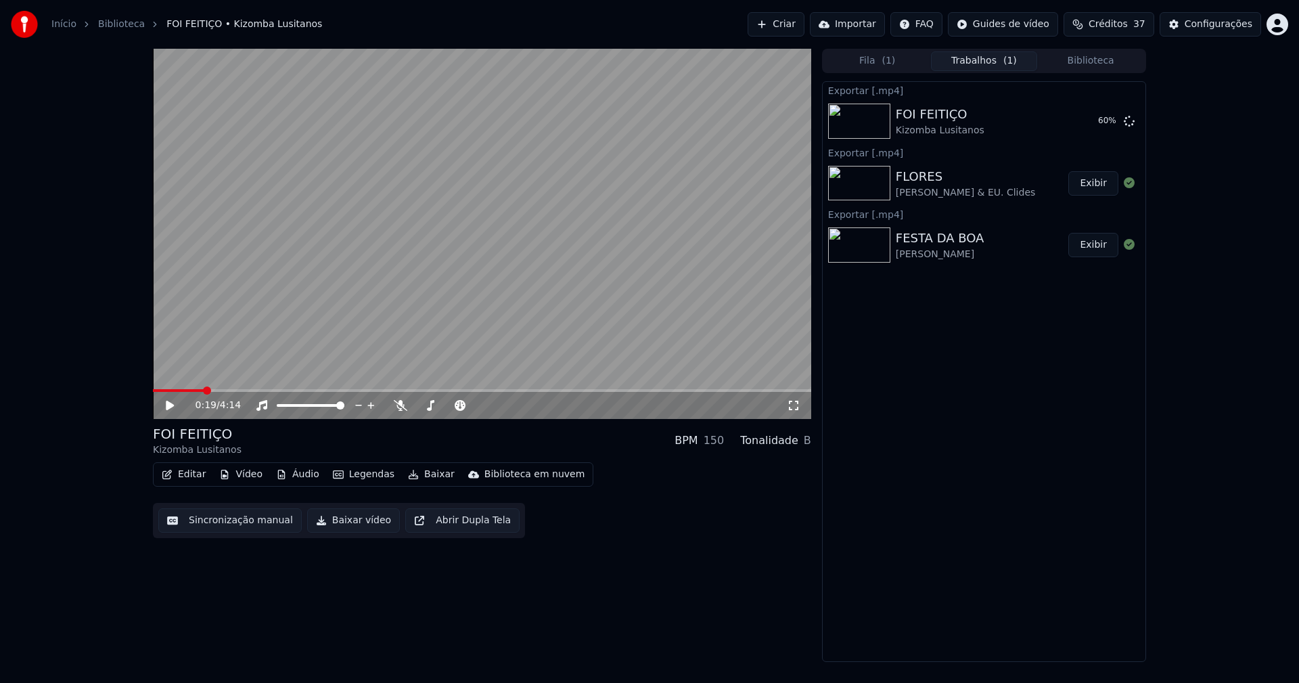
click at [156, 392] on span at bounding box center [178, 390] width 51 height 3
click at [167, 404] on icon at bounding box center [170, 404] width 8 height 9
click at [172, 405] on icon at bounding box center [169, 405] width 7 height 8
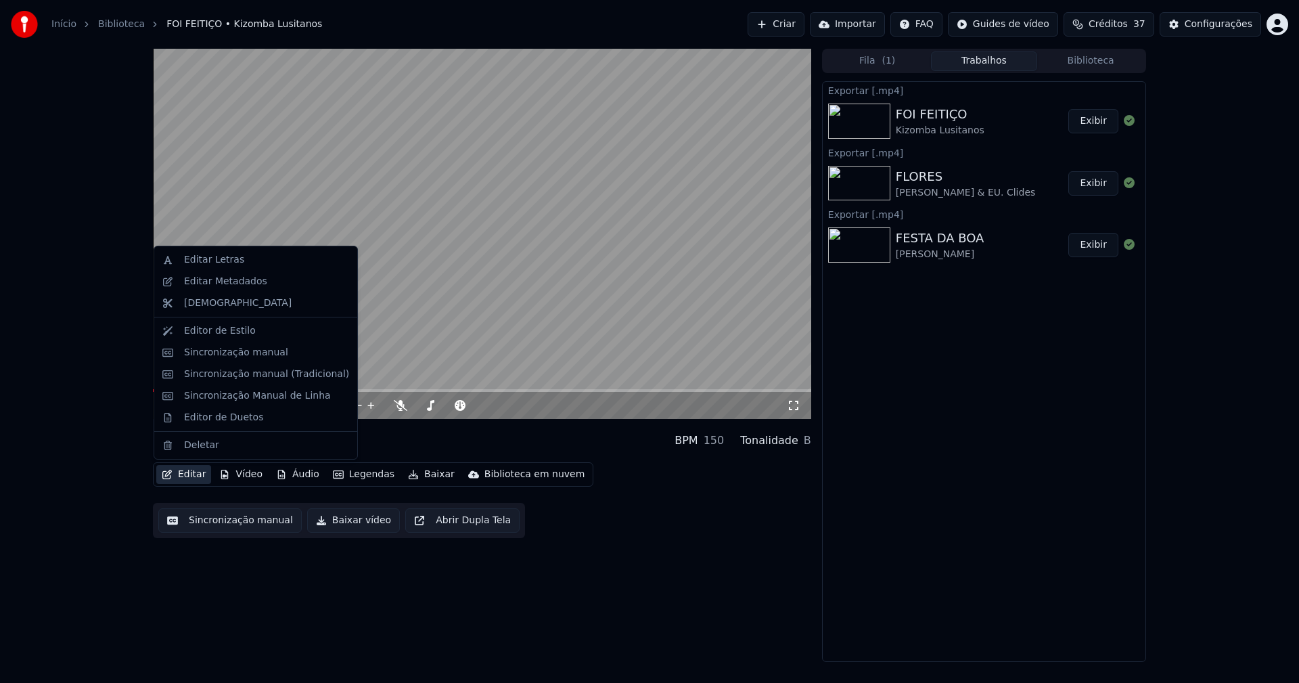
click at [191, 478] on button "Editar" at bounding box center [183, 474] width 55 height 19
click at [227, 285] on div "Editar Metadados" at bounding box center [225, 282] width 83 height 14
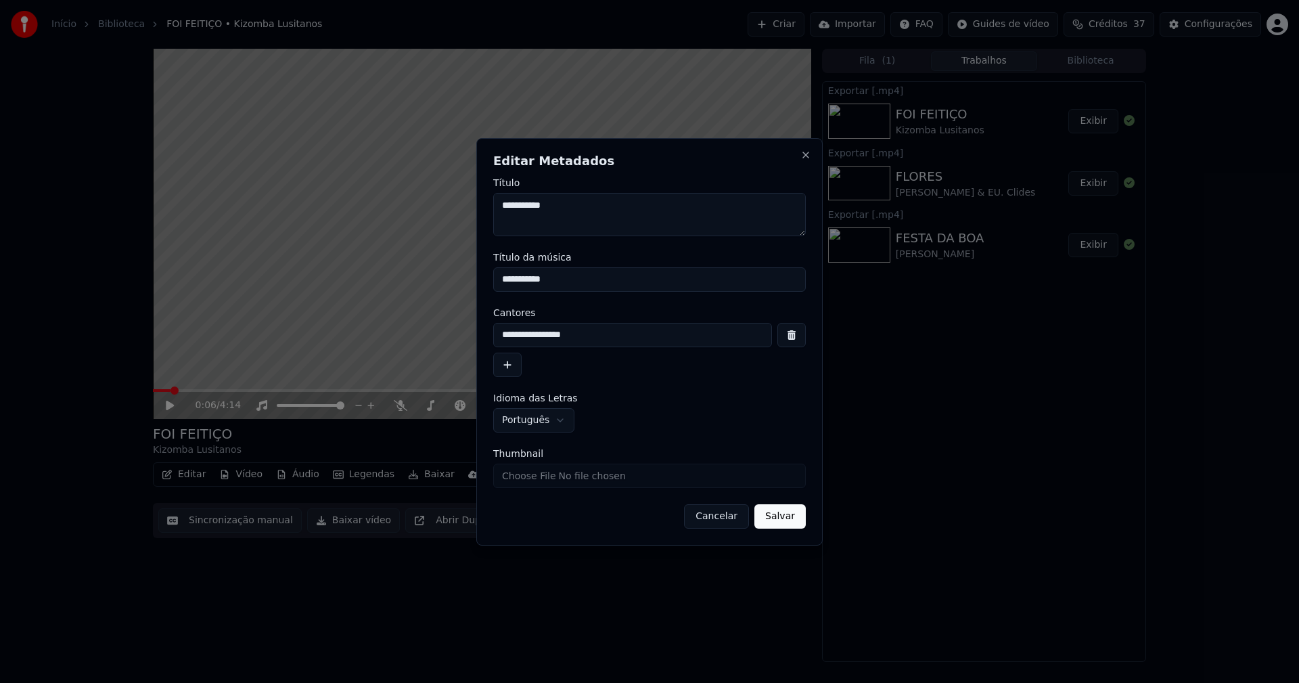
click at [540, 473] on input "Thumbnail" at bounding box center [649, 475] width 313 height 24
type input "**********"
click at [783, 519] on button "Salvar" at bounding box center [779, 516] width 51 height 24
